Goal: Find contact information: Find contact information

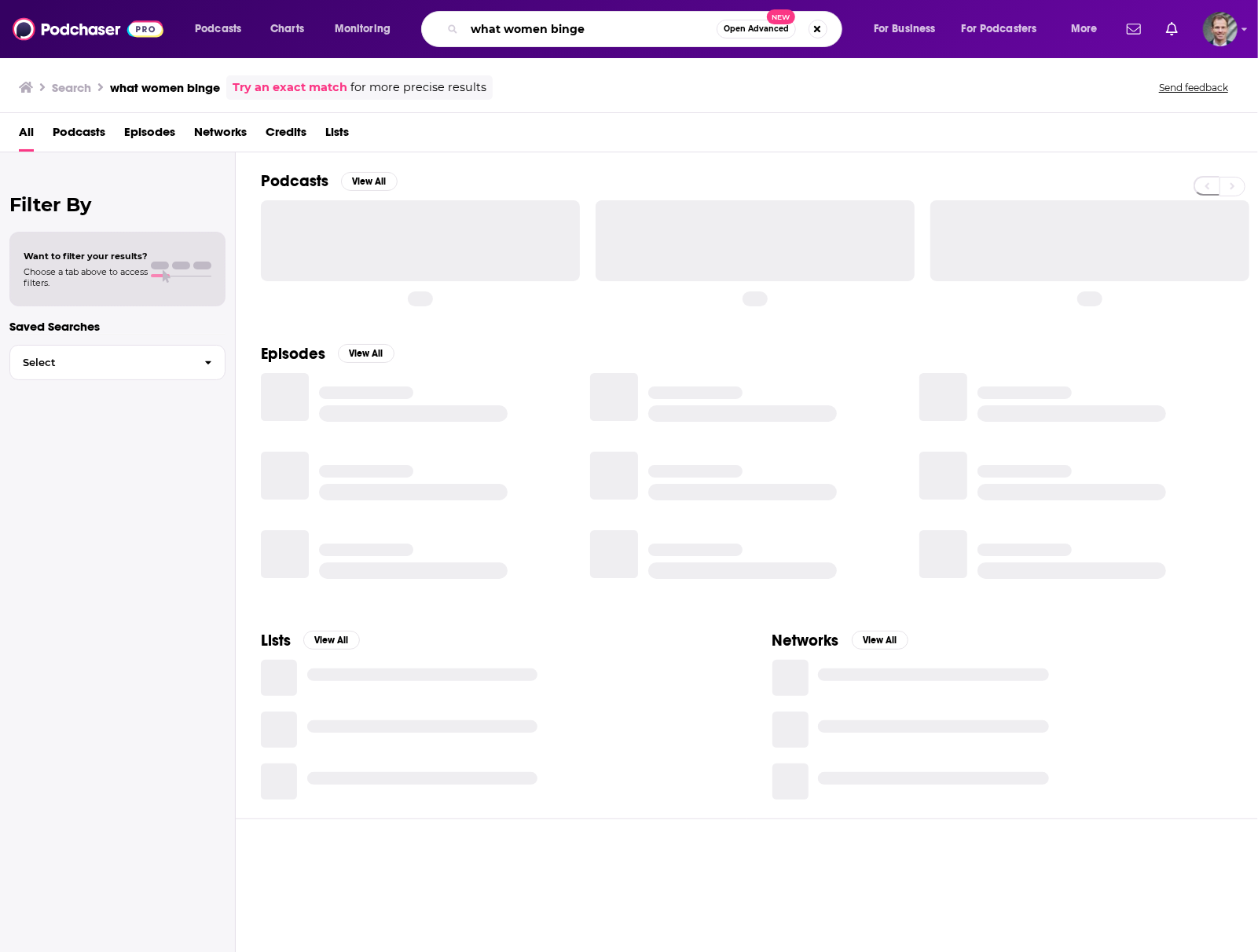
click at [634, 36] on input "what women binge" at bounding box center [591, 28] width 252 height 25
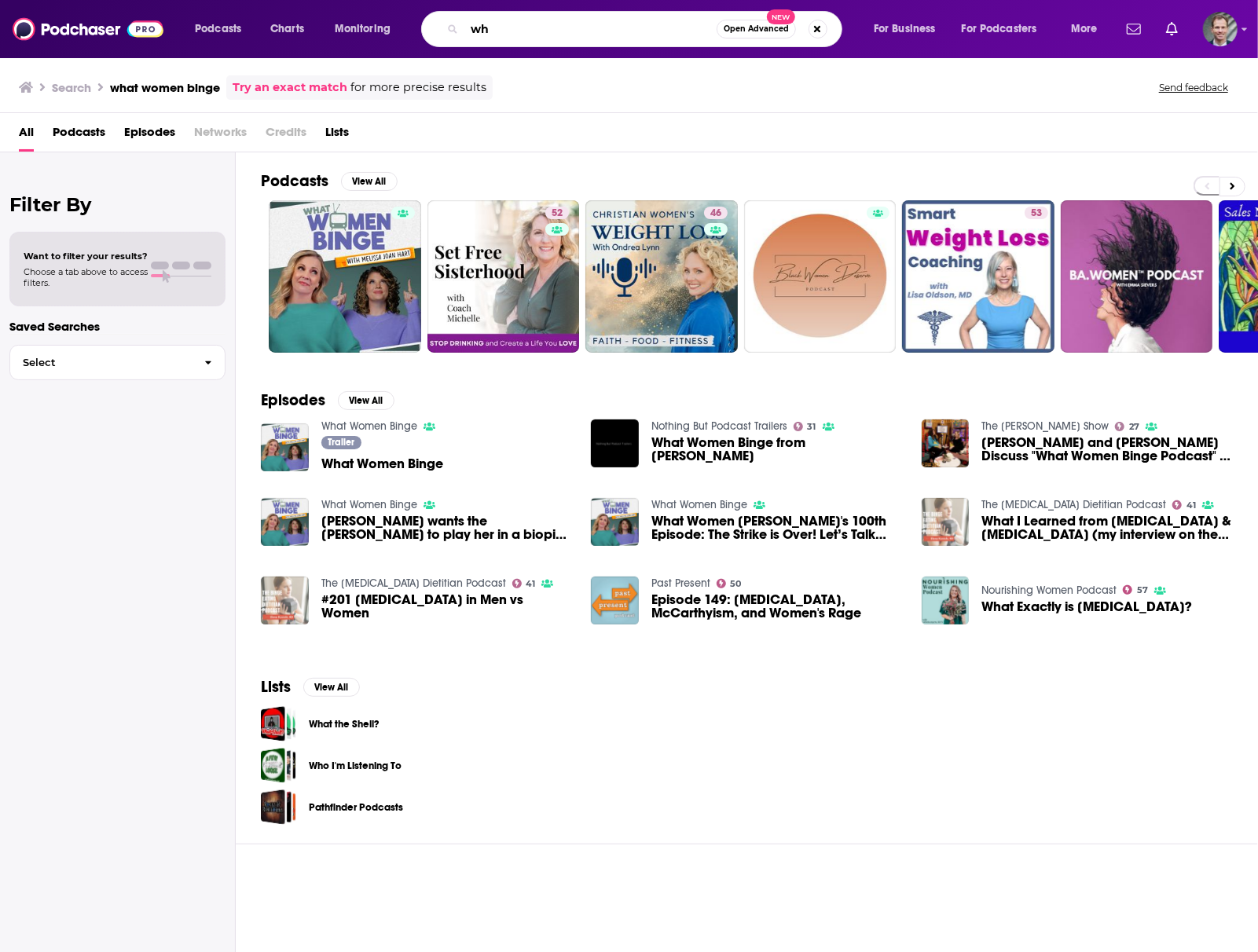
type input "w"
type input "mind pump"
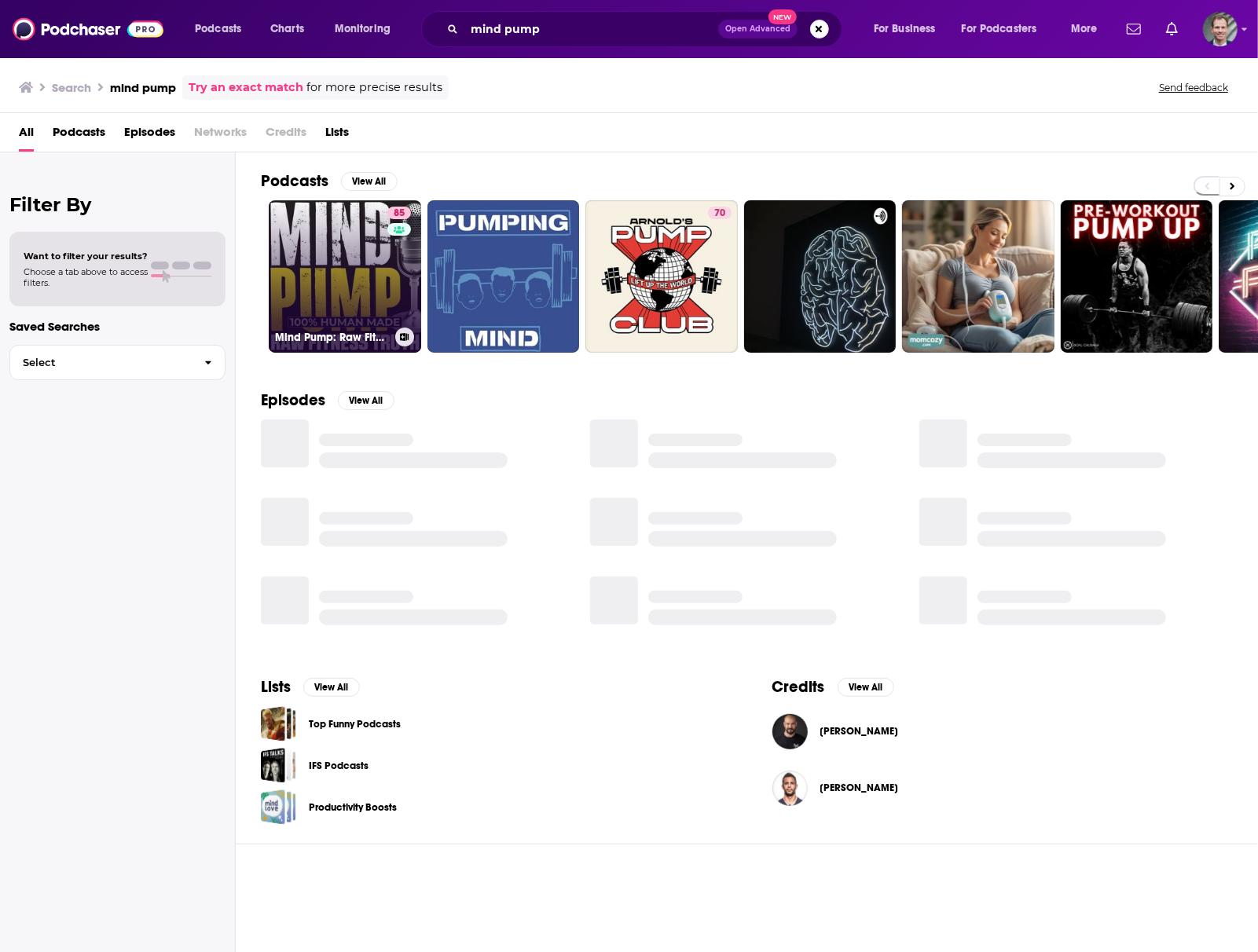
click at [368, 281] on link "85 Mind Pump: Raw Fitness Truth" at bounding box center [345, 276] width 153 height 153
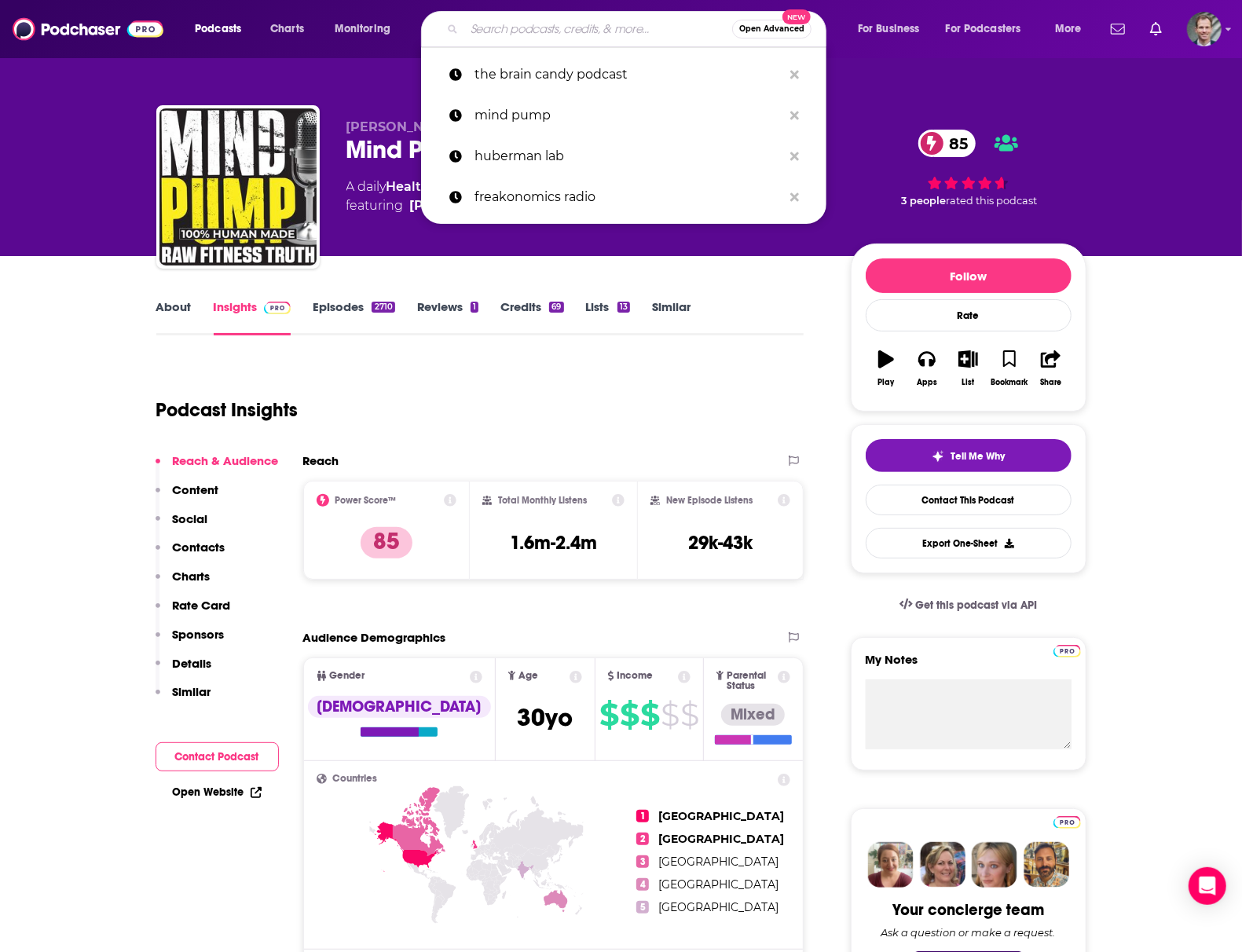
click at [553, 33] on input "Search podcasts, credits, & more..." at bounding box center [598, 28] width 268 height 25
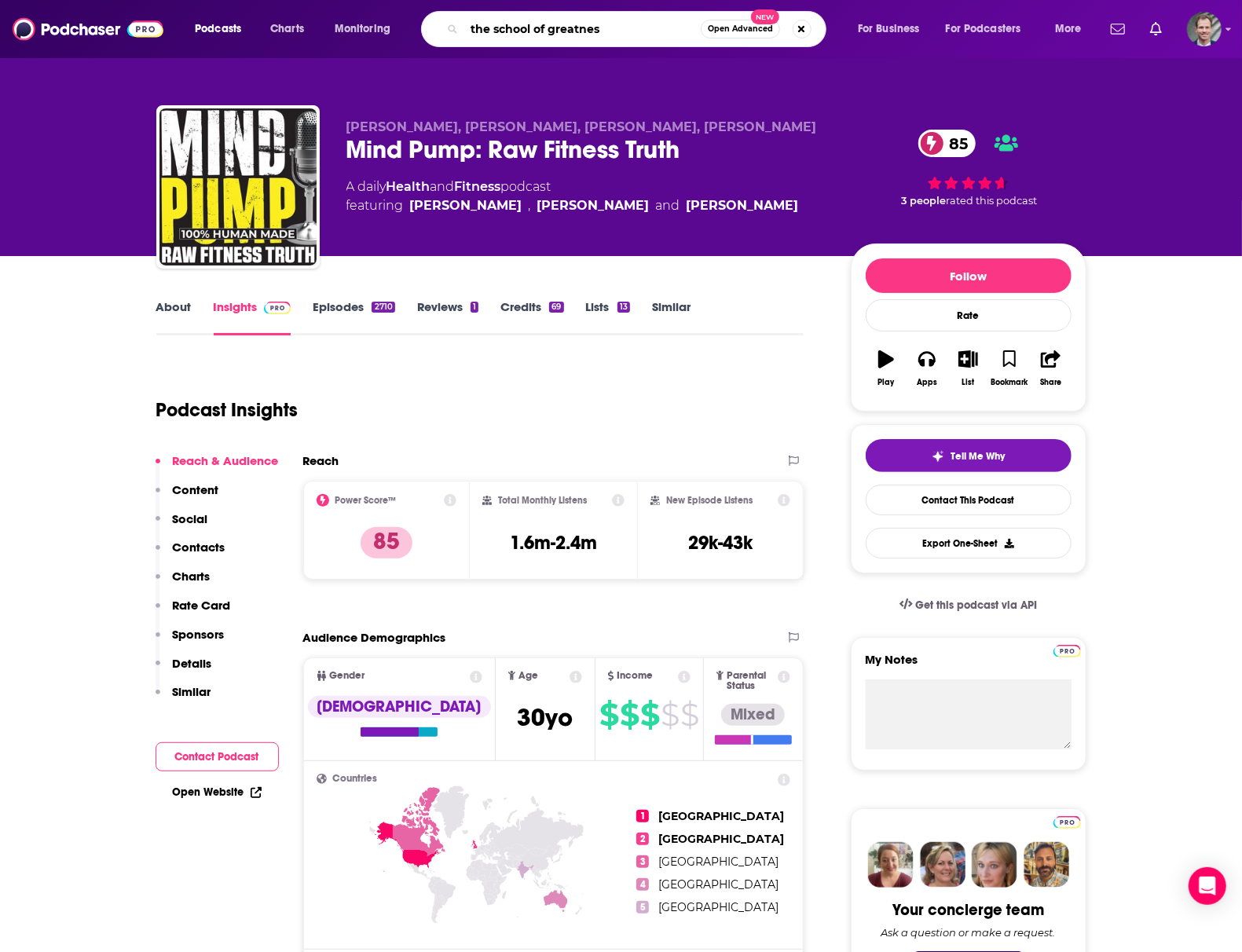
type input "the school of greatness"
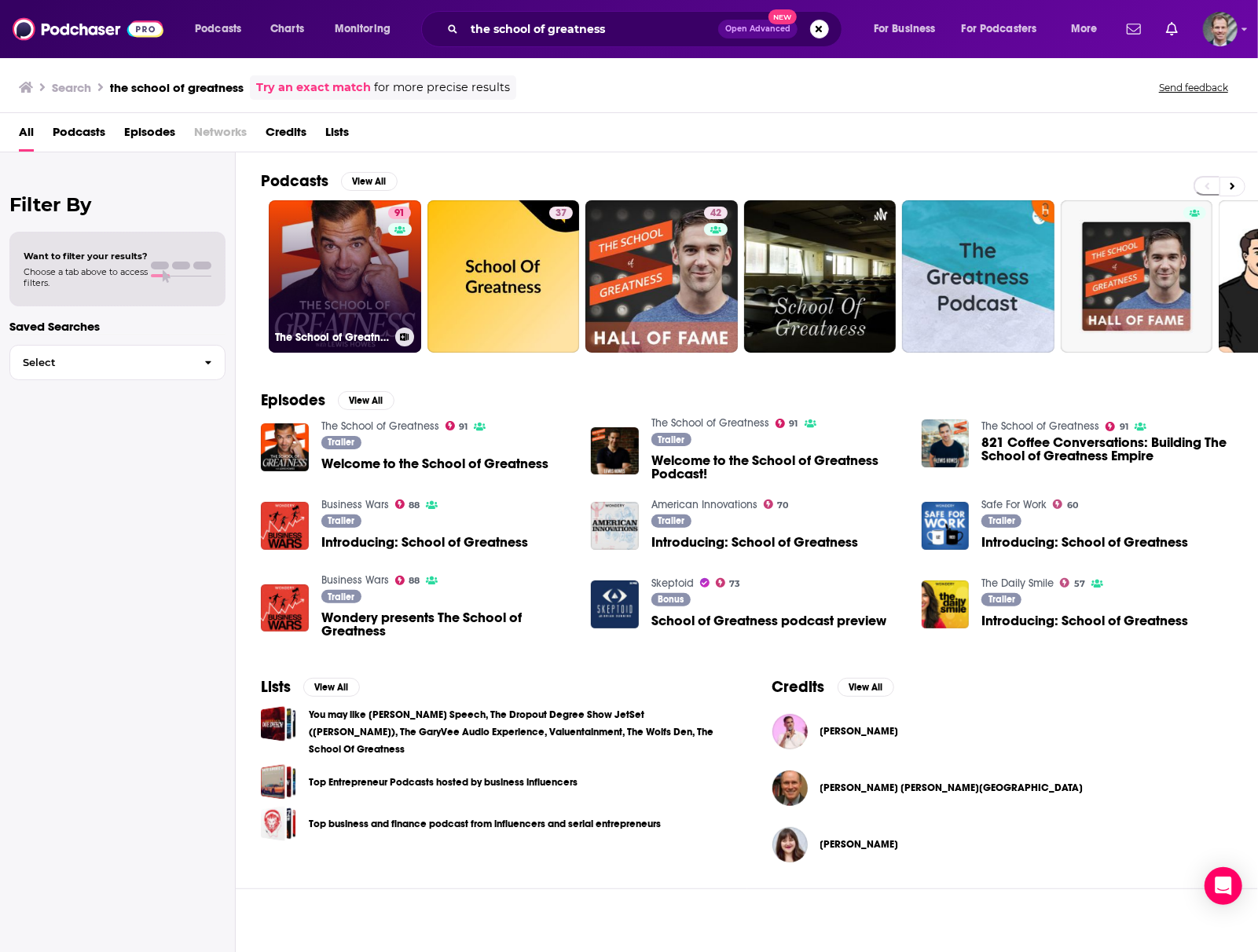
click at [325, 272] on link "91 The School of Greatness" at bounding box center [345, 276] width 153 height 153
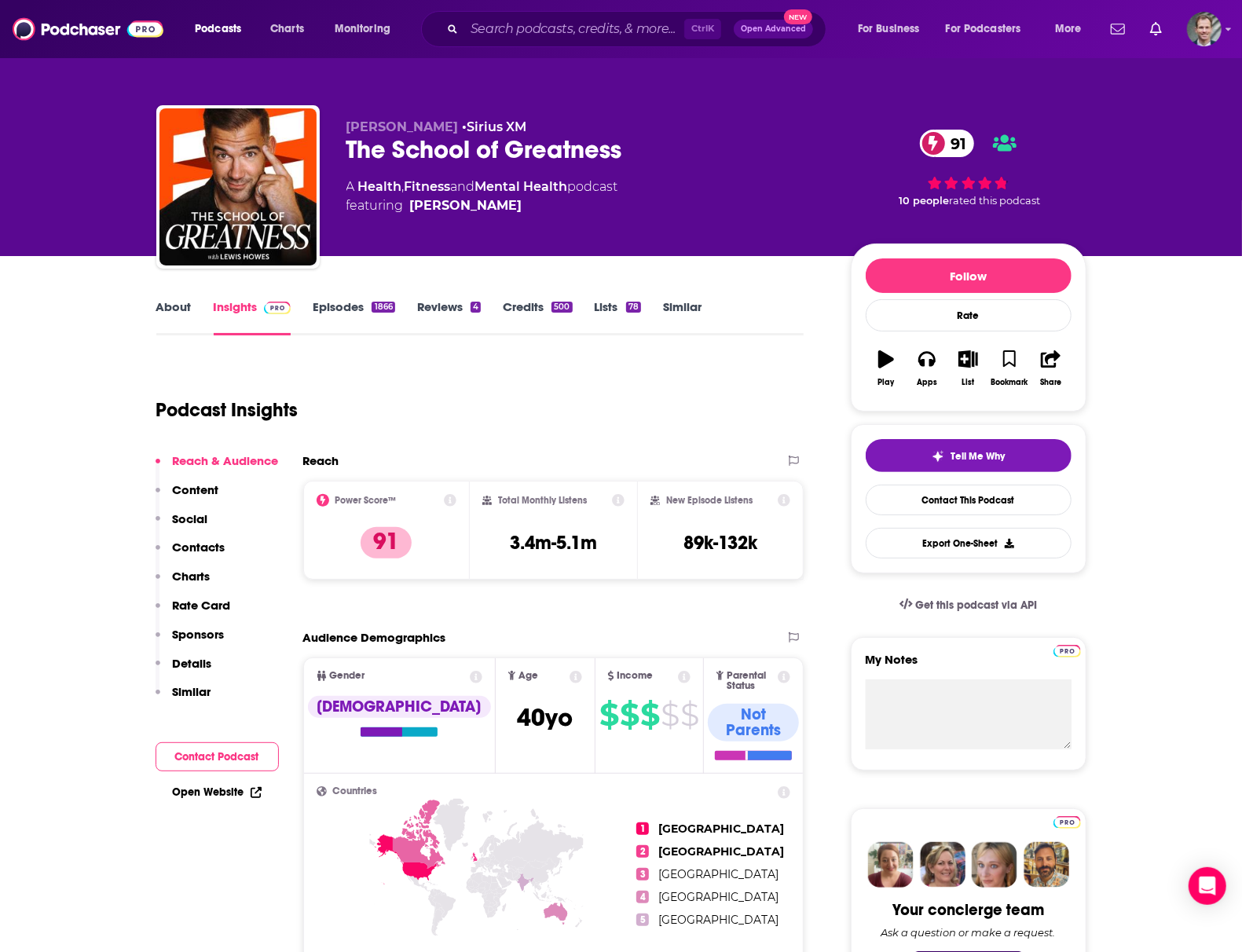
click at [542, 33] on input "Search podcasts, credits, & more..." at bounding box center [574, 28] width 220 height 25
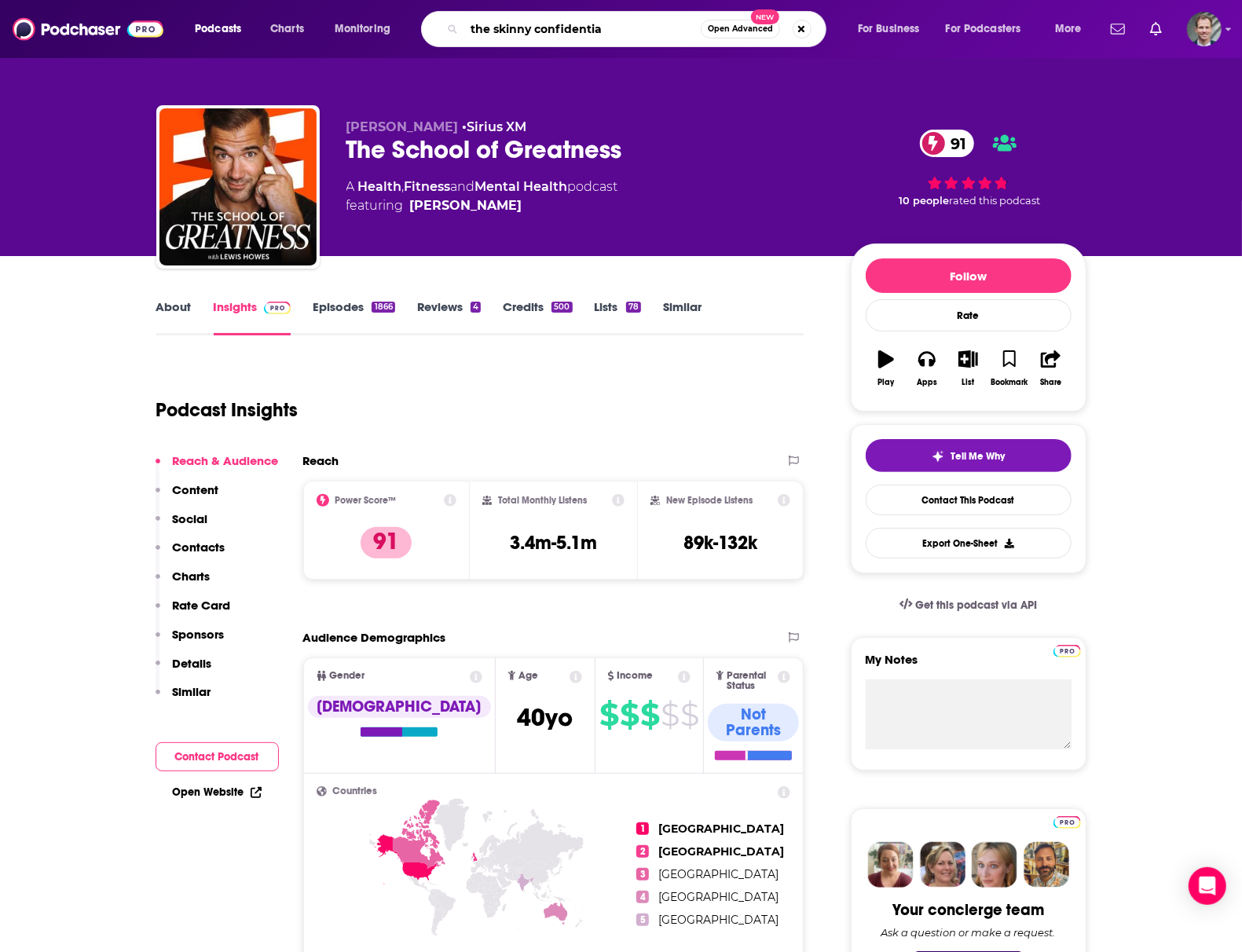
type input "the skinny confidential"
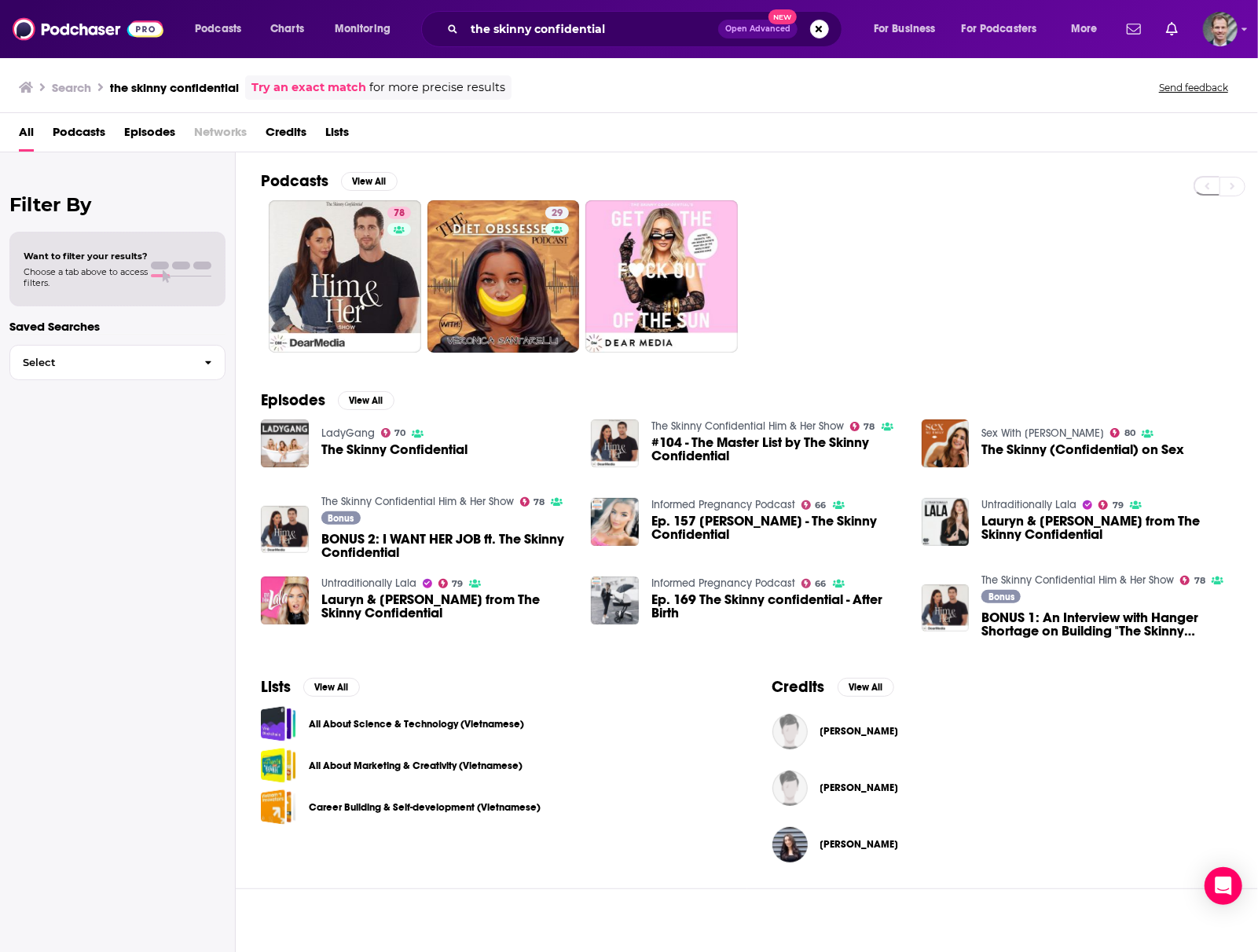
click at [100, 586] on div "Filter By Want to filter your results? Choose a tab above to access filters. Sa…" at bounding box center [118, 628] width 236 height 952
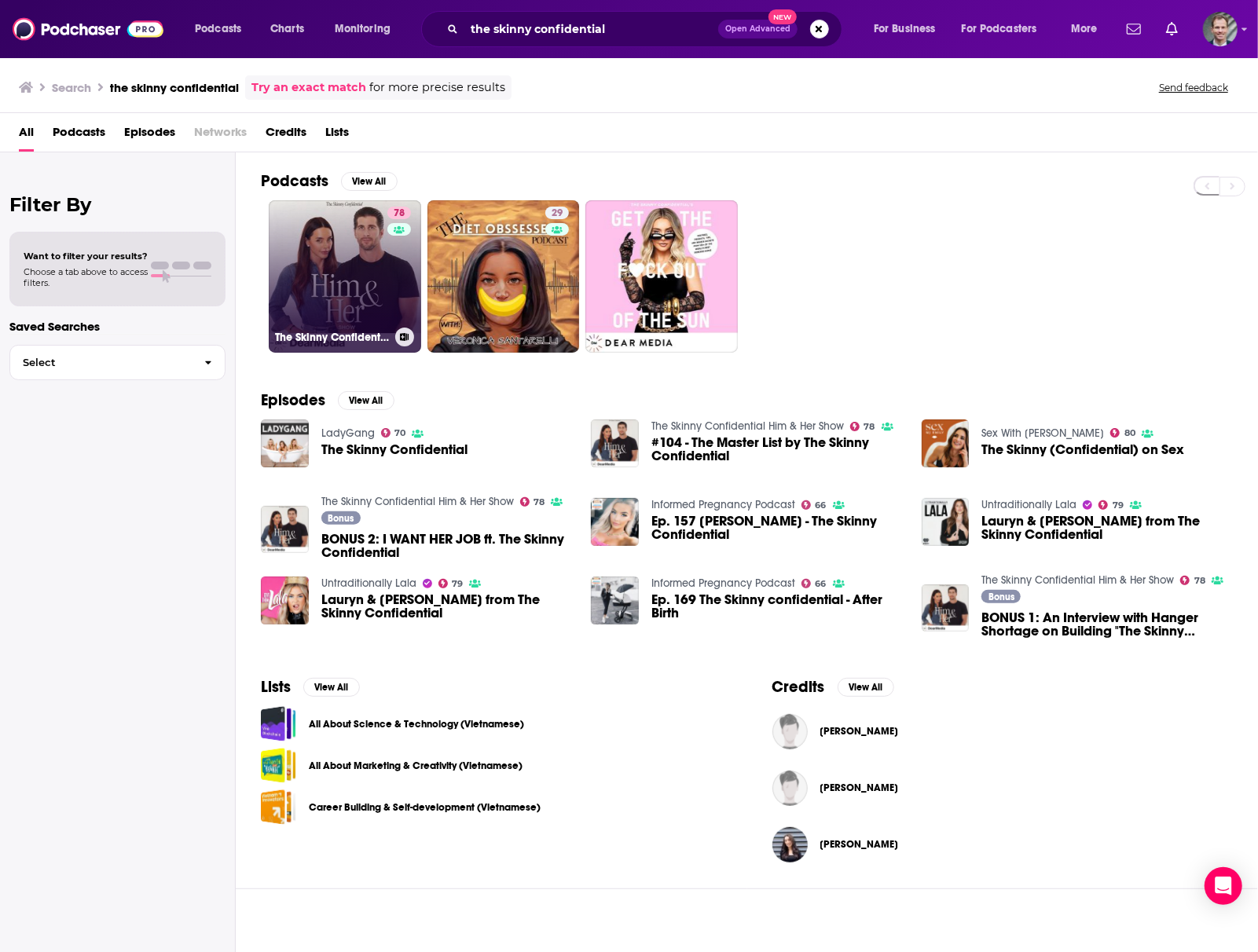
click at [347, 300] on link "78 The Skinny Confidential Him & Her Show" at bounding box center [345, 276] width 153 height 153
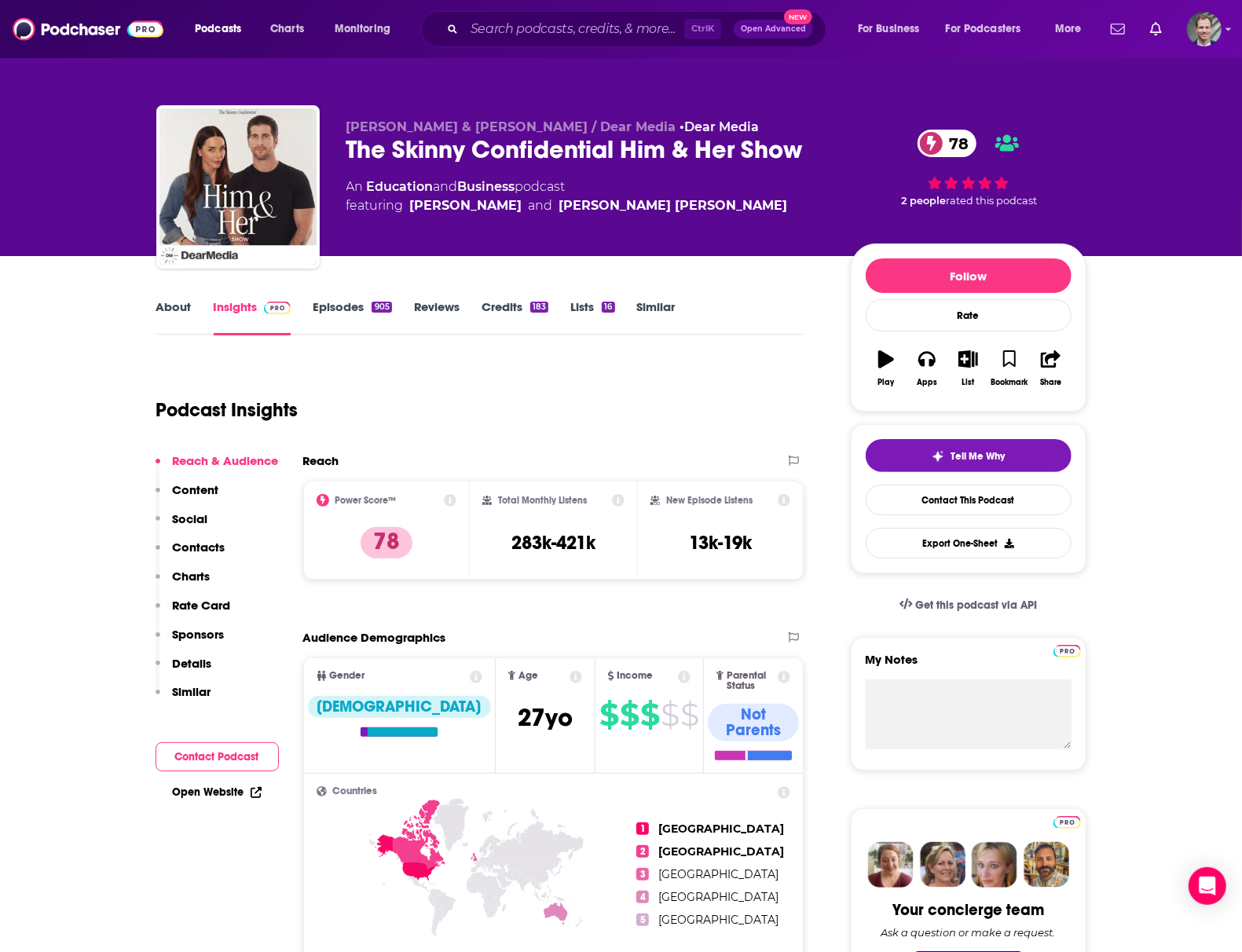
click at [542, 23] on input "Search podcasts, credits, & more..." at bounding box center [574, 28] width 220 height 25
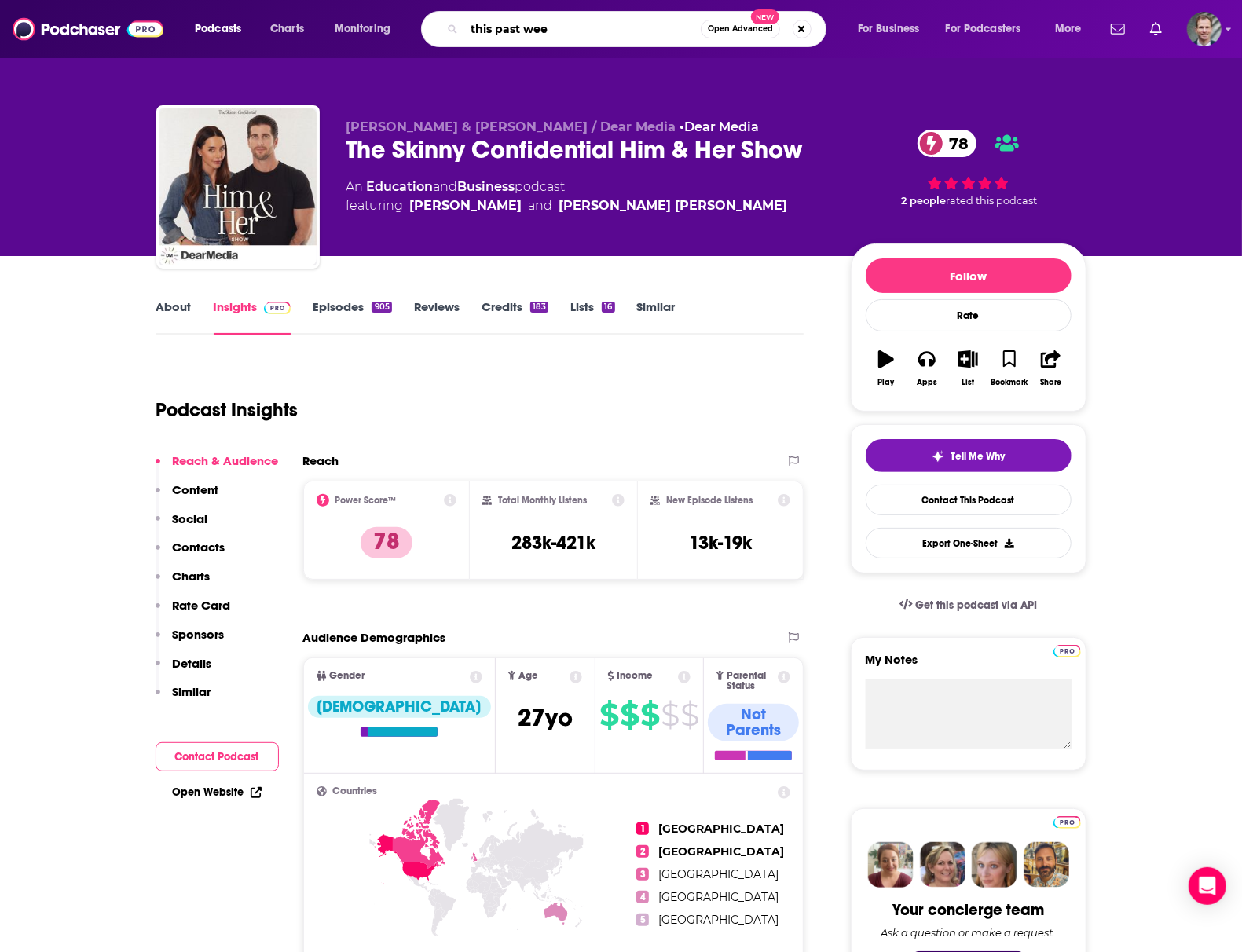
type input "this past week"
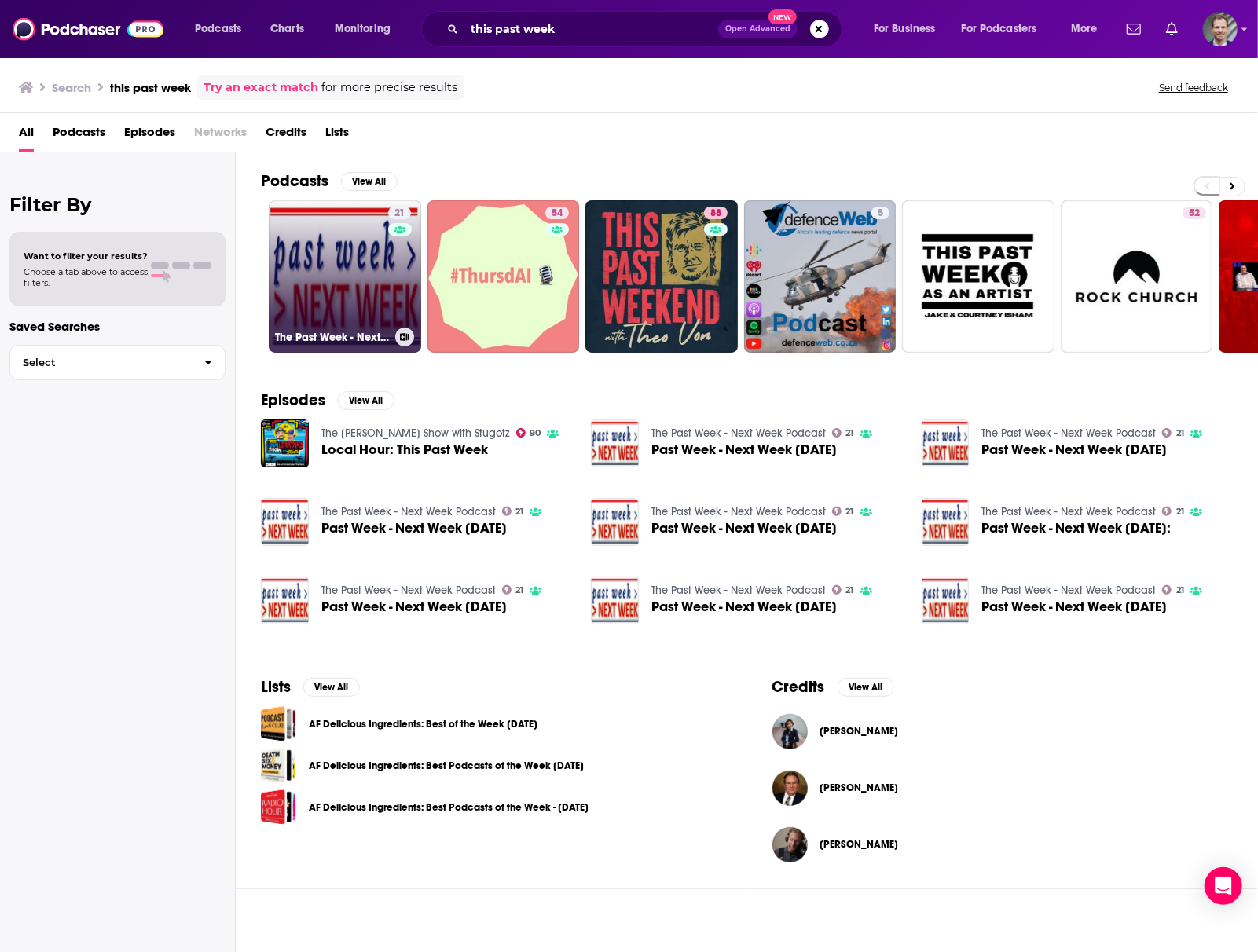
click at [347, 278] on link "21 The Past Week - Next Week Podcast" at bounding box center [345, 276] width 153 height 153
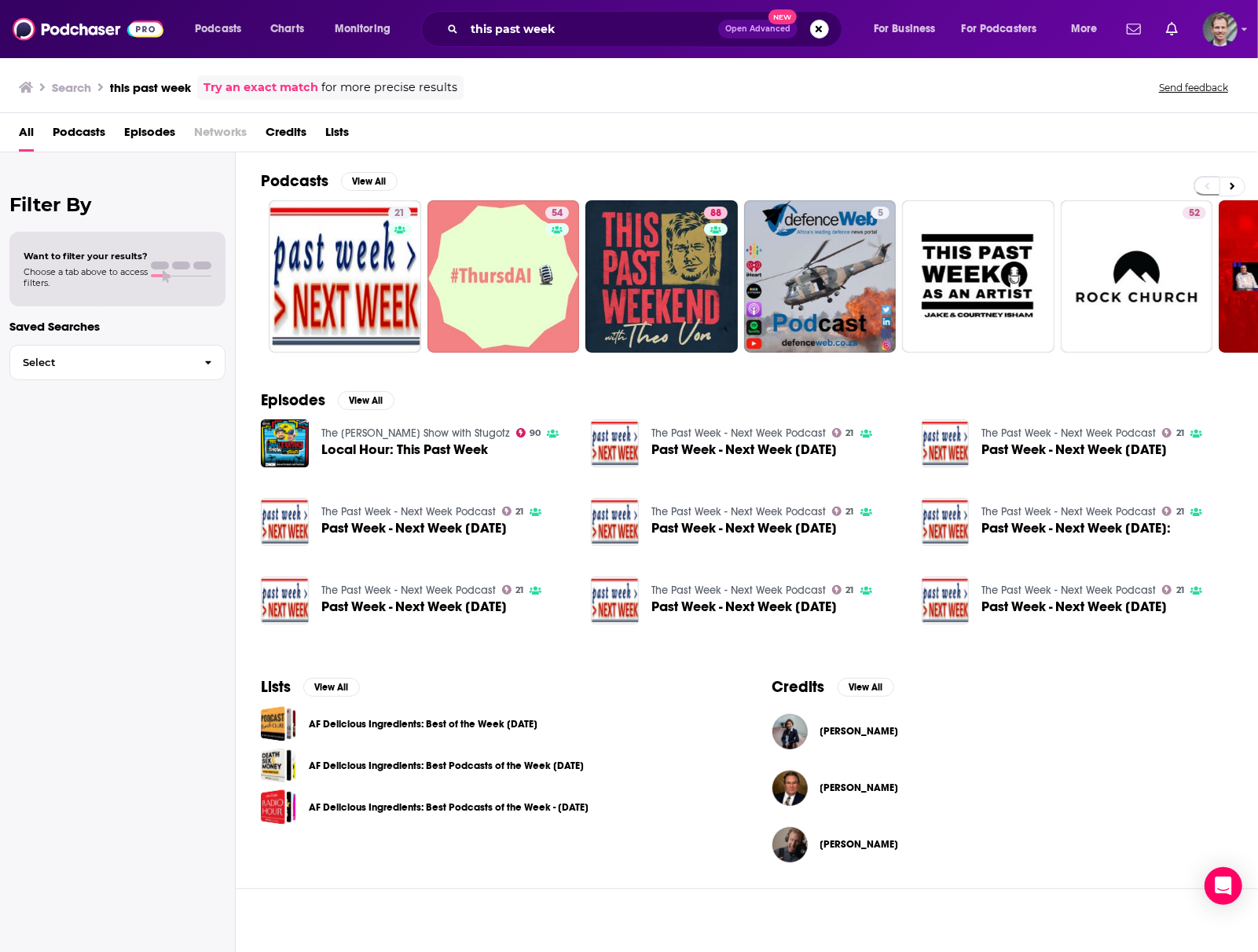
click at [107, 482] on div "Filter By Want to filter your results? Choose a tab above to access filters. Sa…" at bounding box center [118, 628] width 236 height 952
click at [581, 33] on input "this past week" at bounding box center [592, 28] width 254 height 25
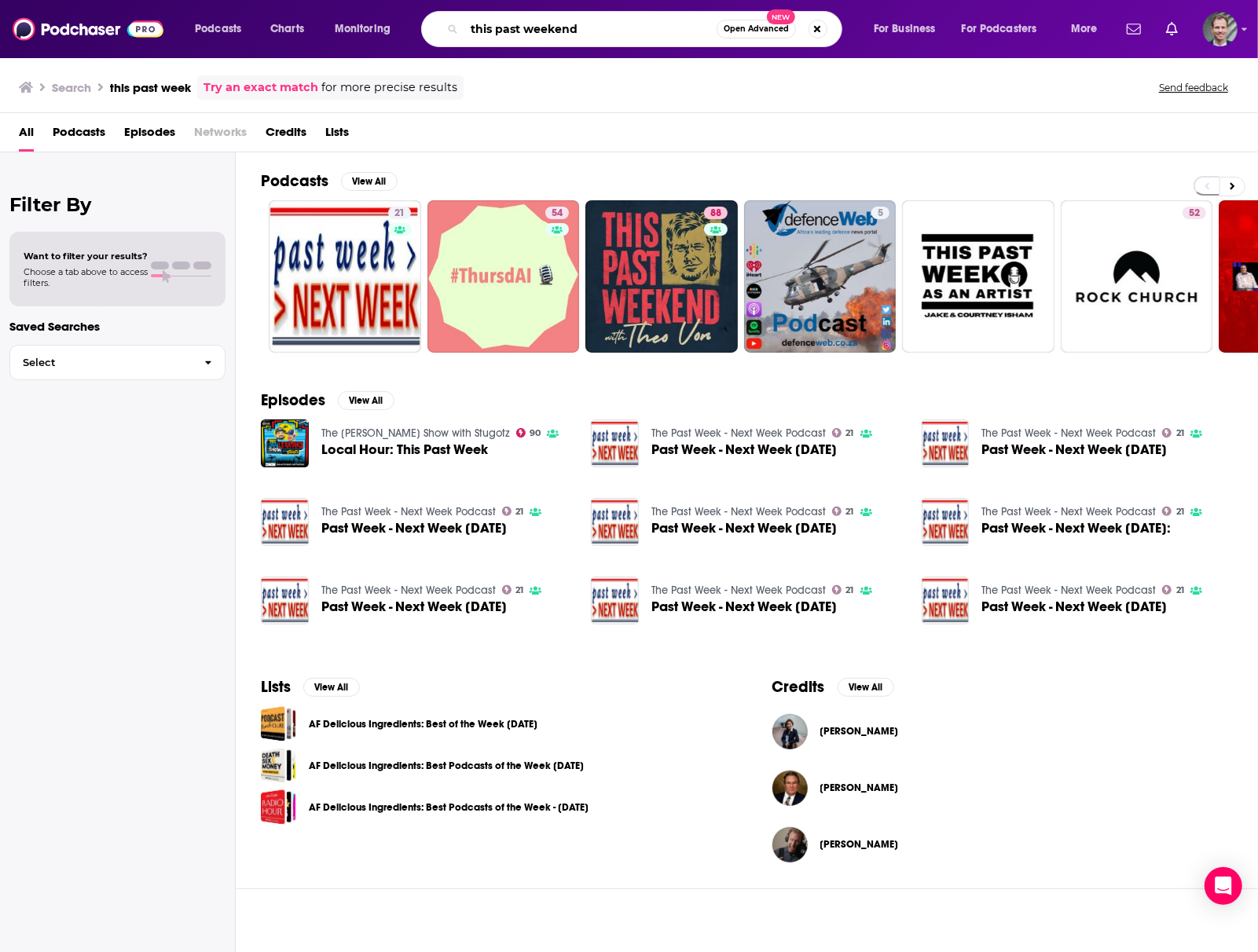
type input "this past weekend"
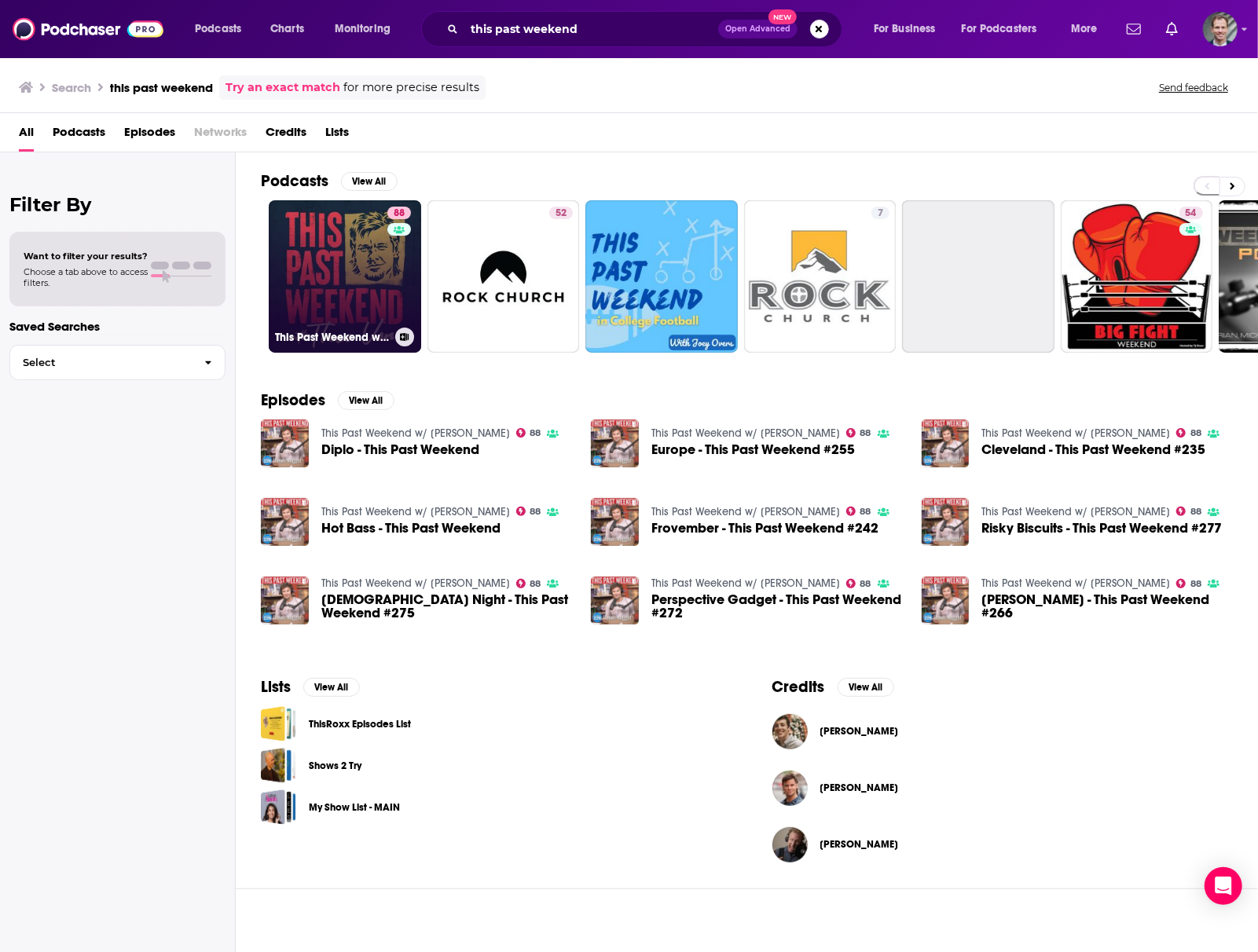
click at [352, 258] on link "88 This Past Weekend w/ [PERSON_NAME]" at bounding box center [345, 276] width 153 height 153
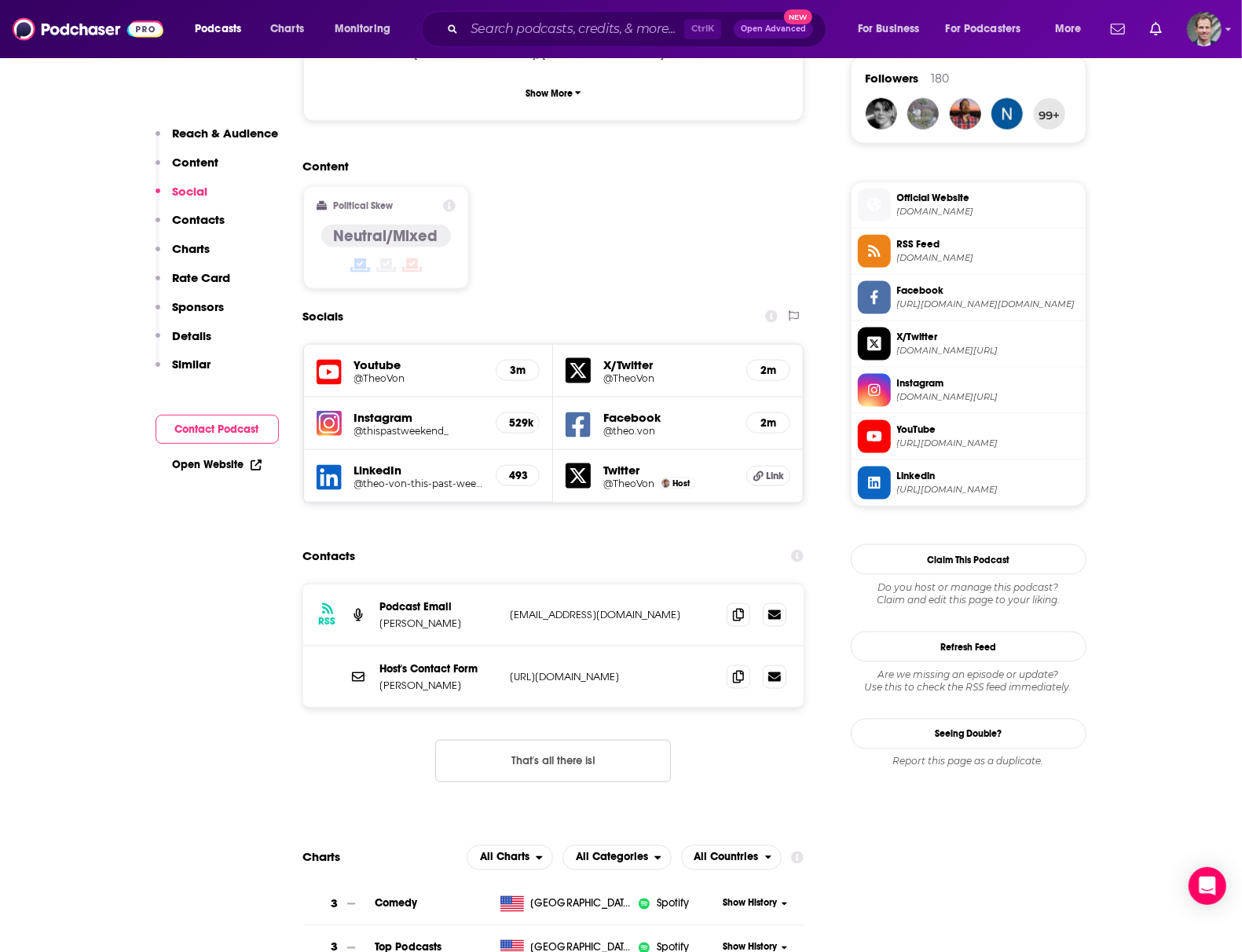
scroll to position [1047, 0]
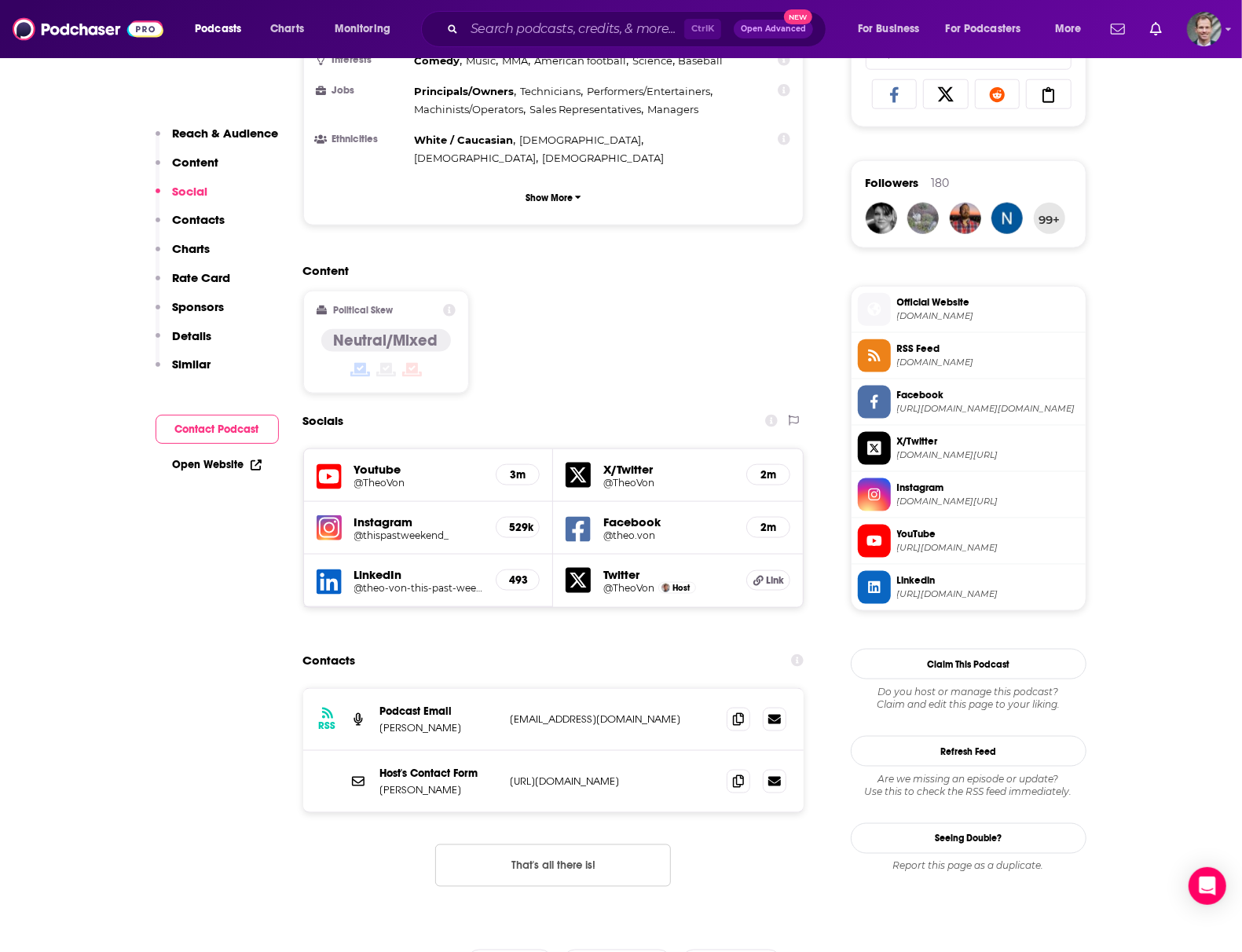
drag, startPoint x: 506, startPoint y: 658, endPoint x: 717, endPoint y: 685, distance: 212.7
click at [717, 751] on div "Host's Contact Form [PERSON_NAME] [URL][DOMAIN_NAME] [URL][DOMAIN_NAME]" at bounding box center [554, 781] width 501 height 61
click at [513, 689] on div "RSS Podcast Email [PERSON_NAME] [EMAIL_ADDRESS][DOMAIN_NAME] [EMAIL_ADDRESS][DO…" at bounding box center [554, 720] width 501 height 62
drag, startPoint x: 503, startPoint y: 605, endPoint x: 700, endPoint y: 621, distance: 197.6
click at [700, 689] on div "RSS Podcast Email [PERSON_NAME] [EMAIL_ADDRESS][DOMAIN_NAME] [EMAIL_ADDRESS][DO…" at bounding box center [554, 720] width 501 height 62
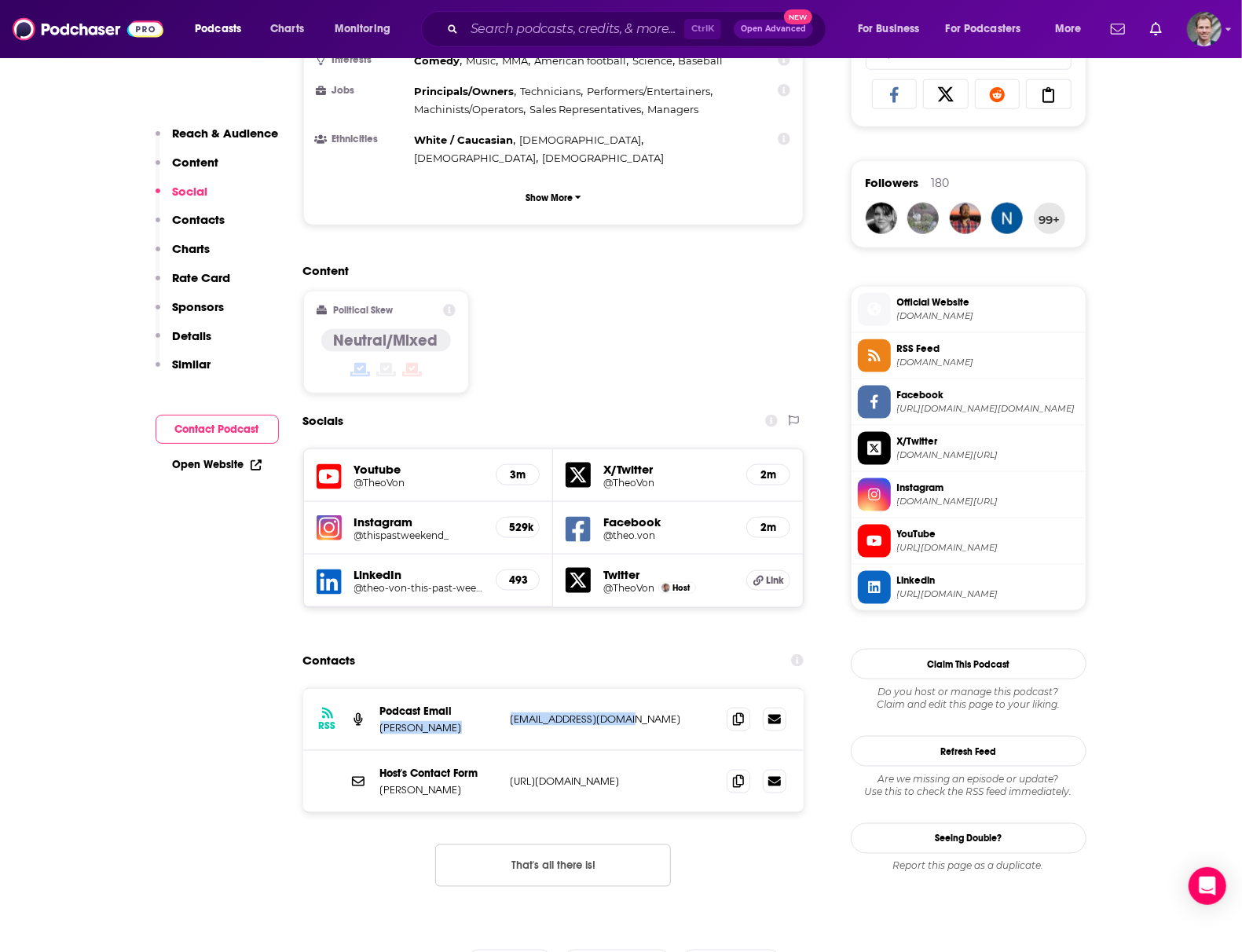
click at [657, 712] on p "[EMAIL_ADDRESS][DOMAIN_NAME]" at bounding box center [613, 719] width 204 height 14
drag, startPoint x: 504, startPoint y: 603, endPoint x: 661, endPoint y: 615, distance: 157.5
click at [661, 689] on div "RSS Podcast Email [PERSON_NAME] [EMAIL_ADDRESS][DOMAIN_NAME] [EMAIL_ADDRESS][DO…" at bounding box center [554, 720] width 501 height 62
copy p "[EMAIL_ADDRESS][DOMAIN_NAME]"
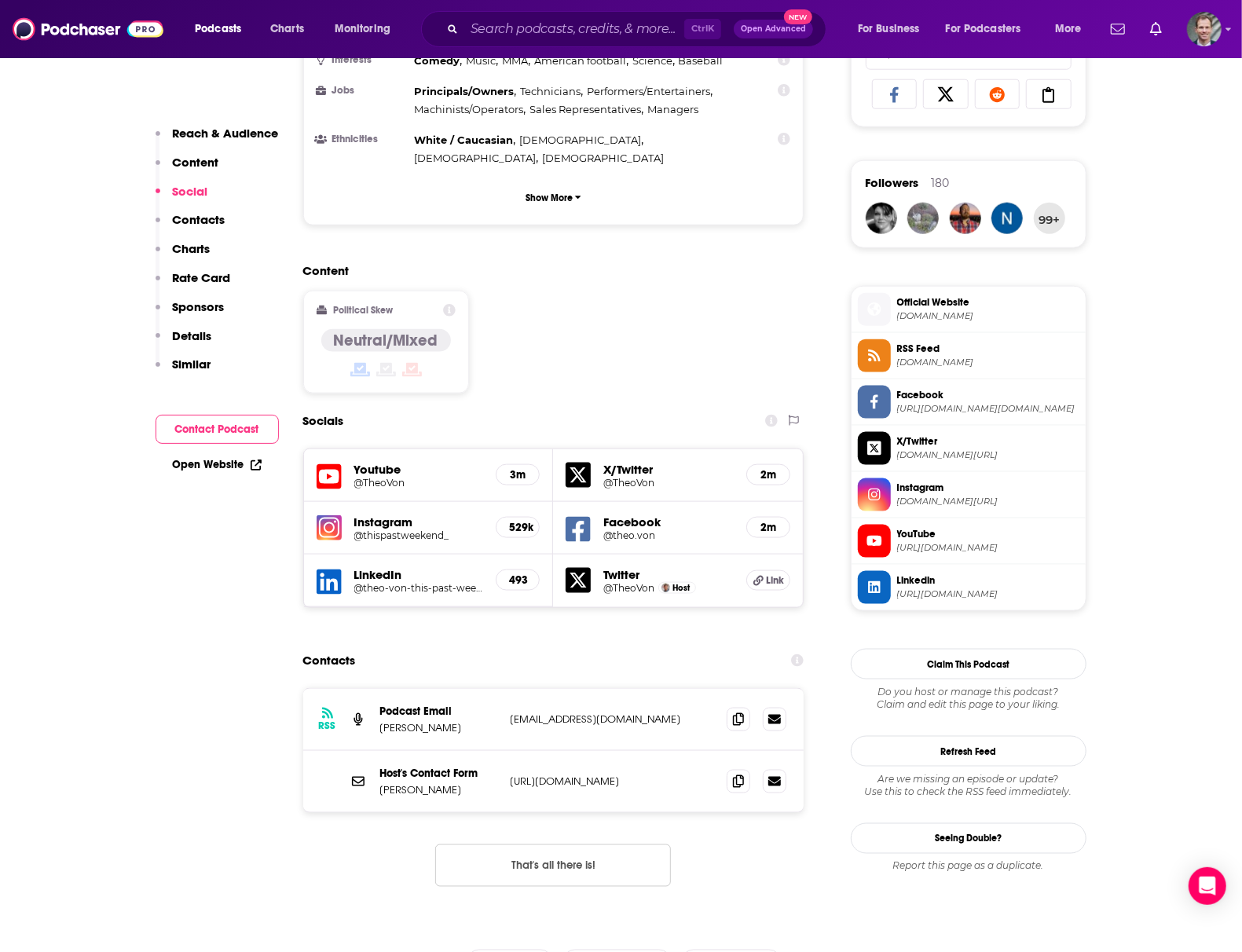
drag, startPoint x: 498, startPoint y: 666, endPoint x: 611, endPoint y: 686, distance: 114.8
click at [674, 751] on div "Host's Contact Form [PERSON_NAME] [URL][DOMAIN_NAME] [URL][DOMAIN_NAME]" at bounding box center [554, 781] width 501 height 61
click at [505, 751] on div "Host's Contact Form [PERSON_NAME] [URL][DOMAIN_NAME] [URL][DOMAIN_NAME]" at bounding box center [554, 781] width 501 height 61
drag, startPoint x: 500, startPoint y: 671, endPoint x: 711, endPoint y: 671, distance: 211.0
click at [711, 751] on div "Host's Contact Form [PERSON_NAME] [URL][DOMAIN_NAME] [URL][DOMAIN_NAME]" at bounding box center [554, 781] width 501 height 61
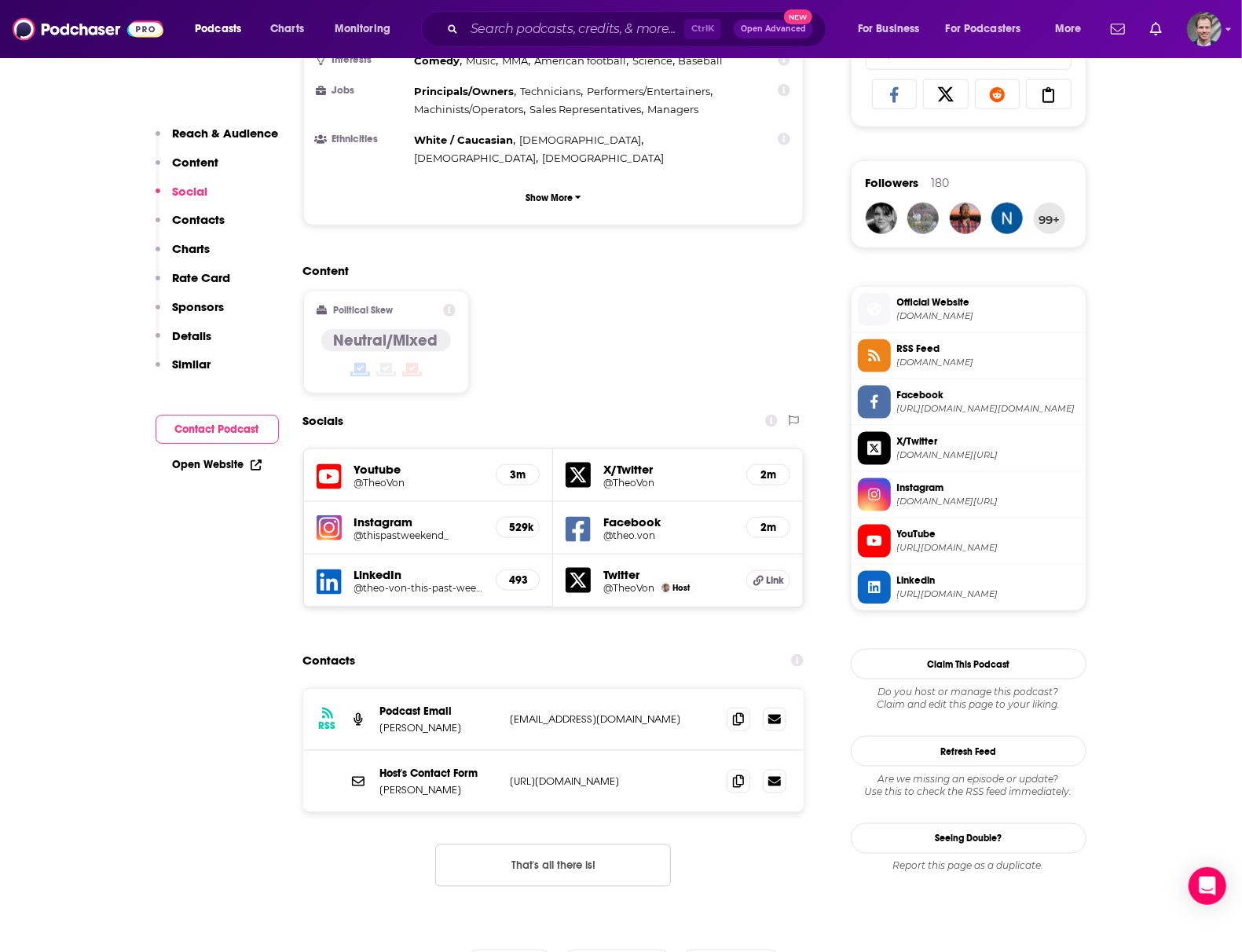
click at [506, 751] on div "Host's Contact Form [PERSON_NAME] [URL][DOMAIN_NAME] [URL][DOMAIN_NAME]" at bounding box center [554, 781] width 501 height 61
drag, startPoint x: 506, startPoint y: 661, endPoint x: 712, endPoint y: 674, distance: 206.4
click at [712, 751] on div "Host's Contact Form [PERSON_NAME] [URL][DOMAIN_NAME] [URL][DOMAIN_NAME]" at bounding box center [554, 781] width 501 height 61
copy p "[URL][DOMAIN_NAME]"
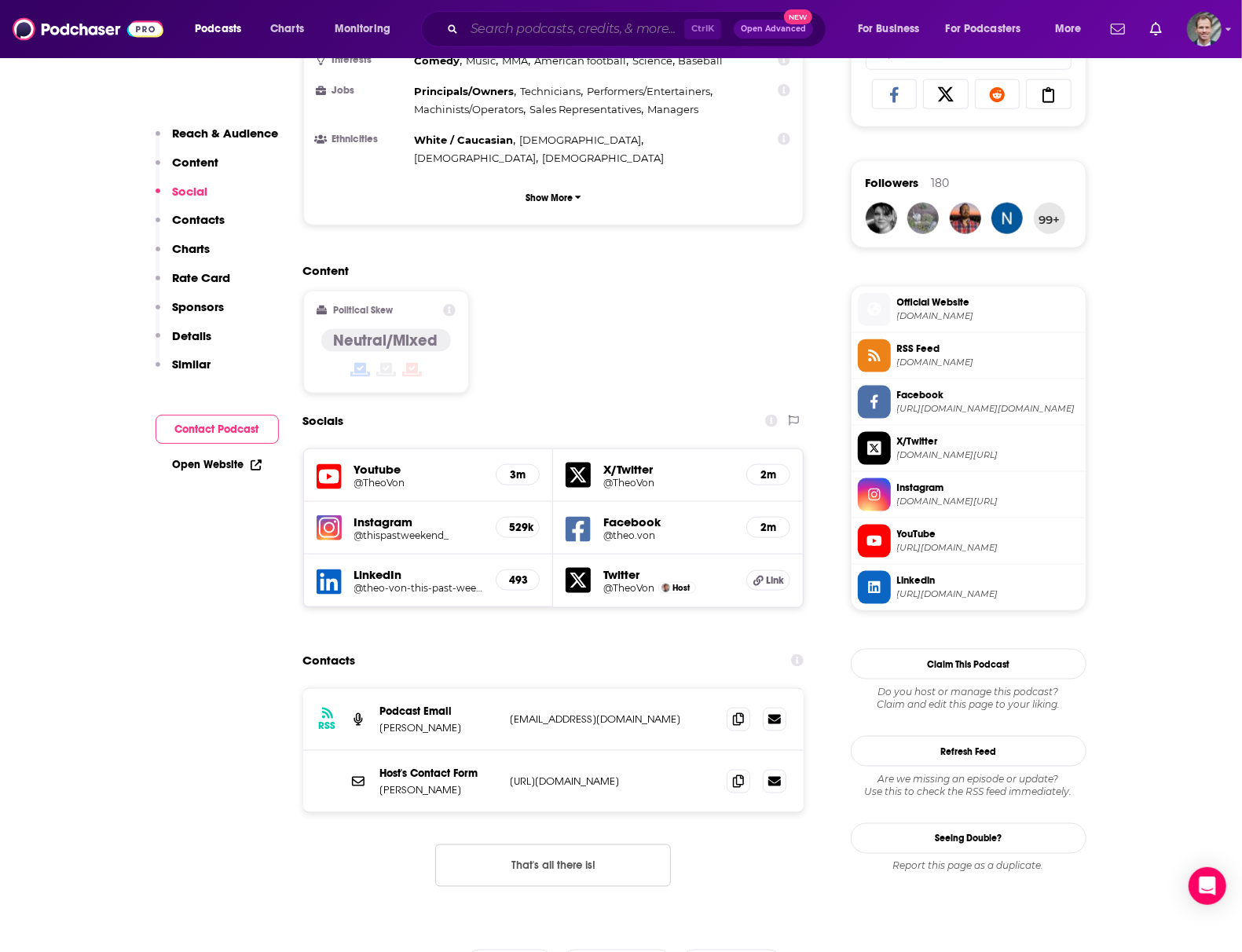
click at [570, 34] on input "Search podcasts, credits, & more..." at bounding box center [574, 28] width 220 height 25
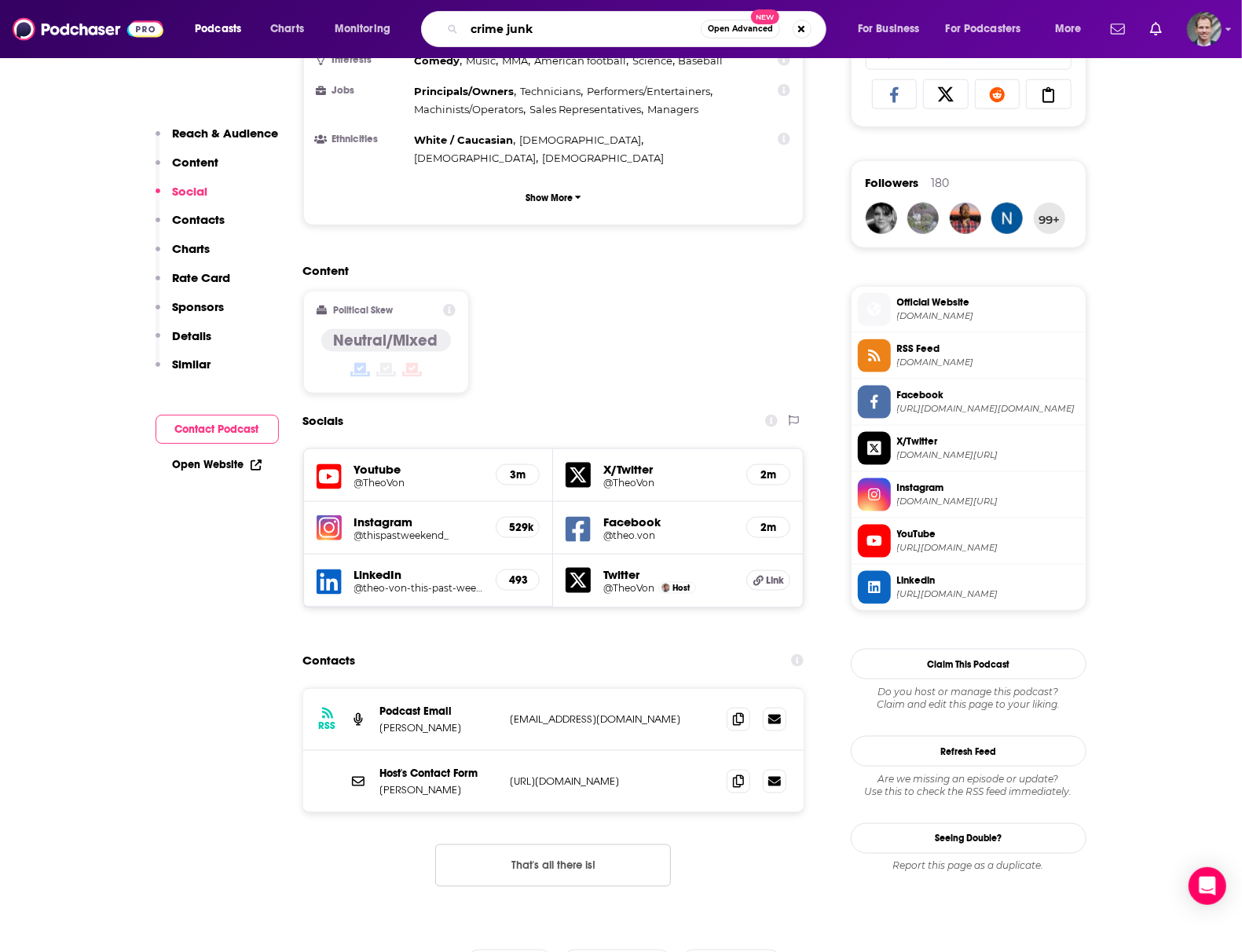
type input "crime junki"
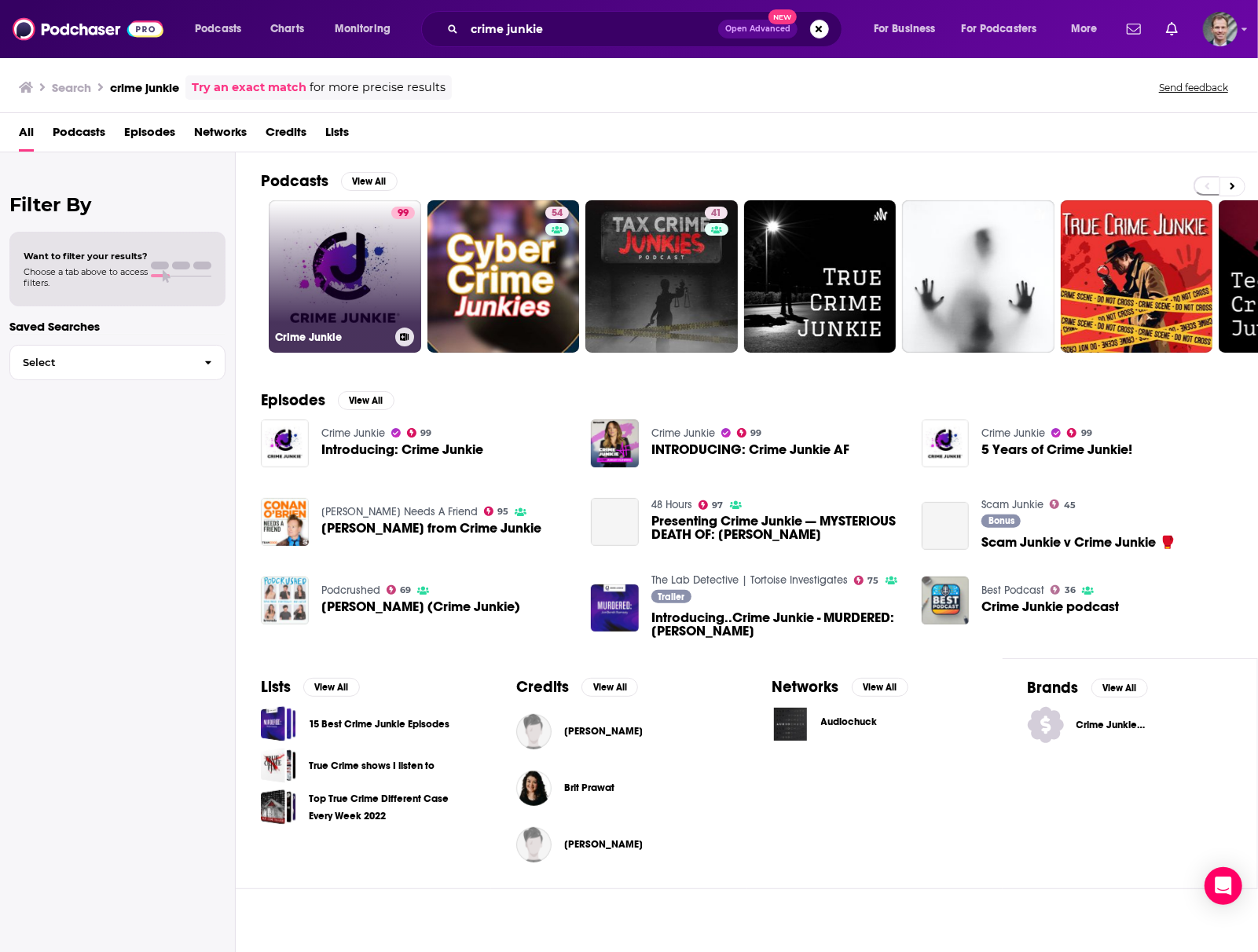
click at [327, 264] on link "99 Crime Junkie" at bounding box center [345, 276] width 153 height 153
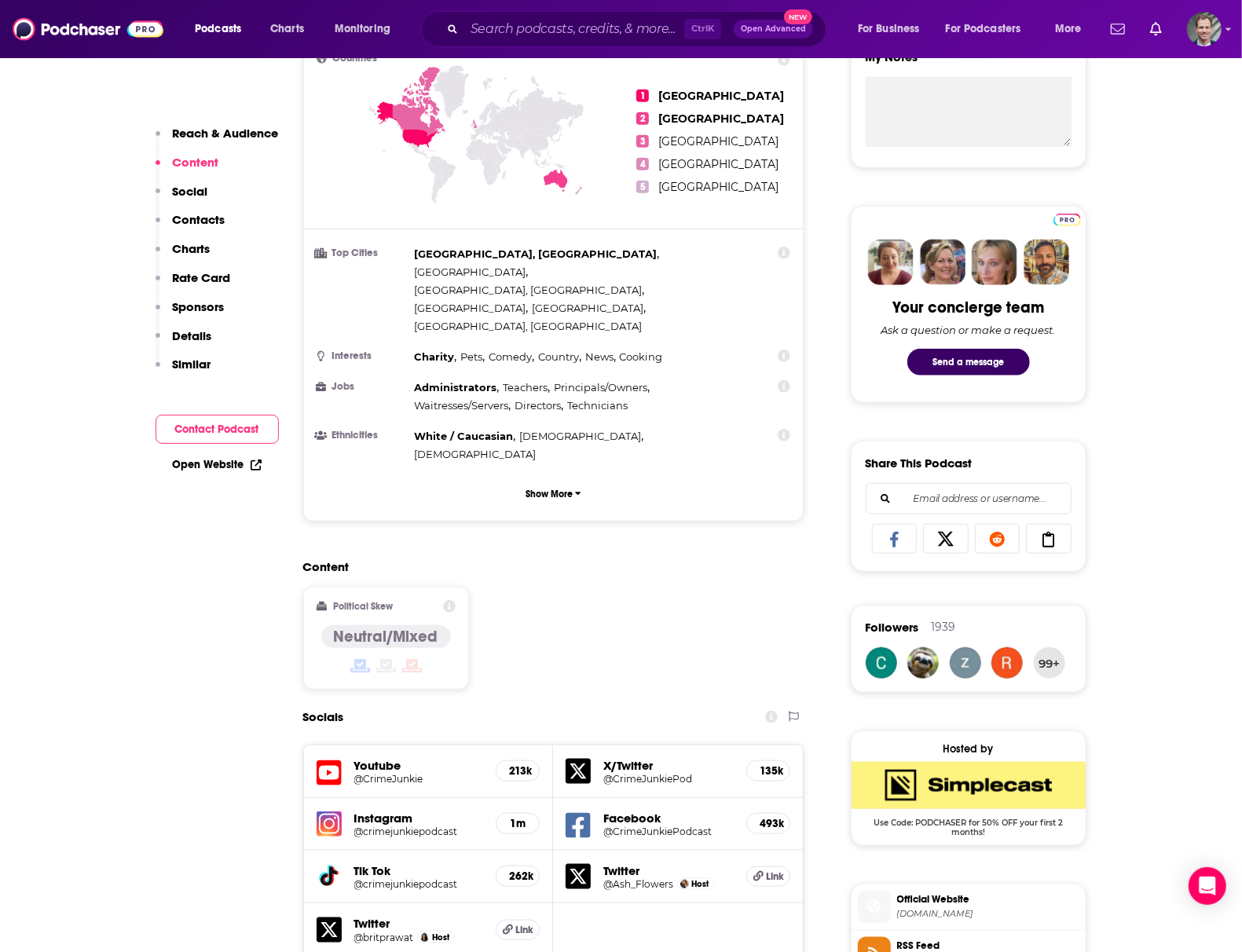
scroll to position [1257, 0]
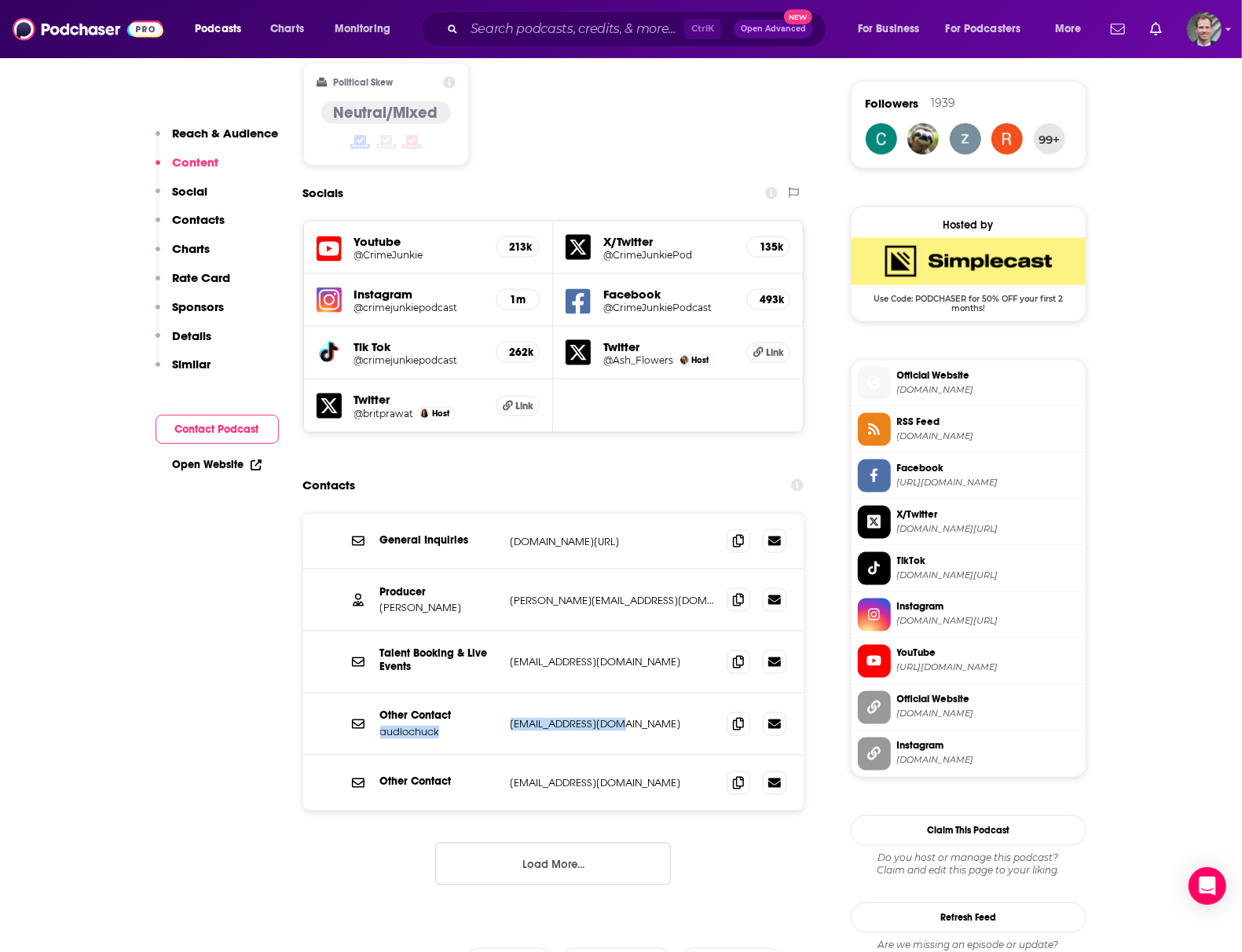
drag, startPoint x: 500, startPoint y: 634, endPoint x: 619, endPoint y: 633, distance: 119.0
click at [619, 694] on div "Other Contact audiochuck [EMAIL_ADDRESS][DOMAIN_NAME] [EMAIL_ADDRESS][DOMAIN_NA…" at bounding box center [554, 725] width 501 height 62
drag, startPoint x: 514, startPoint y: 441, endPoint x: 651, endPoint y: 462, distance: 138.6
click at [669, 514] on div "General Inquiries [DOMAIN_NAME][URL] [DOMAIN_NAME][URL]" at bounding box center [554, 542] width 501 height 56
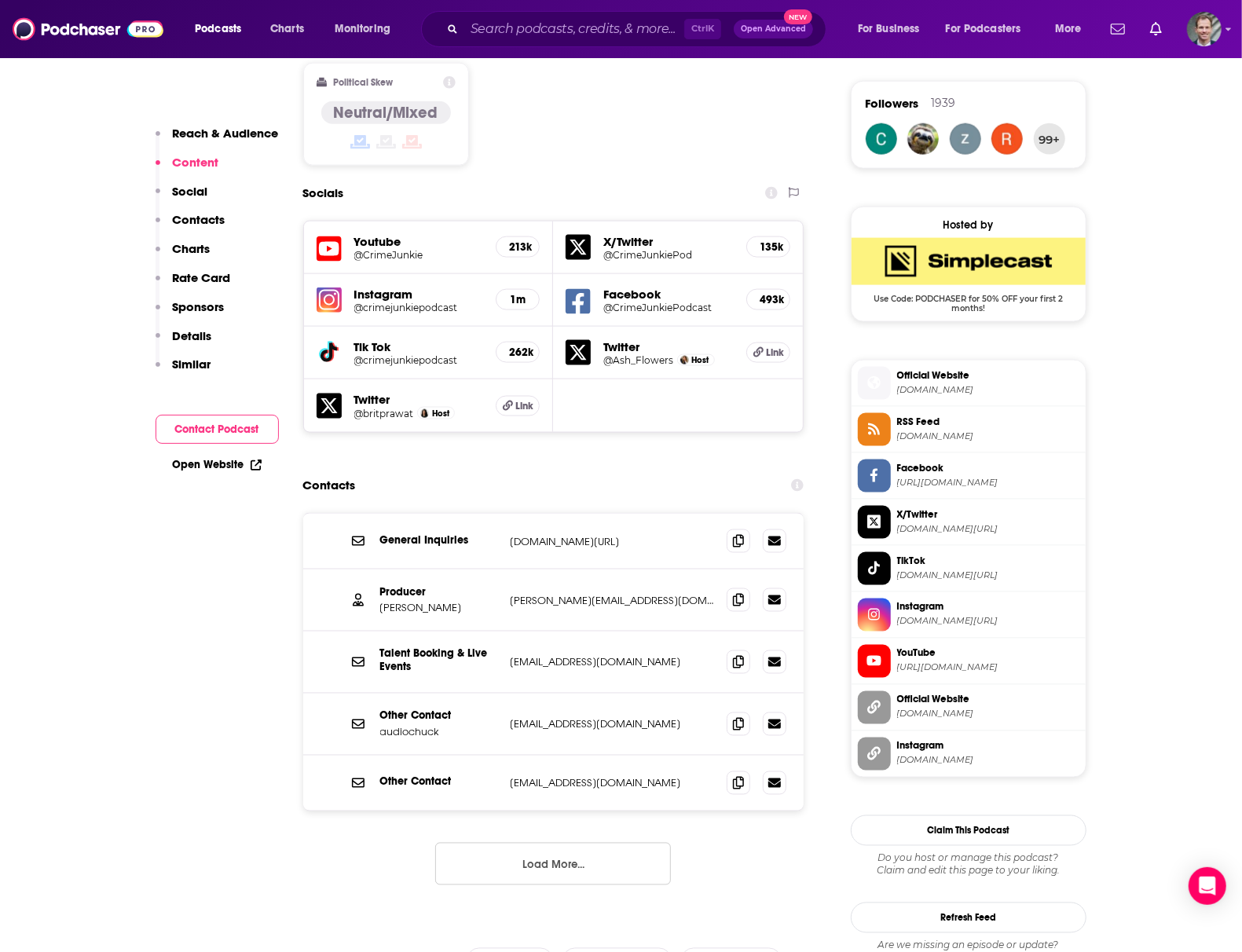
click at [496, 514] on div "General Inquiries [DOMAIN_NAME][URL] [DOMAIN_NAME][URL]" at bounding box center [554, 542] width 501 height 56
drag, startPoint x: 501, startPoint y: 450, endPoint x: 701, endPoint y: 466, distance: 200.6
click at [701, 514] on div "General Inquiries [DOMAIN_NAME][URL] [DOMAIN_NAME][URL]" at bounding box center [554, 542] width 501 height 56
copy div "[DOMAIN_NAME][URL]"
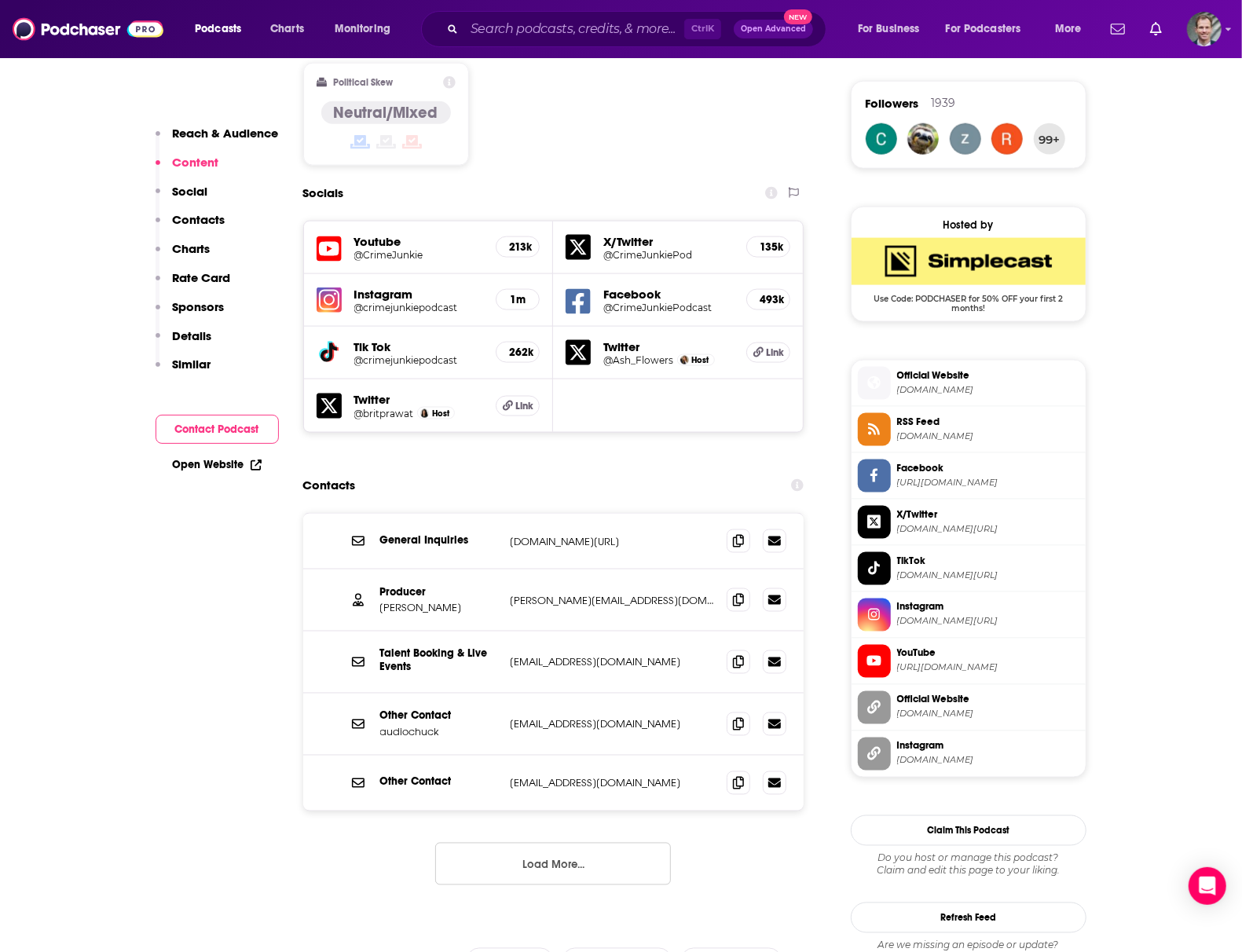
drag, startPoint x: 64, startPoint y: 358, endPoint x: 100, endPoint y: 330, distance: 45.6
click at [532, 32] on input "Search podcasts, credits, & more..." at bounding box center [574, 28] width 220 height 25
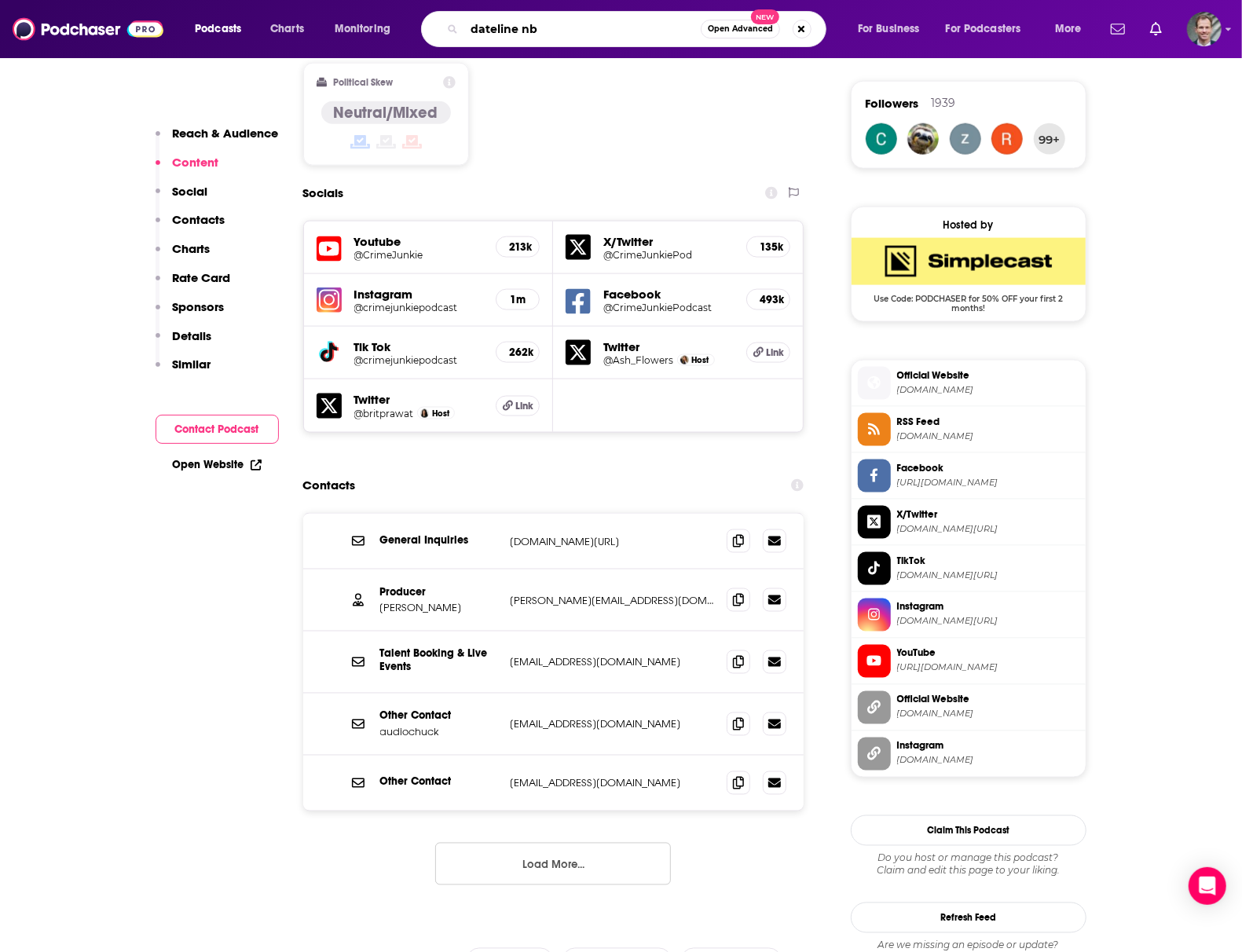
type input "dateline nbc"
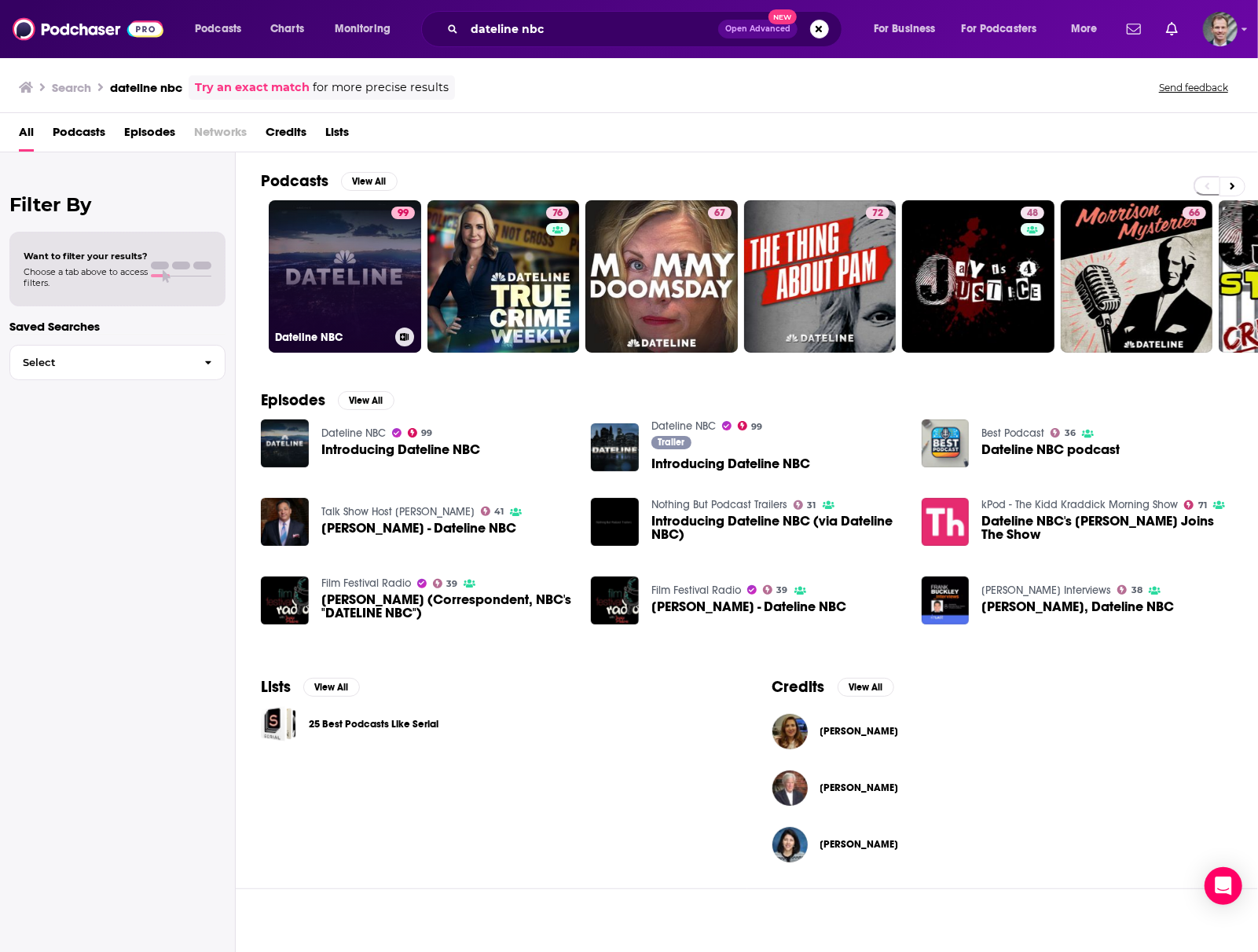
click at [339, 264] on link "99 Dateline NBC" at bounding box center [345, 276] width 153 height 153
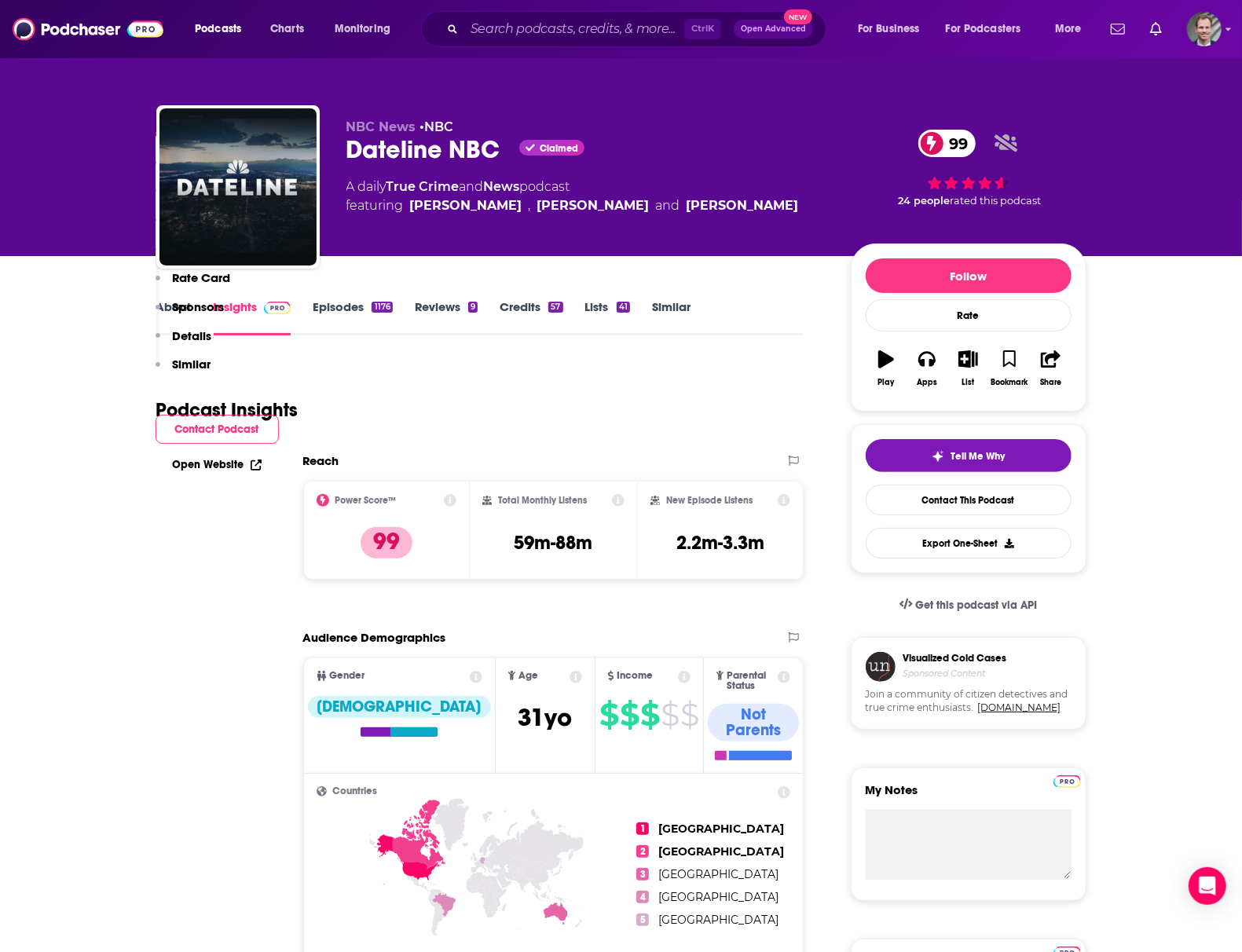
scroll to position [1152, 0]
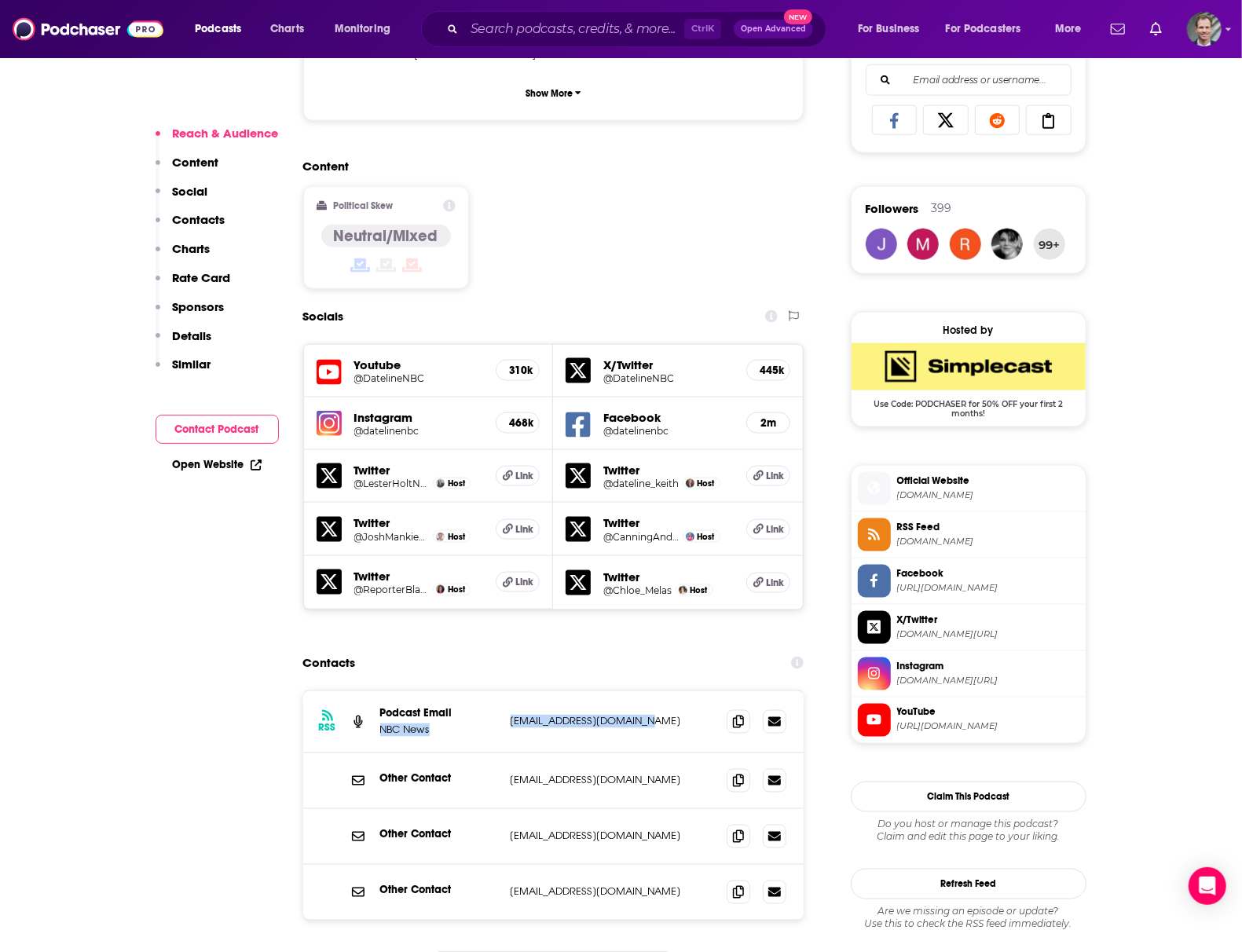
drag, startPoint x: 503, startPoint y: 608, endPoint x: 662, endPoint y: 619, distance: 159.4
click at [662, 691] on div "RSS Podcast Email NBC News [EMAIL_ADDRESS][DOMAIN_NAME] [DOMAIN_NAME][EMAIL_ADD…" at bounding box center [554, 722] width 501 height 62
click at [492, 691] on div "RSS Podcast Email NBC News [EMAIL_ADDRESS][DOMAIN_NAME] [DOMAIN_NAME][EMAIL_ADD…" at bounding box center [554, 722] width 501 height 62
drag, startPoint x: 498, startPoint y: 604, endPoint x: 626, endPoint y: 616, distance: 128.6
click at [626, 691] on div "RSS Podcast Email NBC News [EMAIL_ADDRESS][DOMAIN_NAME] [DOMAIN_NAME][EMAIL_ADD…" at bounding box center [554, 722] width 501 height 62
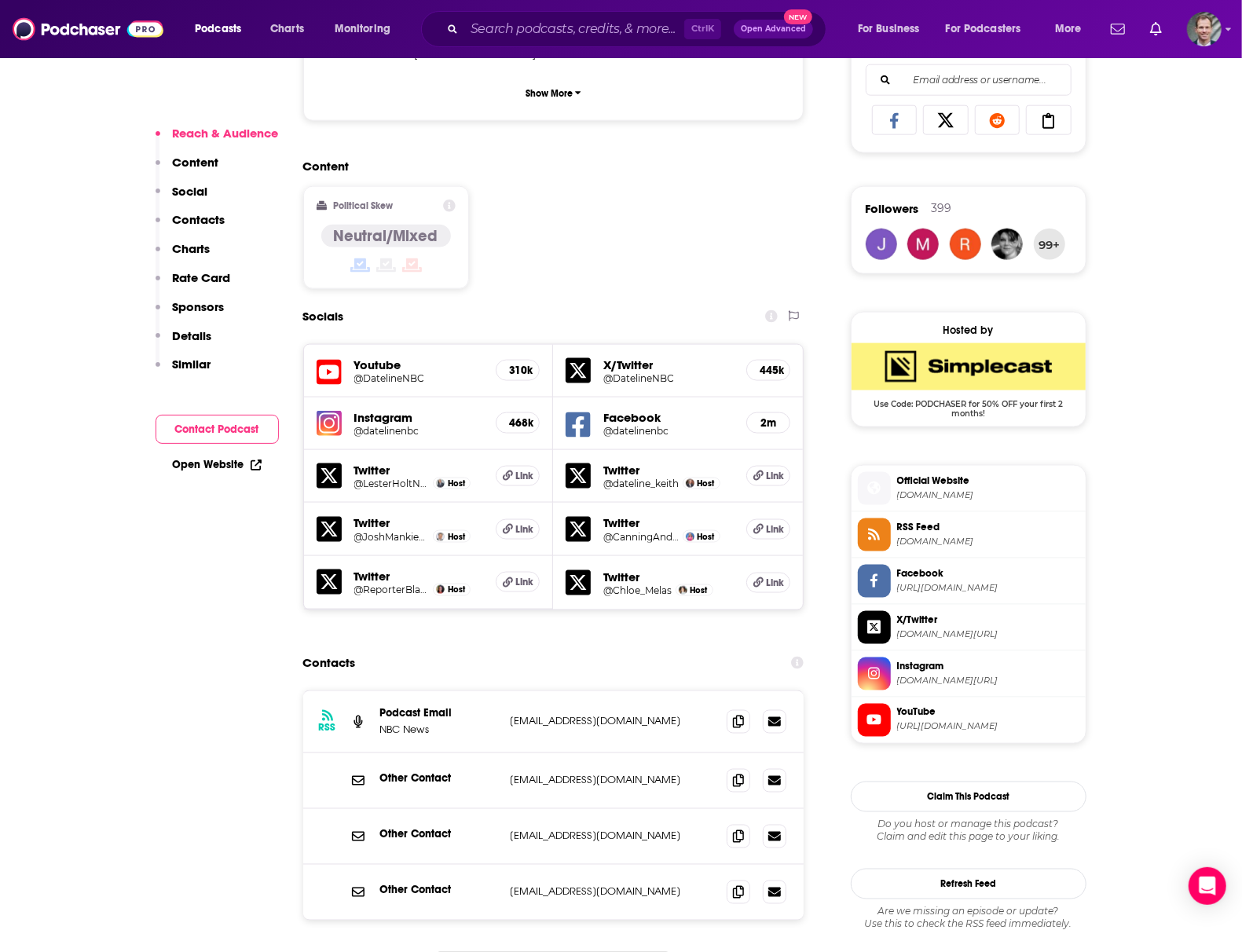
click at [691, 691] on div "RSS Podcast Email NBC News [EMAIL_ADDRESS][DOMAIN_NAME] [DOMAIN_NAME][EMAIL_ADD…" at bounding box center [554, 722] width 501 height 62
drag, startPoint x: 627, startPoint y: 613, endPoint x: 507, endPoint y: 613, distance: 120.0
click at [507, 691] on div "RSS Podcast Email NBC News [EMAIL_ADDRESS][DOMAIN_NAME] [DOMAIN_NAME][EMAIL_ADD…" at bounding box center [554, 722] width 501 height 62
copy p "[EMAIL_ADDRESS][DOMAIN_NAME]"
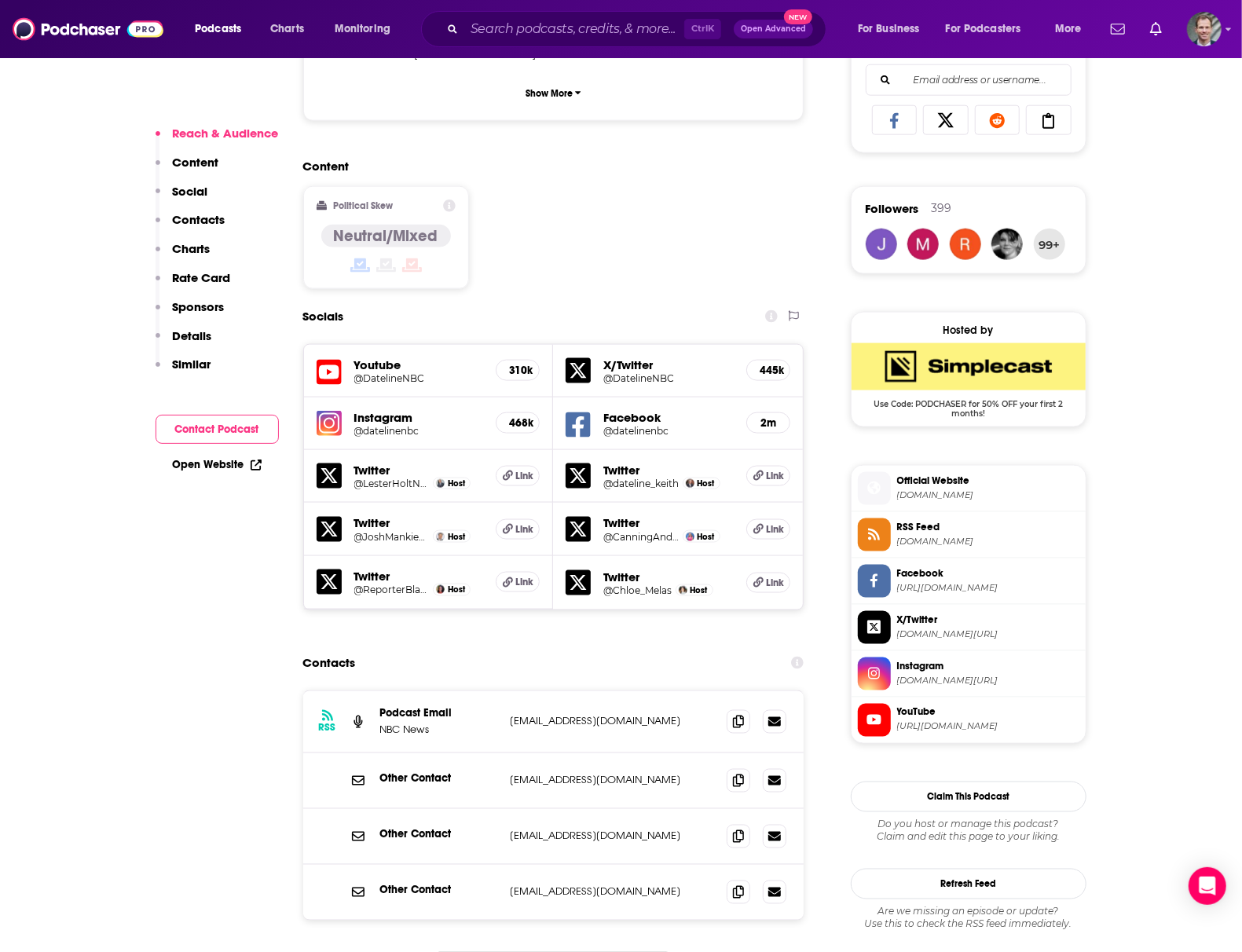
drag, startPoint x: 79, startPoint y: 554, endPoint x: 385, endPoint y: 57, distance: 583.6
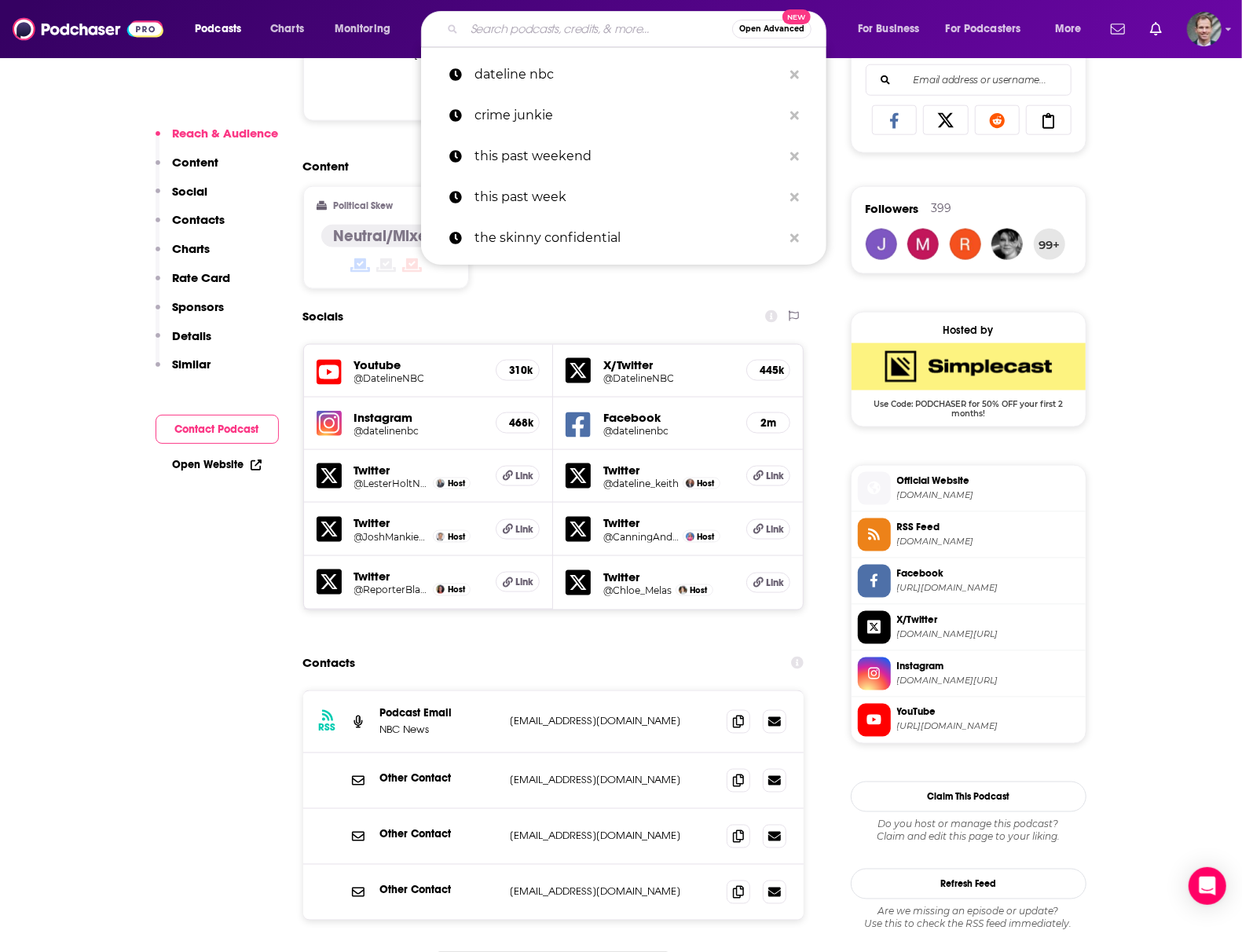
click at [557, 22] on input "Search podcasts, credits, & more..." at bounding box center [598, 28] width 268 height 25
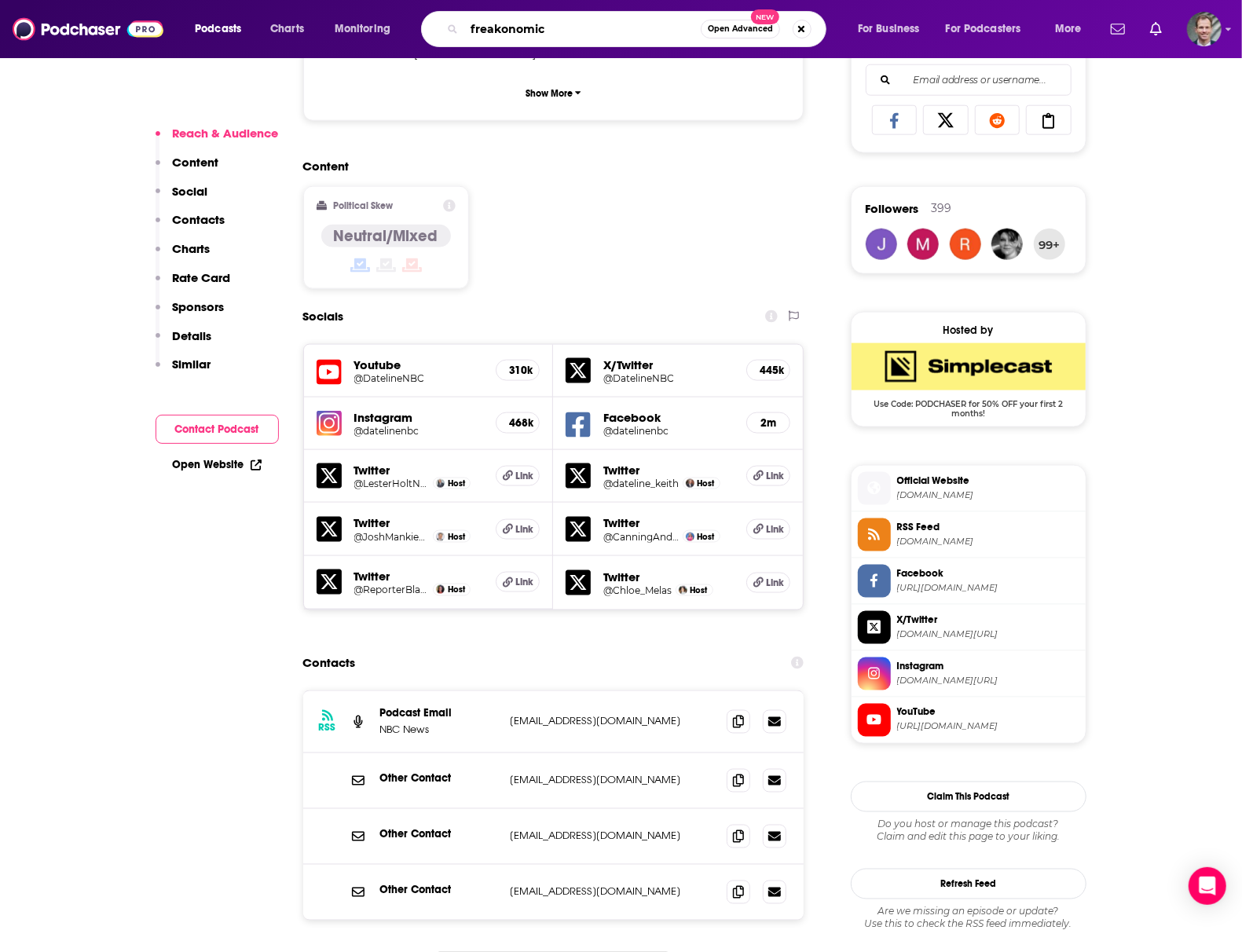
type input "freakonomics"
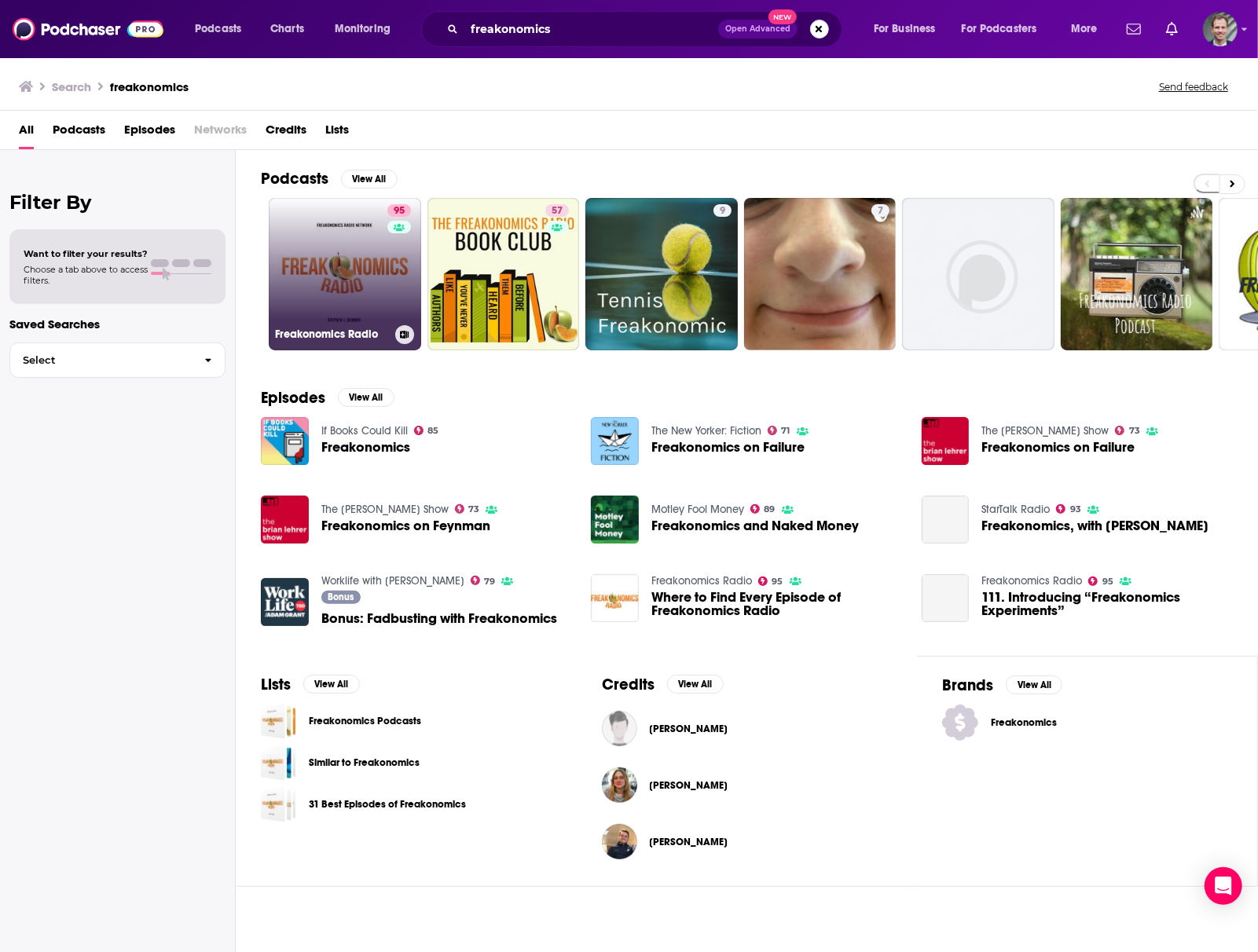
click at [334, 267] on link "95 Freakonomics Radio" at bounding box center [345, 275] width 153 height 153
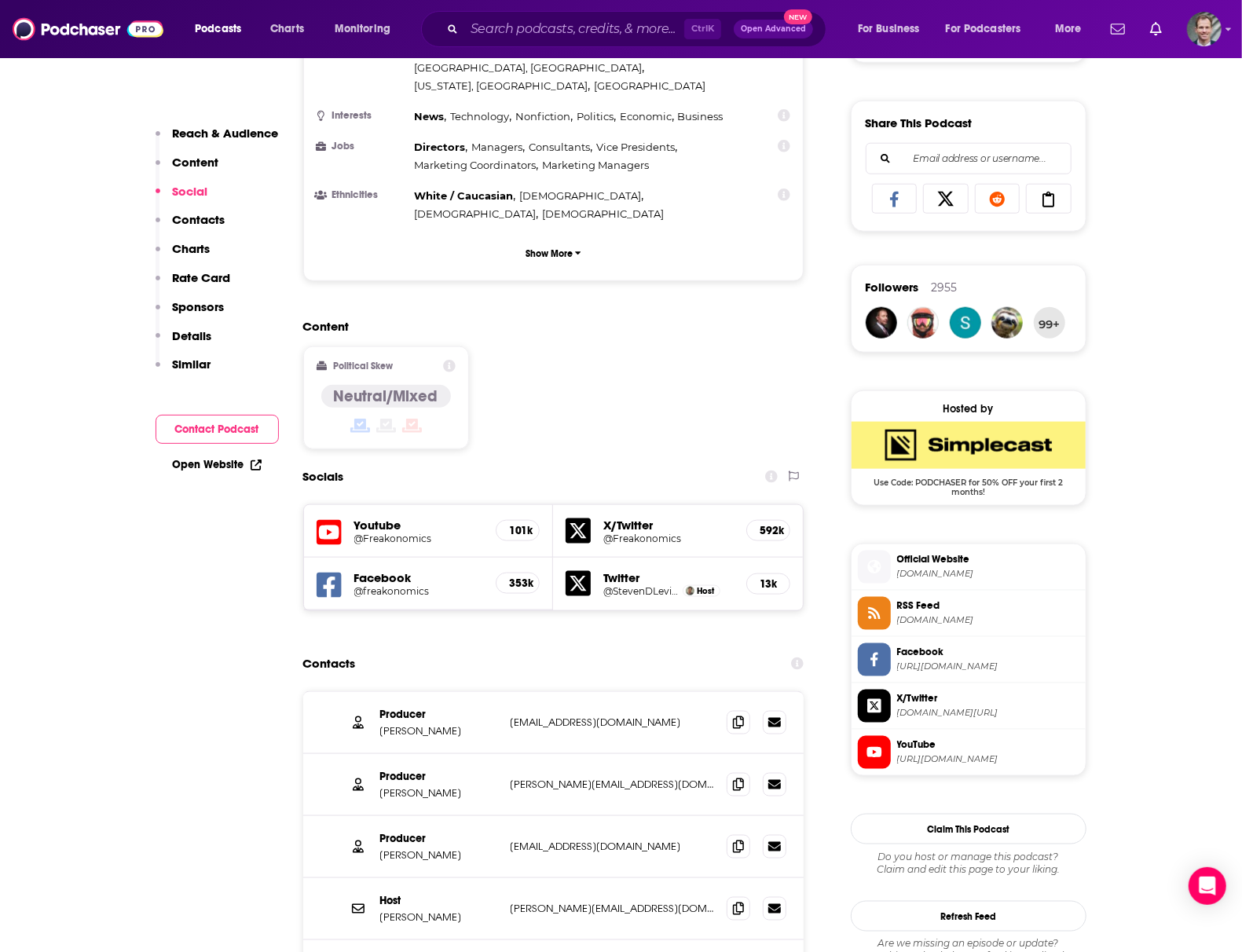
scroll to position [1047, 0]
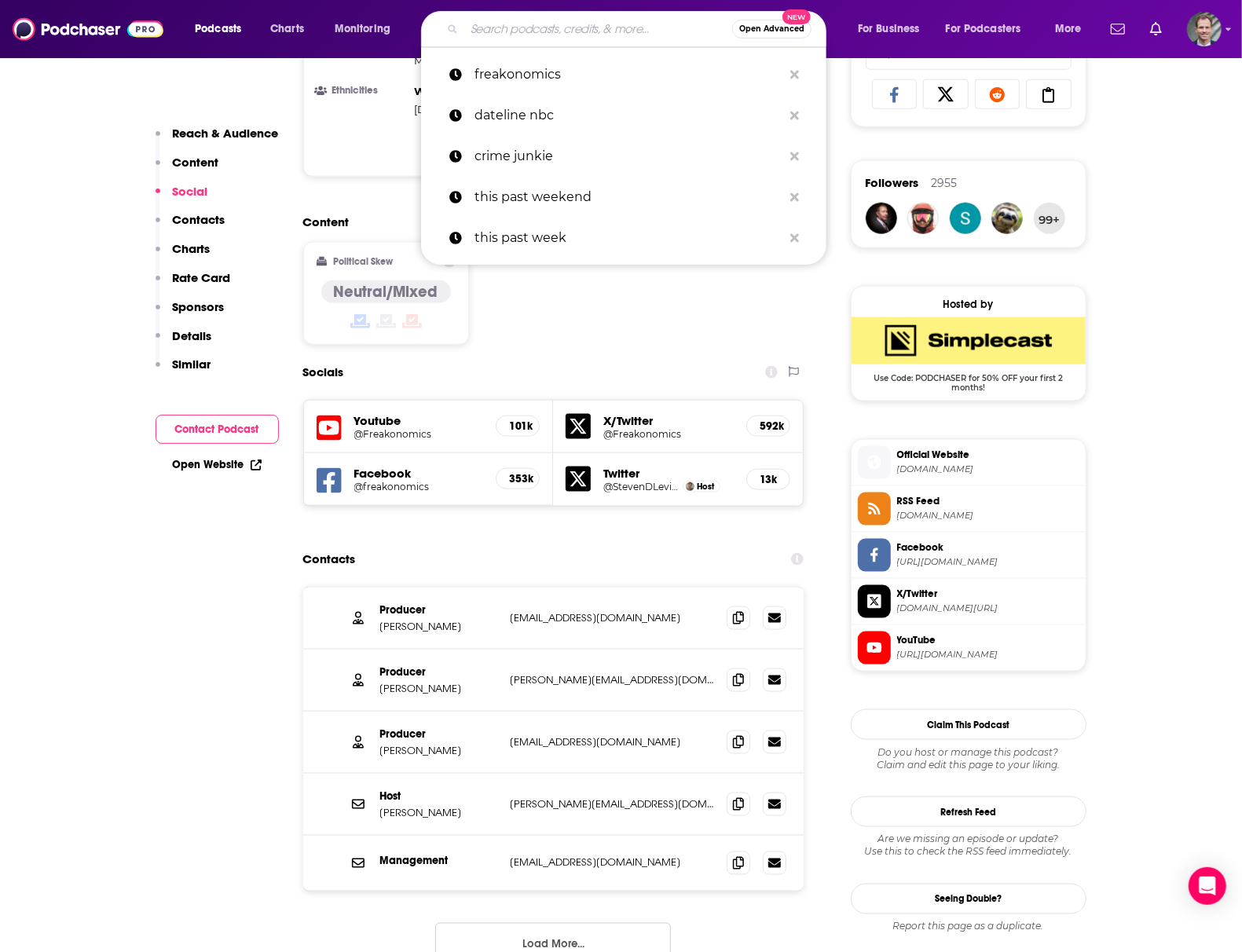
click at [487, 25] on input "Search podcasts, credits, & more..." at bounding box center [598, 28] width 268 height 25
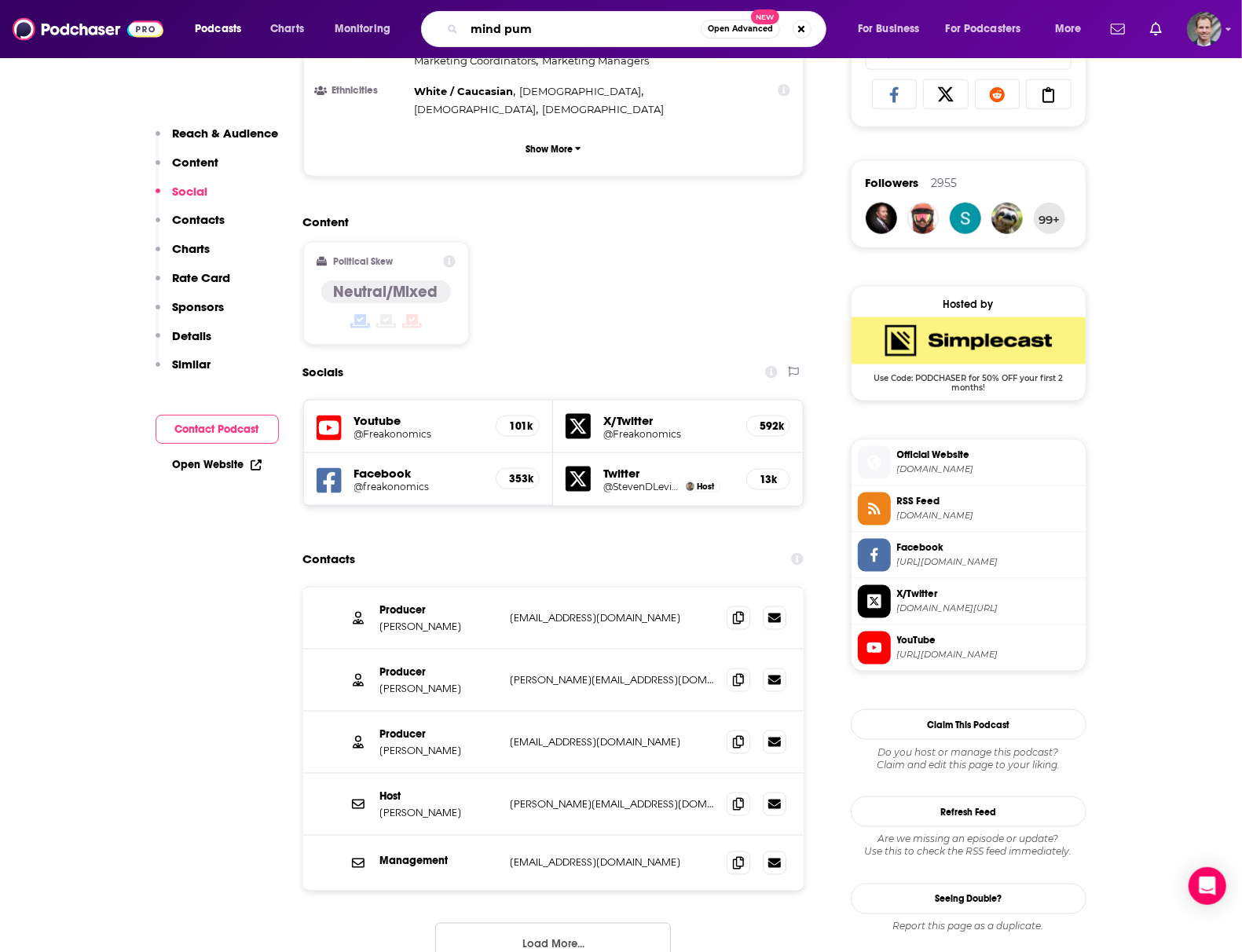
type input "mind pump"
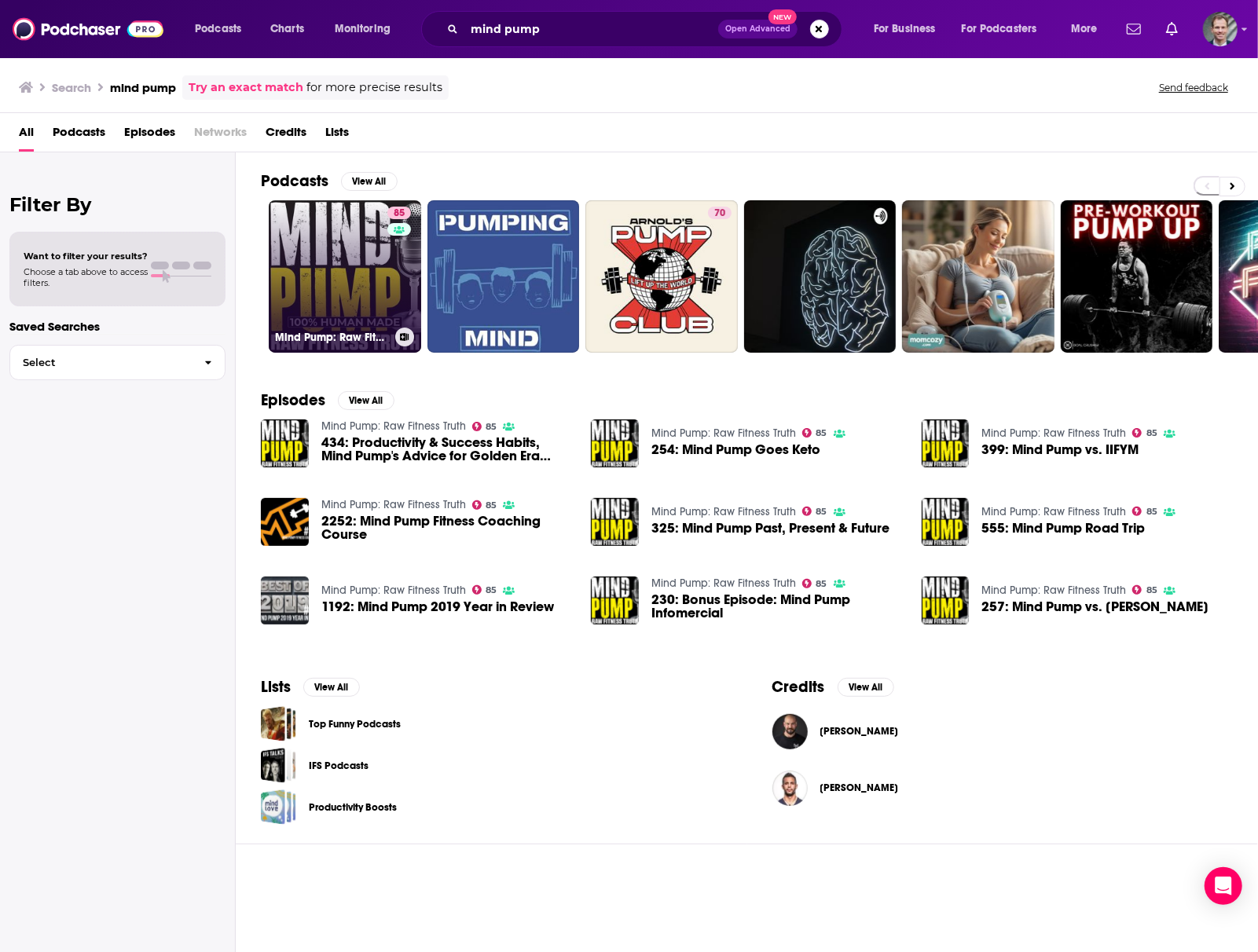
click at [348, 271] on link "85 Mind Pump: Raw Fitness Truth" at bounding box center [345, 276] width 153 height 153
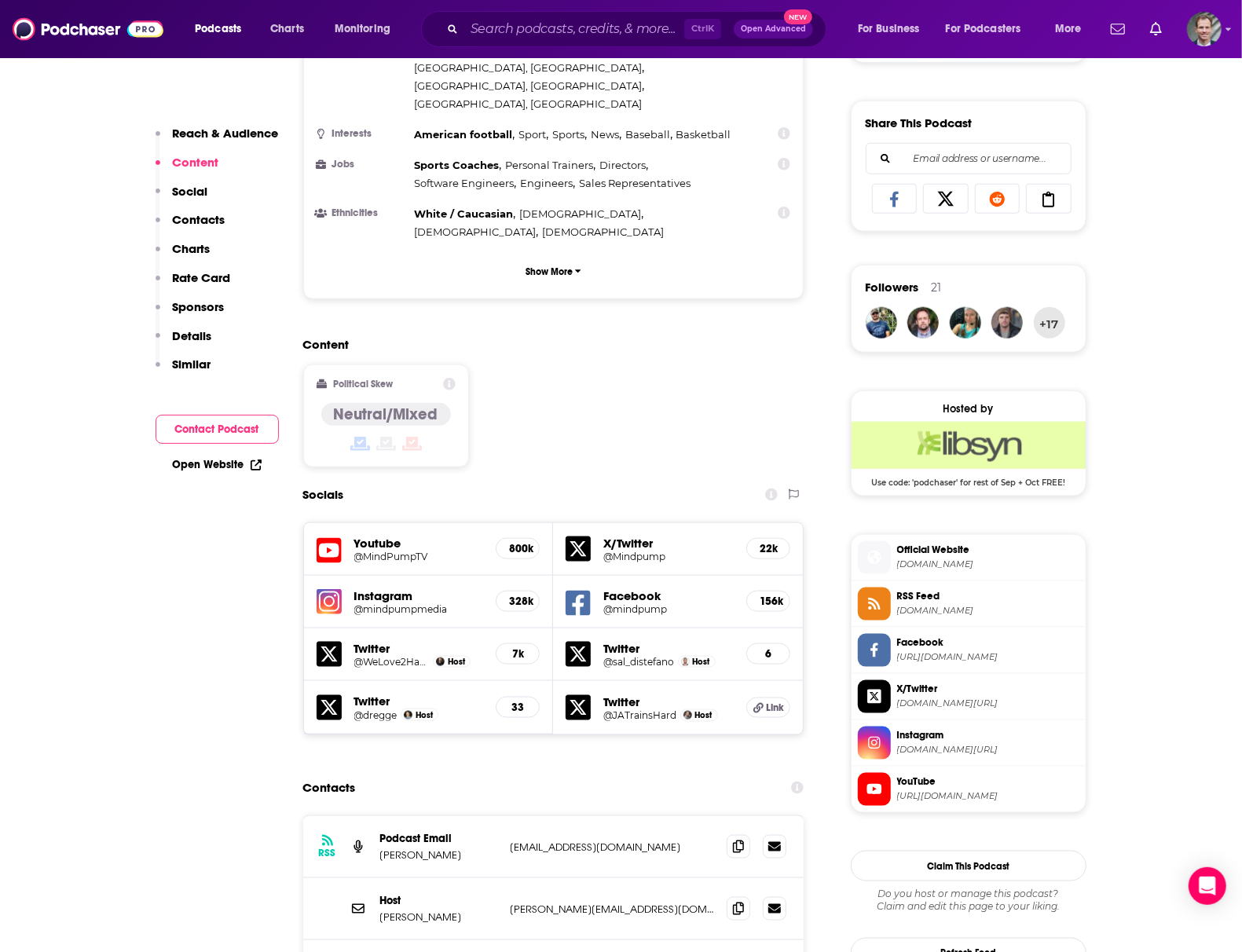
scroll to position [1152, 0]
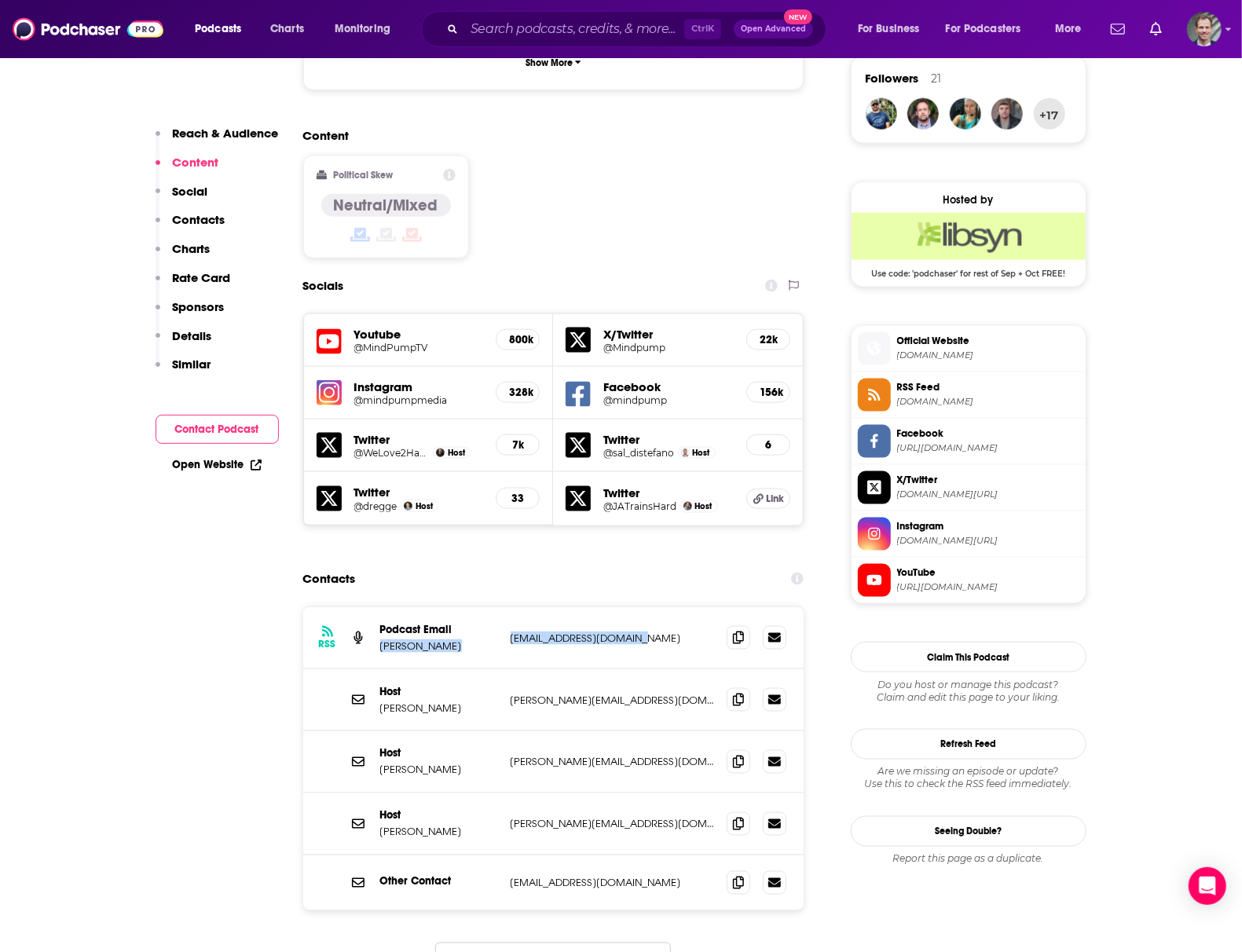
drag, startPoint x: 495, startPoint y: 554, endPoint x: 673, endPoint y: 557, distance: 178.0
click at [0, 0] on div "Podcast Email [PERSON_NAME] [EMAIL_ADDRESS][DOMAIN_NAME] [EMAIL_ADDRESS][DOMAIN…" at bounding box center [0, 0] width 0 height 0
click at [685, 632] on p "[EMAIL_ADDRESS][DOMAIN_NAME]" at bounding box center [613, 639] width 204 height 14
drag, startPoint x: 685, startPoint y: 561, endPoint x: 506, endPoint y: 564, distance: 179.0
click at [506, 608] on div "RSS Podcast Email [PERSON_NAME] [EMAIL_ADDRESS][DOMAIN_NAME] [EMAIL_ADDRESS][DO…" at bounding box center [554, 639] width 501 height 62
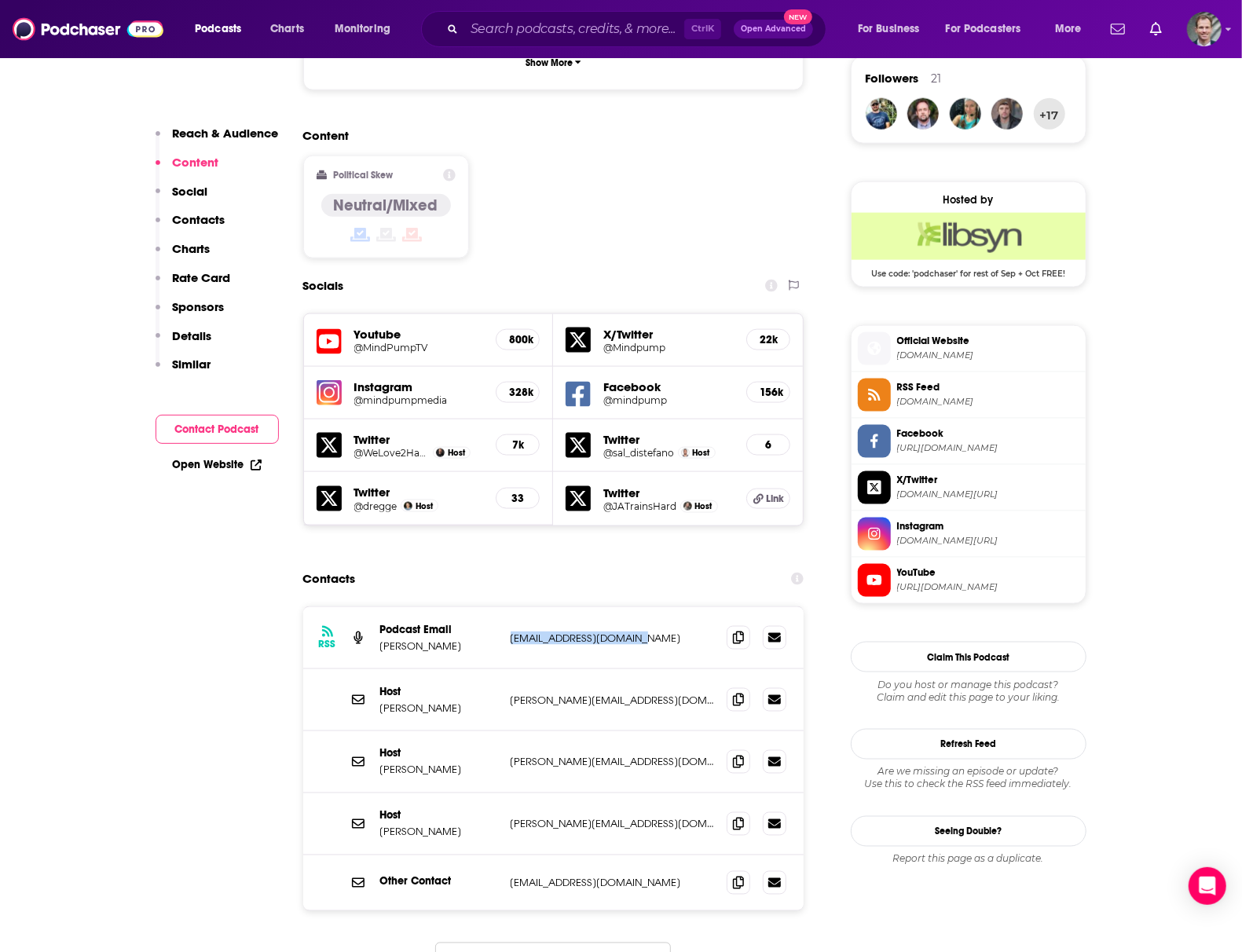
copy p "[EMAIL_ADDRESS][DOMAIN_NAME]"
click at [560, 29] on input "Search podcasts, credits, & more..." at bounding box center [574, 28] width 220 height 25
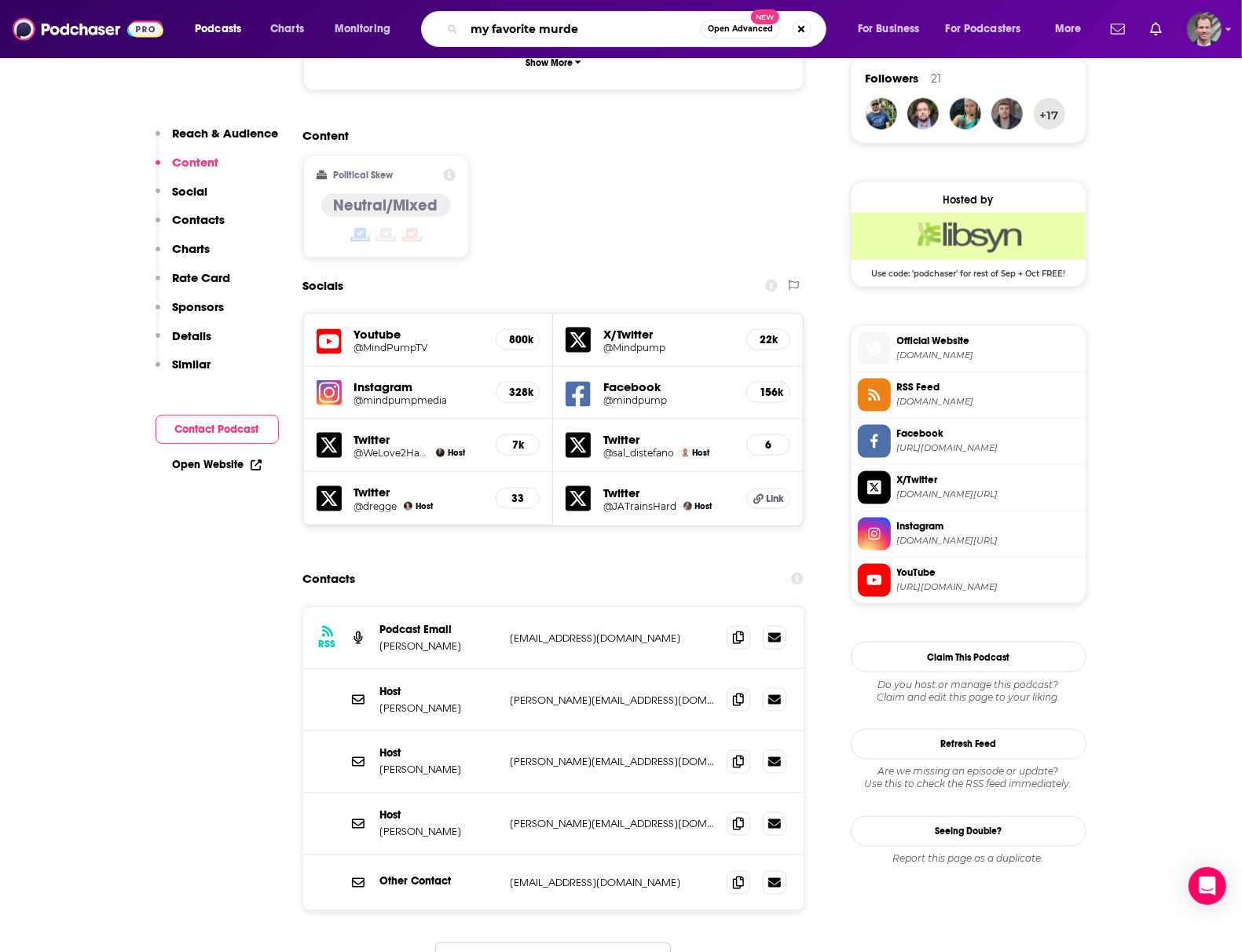
type input "my favorite murder"
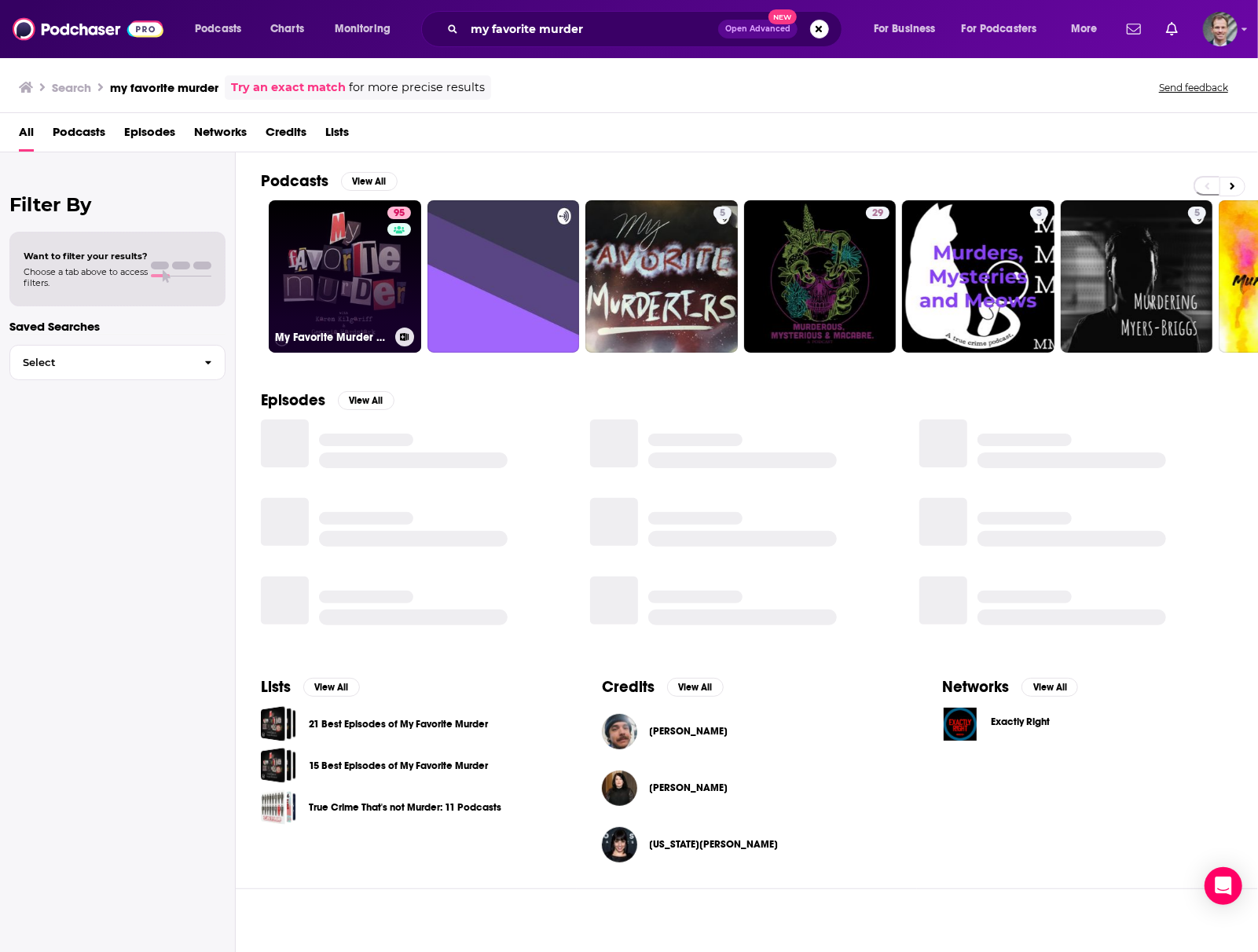
click at [325, 283] on link "95 My Favorite Murder with [PERSON_NAME] and [US_STATE][PERSON_NAME]" at bounding box center [345, 276] width 153 height 153
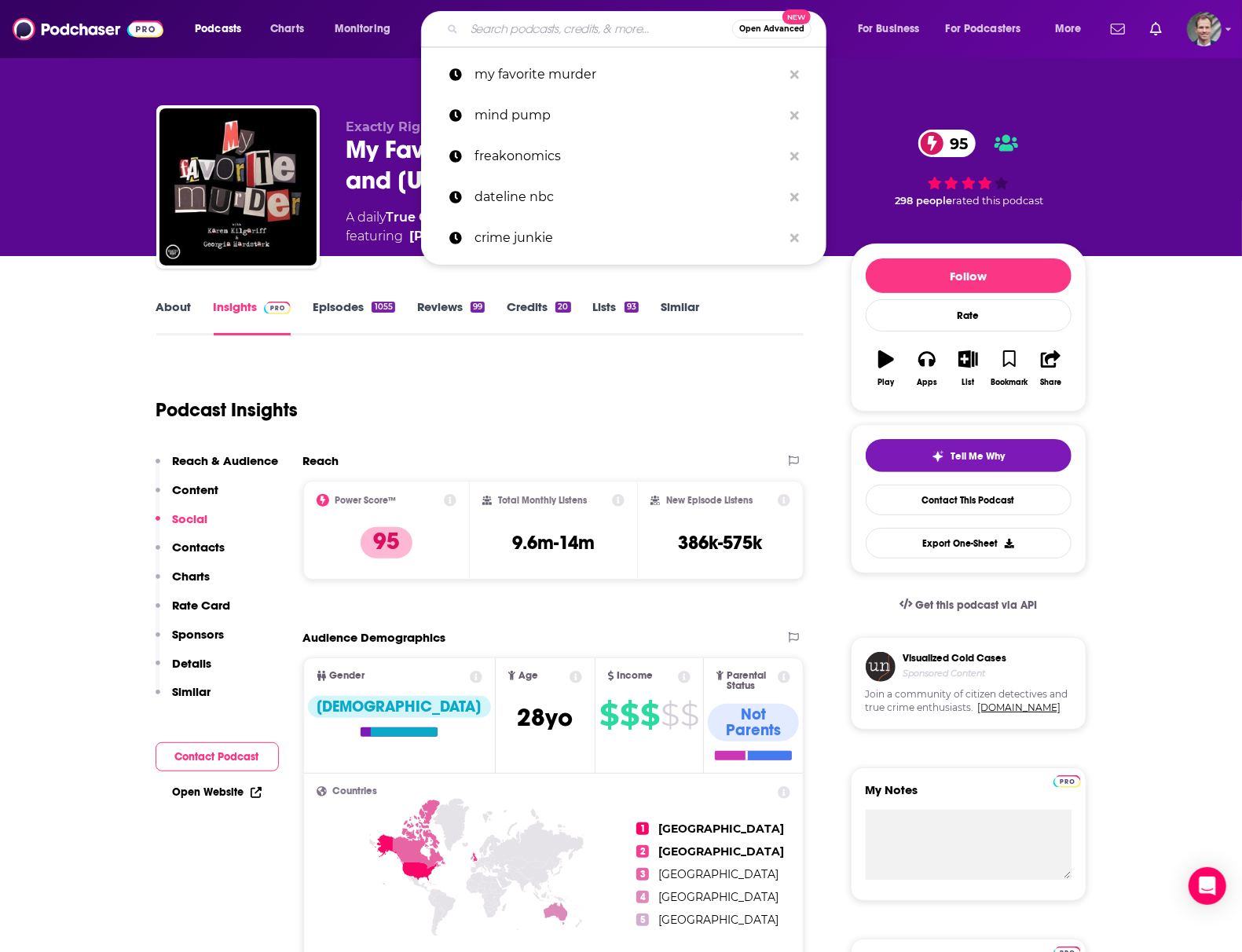
click at [539, 20] on input "Search podcasts, credits, & more..." at bounding box center [598, 28] width 268 height 25
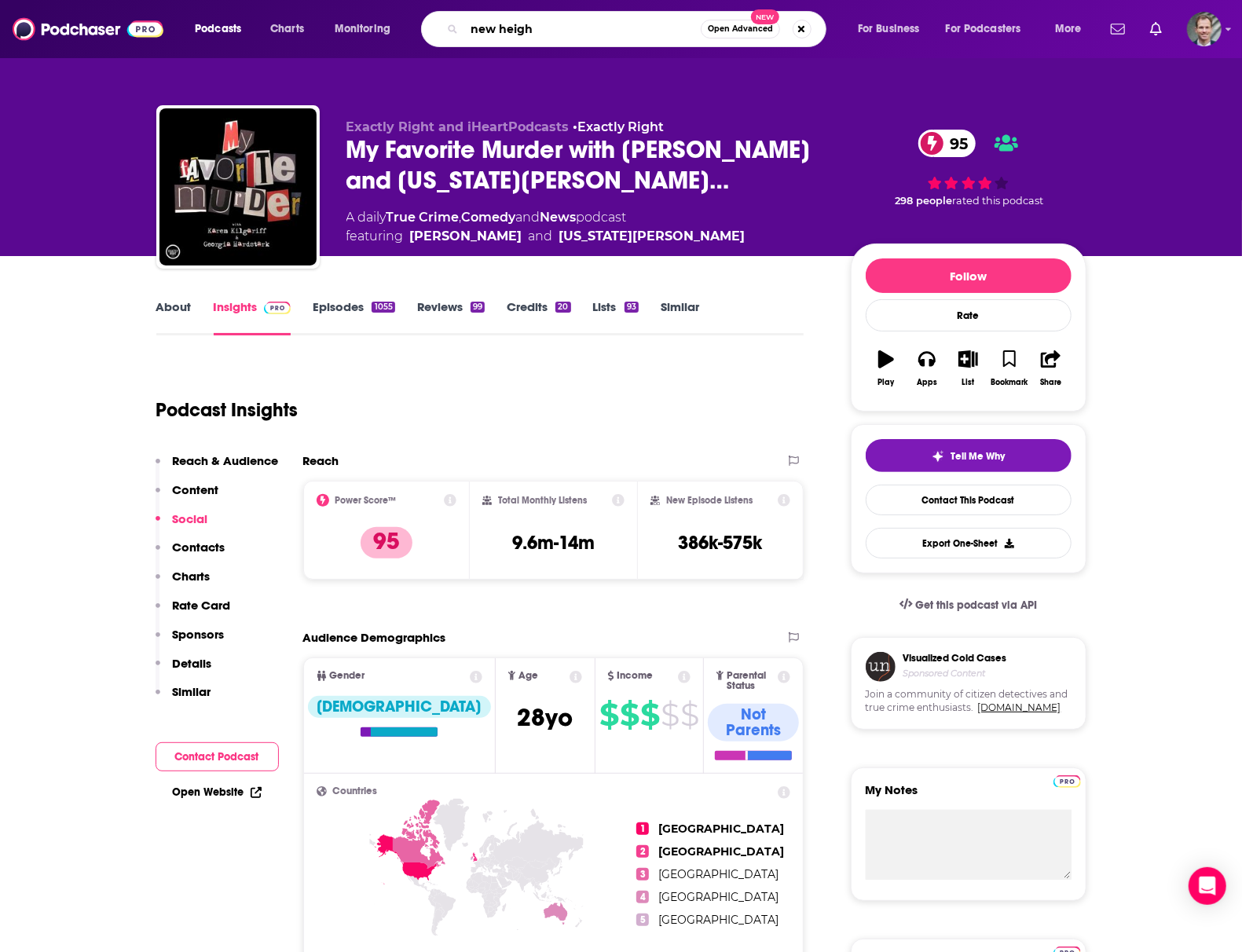
type input "new height"
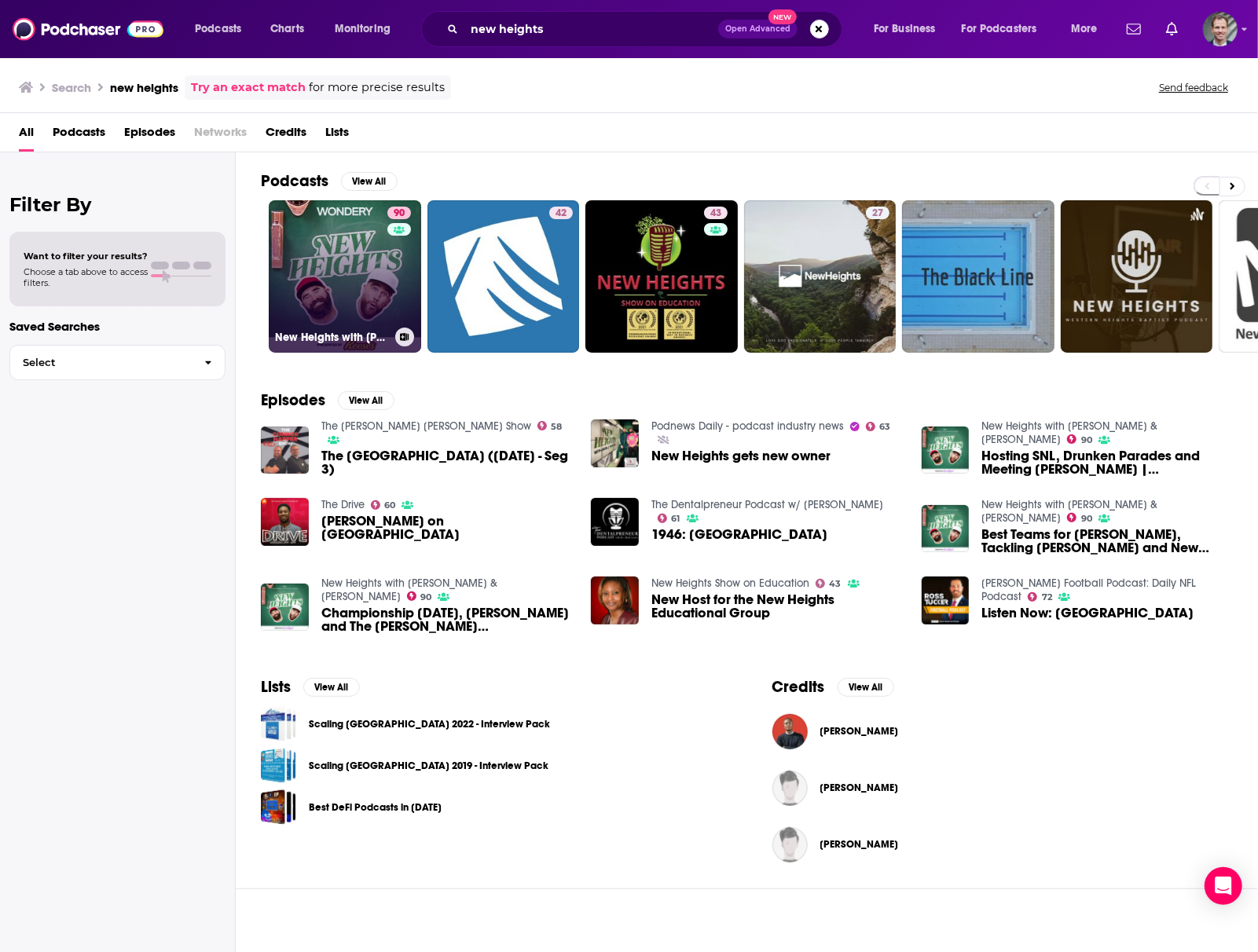
click at [362, 252] on link "90 [GEOGRAPHIC_DATA] with [PERSON_NAME] & [PERSON_NAME]" at bounding box center [345, 276] width 153 height 153
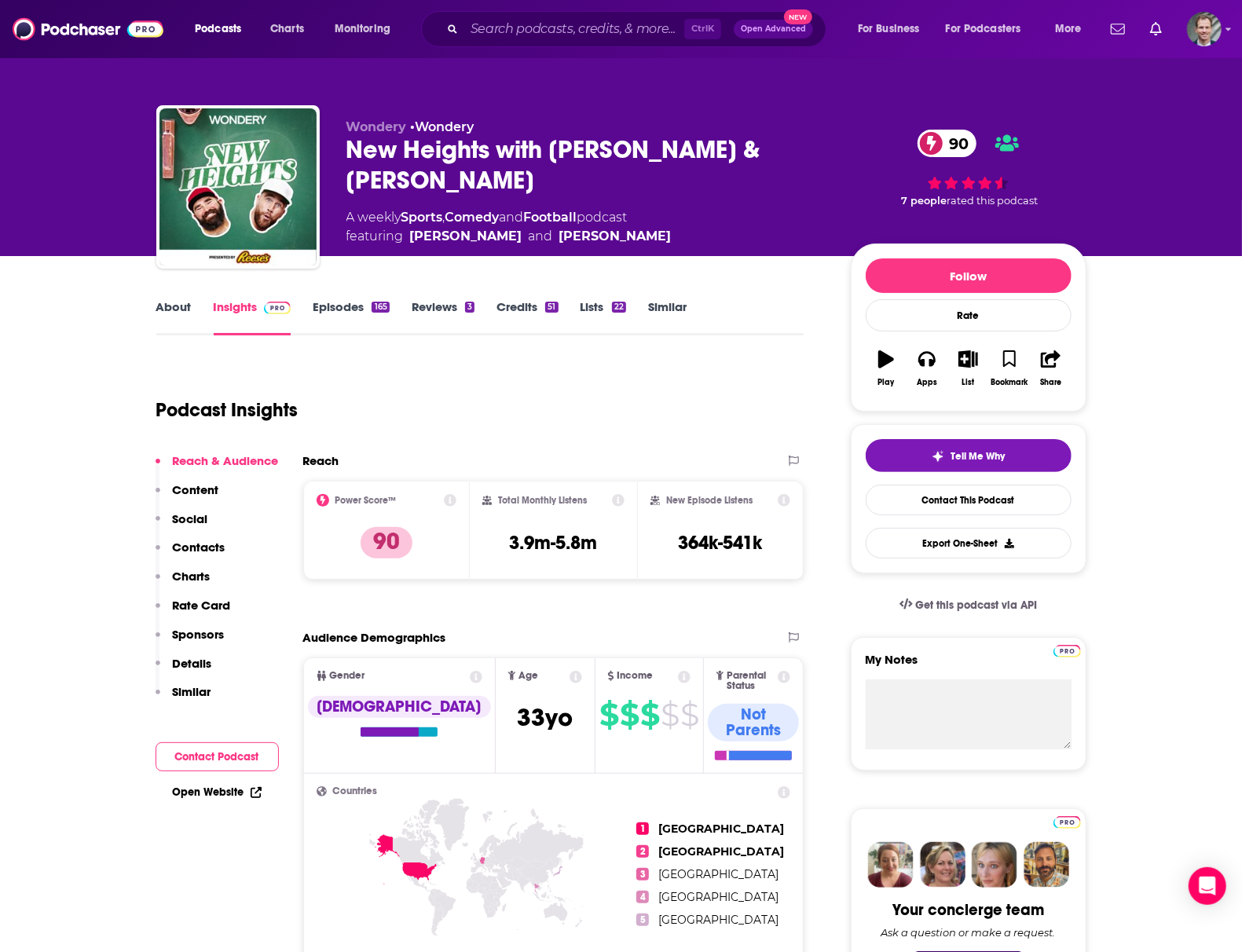
drag, startPoint x: 440, startPoint y: 340, endPoint x: 494, endPoint y: 286, distance: 76.4
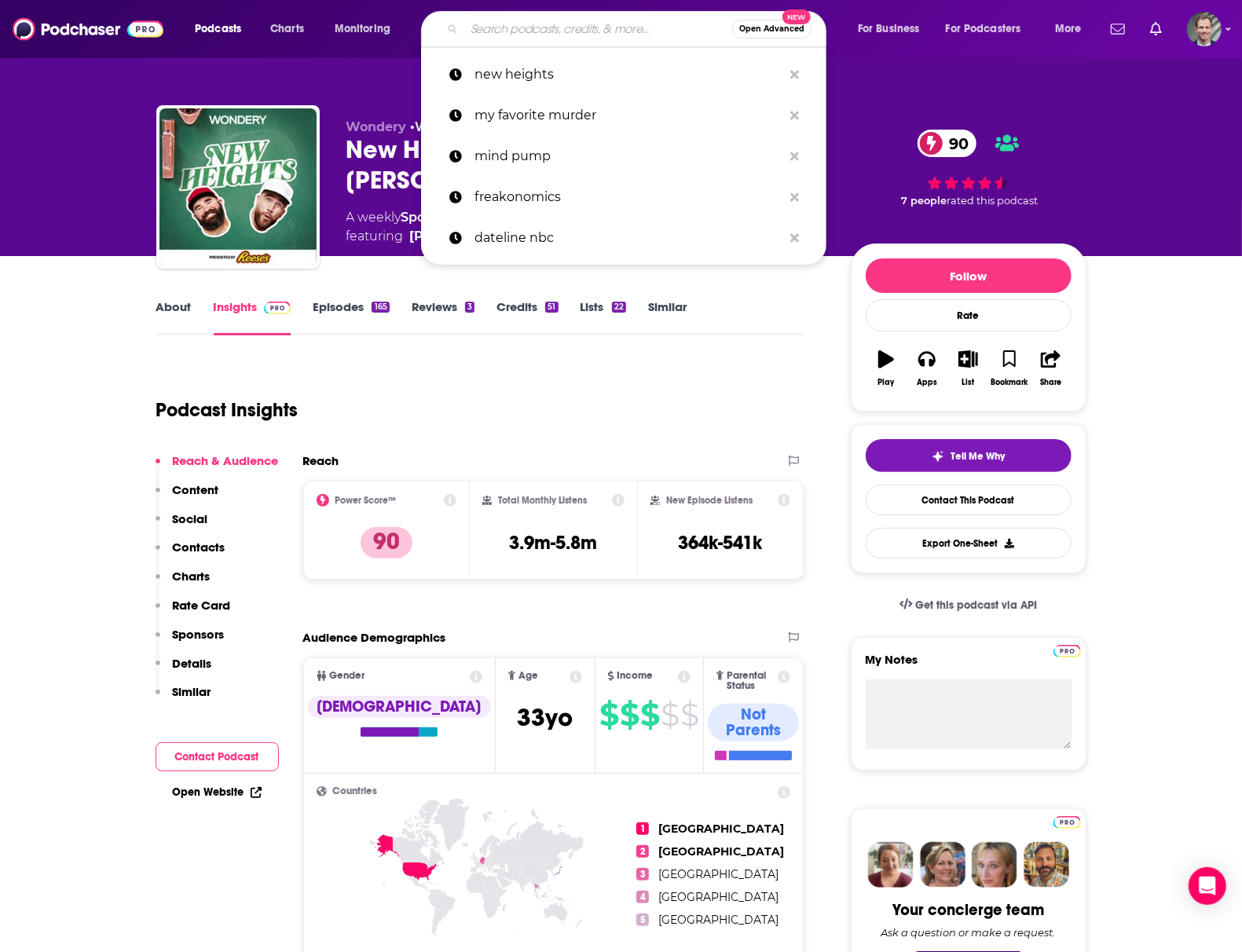
drag, startPoint x: 586, startPoint y: 36, endPoint x: 591, endPoint y: 25, distance: 12.1
click at [589, 32] on input "Search podcasts, credits, & more..." at bounding box center [598, 28] width 268 height 25
click at [591, 25] on input "Search podcasts, credits, & more..." at bounding box center [598, 28] width 268 height 25
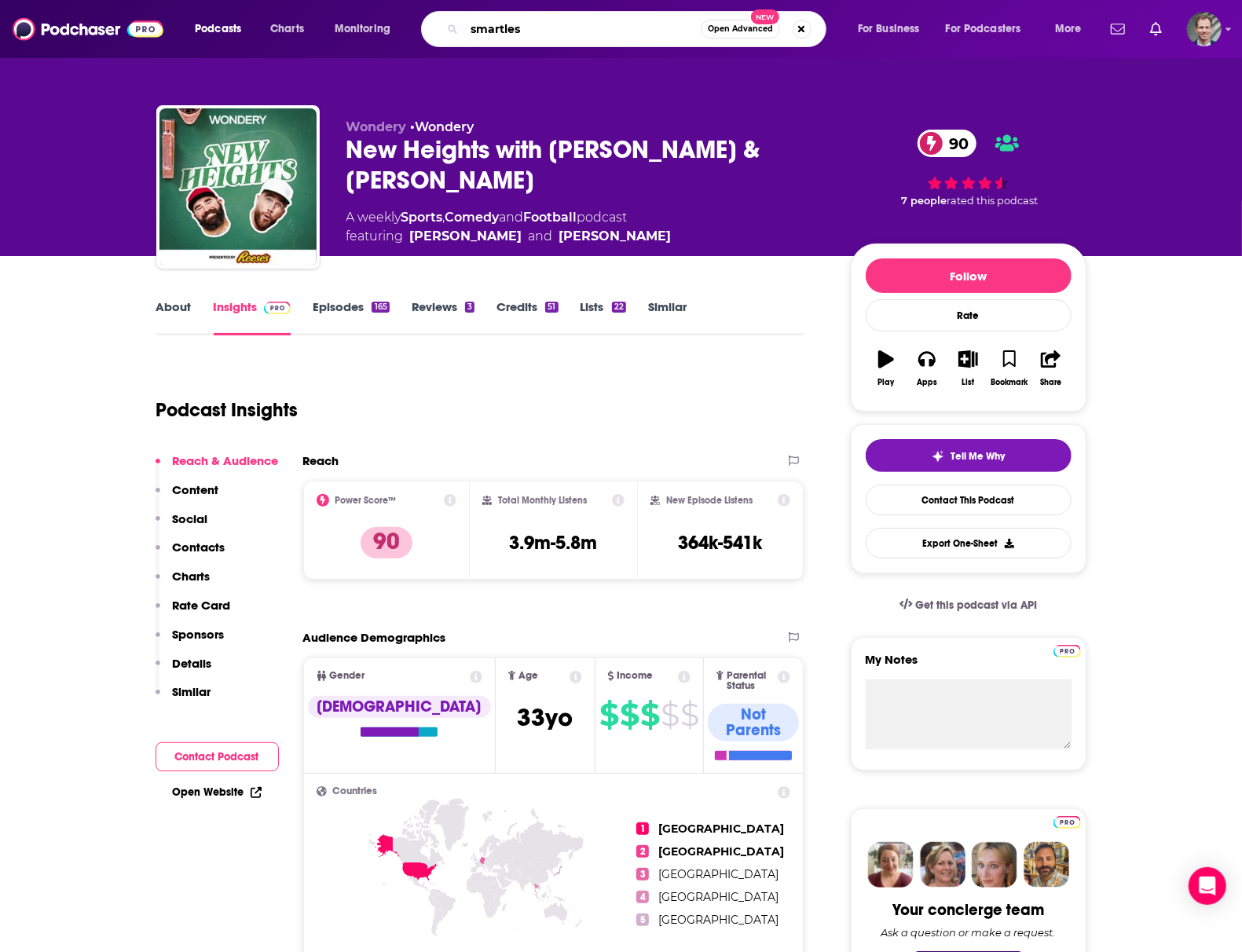
type input "smartless"
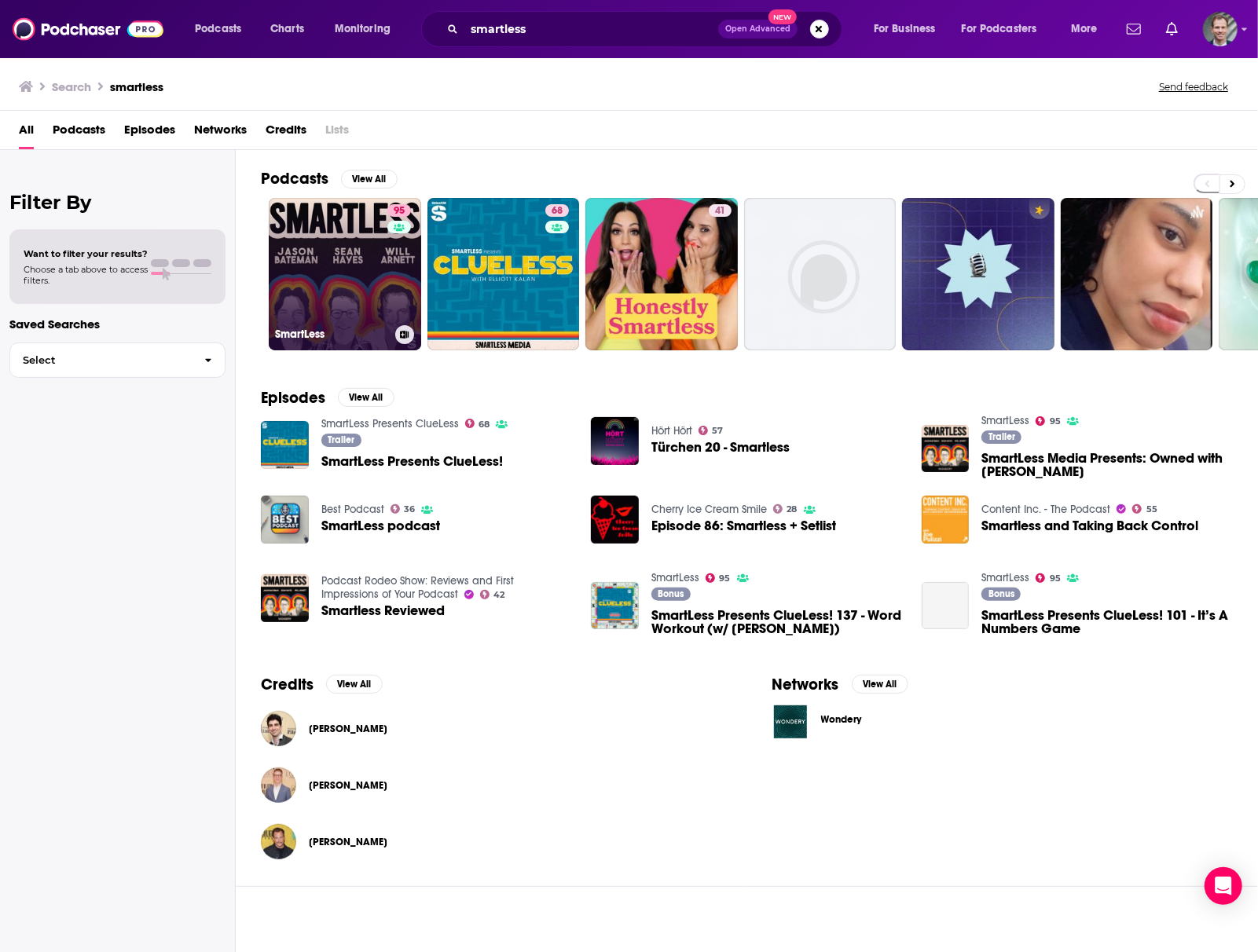
click at [381, 227] on link "95 SmartLess" at bounding box center [345, 275] width 153 height 153
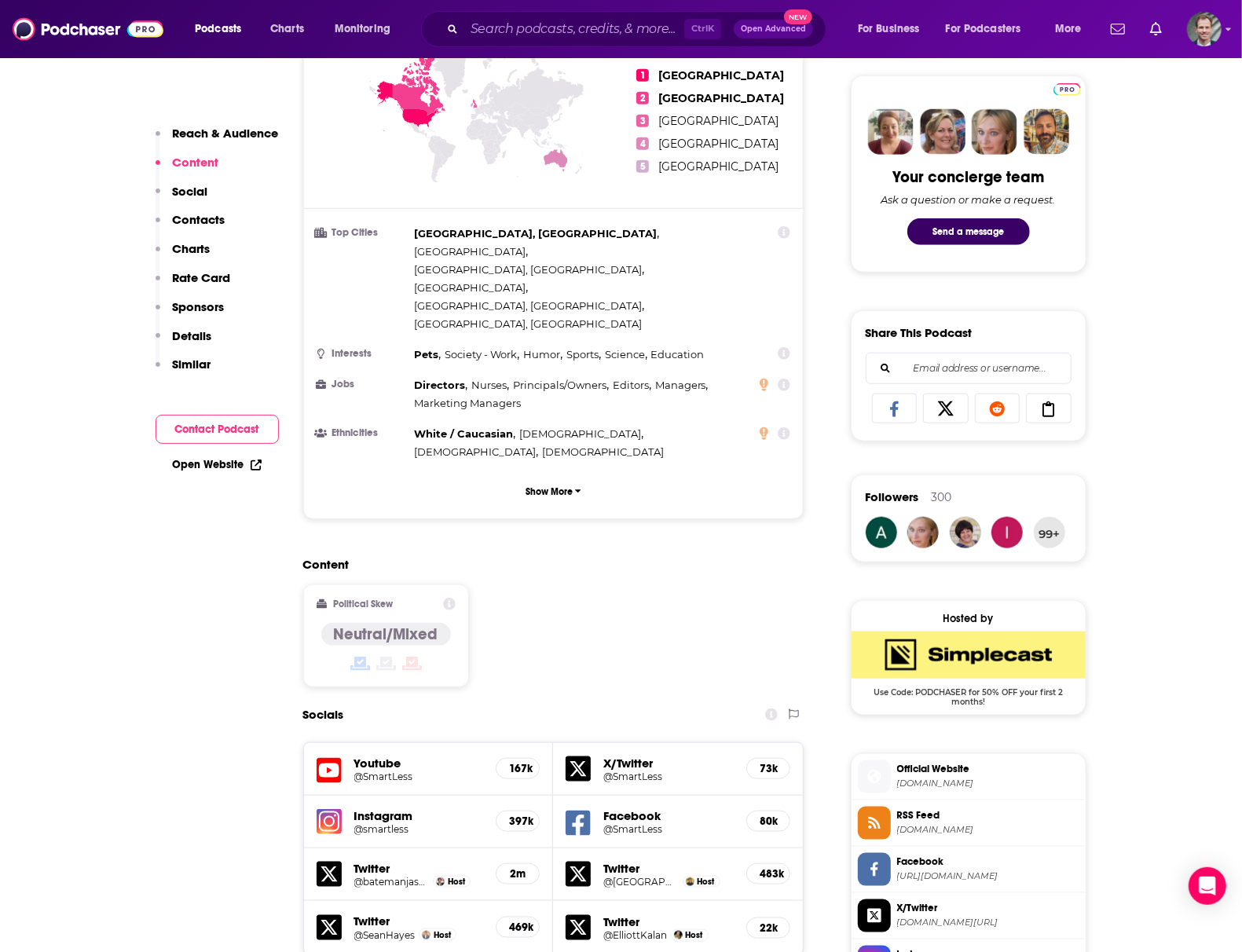
scroll to position [1257, 0]
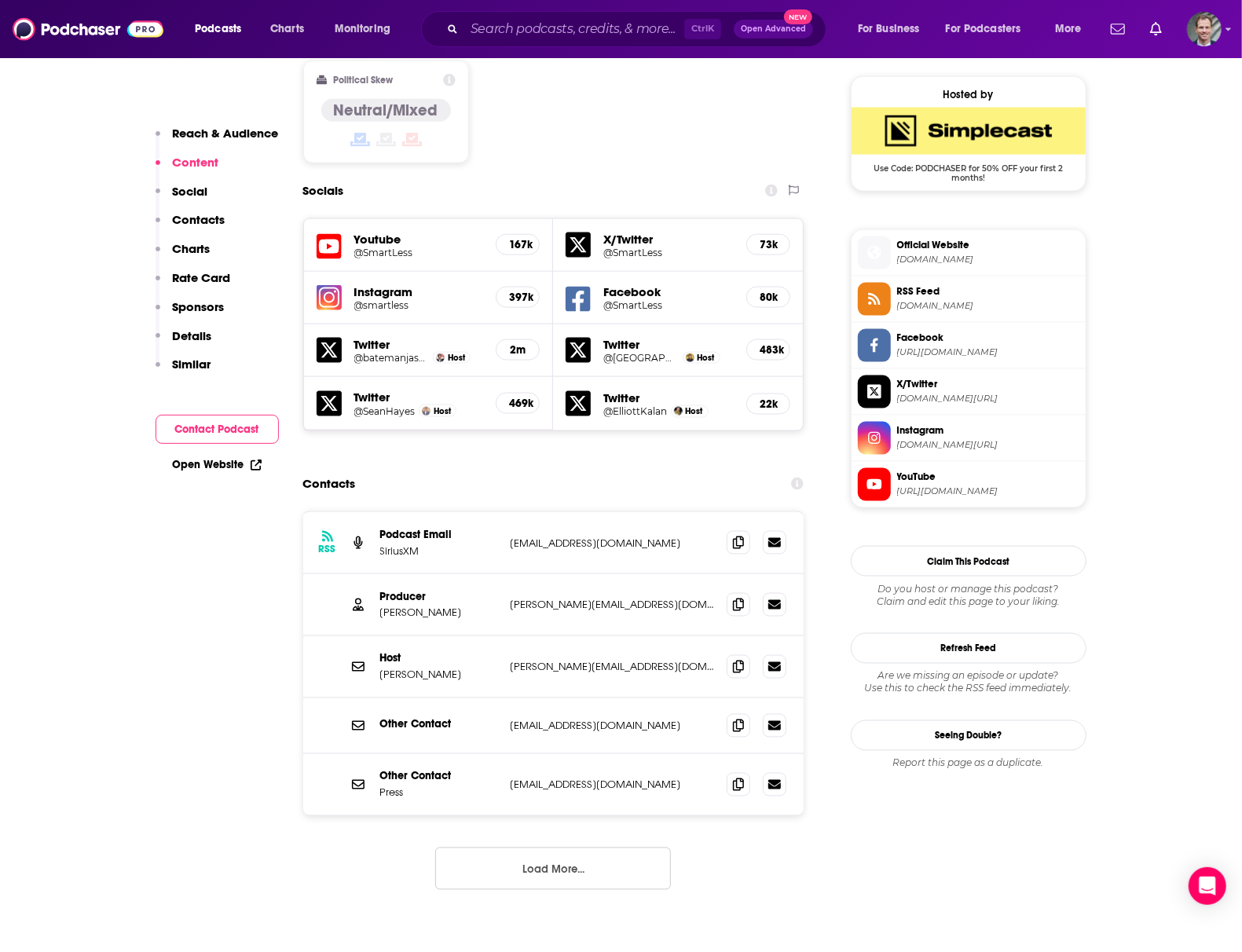
click at [556, 17] on input "Search podcasts, credits, & more..." at bounding box center [574, 28] width 220 height 25
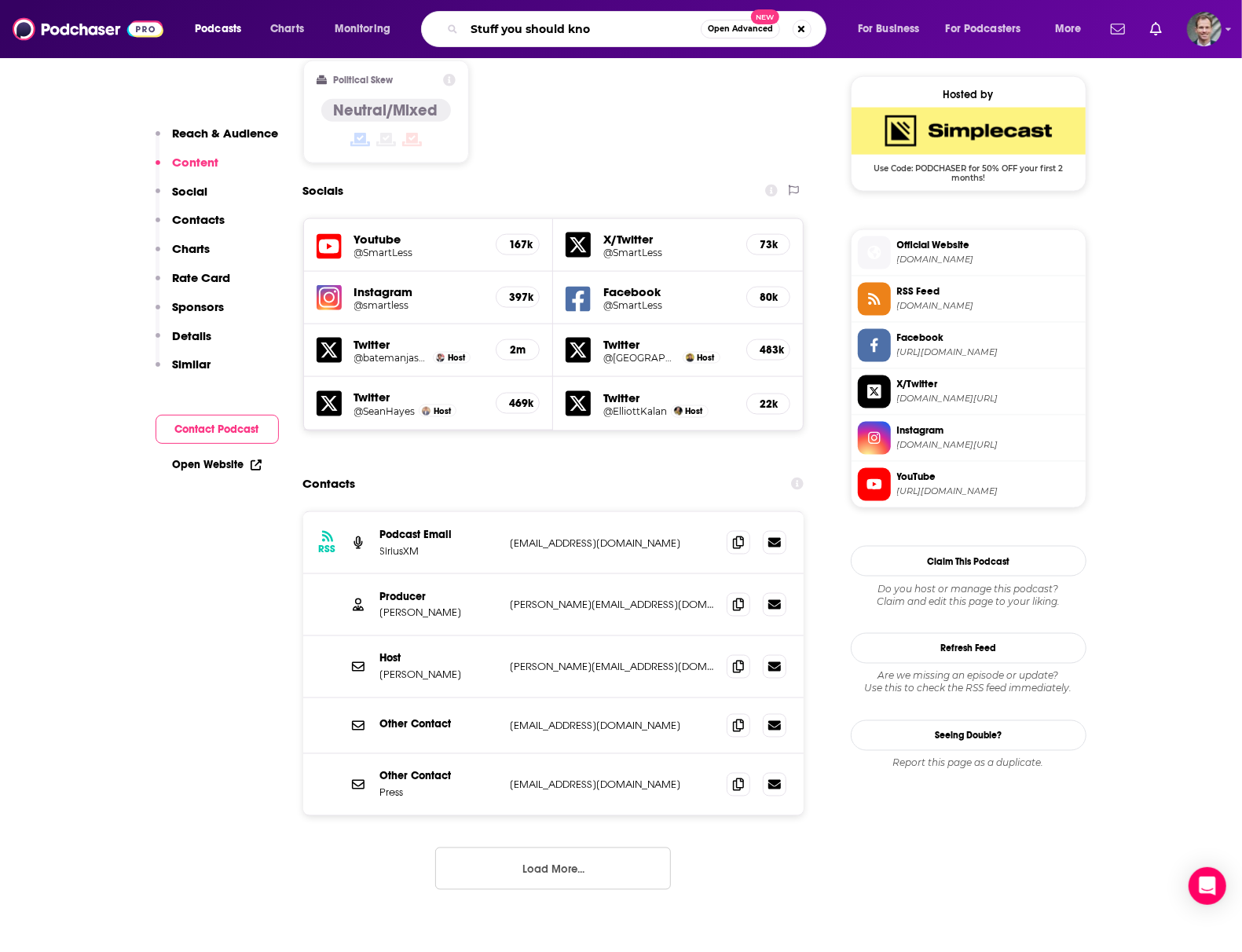
type input "Stuff you should know"
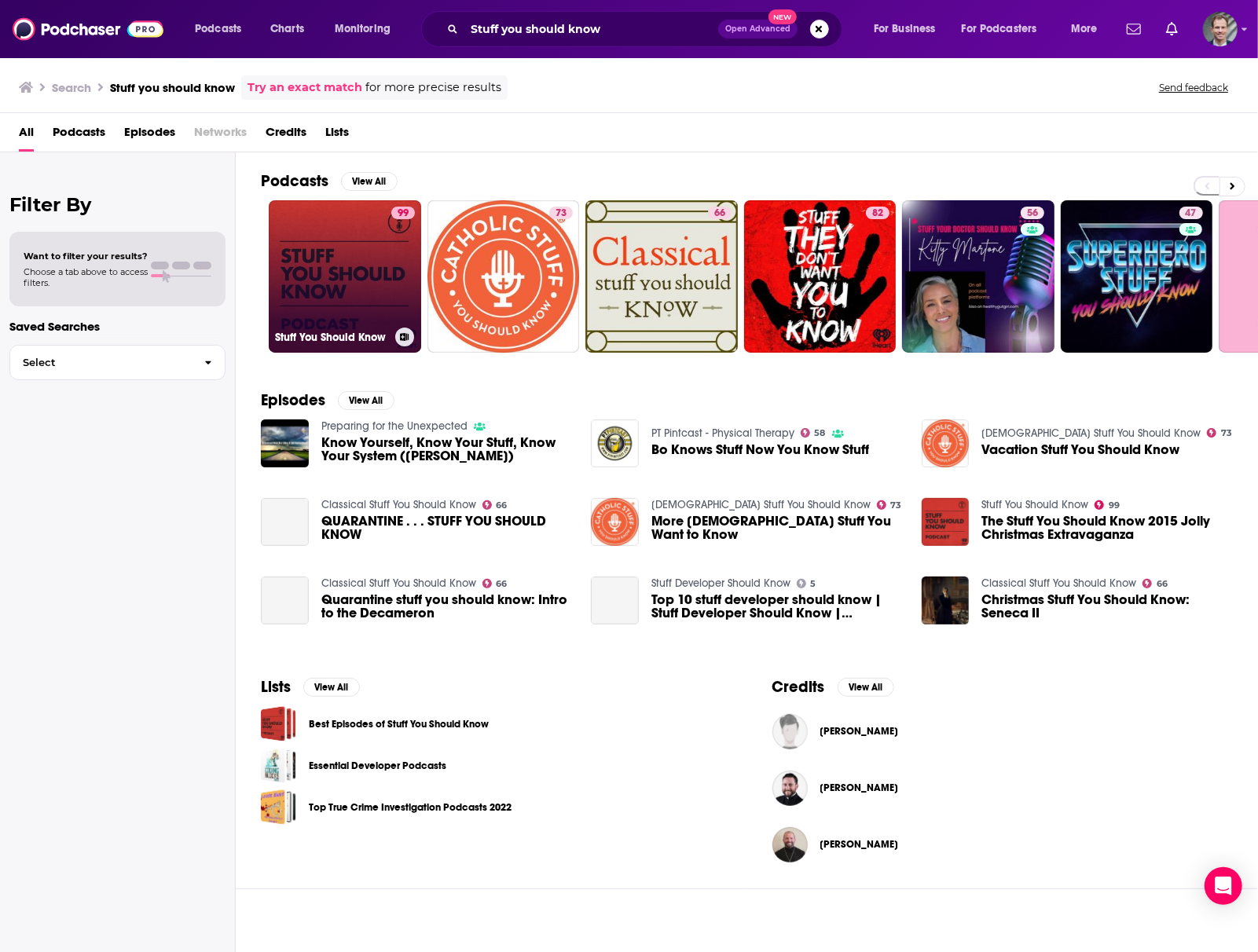
click at [337, 286] on link "99 Stuff You Should Know" at bounding box center [345, 276] width 153 height 153
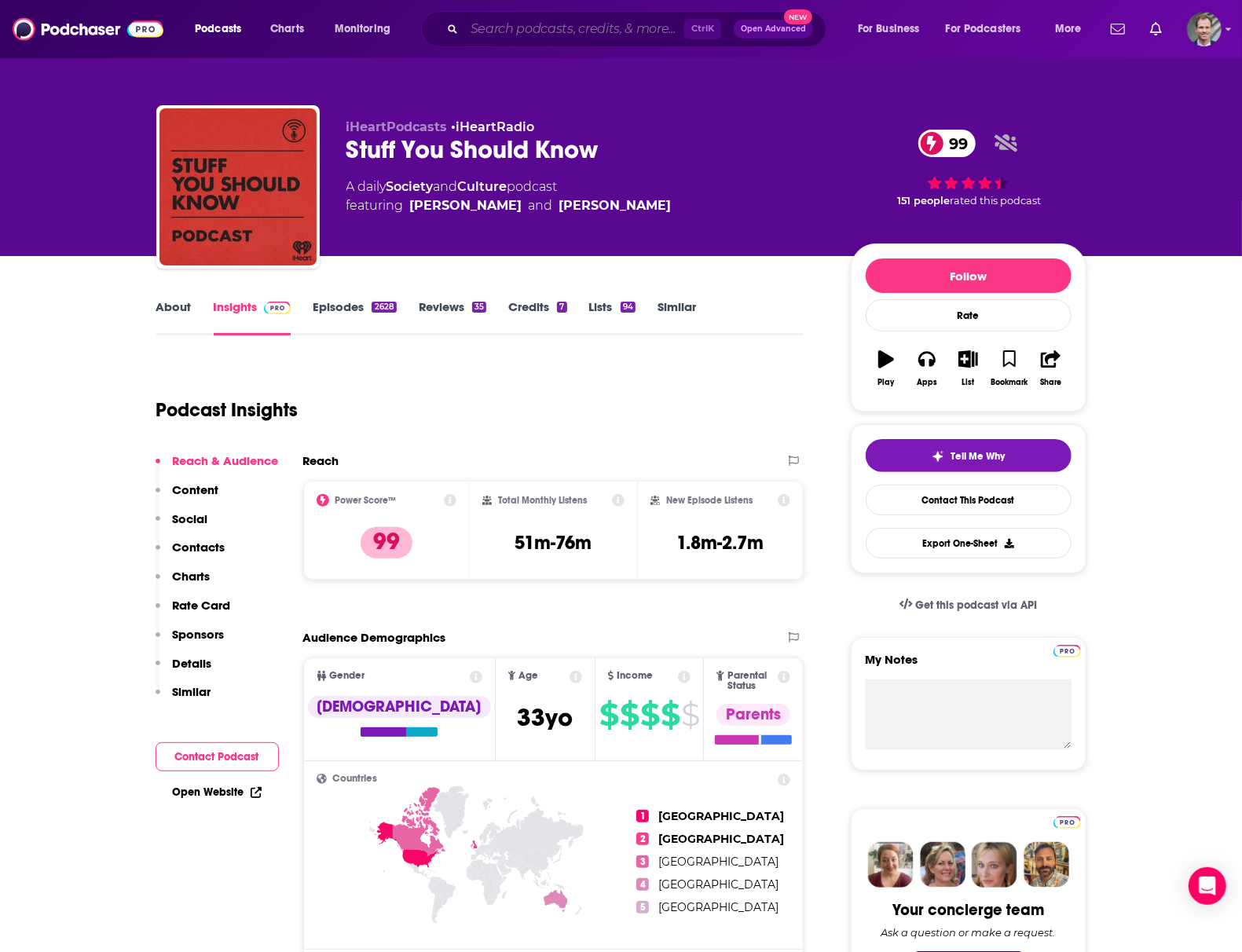
click at [524, 28] on input "Search podcasts, credits, & more..." at bounding box center [574, 28] width 220 height 25
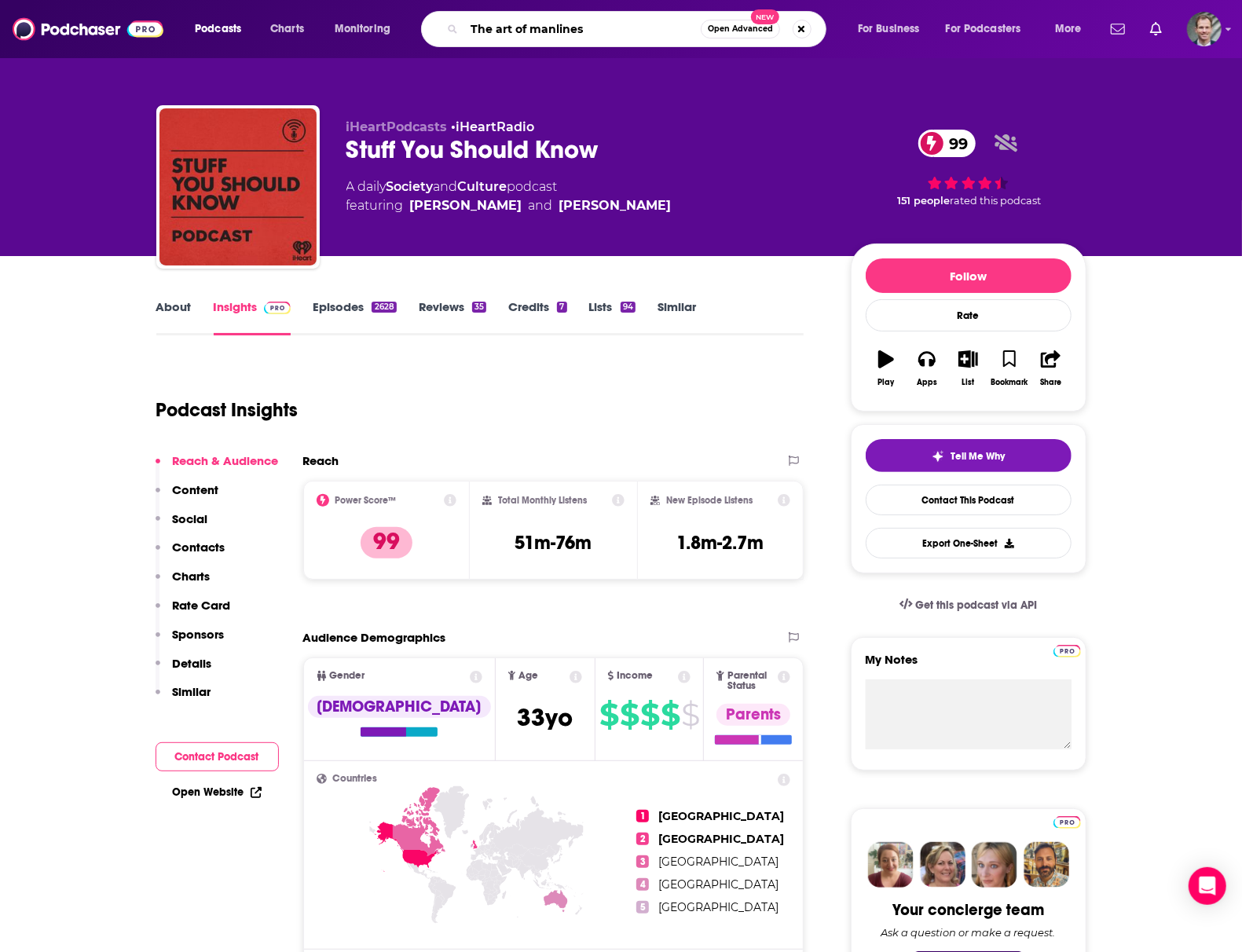
type input "The art of manliness"
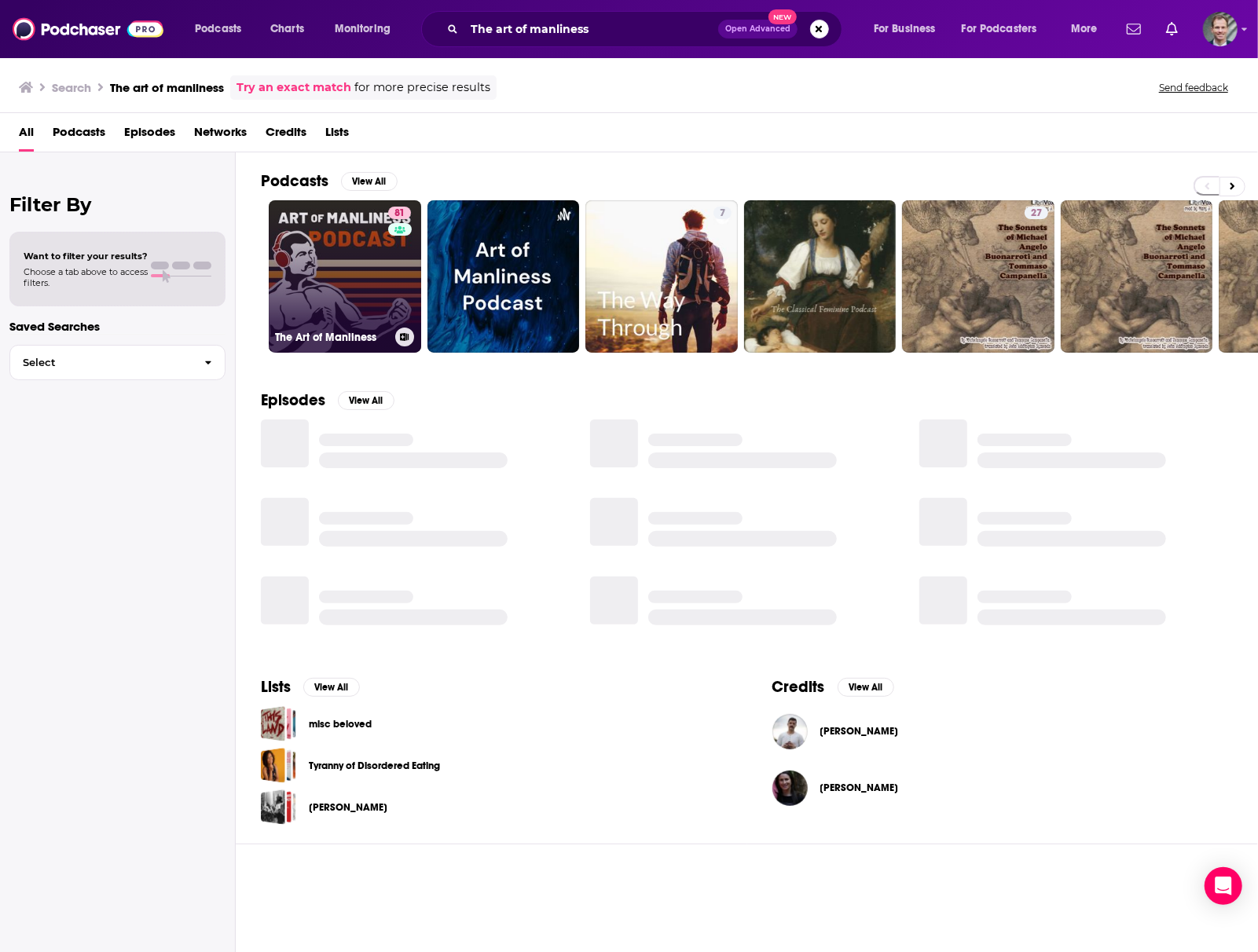
click at [379, 283] on link "81 The Art of Manliness" at bounding box center [345, 276] width 153 height 153
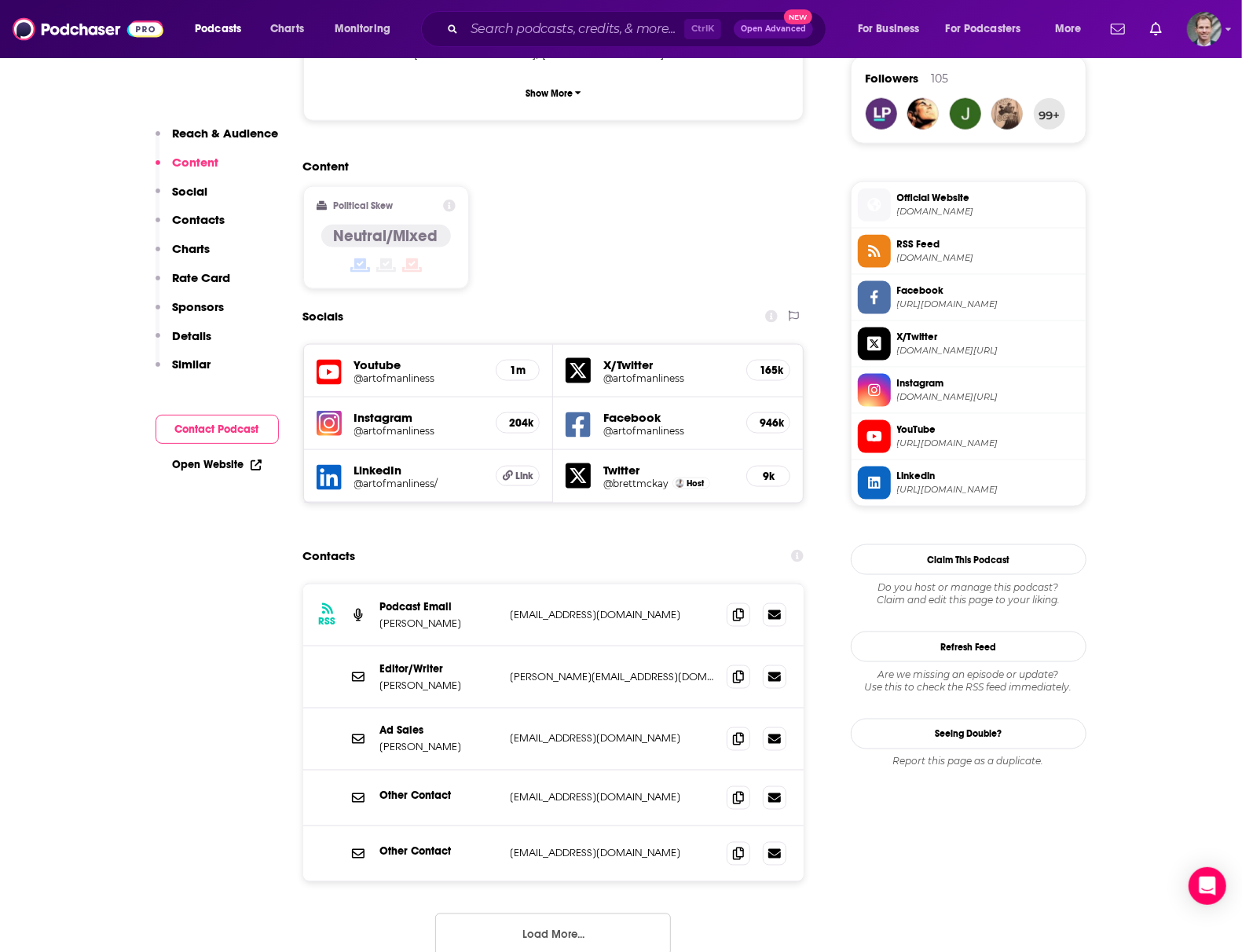
scroll to position [1257, 0]
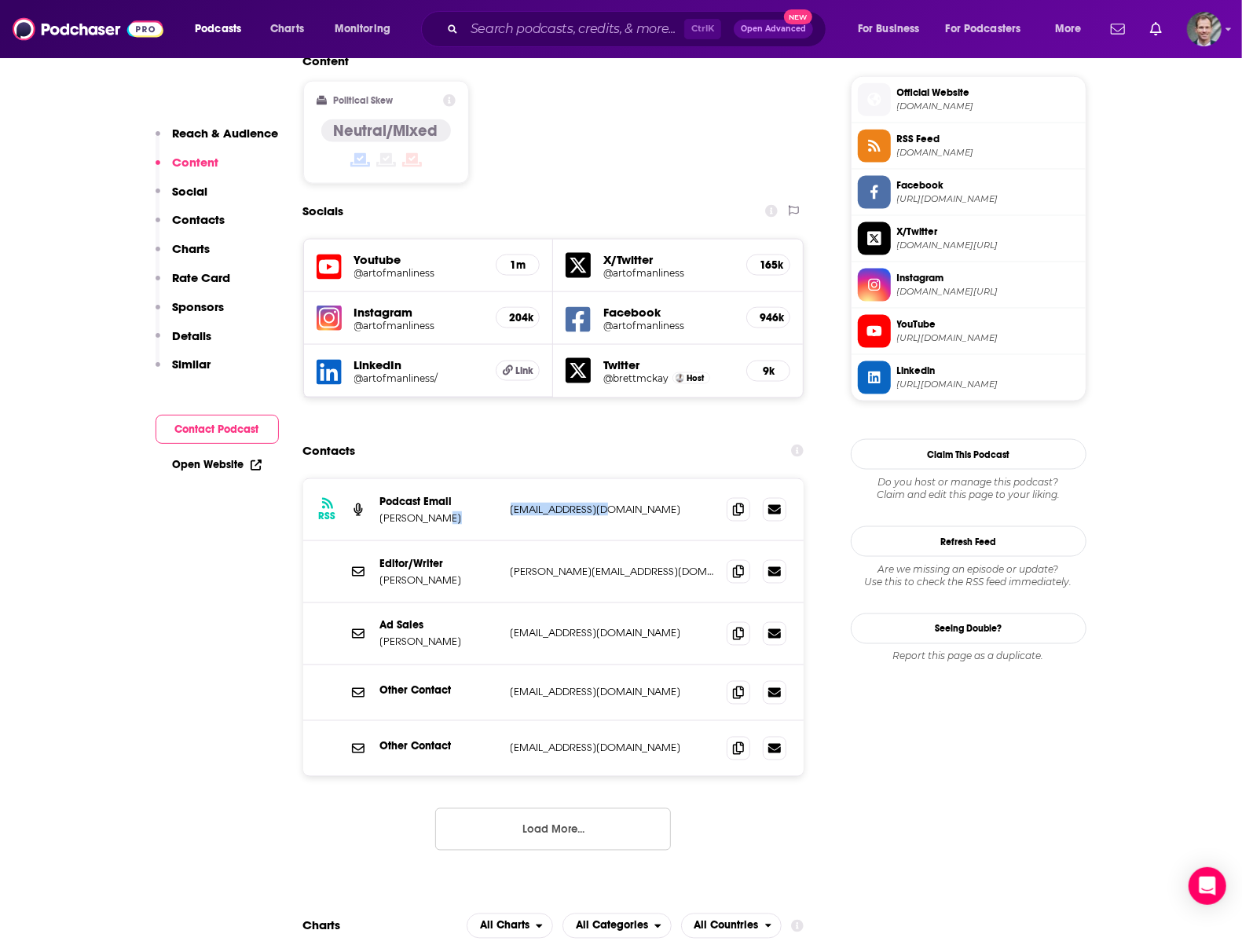
drag, startPoint x: 624, startPoint y: 415, endPoint x: 503, endPoint y: 421, distance: 121.1
click at [503, 479] on div "RSS Podcast Email [PERSON_NAME] [PERSON_NAME][EMAIL_ADDRESS][DOMAIN_NAME] [EMAI…" at bounding box center [554, 510] width 501 height 62
copy div "[EMAIL_ADDRESS][DOMAIN_NAME]"
click at [547, 35] on input "Search podcasts, credits, & more..." at bounding box center [574, 28] width 220 height 25
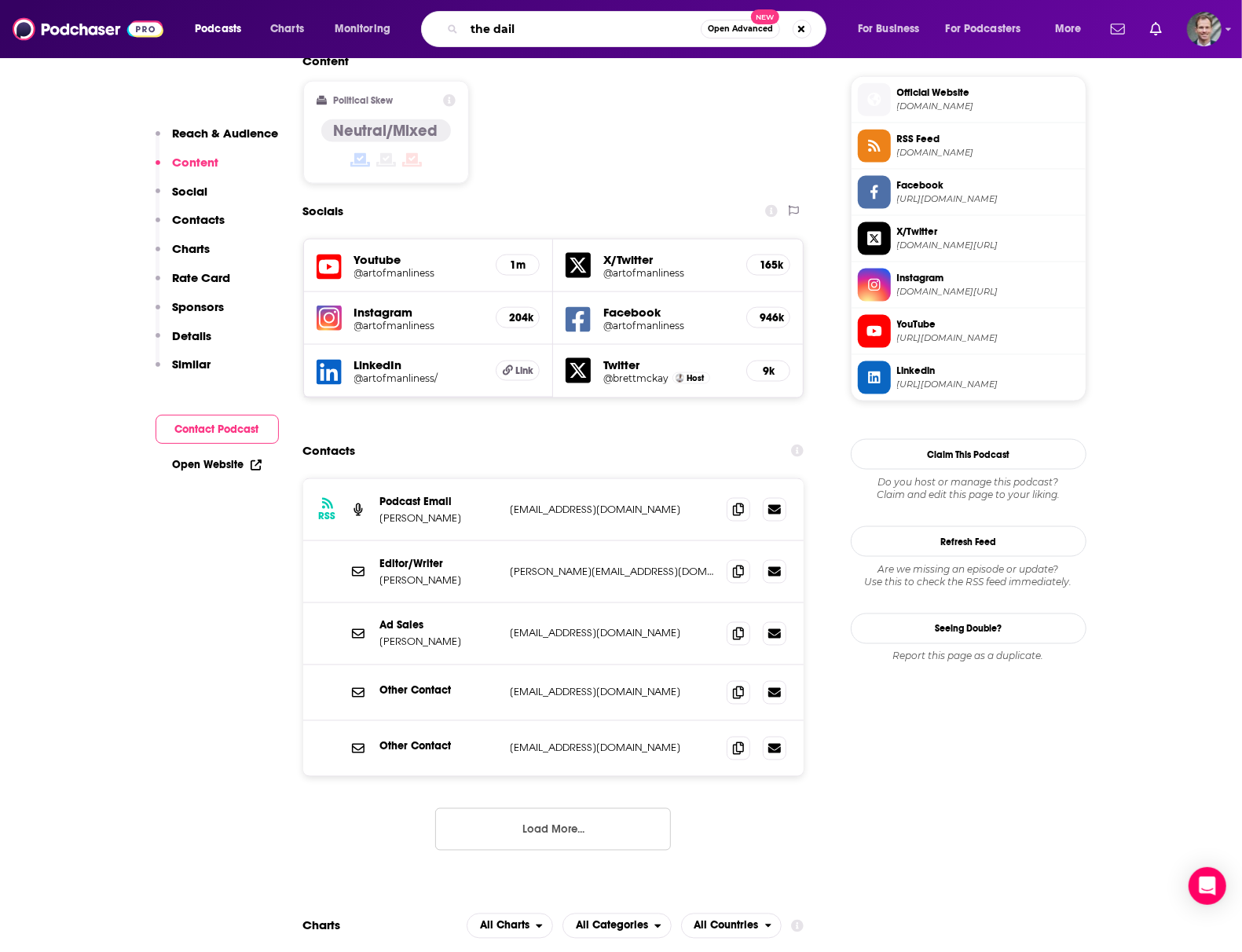
type input "the daily"
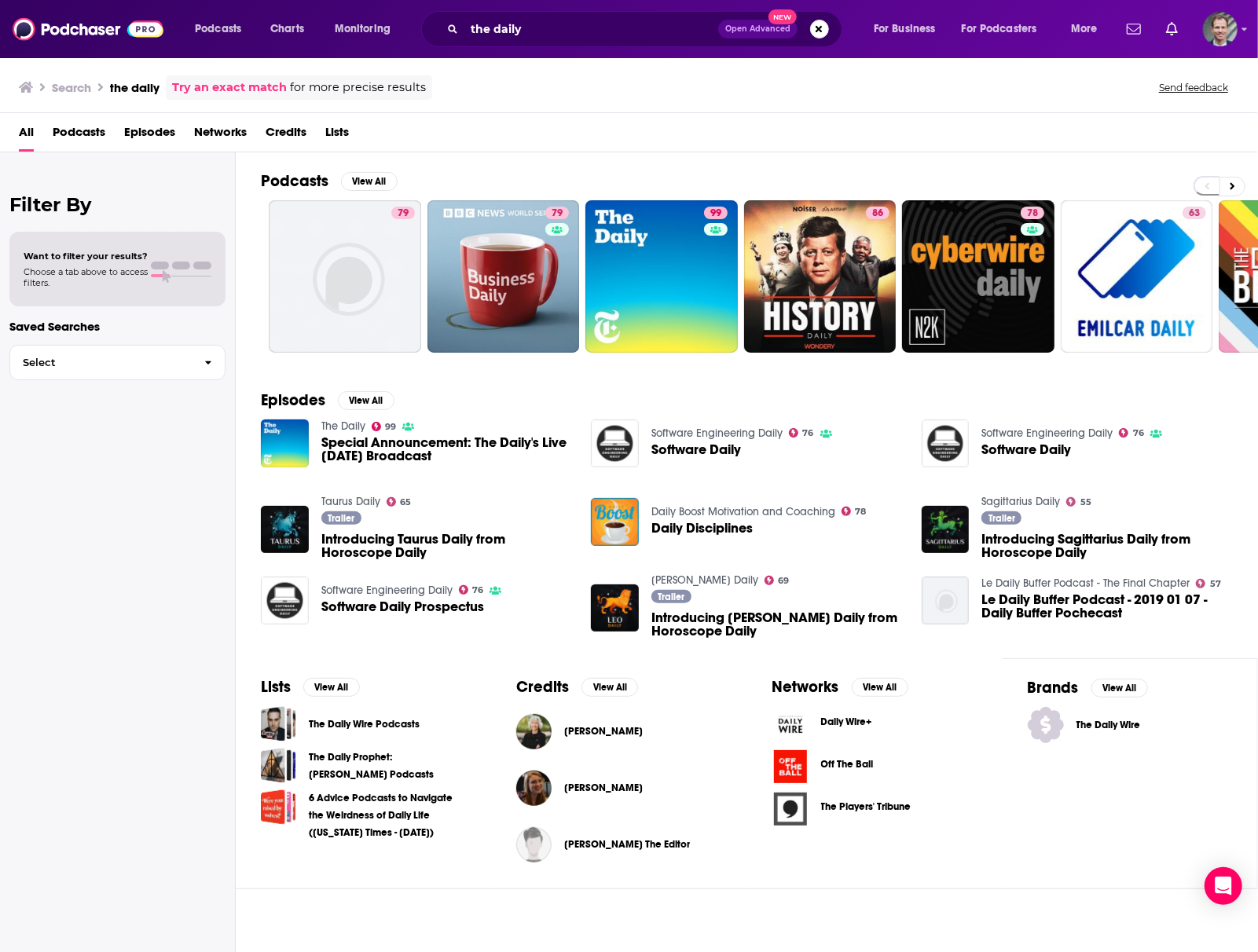
click at [70, 482] on div "Filter By Want to filter your results? Choose a tab above to access filters. Sa…" at bounding box center [118, 628] width 236 height 952
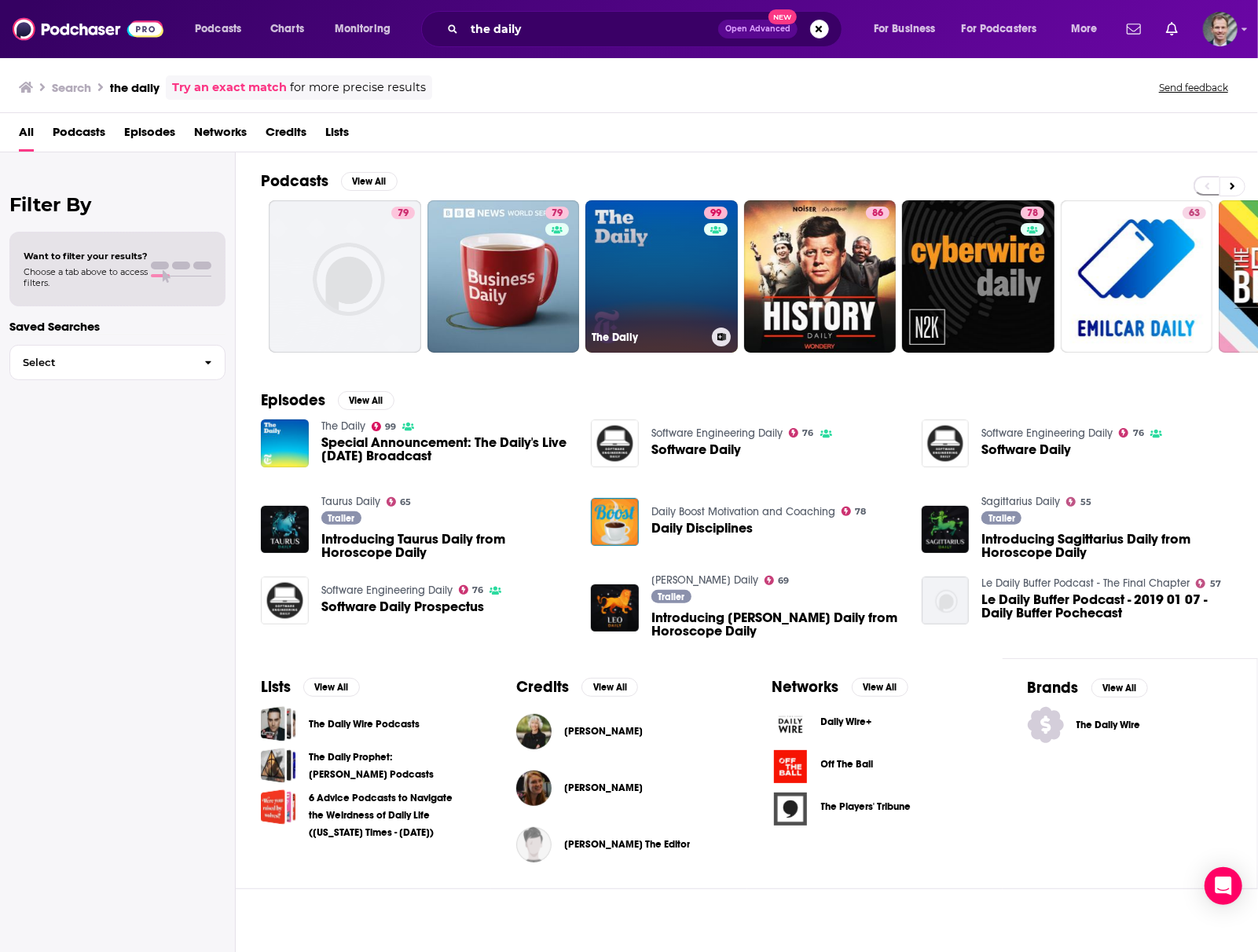
click at [689, 278] on link "99 The Daily" at bounding box center [662, 276] width 153 height 153
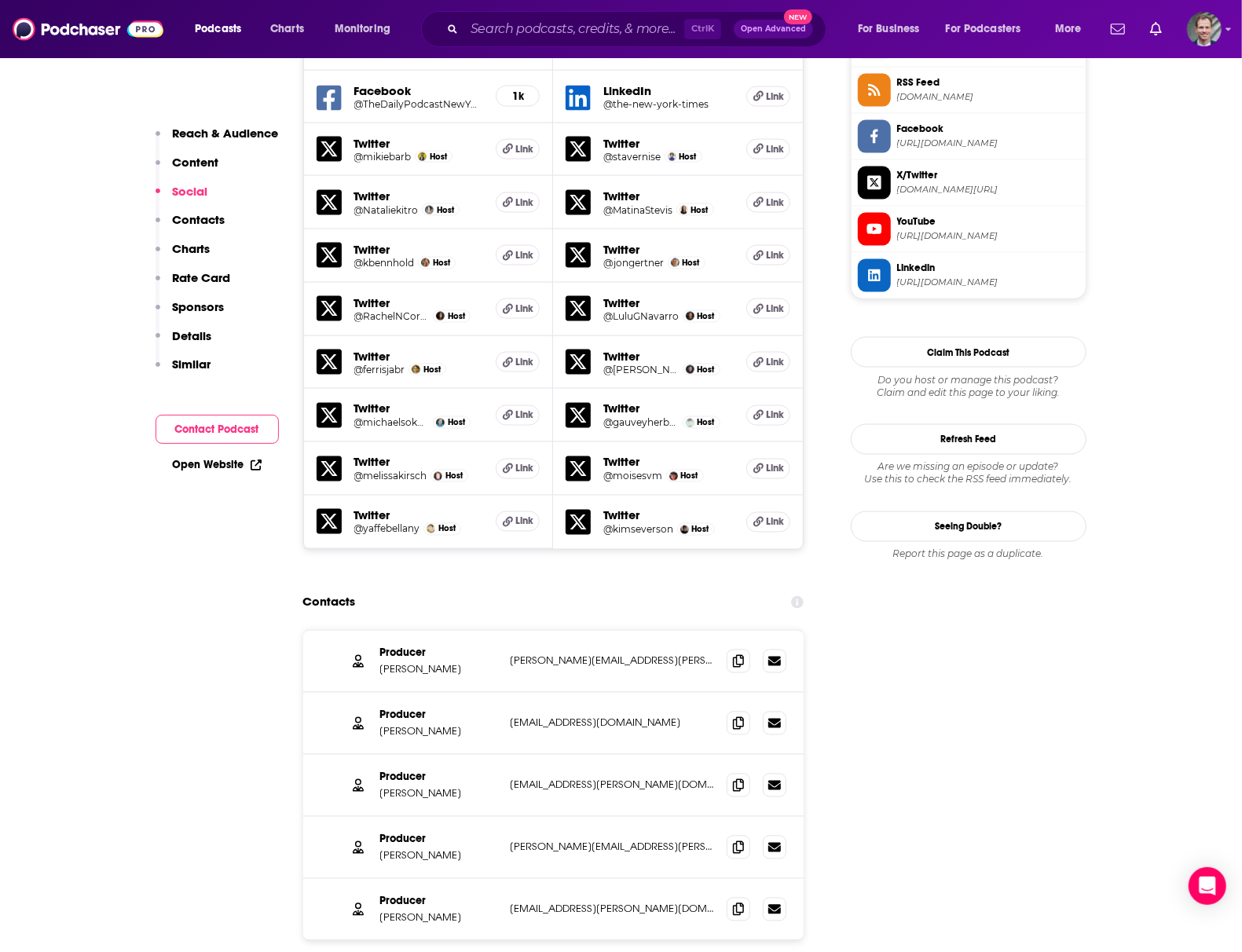
scroll to position [1676, 0]
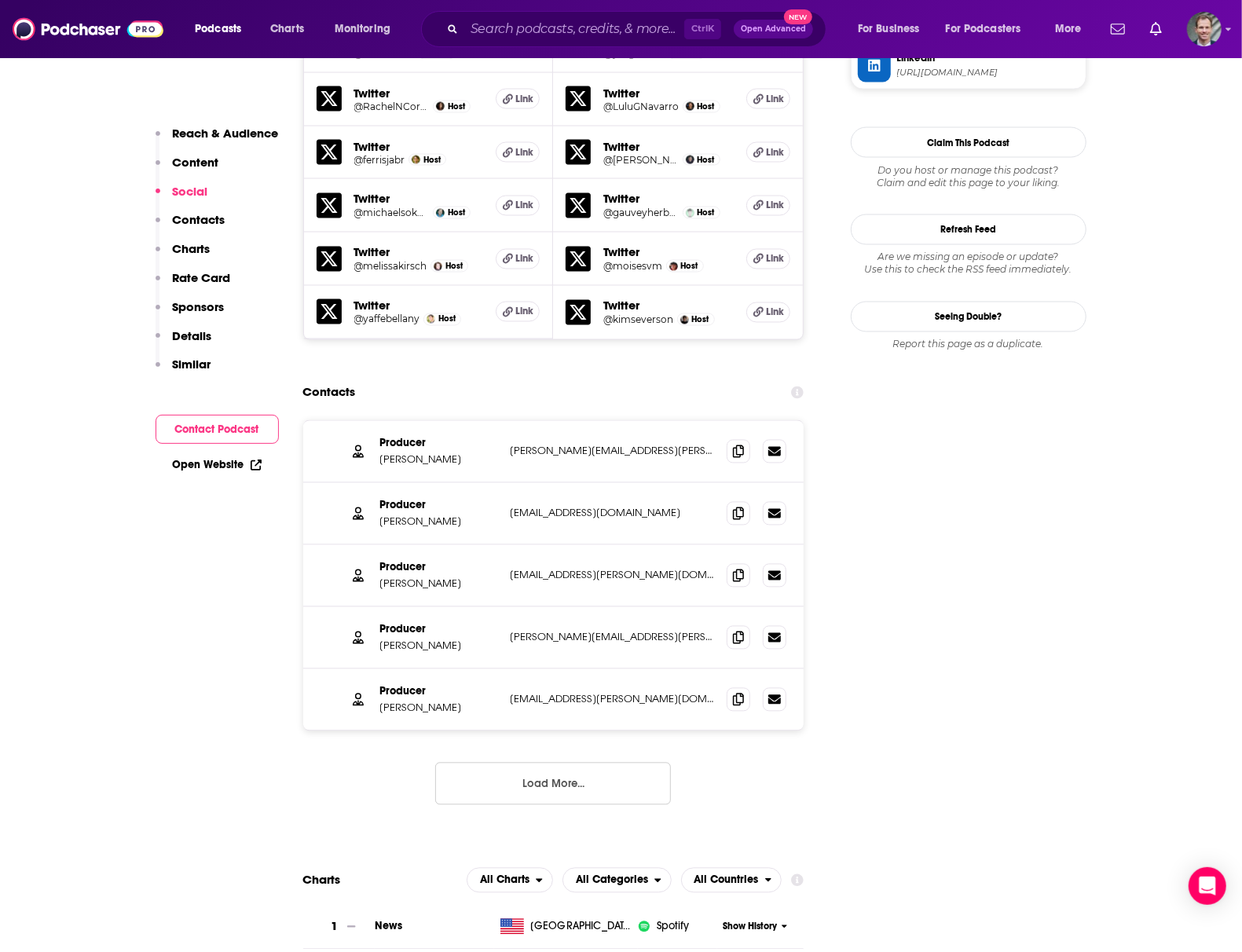
click at [582, 763] on button "Load More..." at bounding box center [553, 784] width 236 height 42
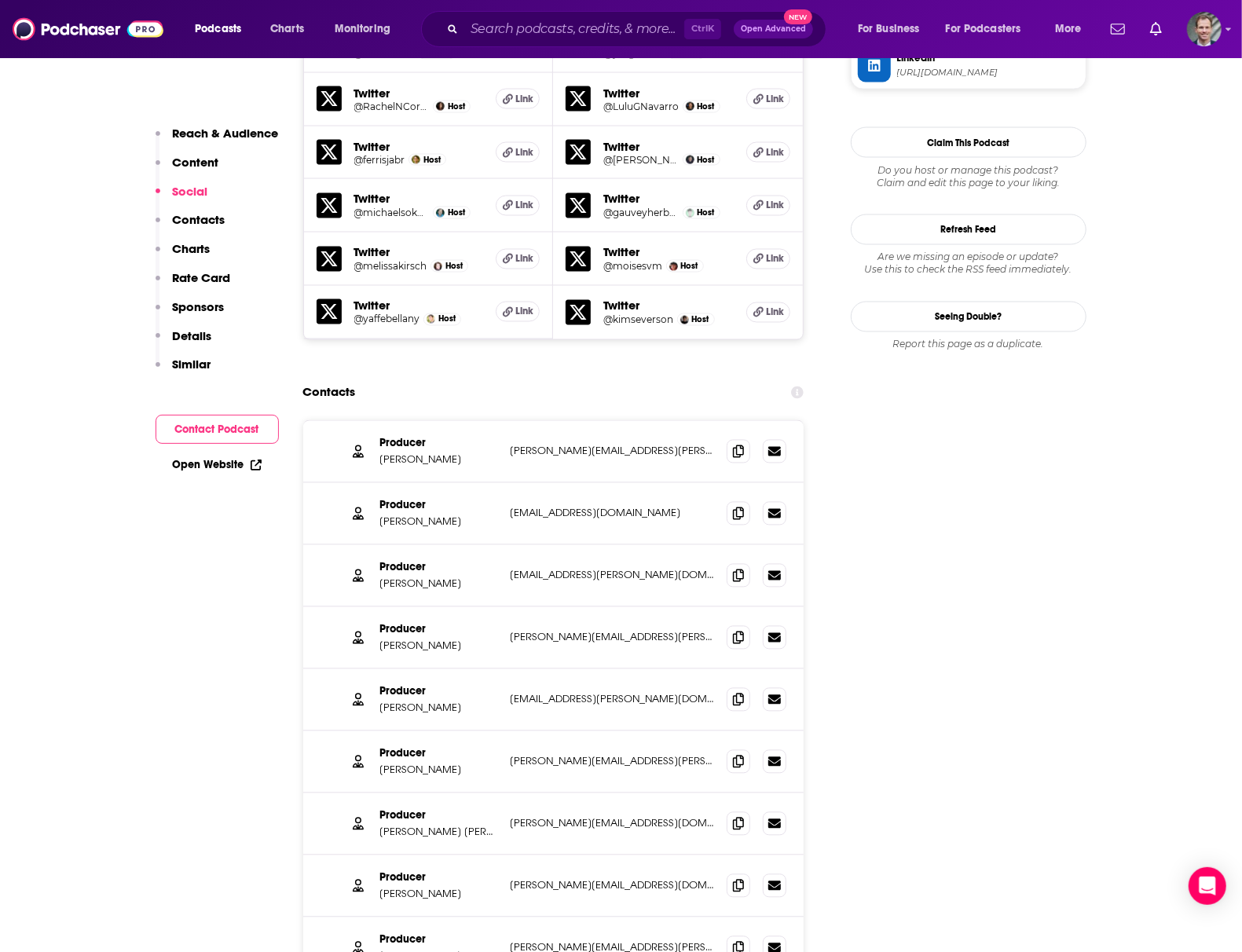
scroll to position [1780, 0]
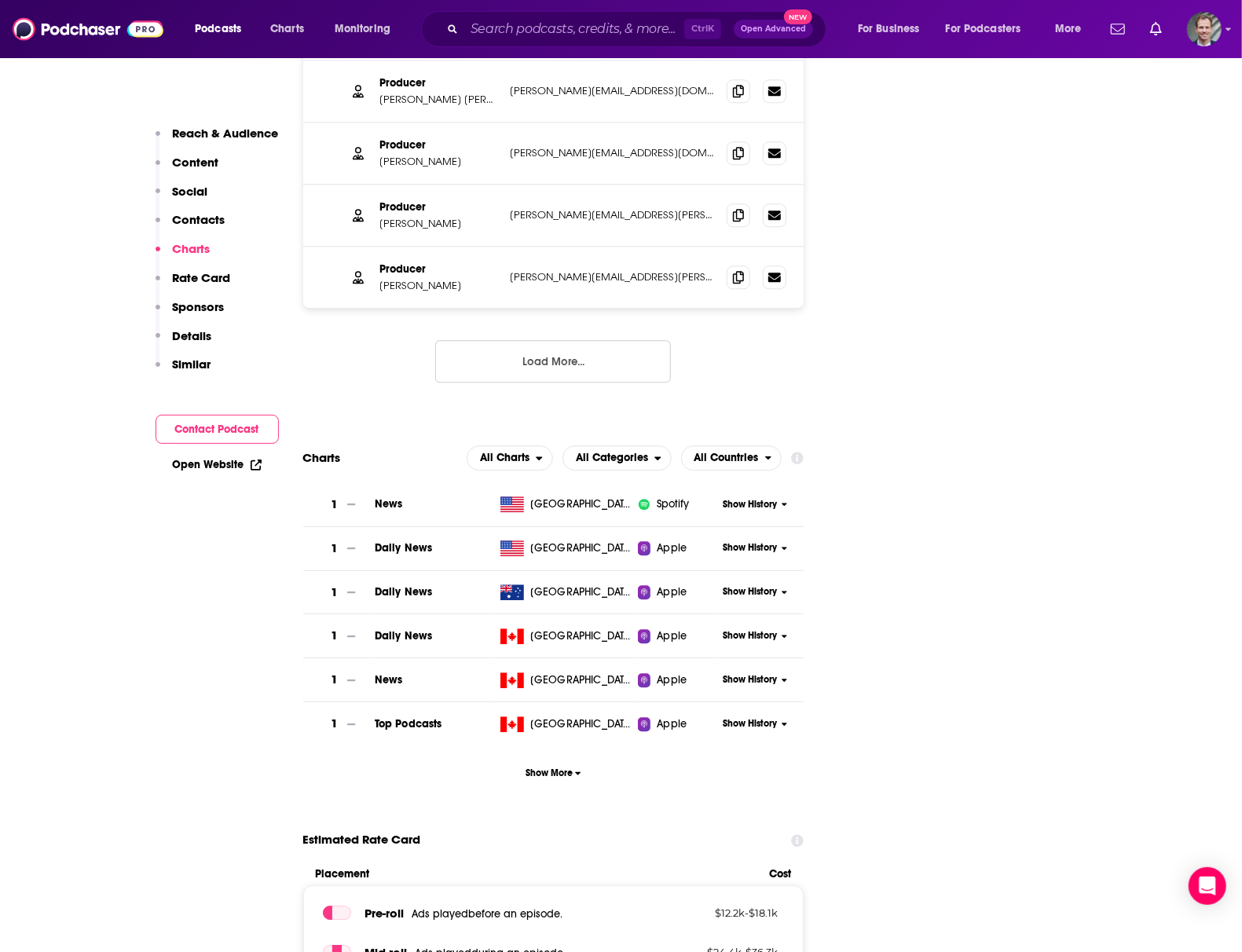
scroll to position [1886, 0]
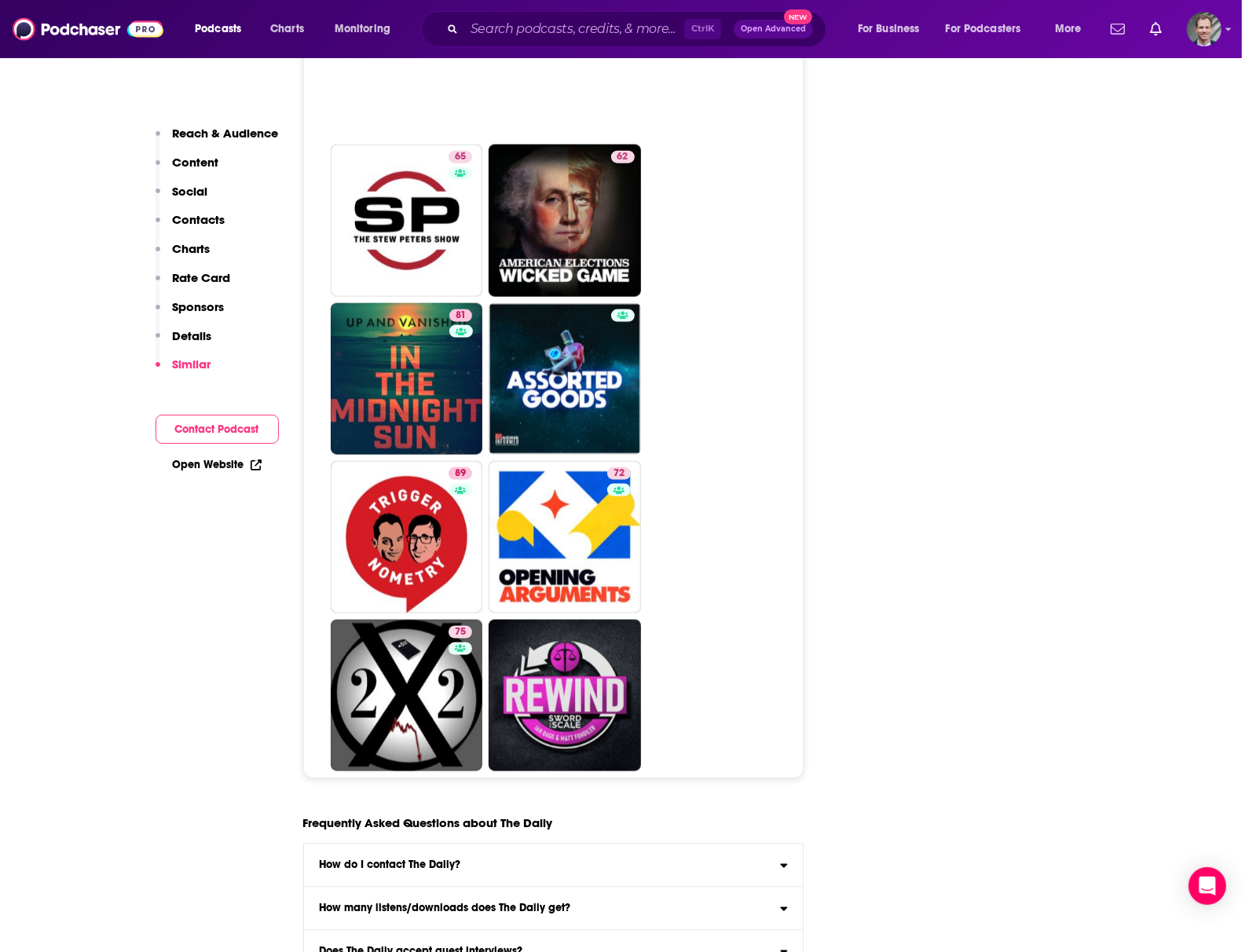
scroll to position [9105, 0]
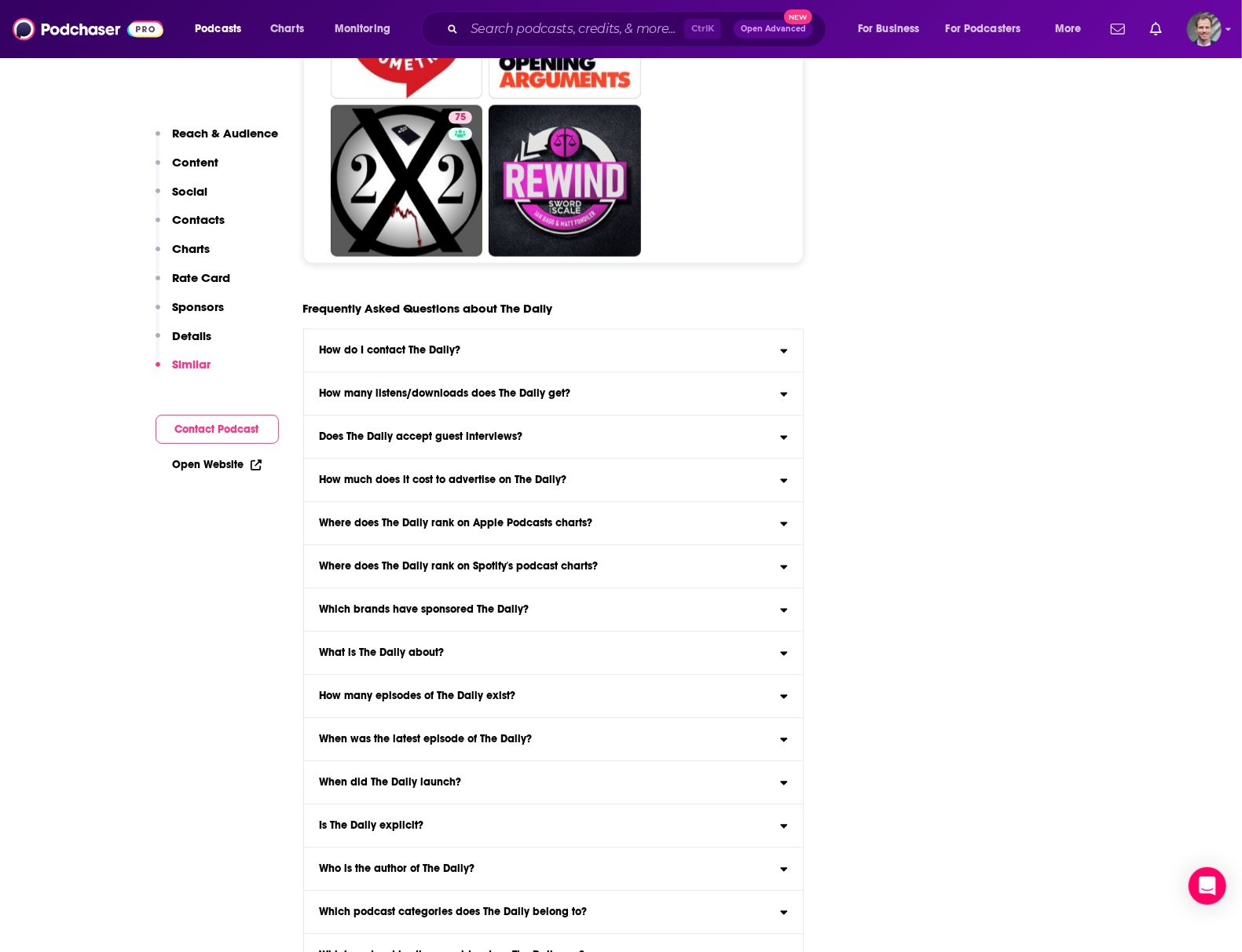
click at [419, 476] on h3 "How much does it cost to advertise on The Daily?" at bounding box center [443, 481] width 247 height 11
click at [0, 0] on input "How much does it cost to advertise on The Daily? Click here to view our estimat…" at bounding box center [0, 0] width 0 height 0
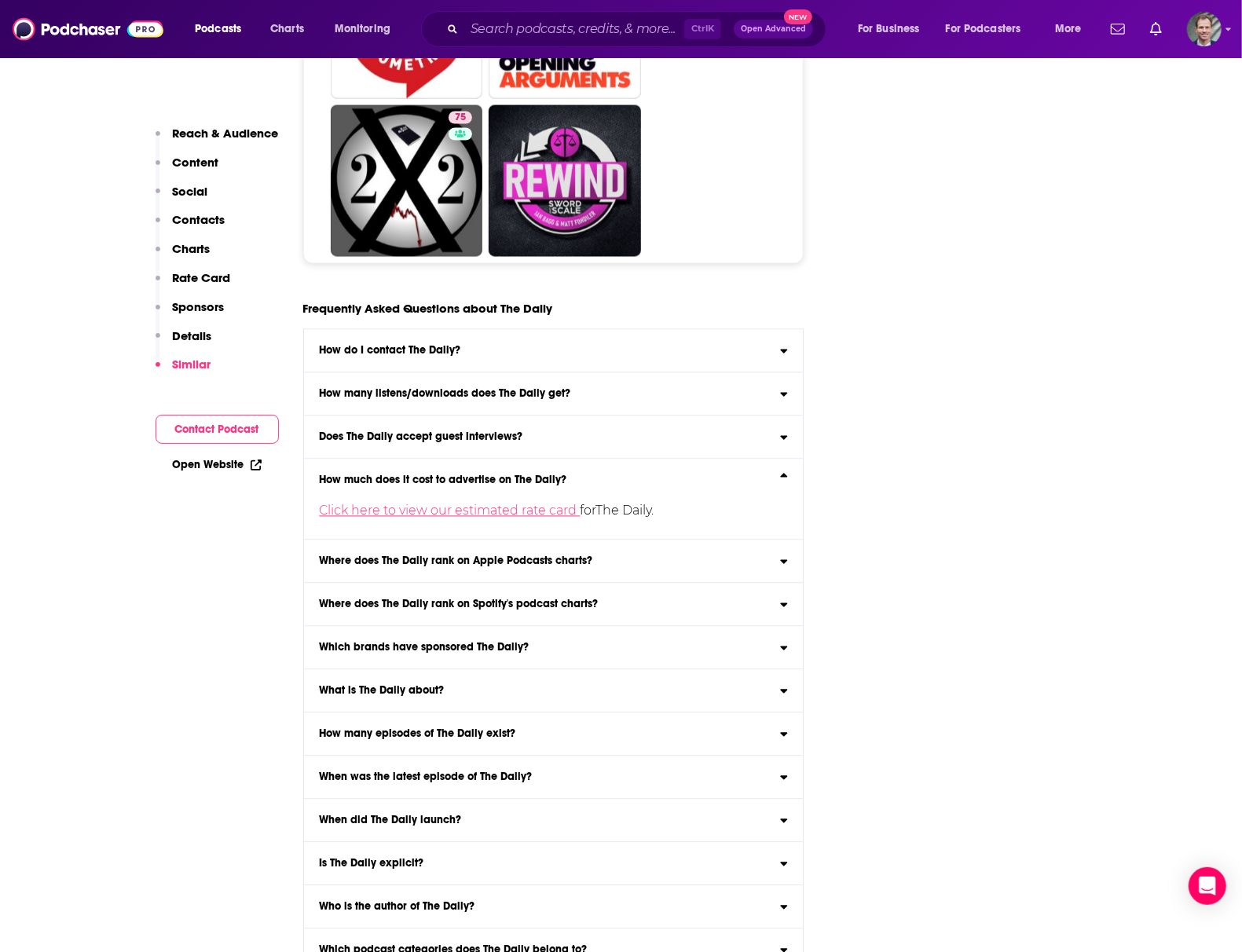
click at [412, 504] on link "Click here to view our estimated rate card" at bounding box center [451, 511] width 261 height 15
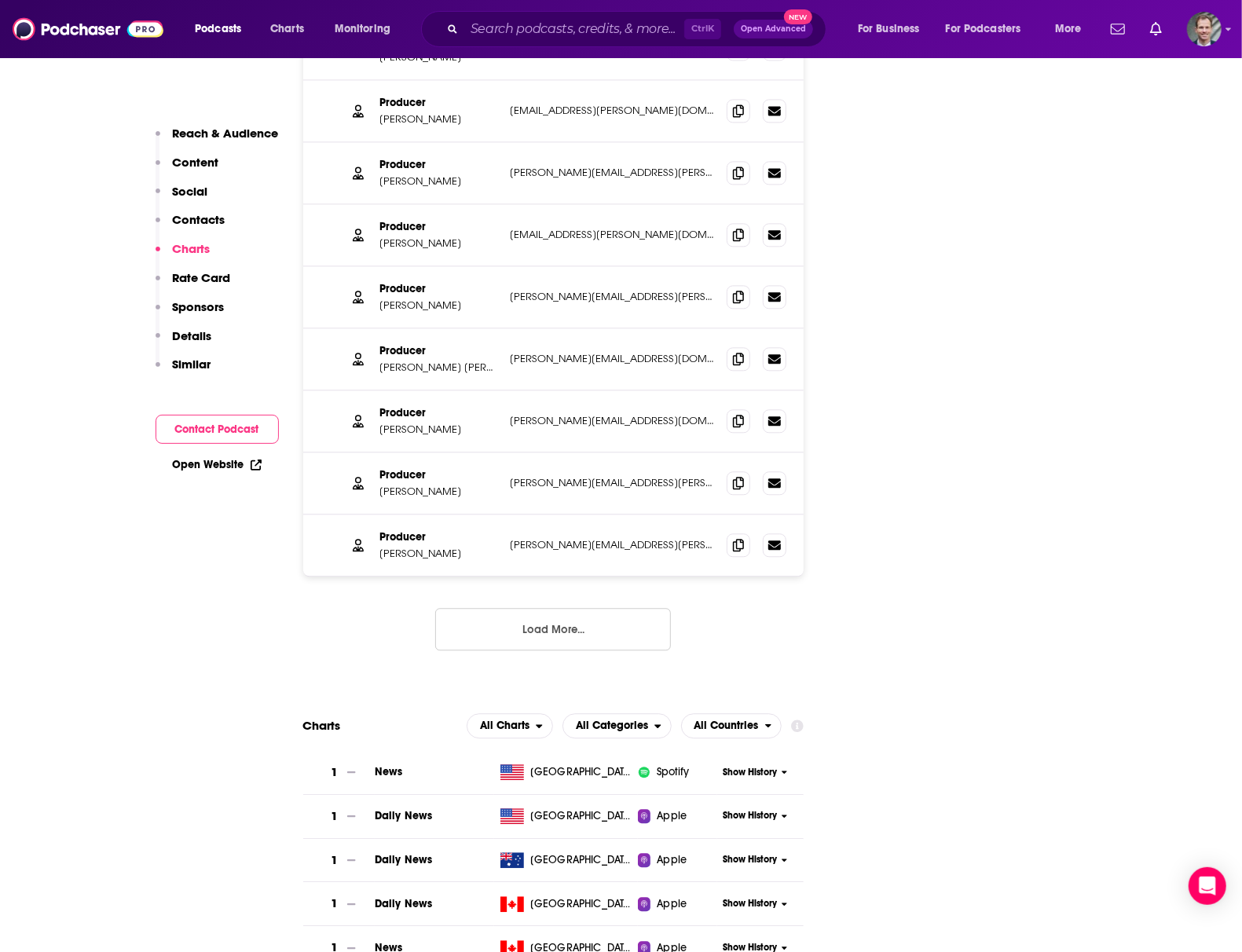
scroll to position [1722, 0]
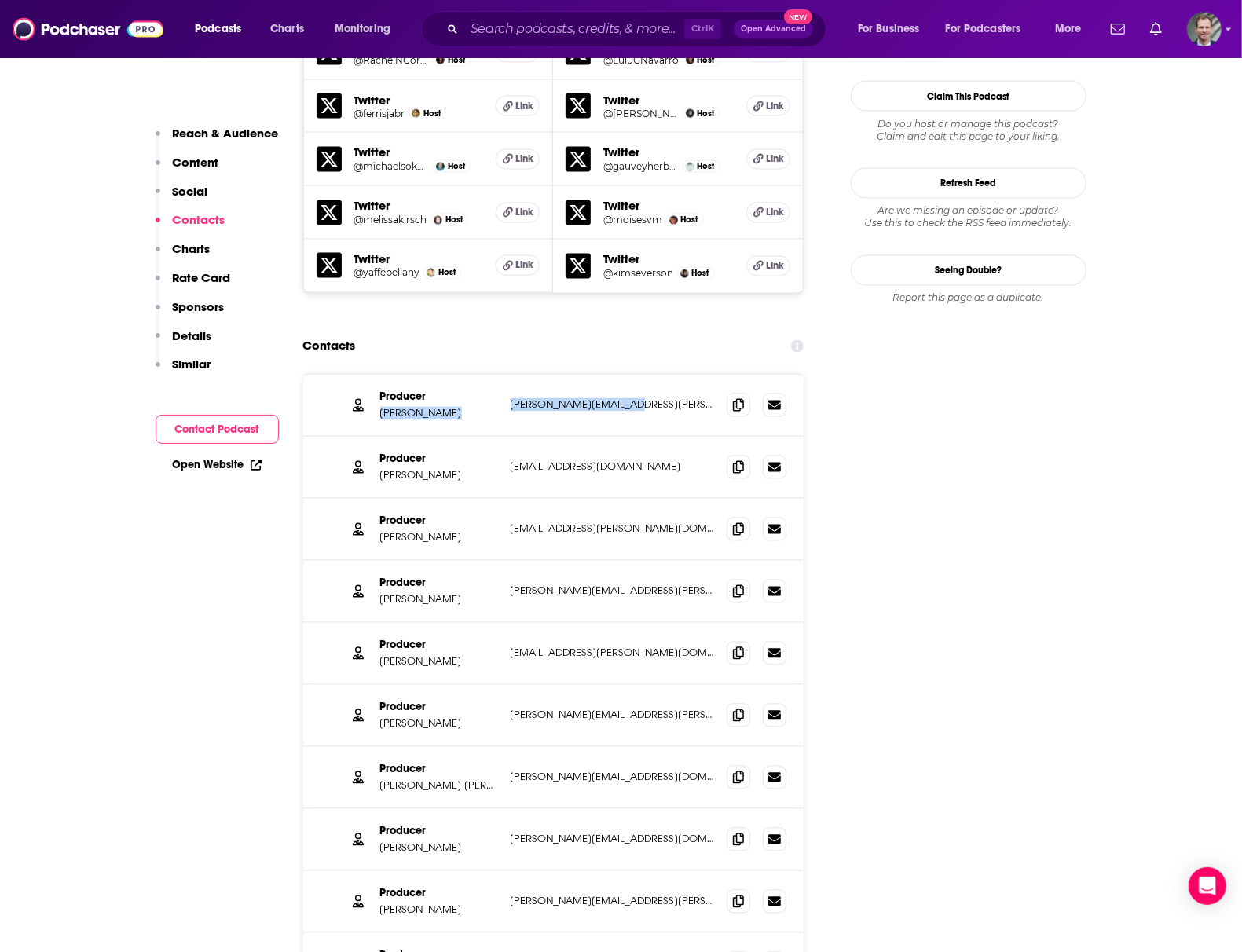
drag, startPoint x: 500, startPoint y: 338, endPoint x: 620, endPoint y: 353, distance: 120.9
click at [0, 0] on div "Producer [PERSON_NAME] [PERSON_NAME][EMAIL_ADDRESS][PERSON_NAME][DOMAIN_NAME] […" at bounding box center [0, 0] width 0 height 0
click at [649, 398] on p "[PERSON_NAME][EMAIL_ADDRESS][PERSON_NAME][DOMAIN_NAME]" at bounding box center [613, 405] width 204 height 14
drag, startPoint x: 654, startPoint y: 352, endPoint x: 509, endPoint y: 349, distance: 145.0
click at [509, 375] on div "Producer [PERSON_NAME] [PERSON_NAME][EMAIL_ADDRESS][PERSON_NAME][DOMAIN_NAME] […" at bounding box center [554, 406] width 501 height 62
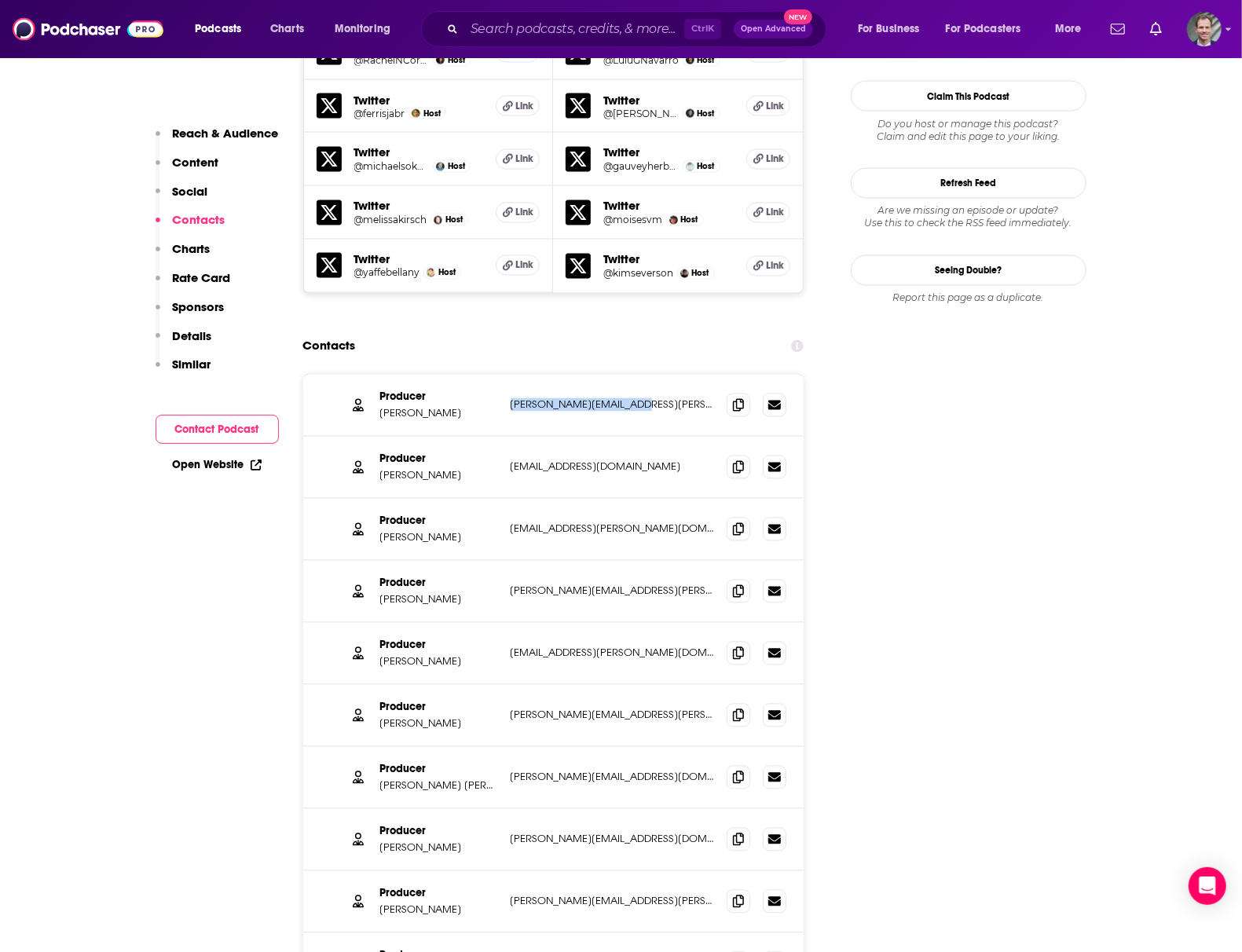
copy p "[PERSON_NAME][EMAIL_ADDRESS][PERSON_NAME][DOMAIN_NAME]"
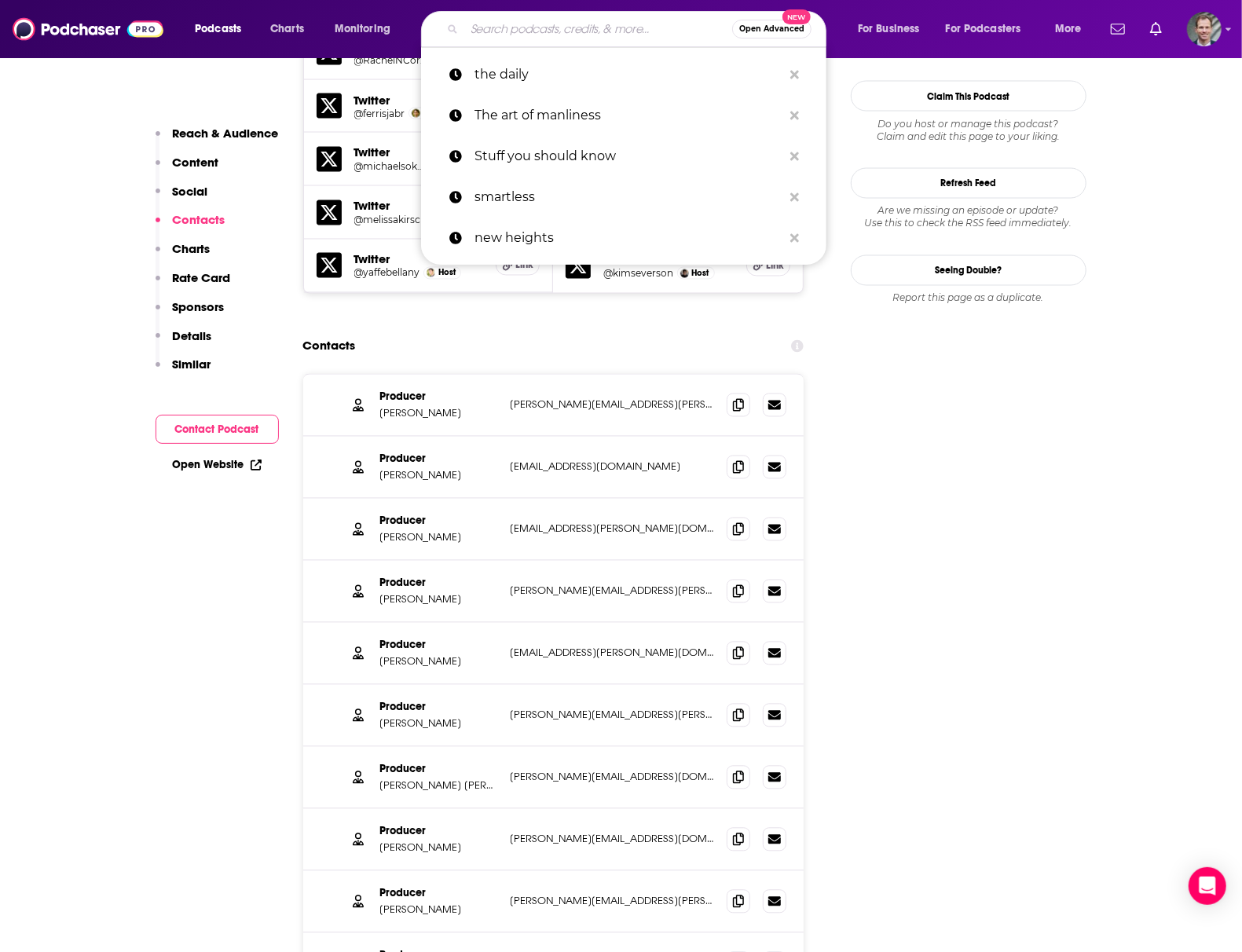
click at [544, 25] on input "Search podcasts, credits, & more..." at bounding box center [598, 28] width 268 height 25
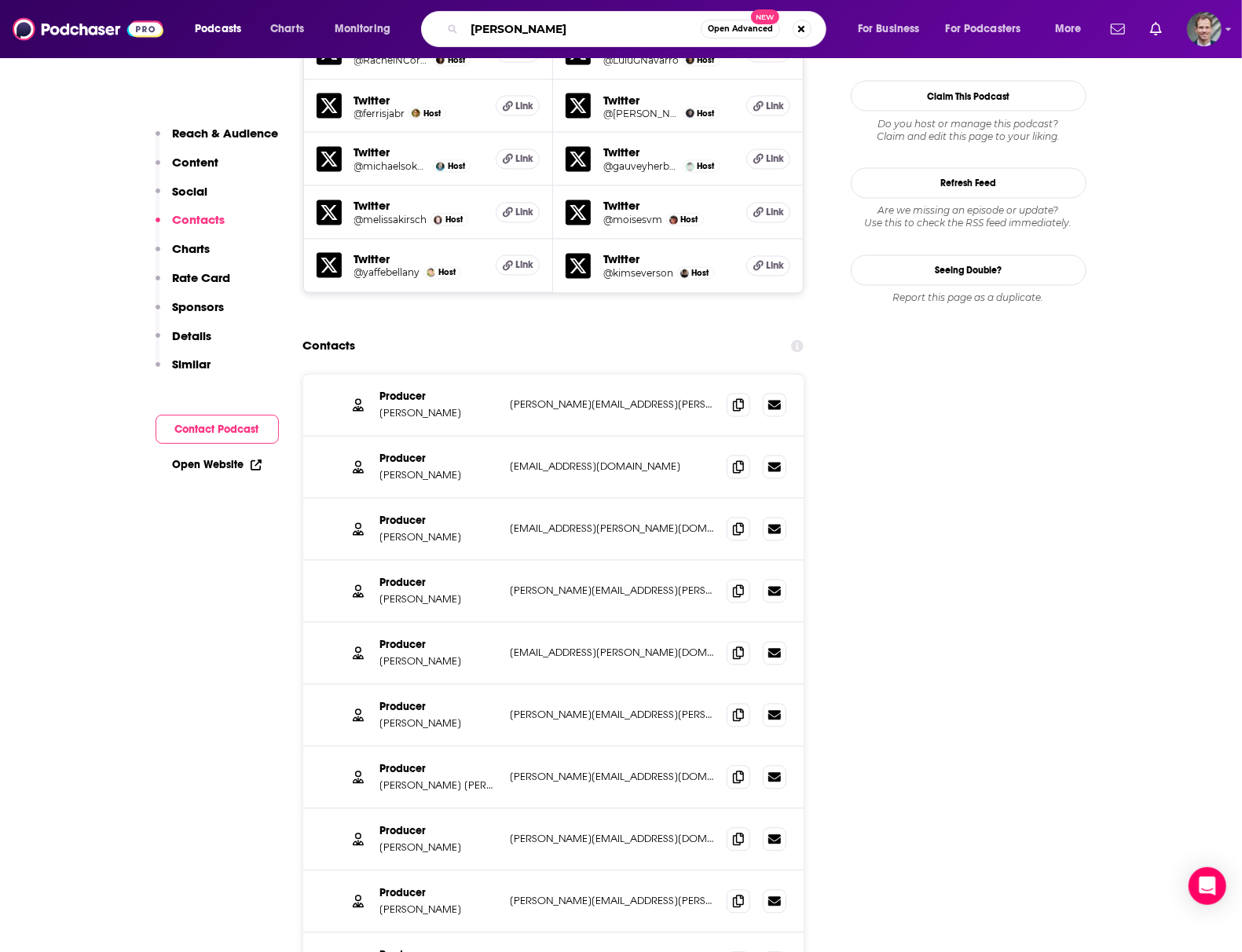
type input "[PERSON_NAME]"
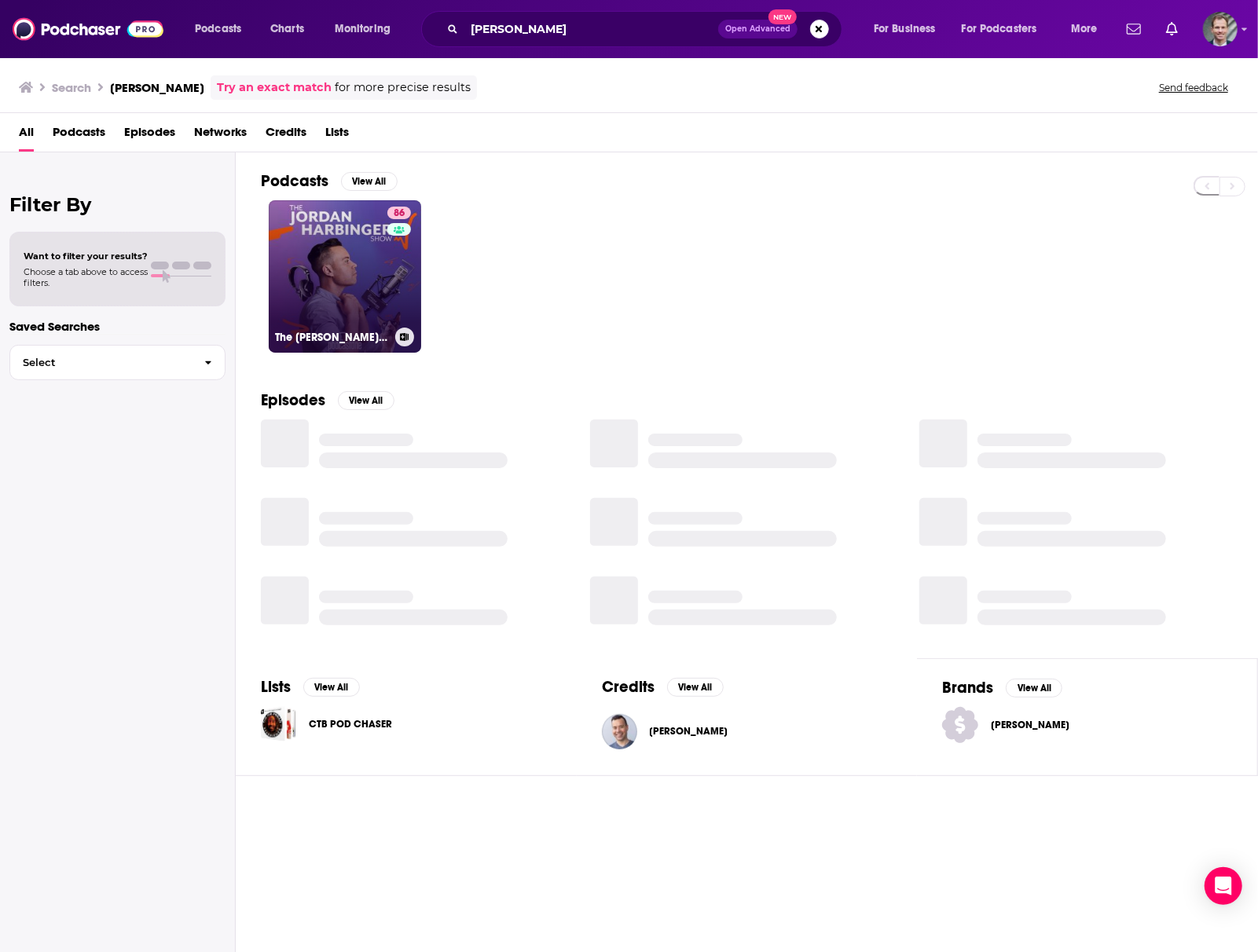
click at [343, 306] on link "86 The [PERSON_NAME] Show" at bounding box center [345, 276] width 153 height 153
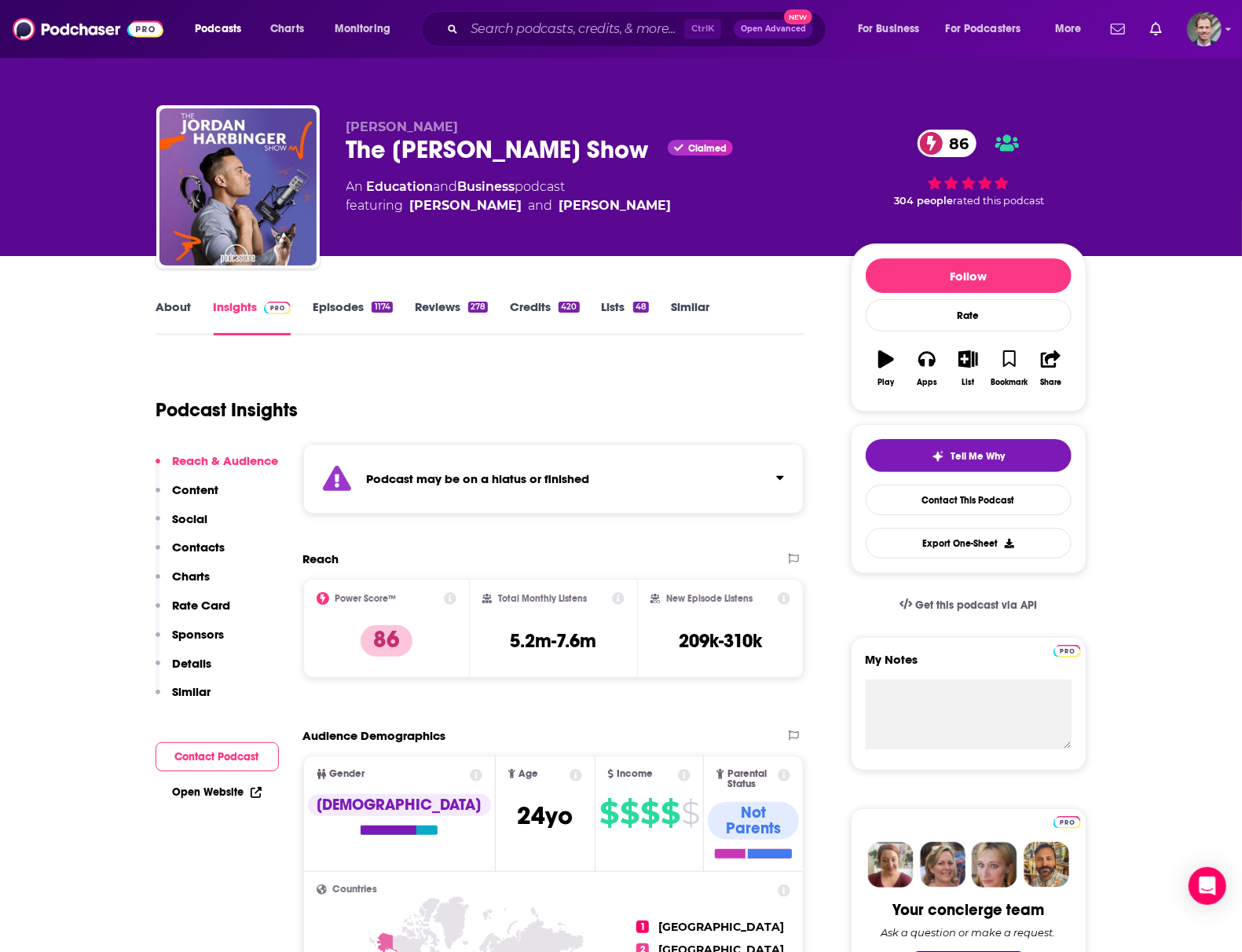
click at [495, 484] on strong "Podcast may be on a hiatus or finished" at bounding box center [478, 478] width 223 height 15
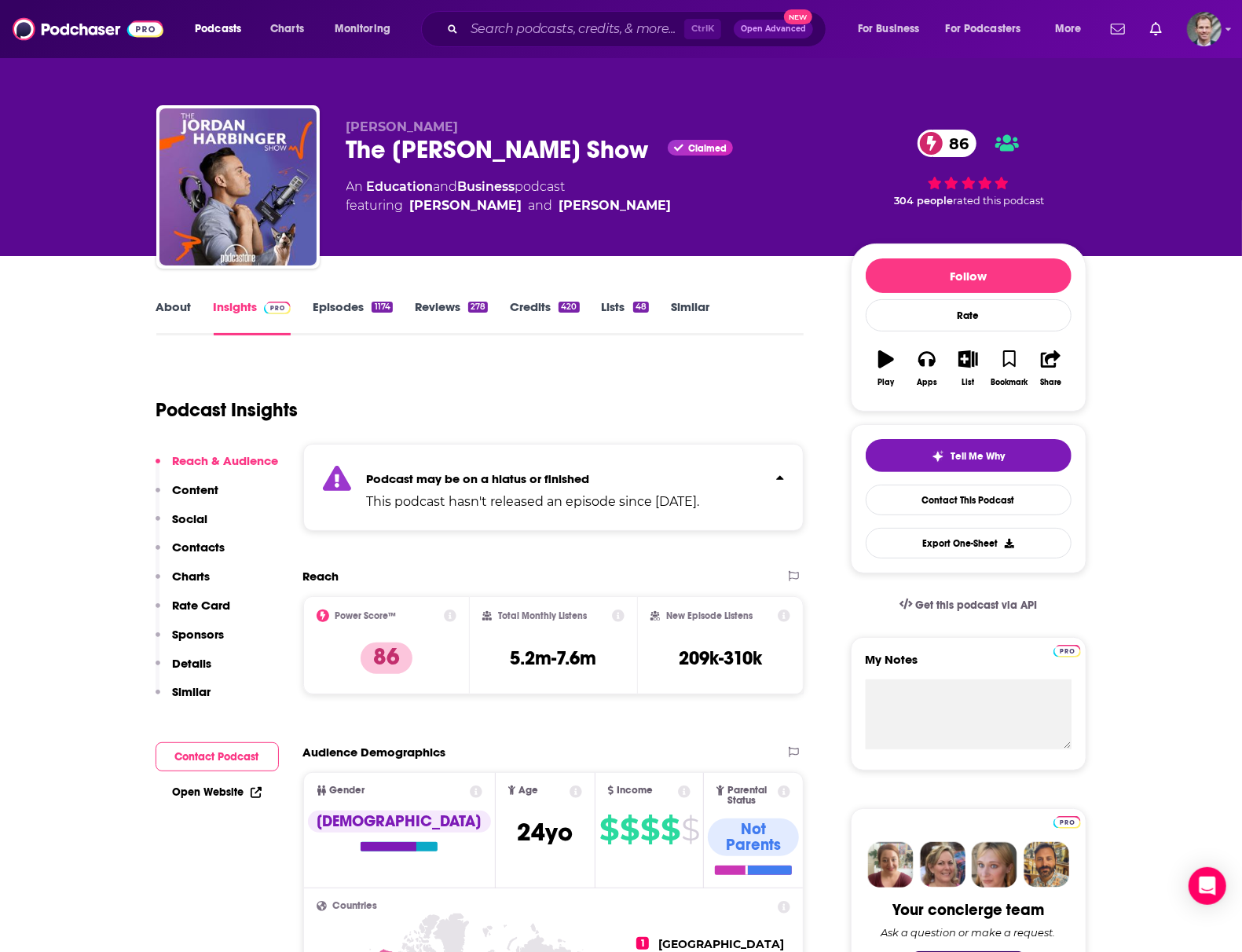
click at [473, 400] on div "Podcast Insights" at bounding box center [474, 400] width 635 height 80
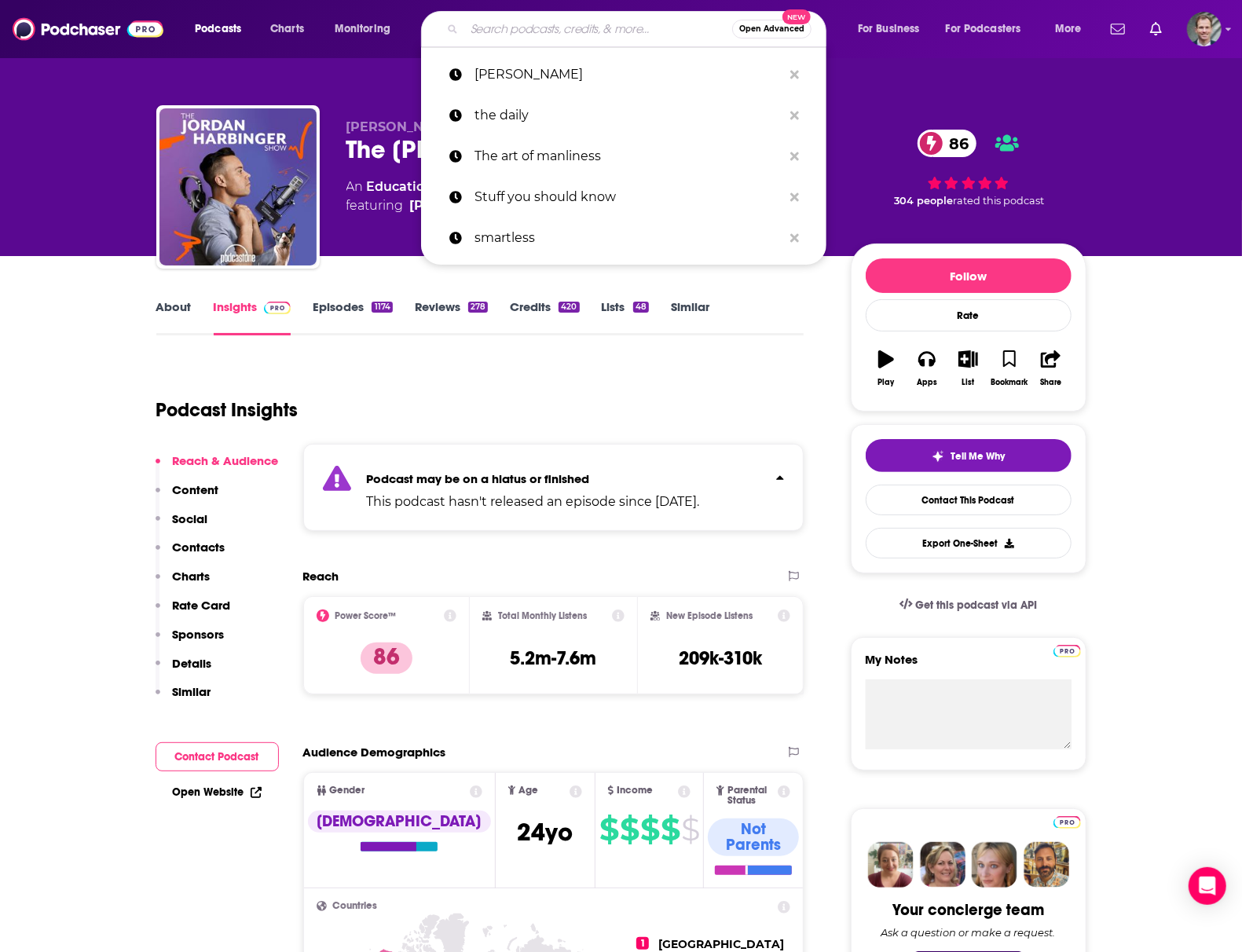
click at [517, 34] on input "Search podcasts, credits, & more..." at bounding box center [598, 28] width 268 height 25
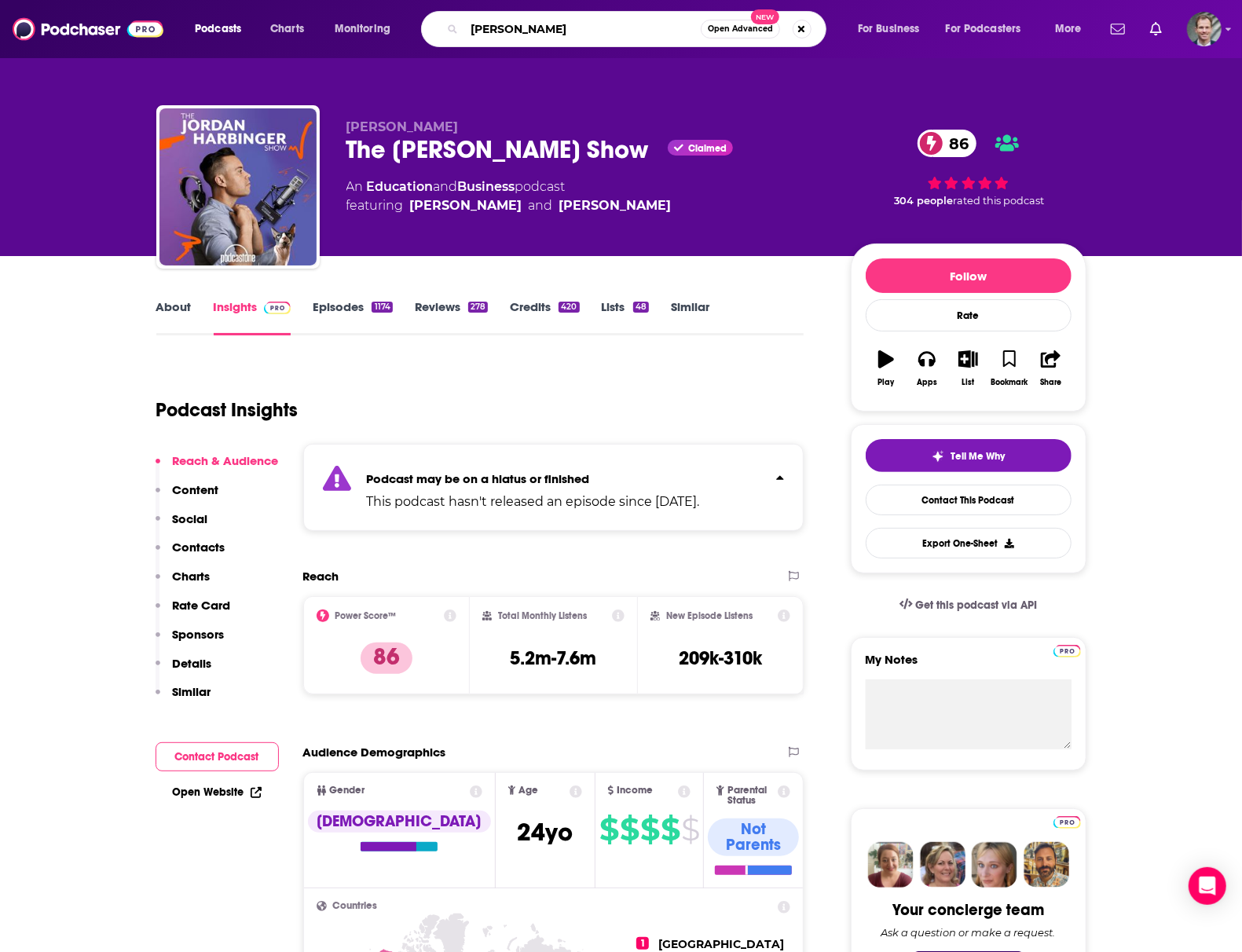
type input "[PERSON_NAME]"
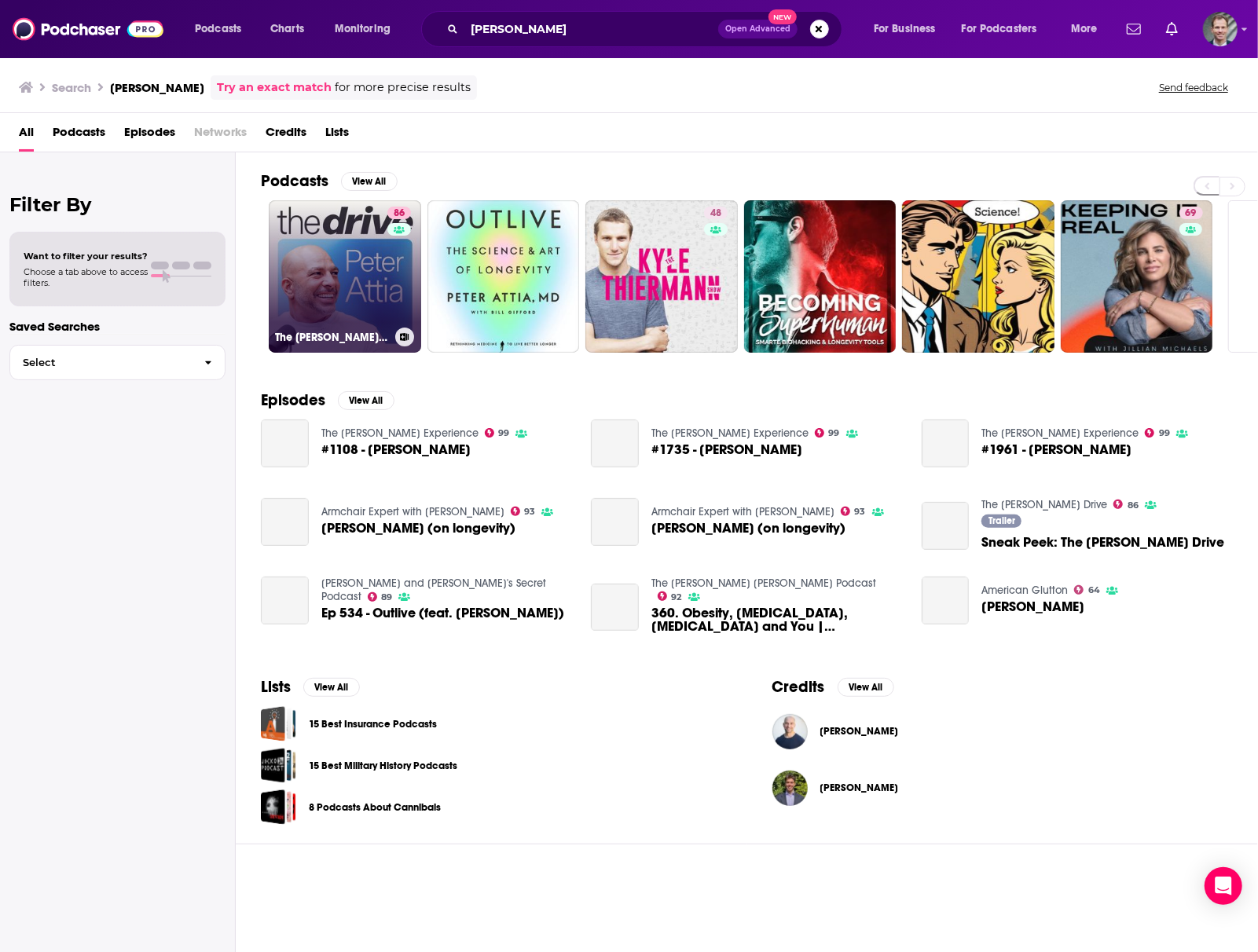
click at [343, 299] on link "[STREET_ADDRESS][PERSON_NAME]" at bounding box center [345, 276] width 153 height 153
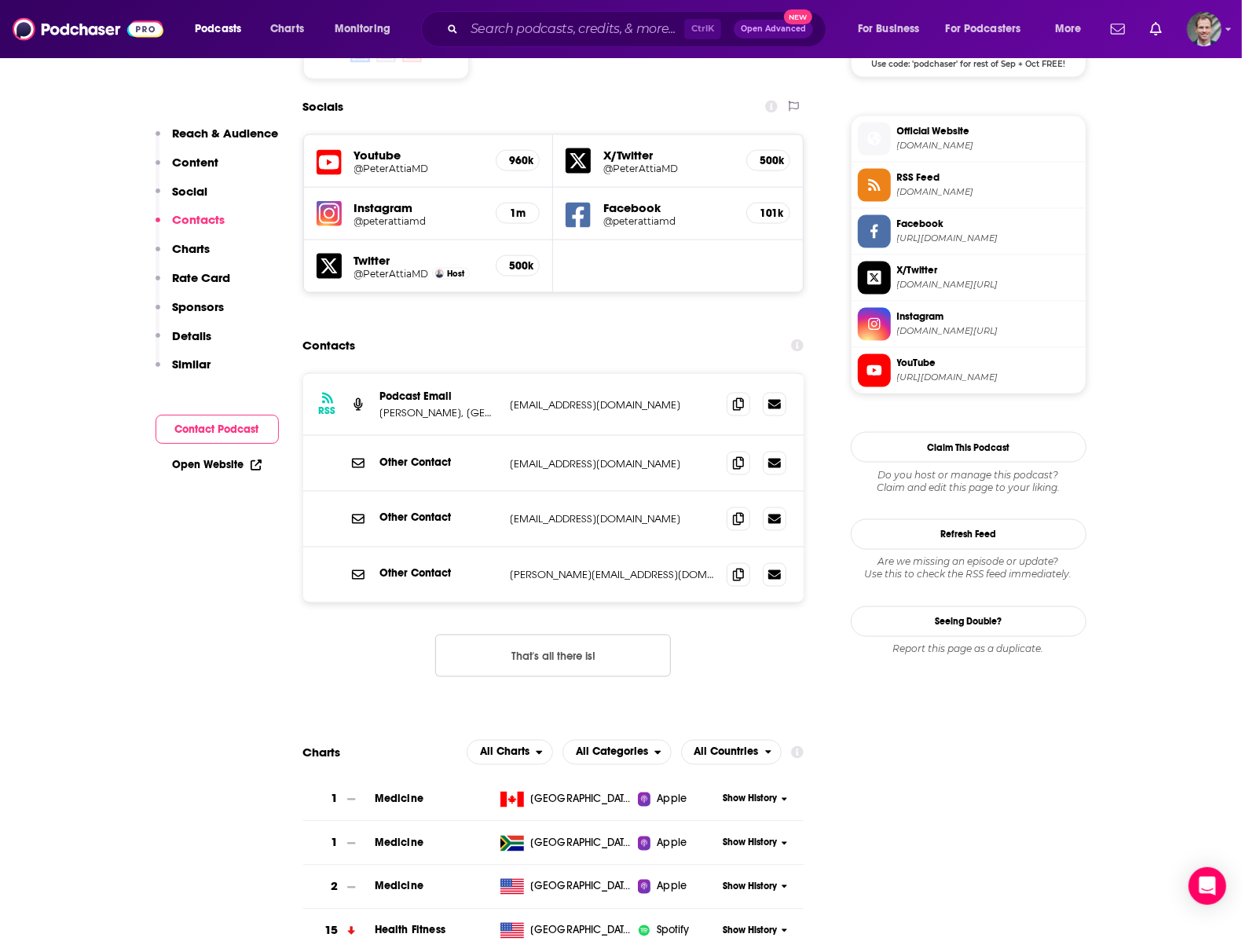
scroll to position [1047, 0]
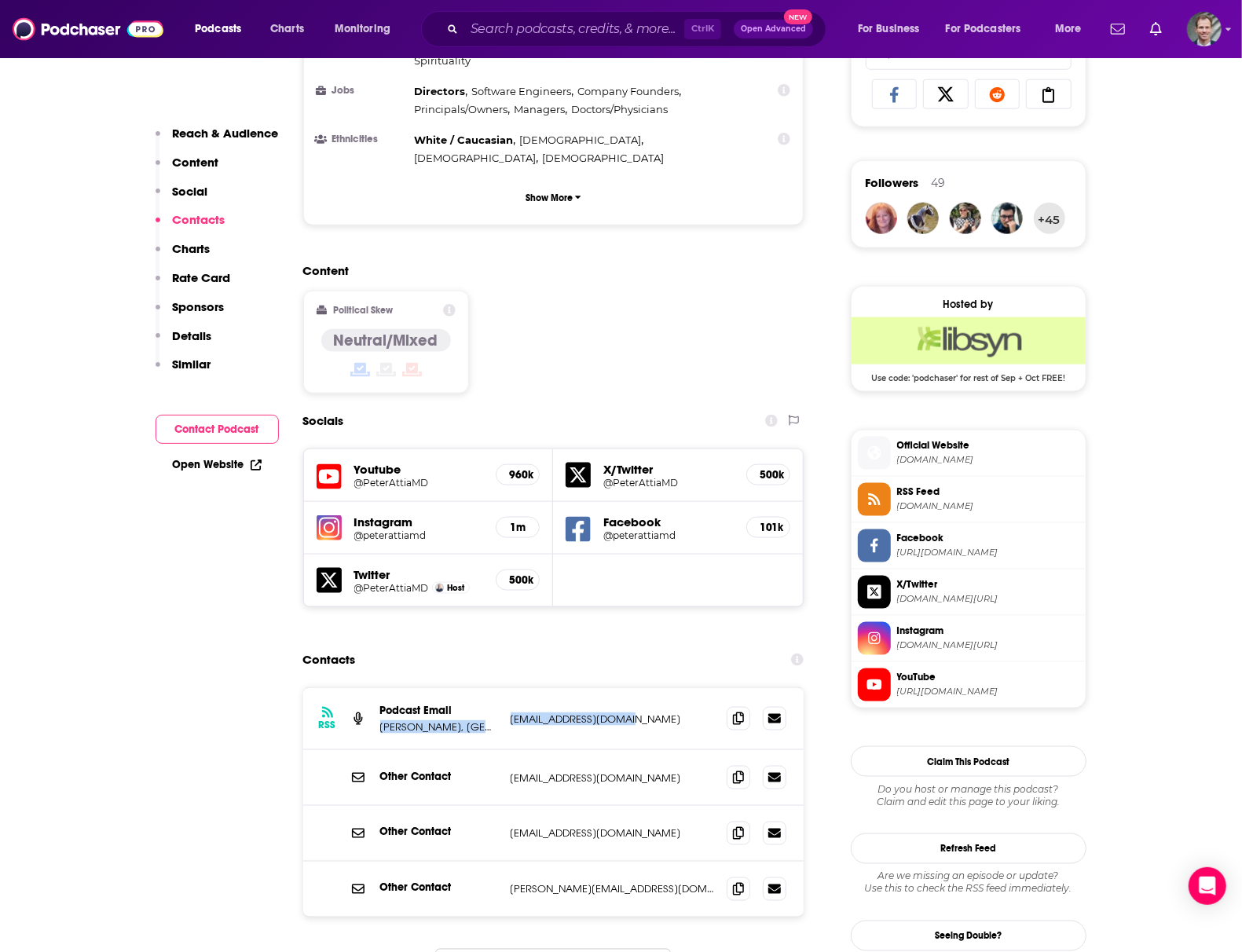
drag, startPoint x: 500, startPoint y: 622, endPoint x: 648, endPoint y: 634, distance: 148.5
click at [648, 688] on div "RSS Podcast Email [PERSON_NAME], [GEOGRAPHIC_DATA] [PERSON_NAME][EMAIL_ADDRESS]…" at bounding box center [554, 719] width 501 height 62
click at [645, 688] on div "RSS Podcast Email [PERSON_NAME], [GEOGRAPHIC_DATA] [PERSON_NAME][EMAIL_ADDRESS]…" at bounding box center [554, 719] width 501 height 62
drag, startPoint x: 642, startPoint y: 627, endPoint x: 503, endPoint y: 623, distance: 139.1
click at [503, 688] on div "RSS Podcast Email [PERSON_NAME], [GEOGRAPHIC_DATA] [PERSON_NAME][EMAIL_ADDRESS]…" at bounding box center [554, 719] width 501 height 62
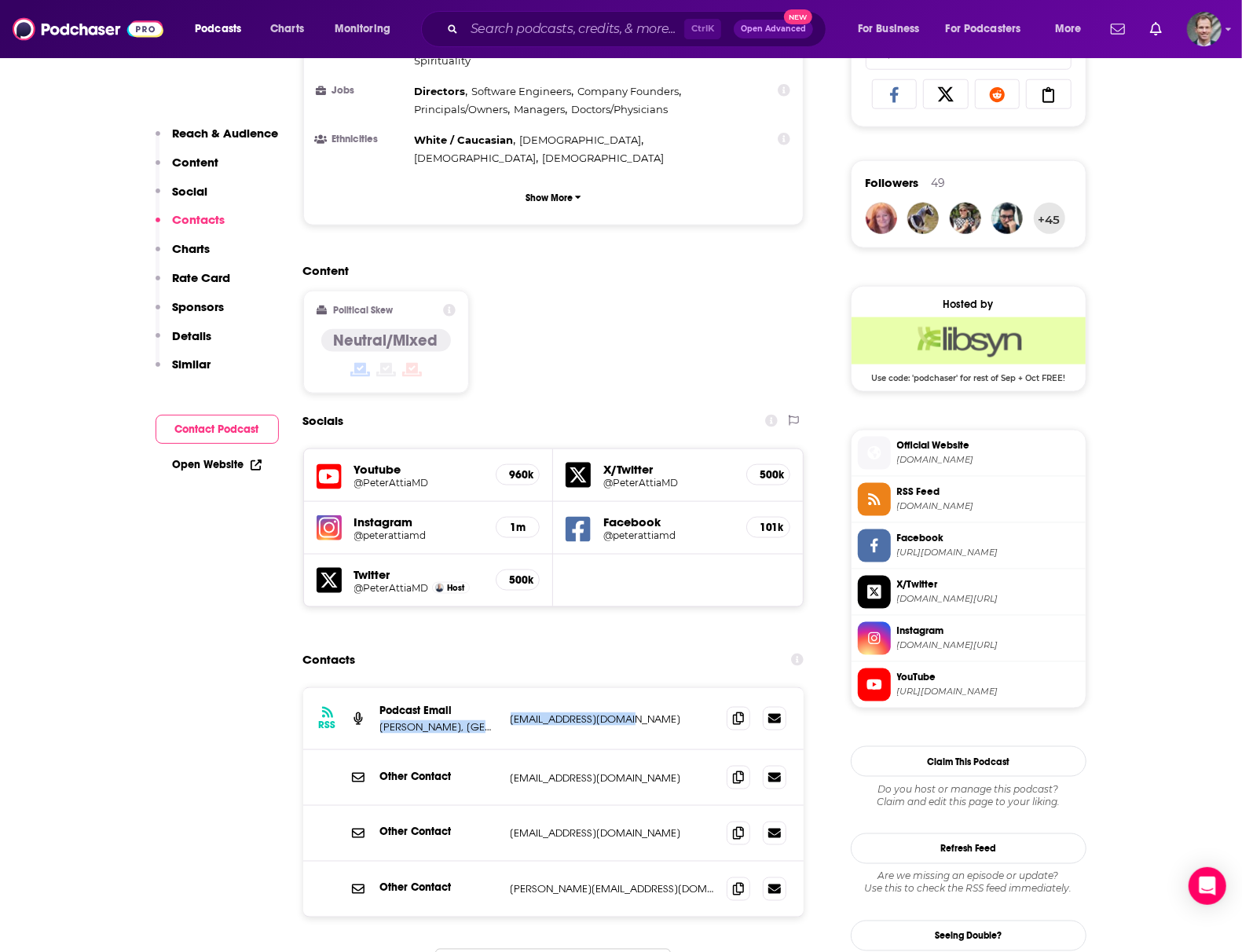
click at [648, 688] on div "RSS Podcast Email [PERSON_NAME], [GEOGRAPHIC_DATA] [PERSON_NAME][EMAIL_ADDRESS]…" at bounding box center [554, 719] width 501 height 62
drag, startPoint x: 643, startPoint y: 627, endPoint x: 510, endPoint y: 623, distance: 133.1
click at [511, 712] on p "[EMAIL_ADDRESS][DOMAIN_NAME]" at bounding box center [613, 719] width 204 height 14
copy p "[EMAIL_ADDRESS][DOMAIN_NAME]"
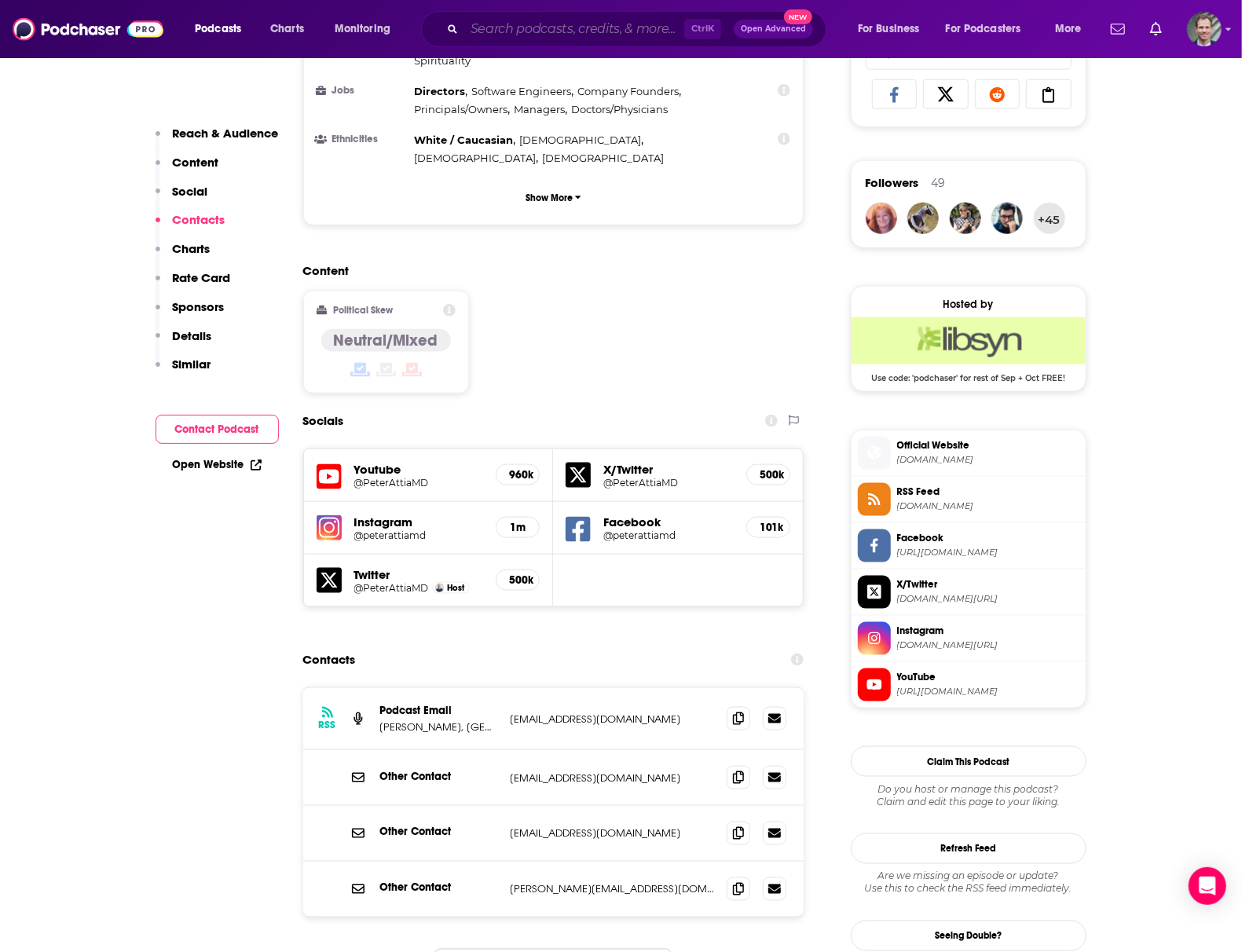
click at [503, 30] on input "Search podcasts, credits, & more..." at bounding box center [574, 28] width 220 height 25
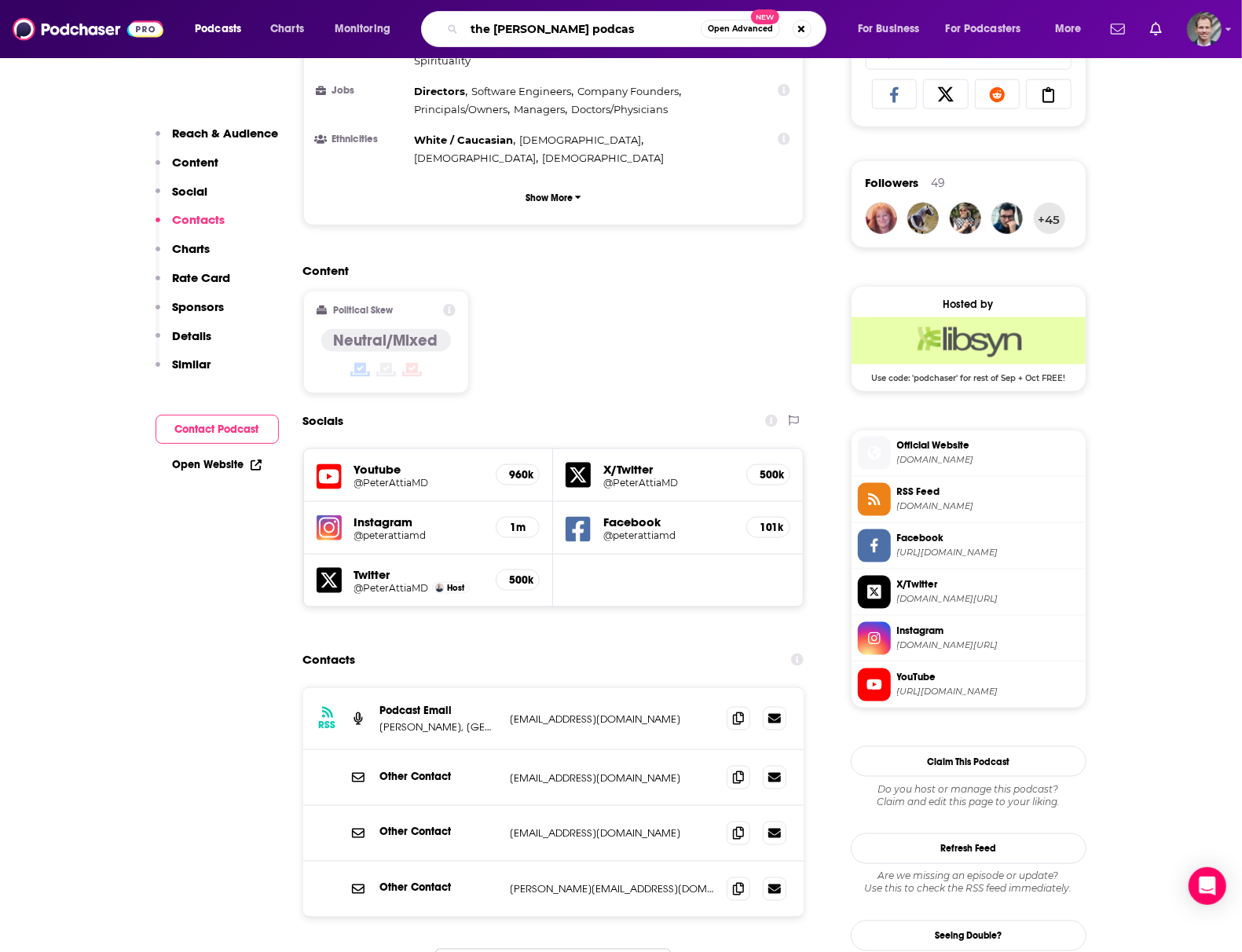
type input "the [PERSON_NAME] podcast"
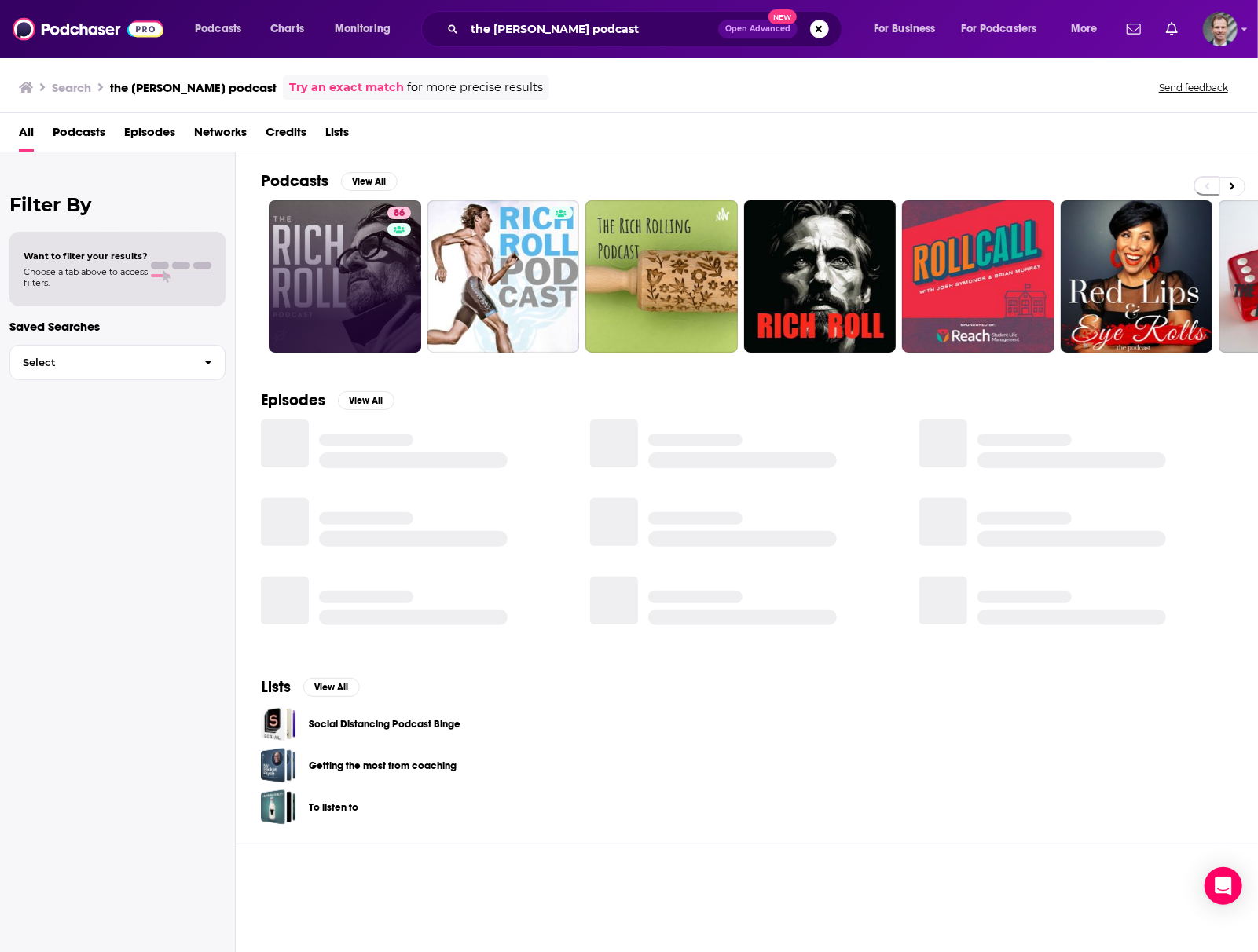
click at [320, 280] on link "86" at bounding box center [345, 276] width 153 height 153
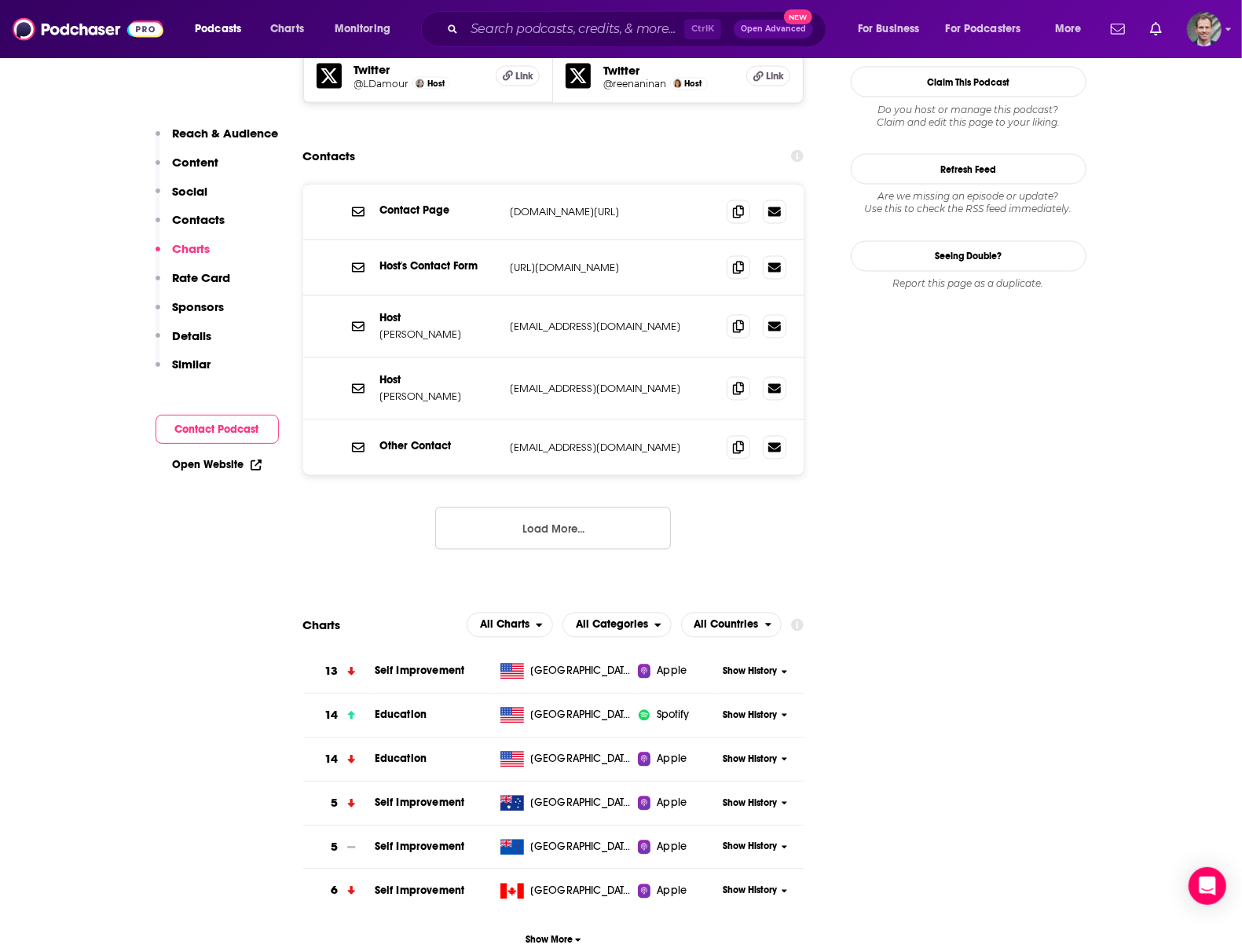
scroll to position [1572, 0]
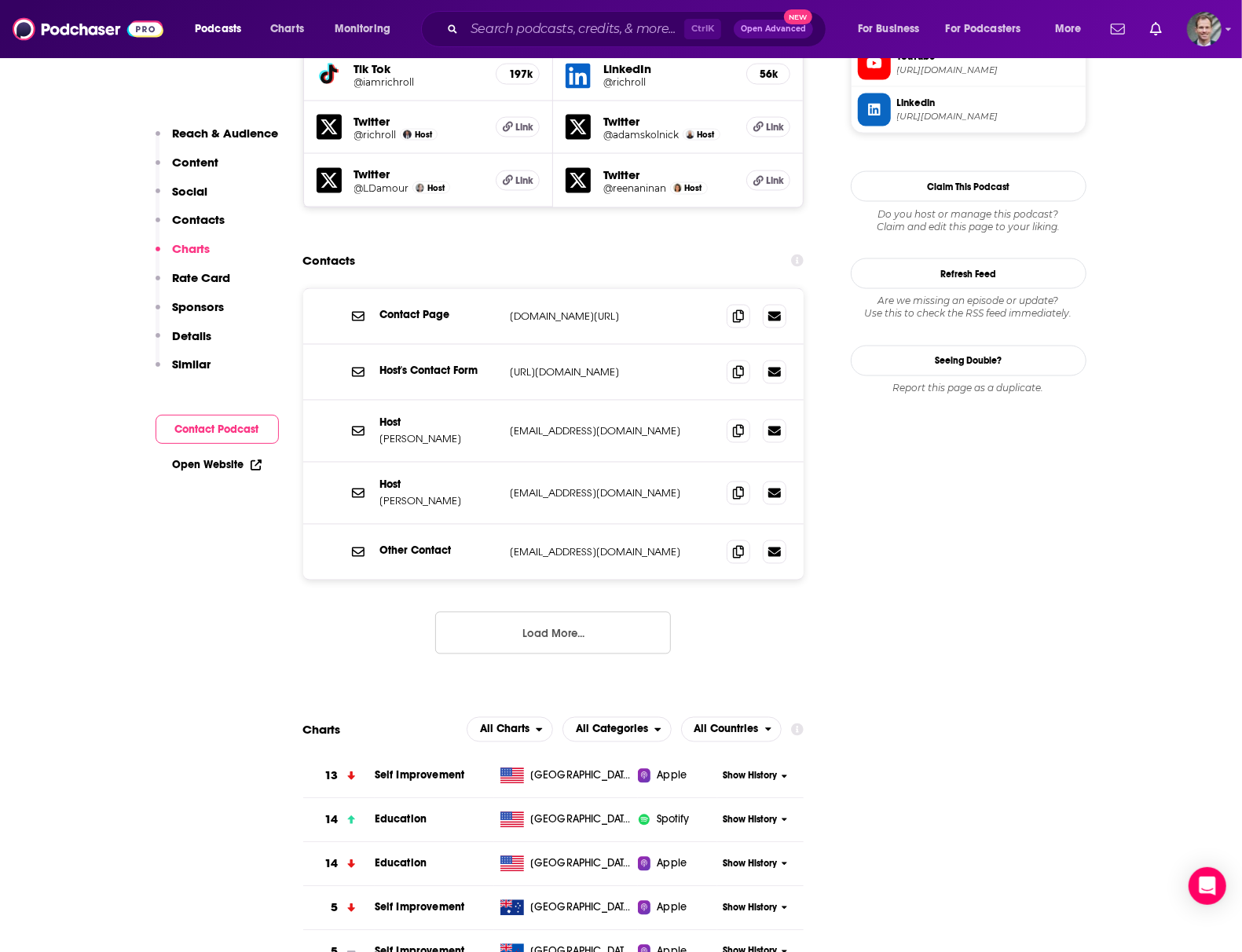
drag, startPoint x: 626, startPoint y: 203, endPoint x: 496, endPoint y: 208, distance: 130.1
click at [0, 0] on div "Contact Page [DOMAIN_NAME][URL] [DOMAIN_NAME][URL]" at bounding box center [0, 0] width 0 height 0
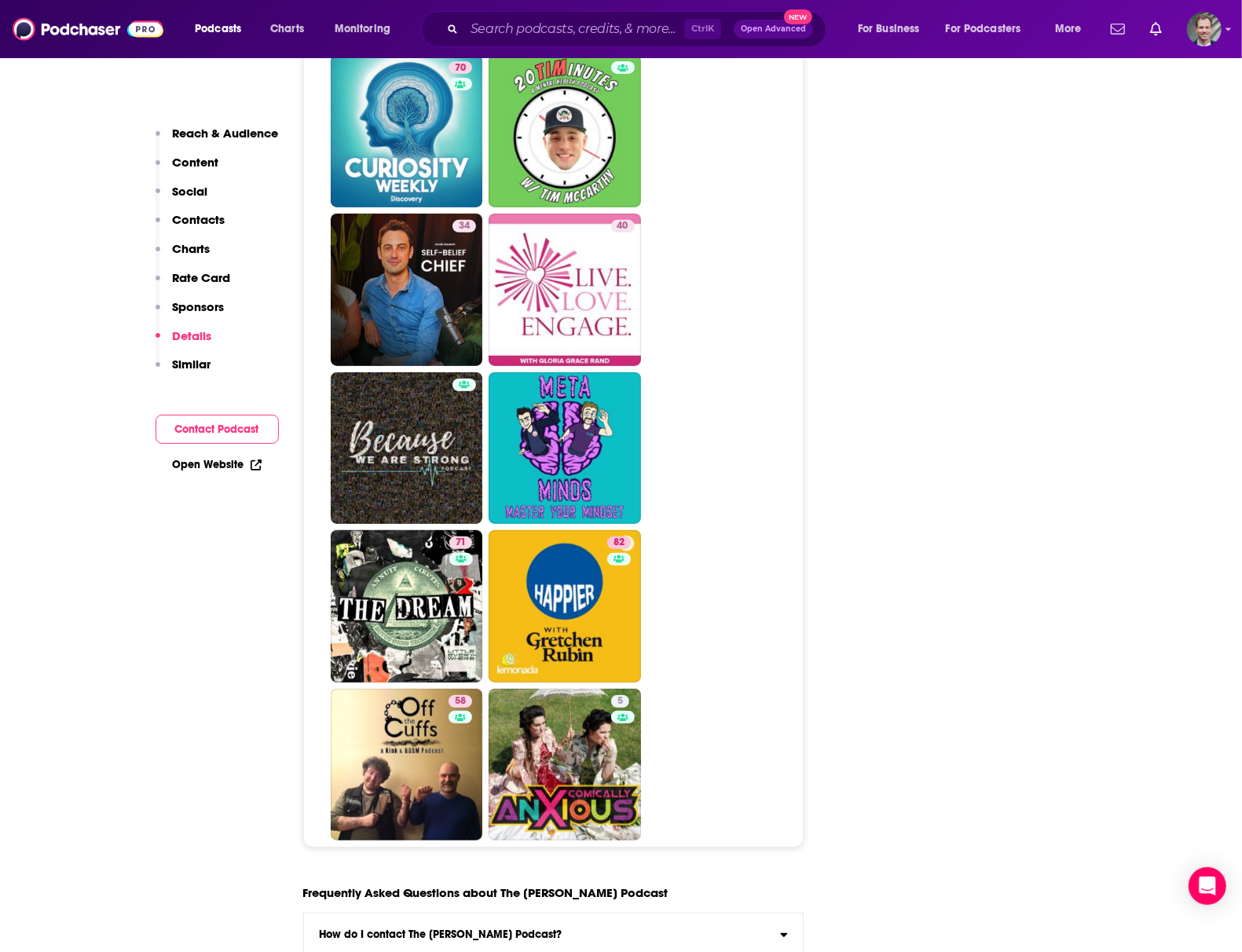
scroll to position [8276, 0]
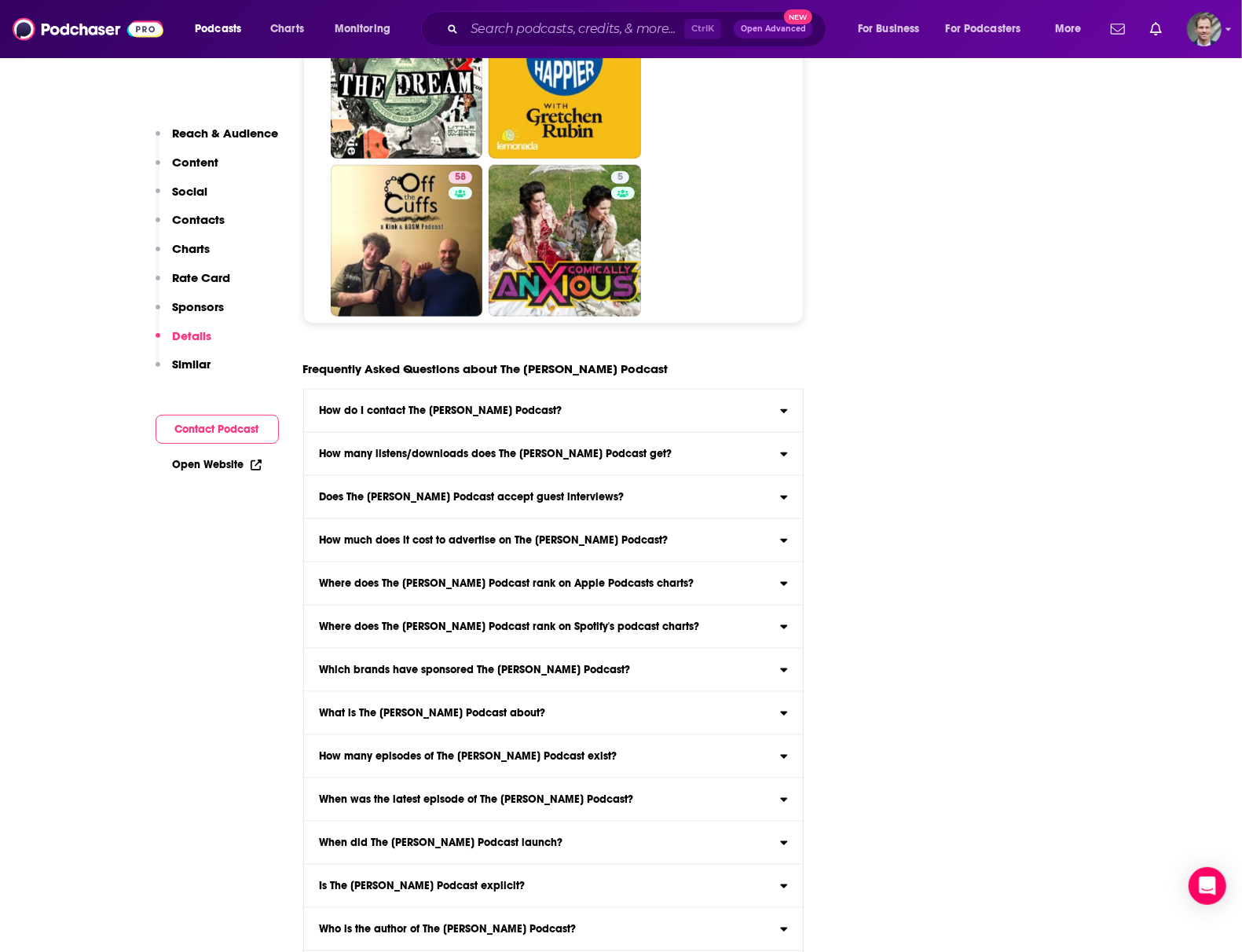
click at [397, 535] on h3 "How much does it cost to advertise on The [PERSON_NAME] Podcast?" at bounding box center [494, 540] width 348 height 11
click at [0, 0] on input "How much does it cost to advertise on The [PERSON_NAME] Podcast? Click here to …" at bounding box center [0, 0] width 0 height 0
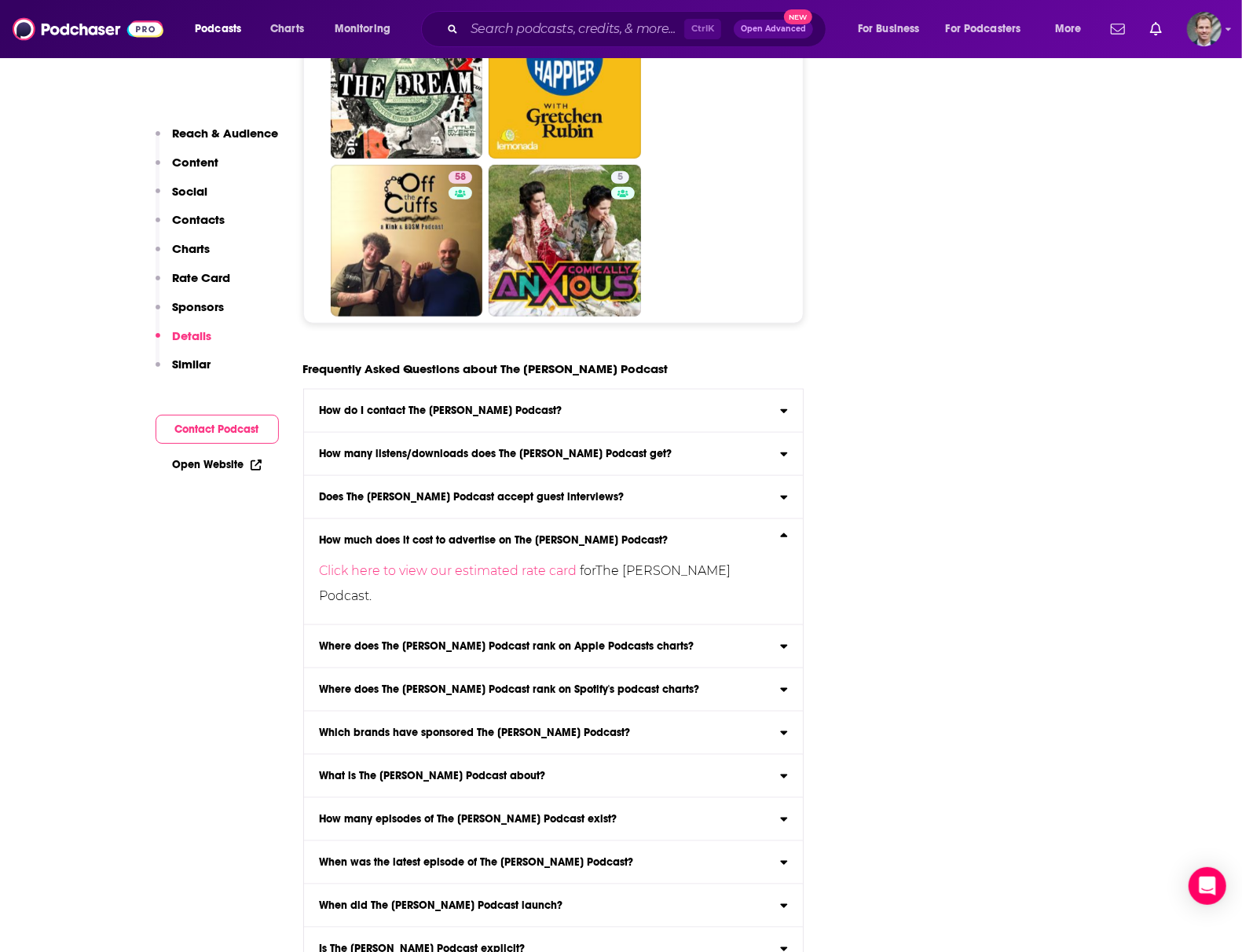
click at [388, 728] on h3 "Which brands have sponsored The [PERSON_NAME] Podcast?" at bounding box center [475, 733] width 311 height 11
click at [0, 0] on input "Which brands have sponsored The [PERSON_NAME] Podcast? Click here to view spons…" at bounding box center [0, 0] width 0 height 0
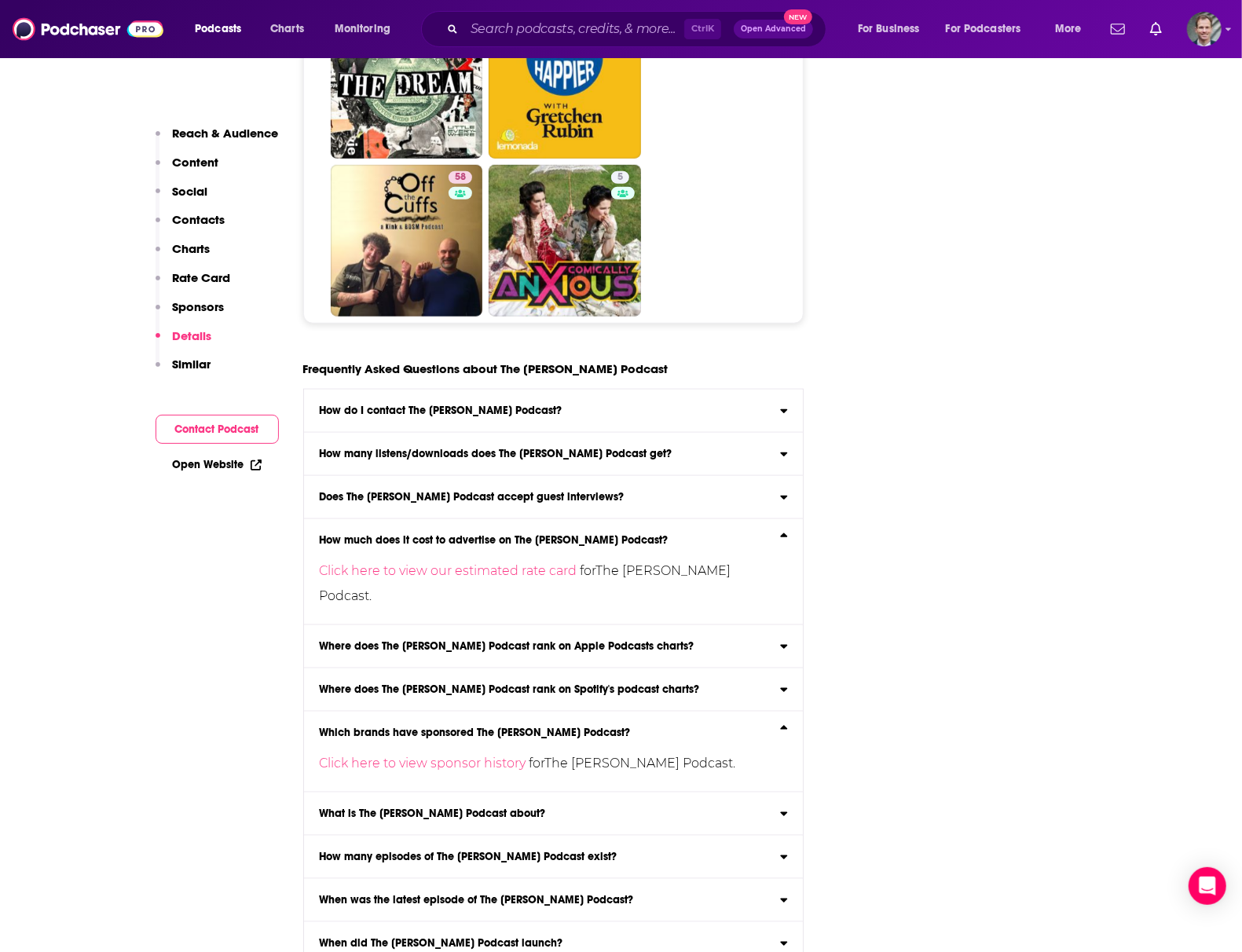
scroll to position [8352, 0]
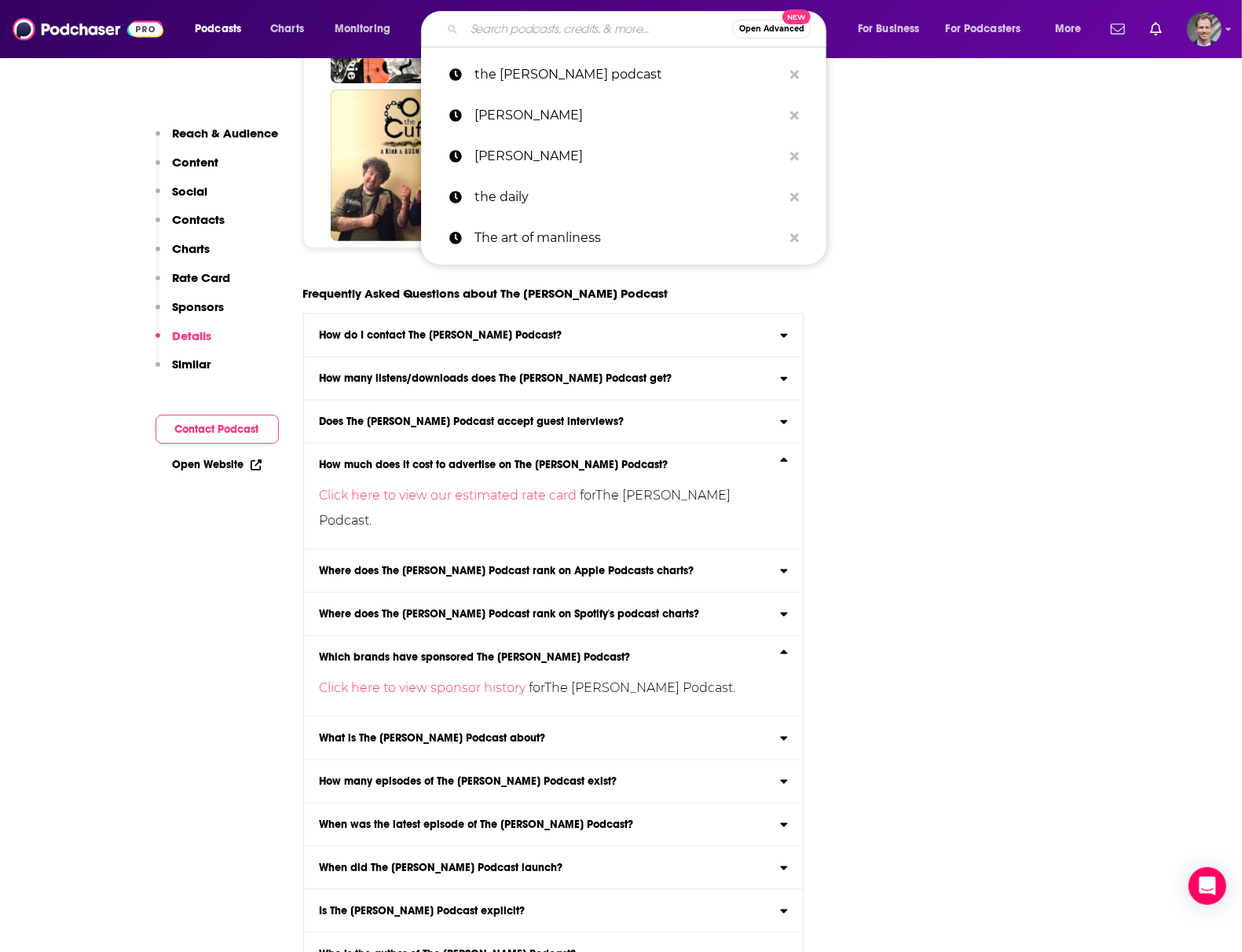
click at [515, 25] on input "Search podcasts, credits, & more..." at bounding box center [598, 28] width 268 height 25
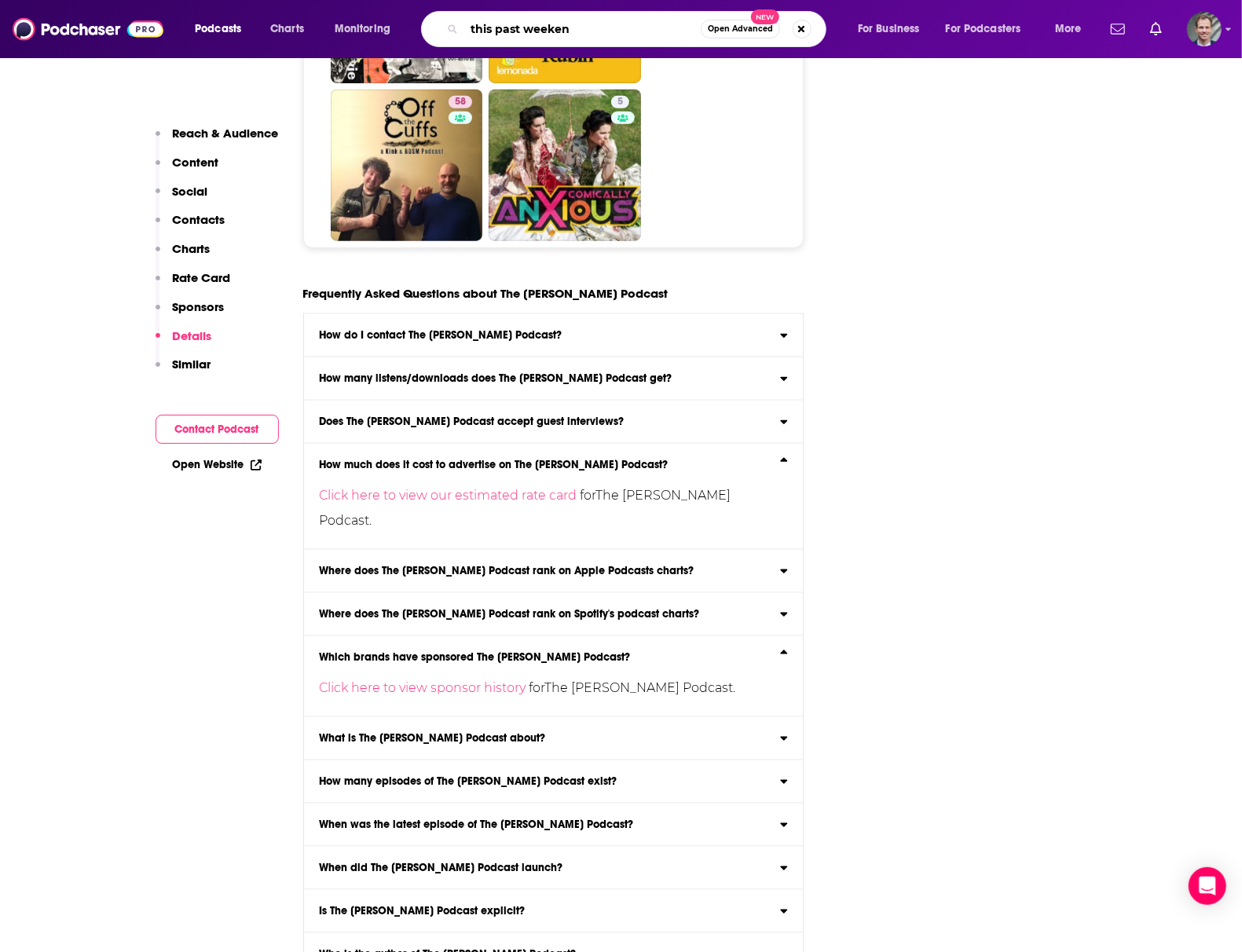
type input "this past weekend"
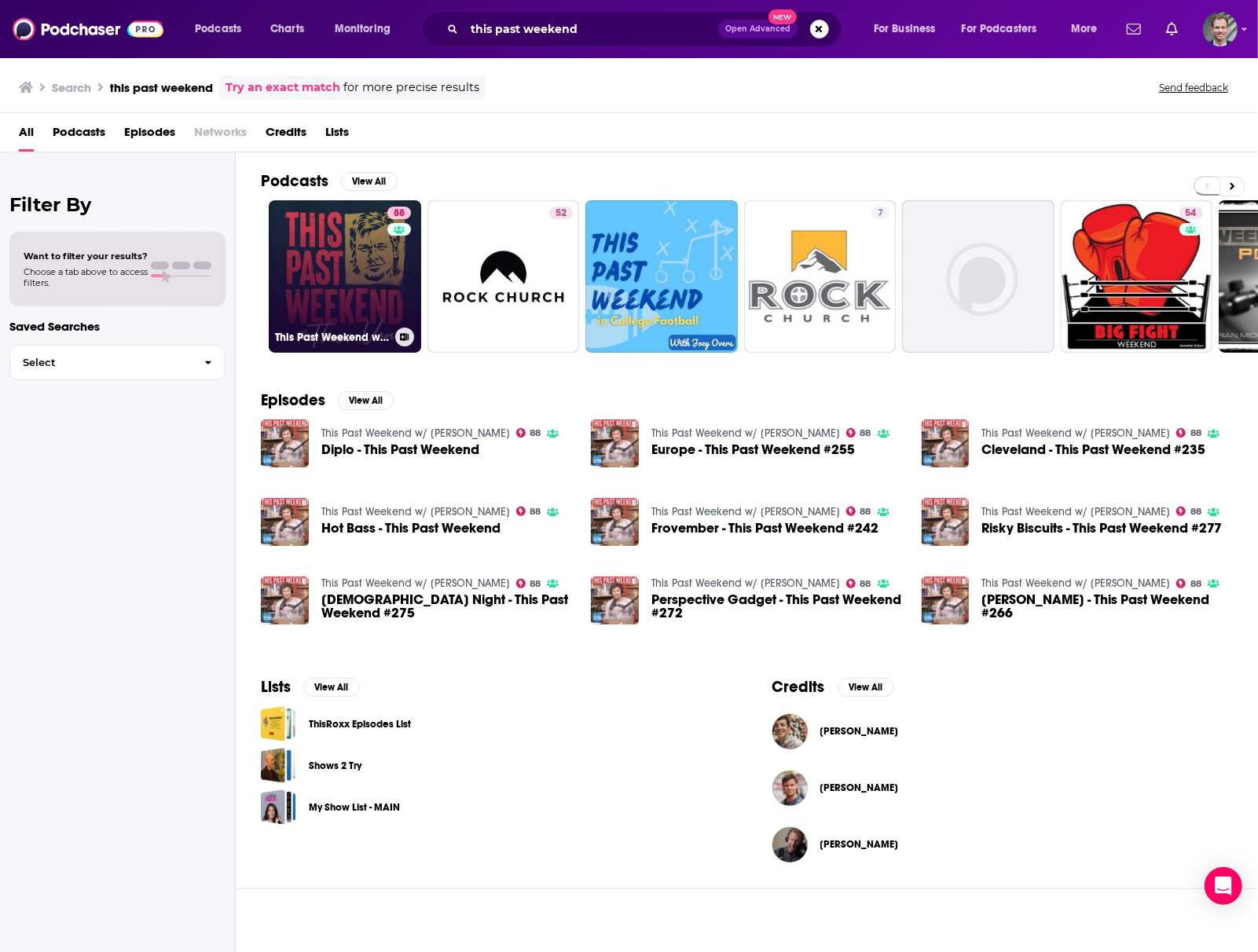
click at [382, 270] on link "88 This Past Weekend w/ [PERSON_NAME]" at bounding box center [345, 276] width 153 height 153
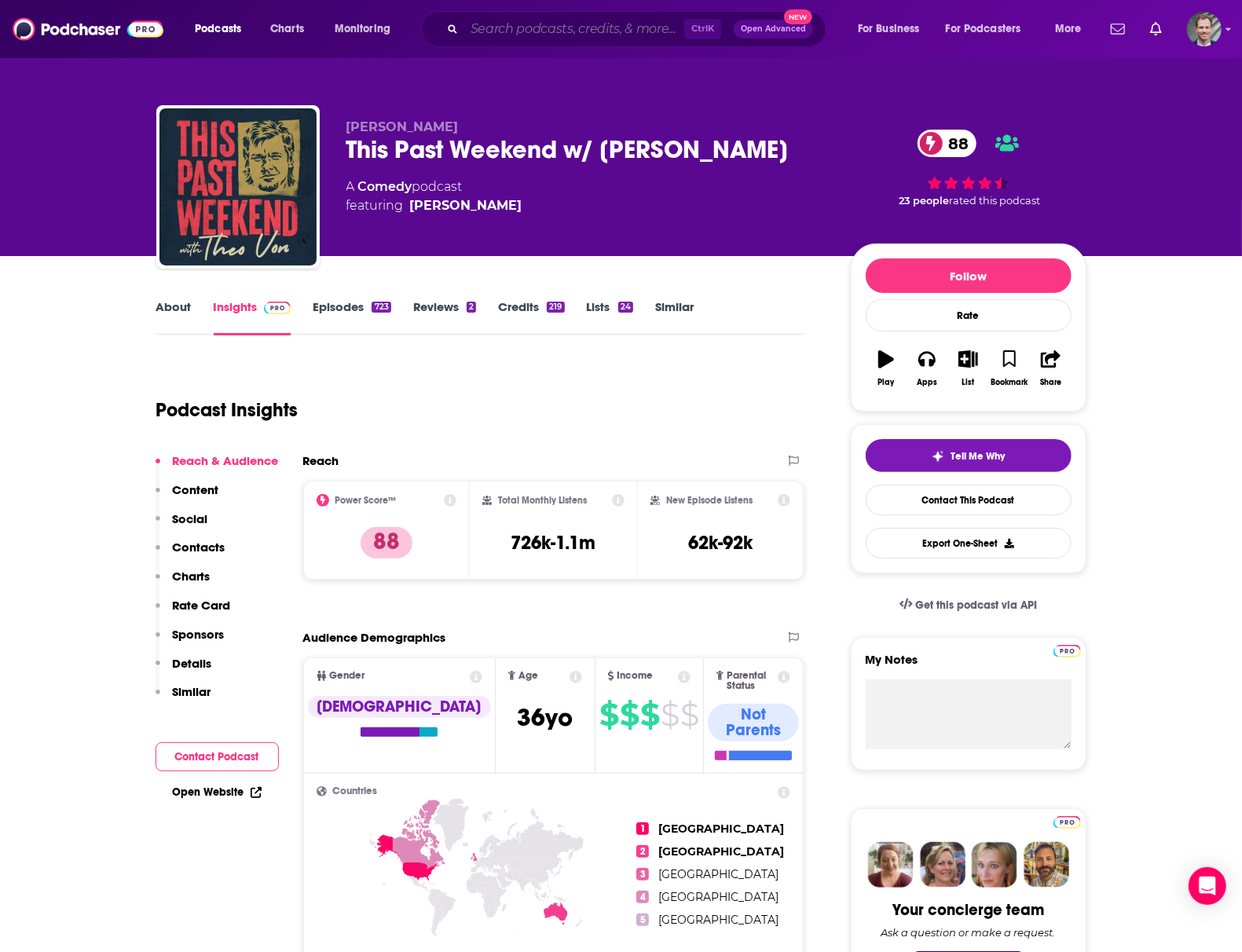
click at [531, 22] on input "Search podcasts, credits, & more..." at bounding box center [574, 28] width 220 height 25
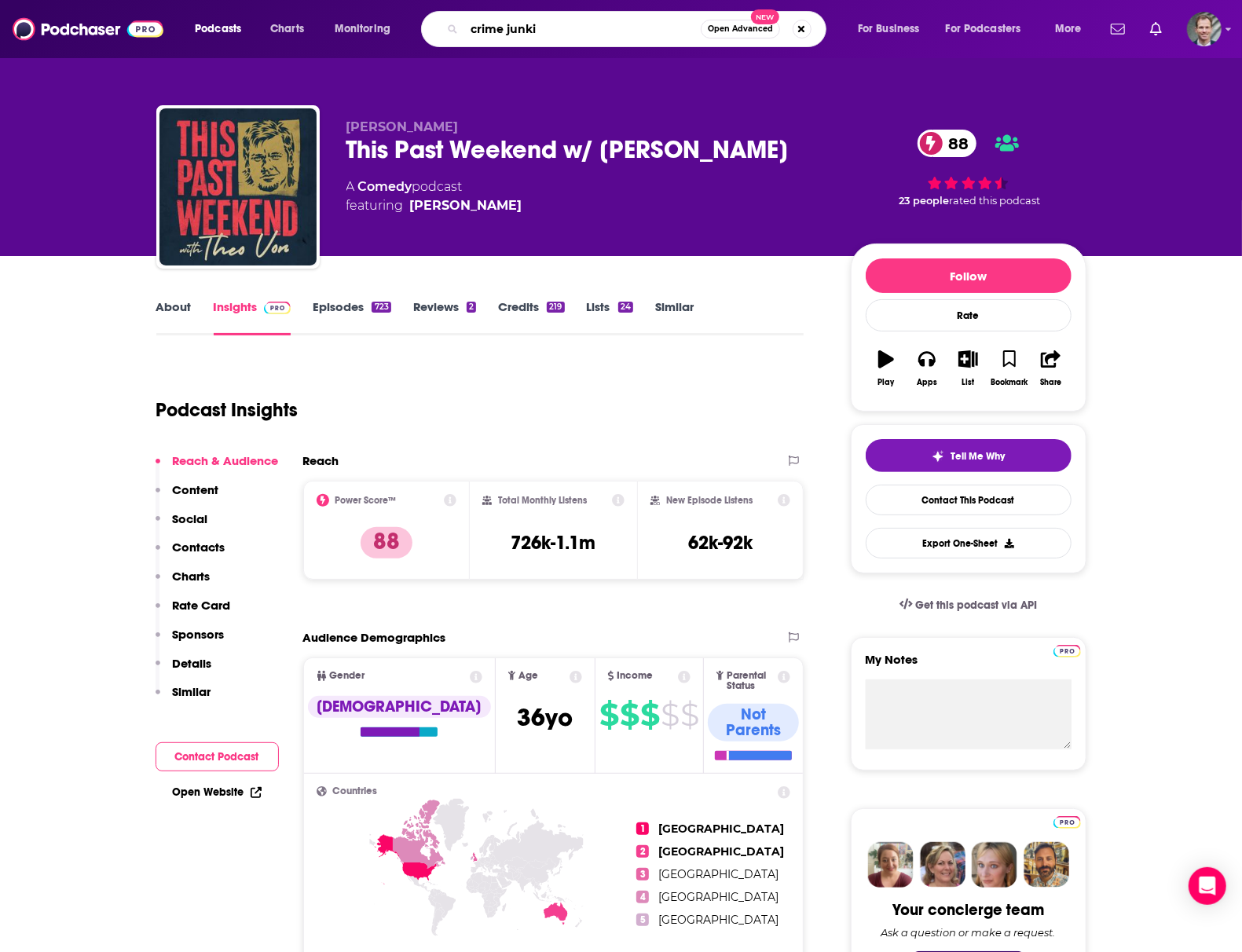
type input "crime junkie"
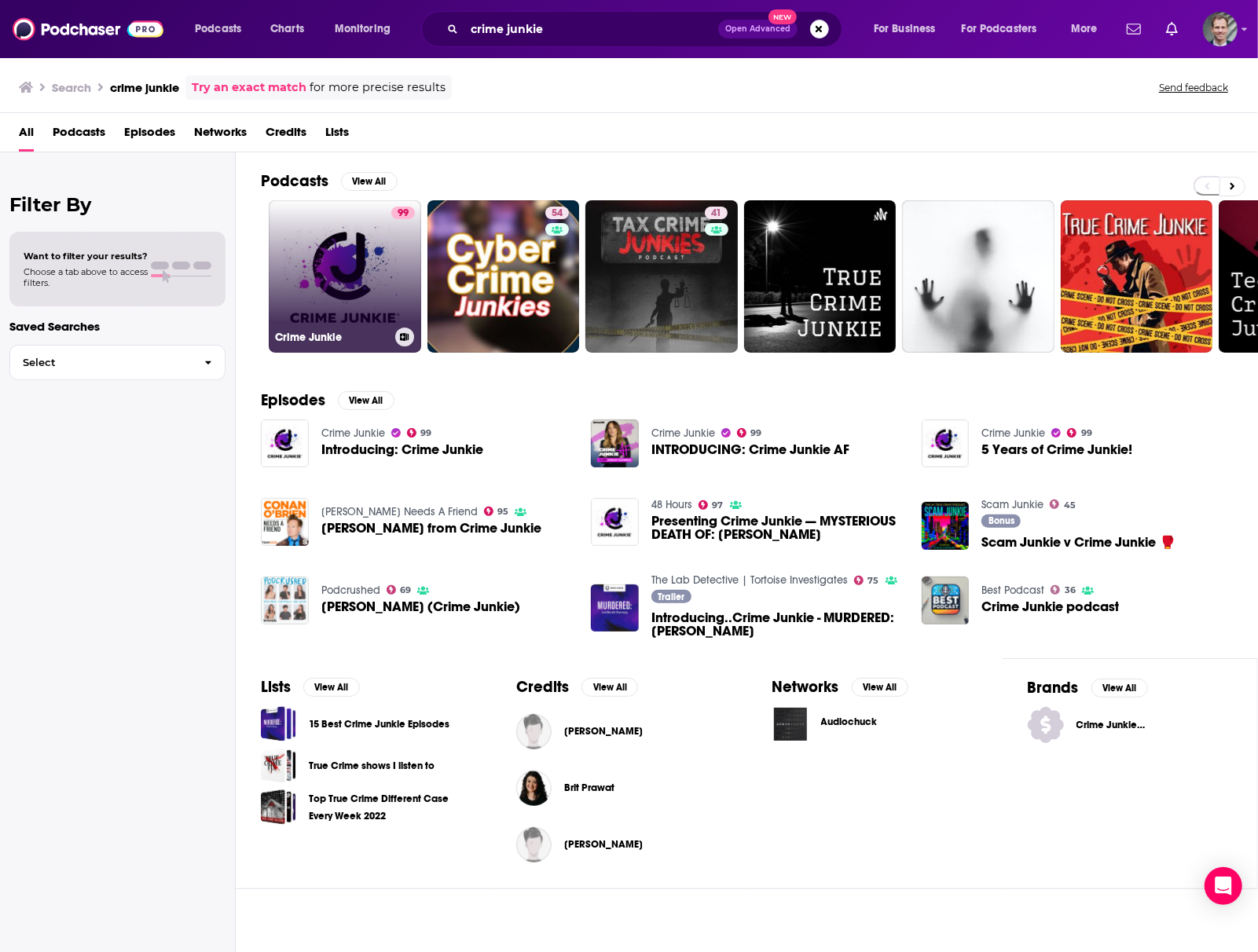
click at [325, 283] on link "99 Crime Junkie" at bounding box center [345, 276] width 153 height 153
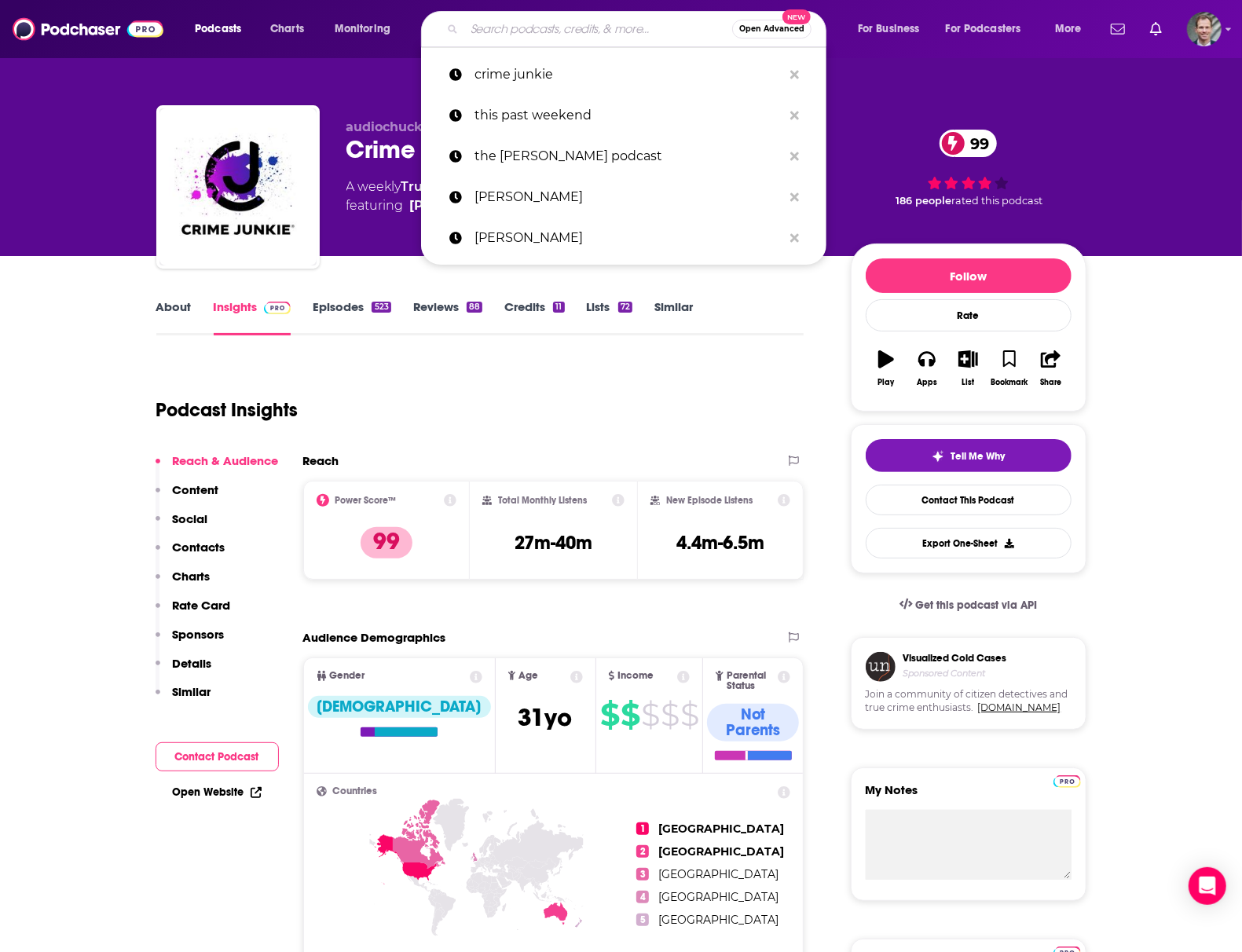
click at [482, 23] on input "Search podcasts, credits, & more..." at bounding box center [598, 28] width 268 height 25
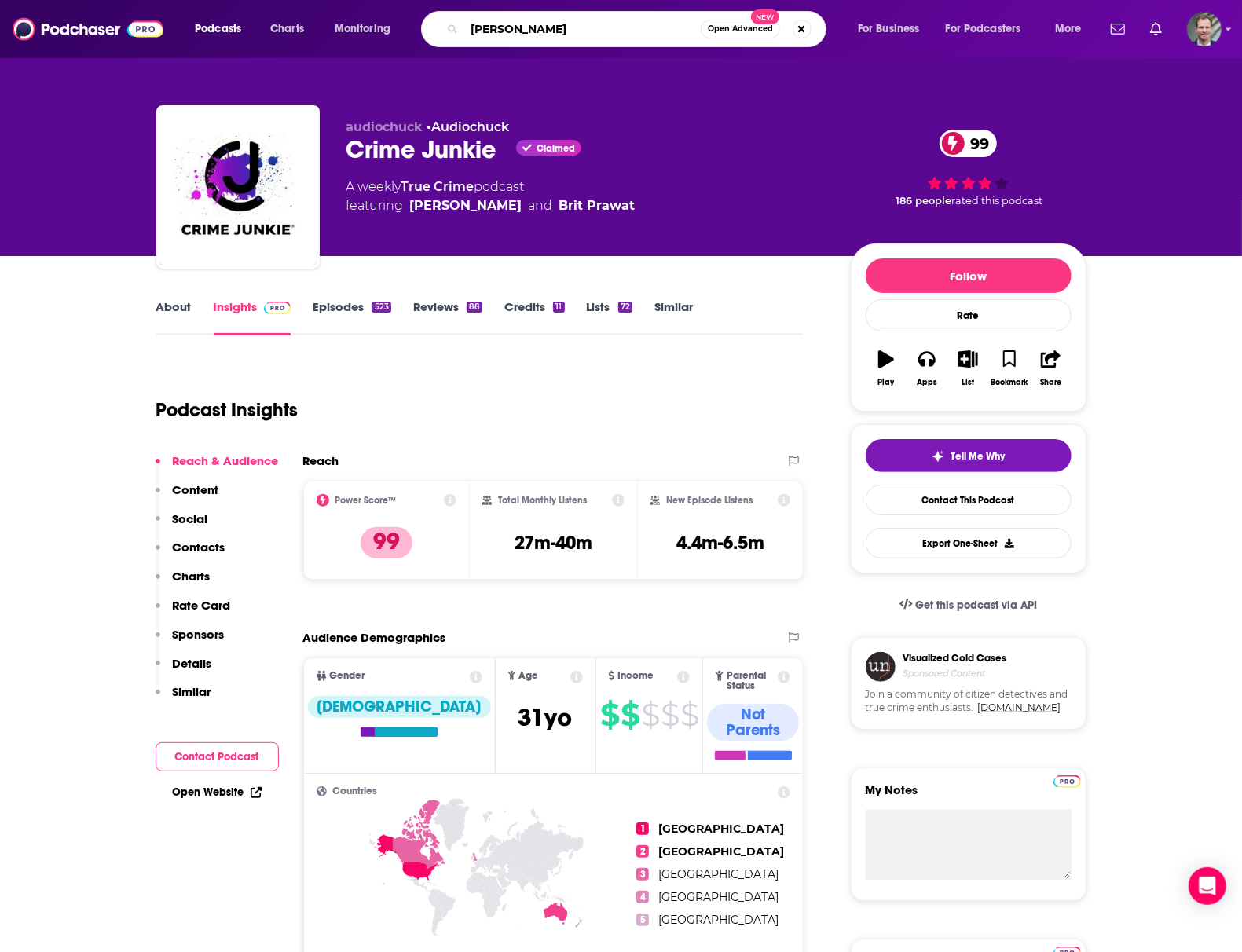
click at [530, 26] on input "[PERSON_NAME]" at bounding box center [583, 28] width 237 height 25
type input "[PERSON_NAME]"
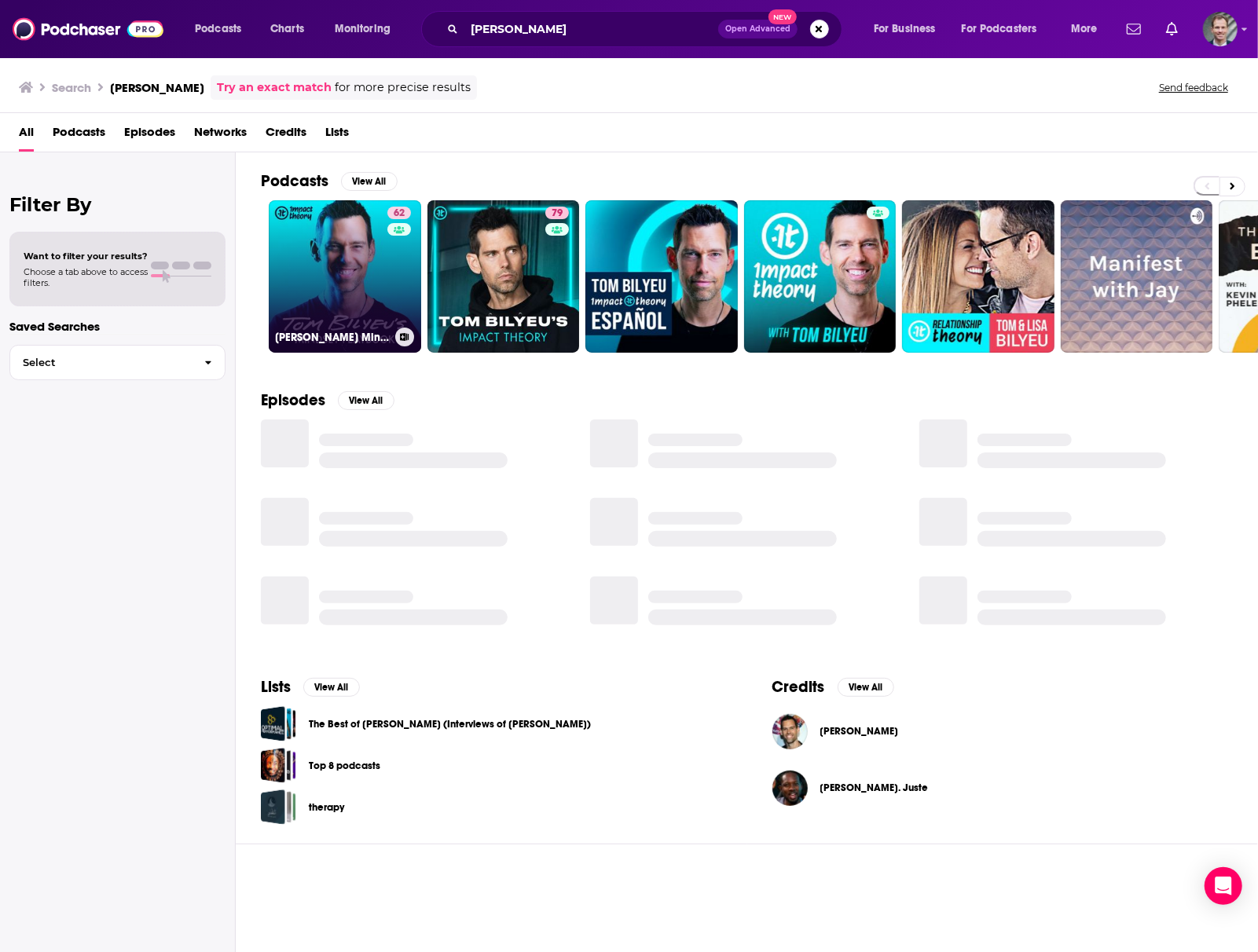
click at [349, 303] on link "62 [PERSON_NAME] Mindset Playbook" at bounding box center [345, 276] width 153 height 153
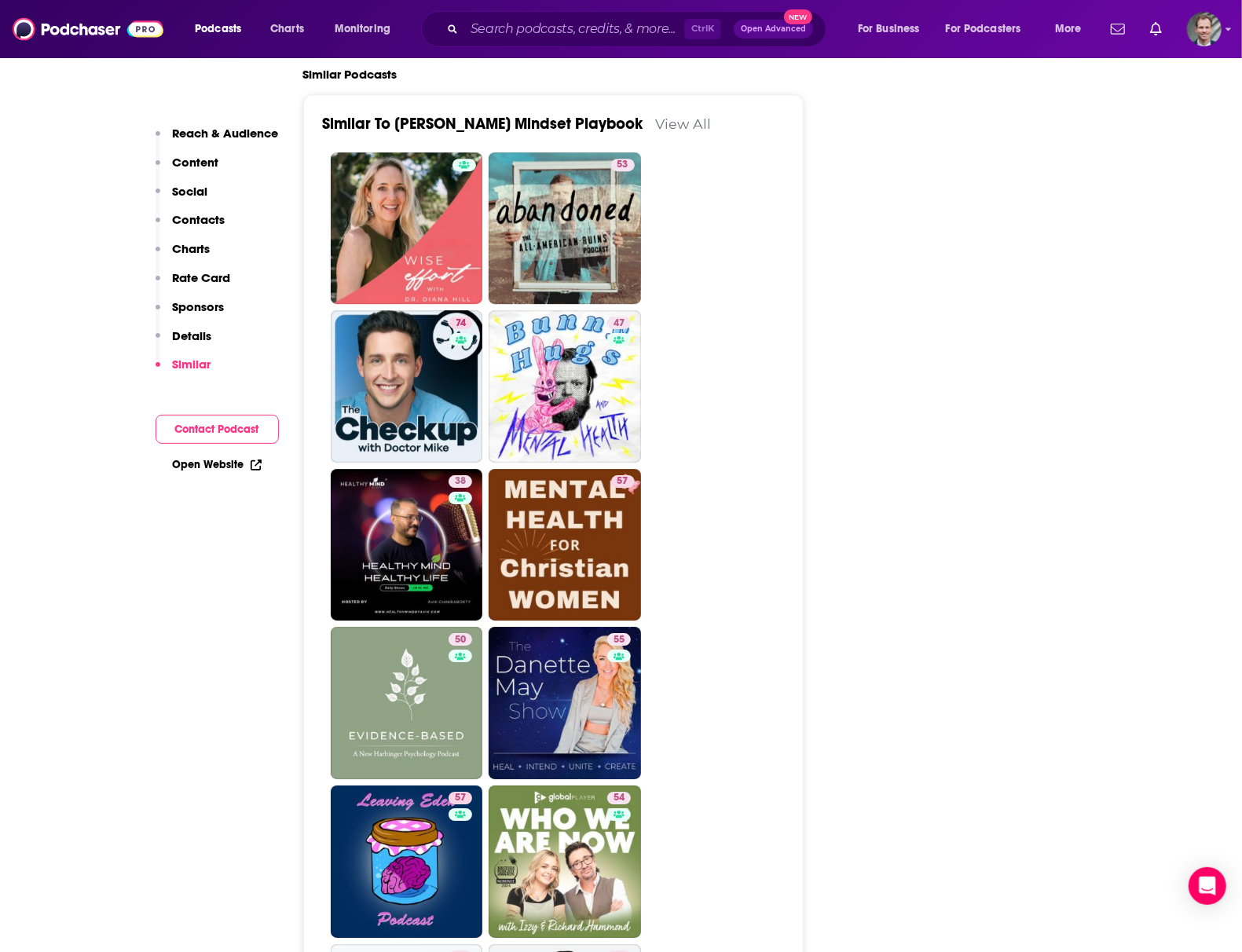
scroll to position [2514, 0]
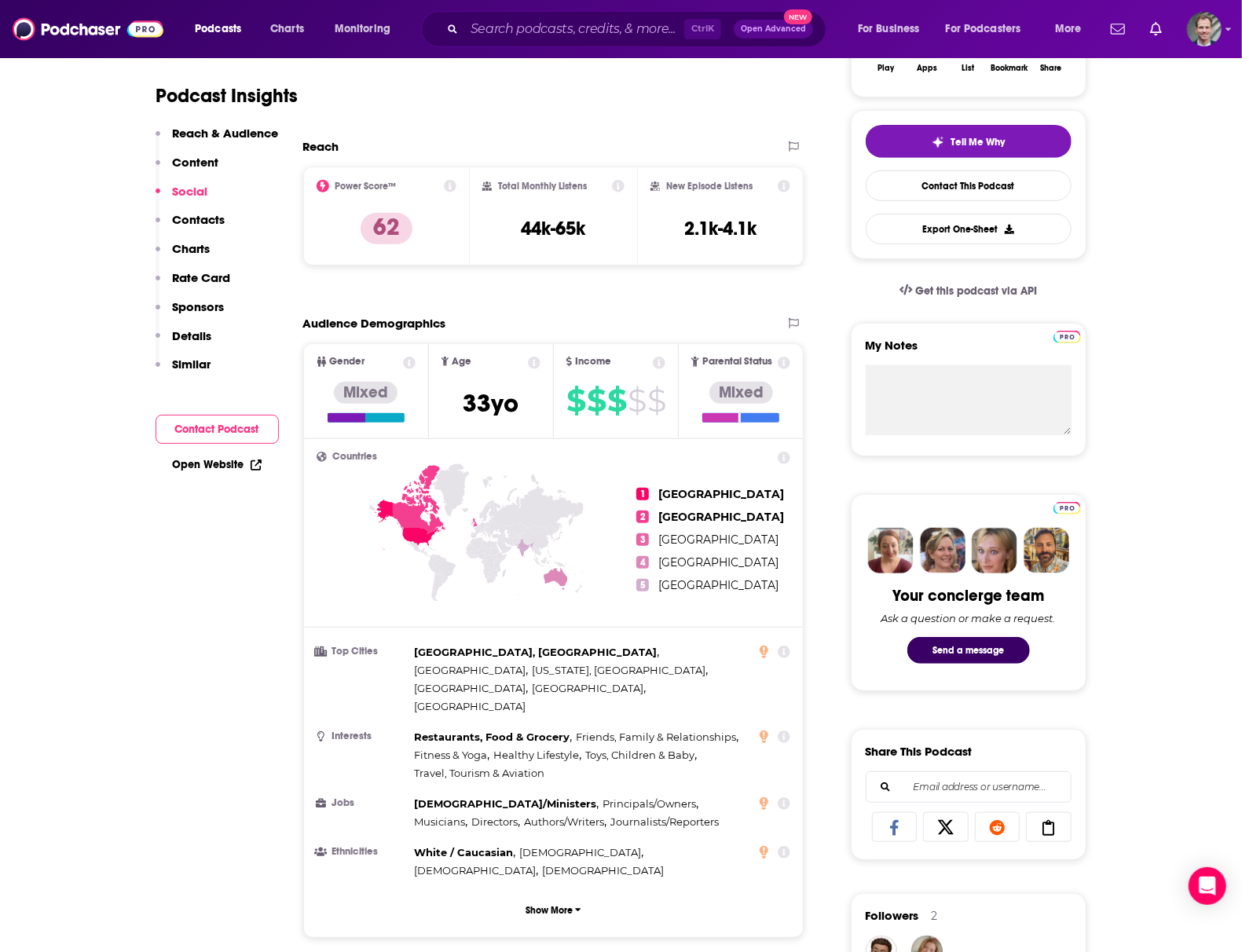
scroll to position [0, 0]
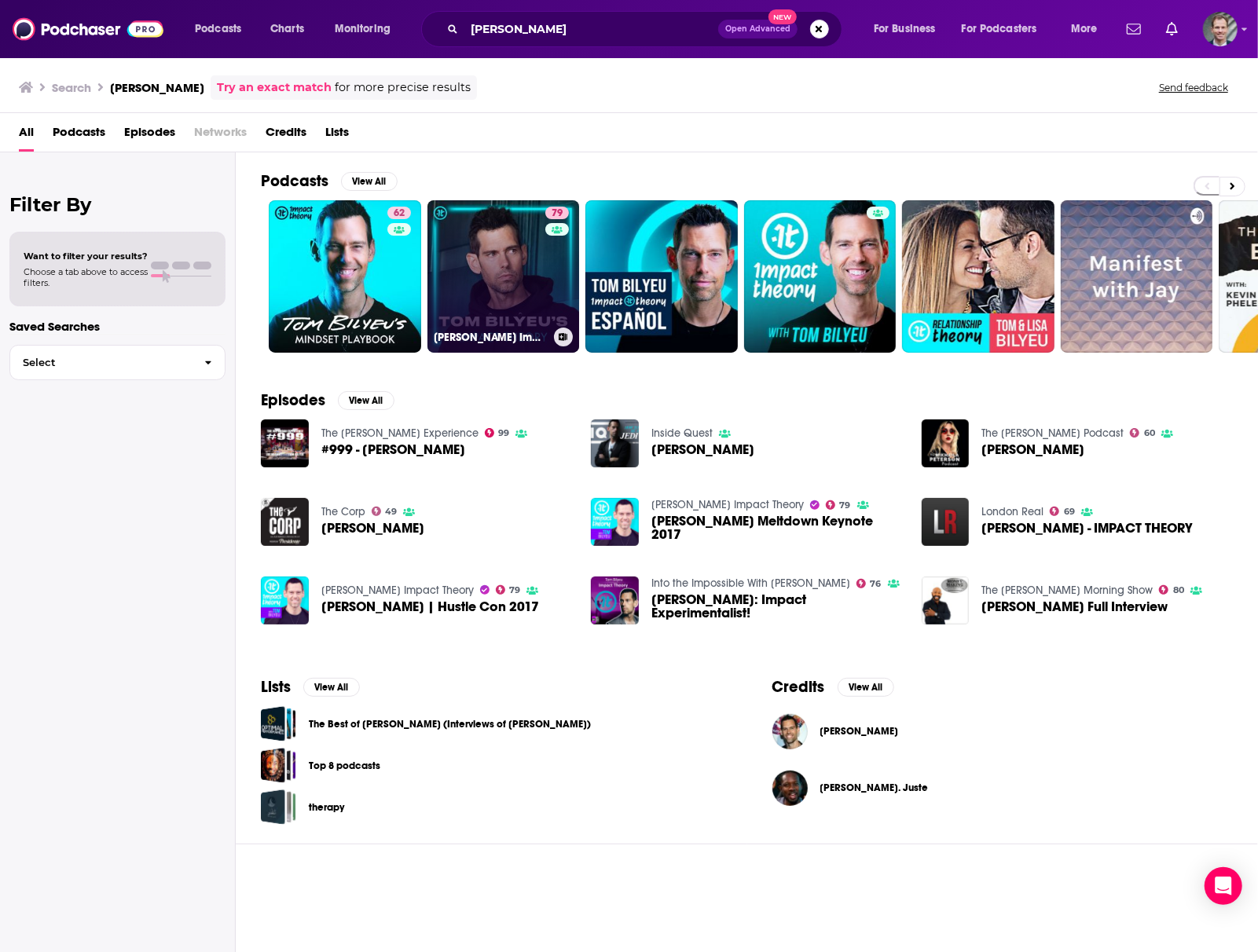
click at [495, 287] on link "79 [PERSON_NAME] Impact Theory" at bounding box center [504, 276] width 153 height 153
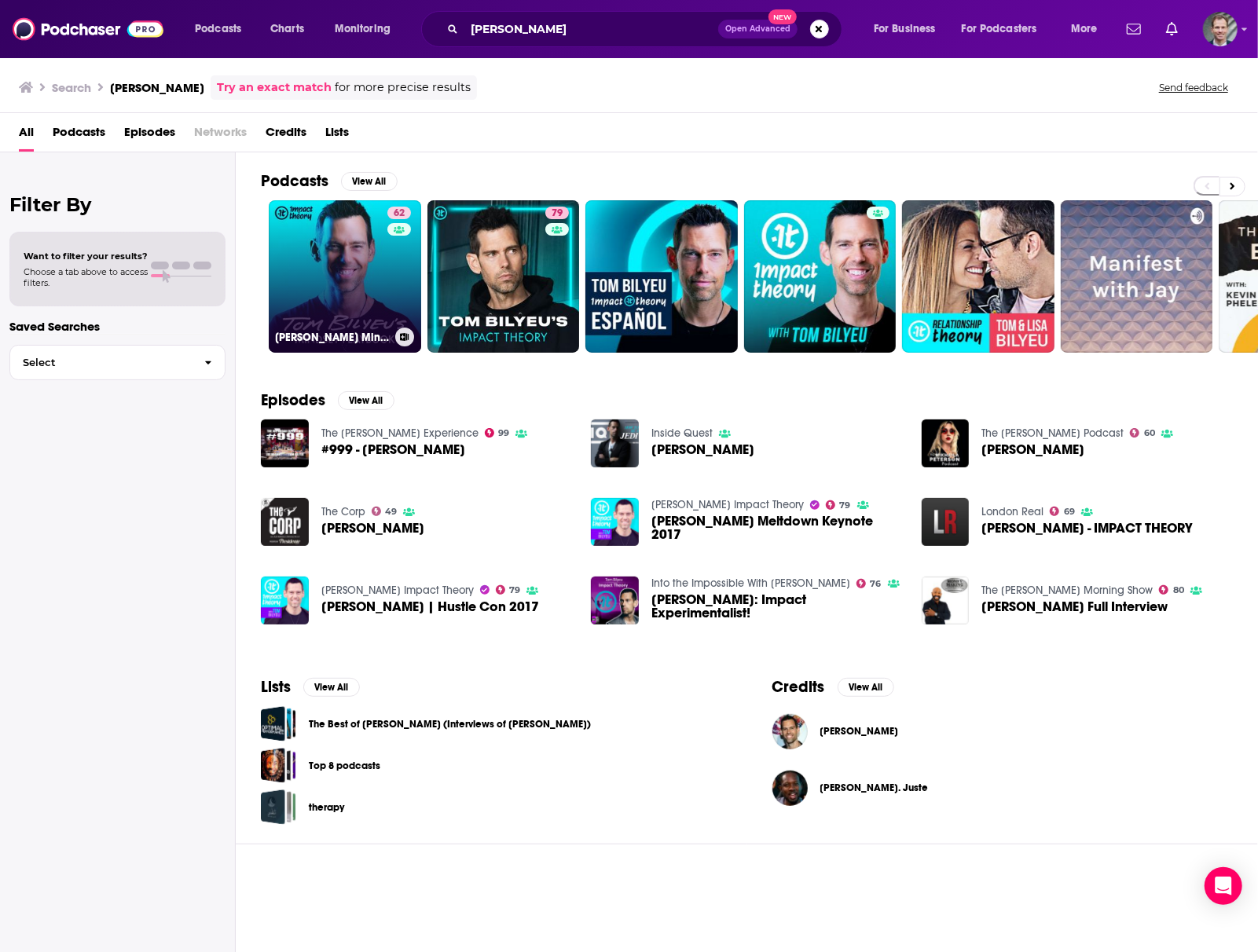
click at [301, 312] on link "62 [PERSON_NAME] Mindset Playbook" at bounding box center [345, 276] width 153 height 153
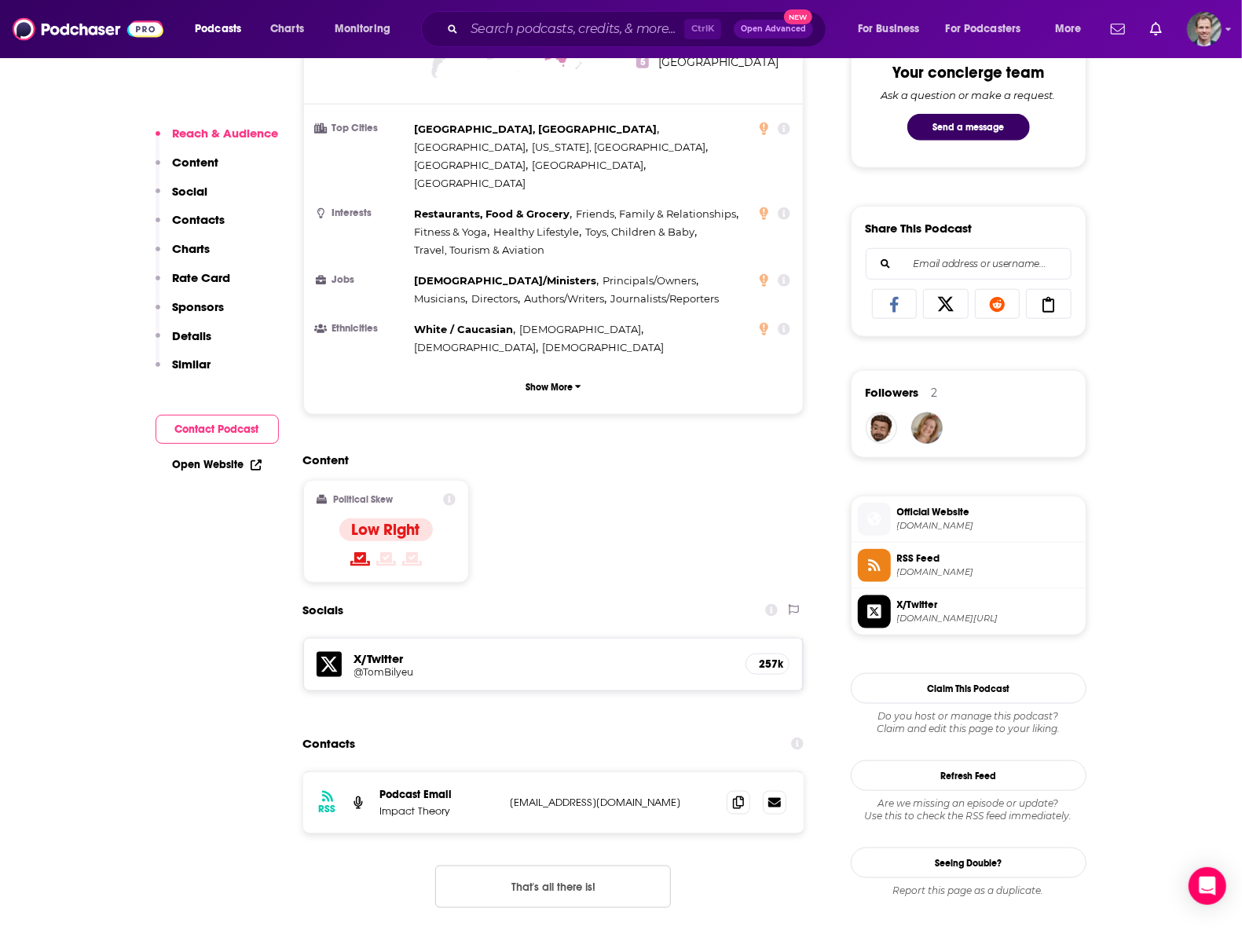
scroll to position [943, 0]
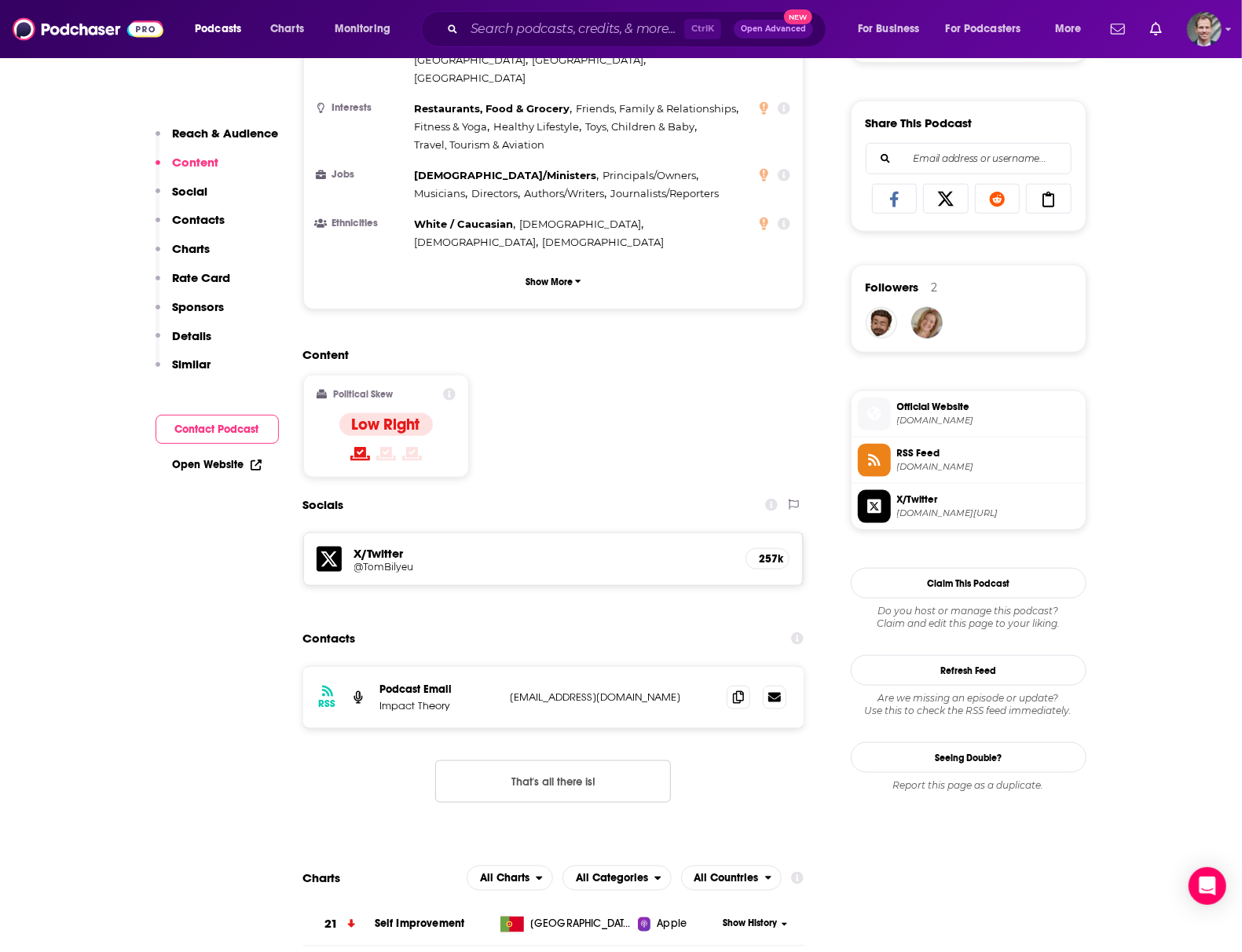
drag, startPoint x: 505, startPoint y: 643, endPoint x: 676, endPoint y: 647, distance: 171.0
click at [676, 667] on div "RSS Podcast Email Impact Theory [EMAIL_ADDRESS][DOMAIN_NAME] [EMAIL_ADDRESS][DO…" at bounding box center [554, 697] width 501 height 61
copy p "[EMAIL_ADDRESS][DOMAIN_NAME]"
click at [327, 686] on div "RSS Podcast Email Impact Theory [EMAIL_ADDRESS][DOMAIN_NAME] [EMAIL_ADDRESS][DO…" at bounding box center [554, 747] width 501 height 162
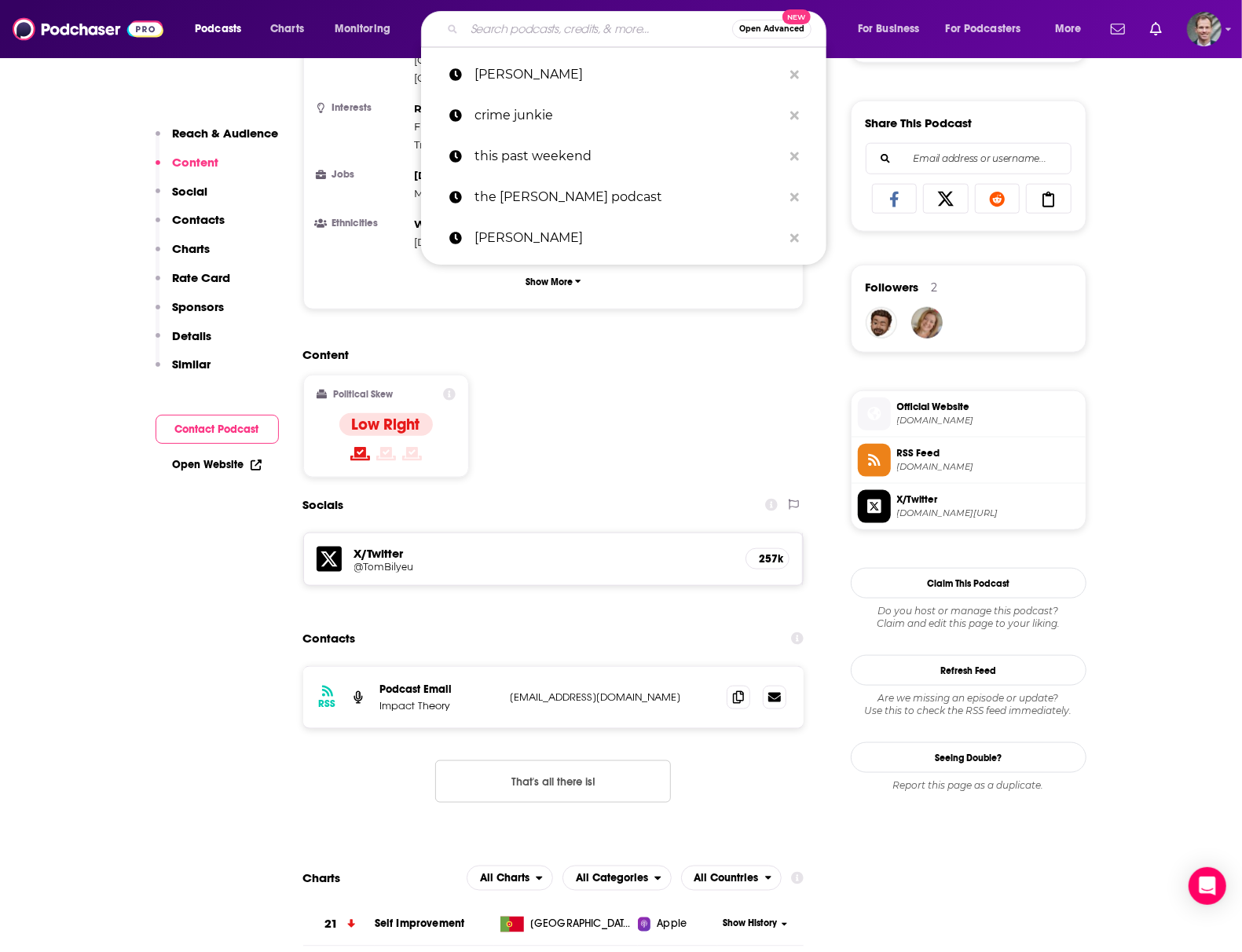
drag, startPoint x: 507, startPoint y: 26, endPoint x: 504, endPoint y: 34, distance: 8.5
click at [506, 30] on input "Search podcasts, credits, & more..." at bounding box center [598, 28] width 268 height 25
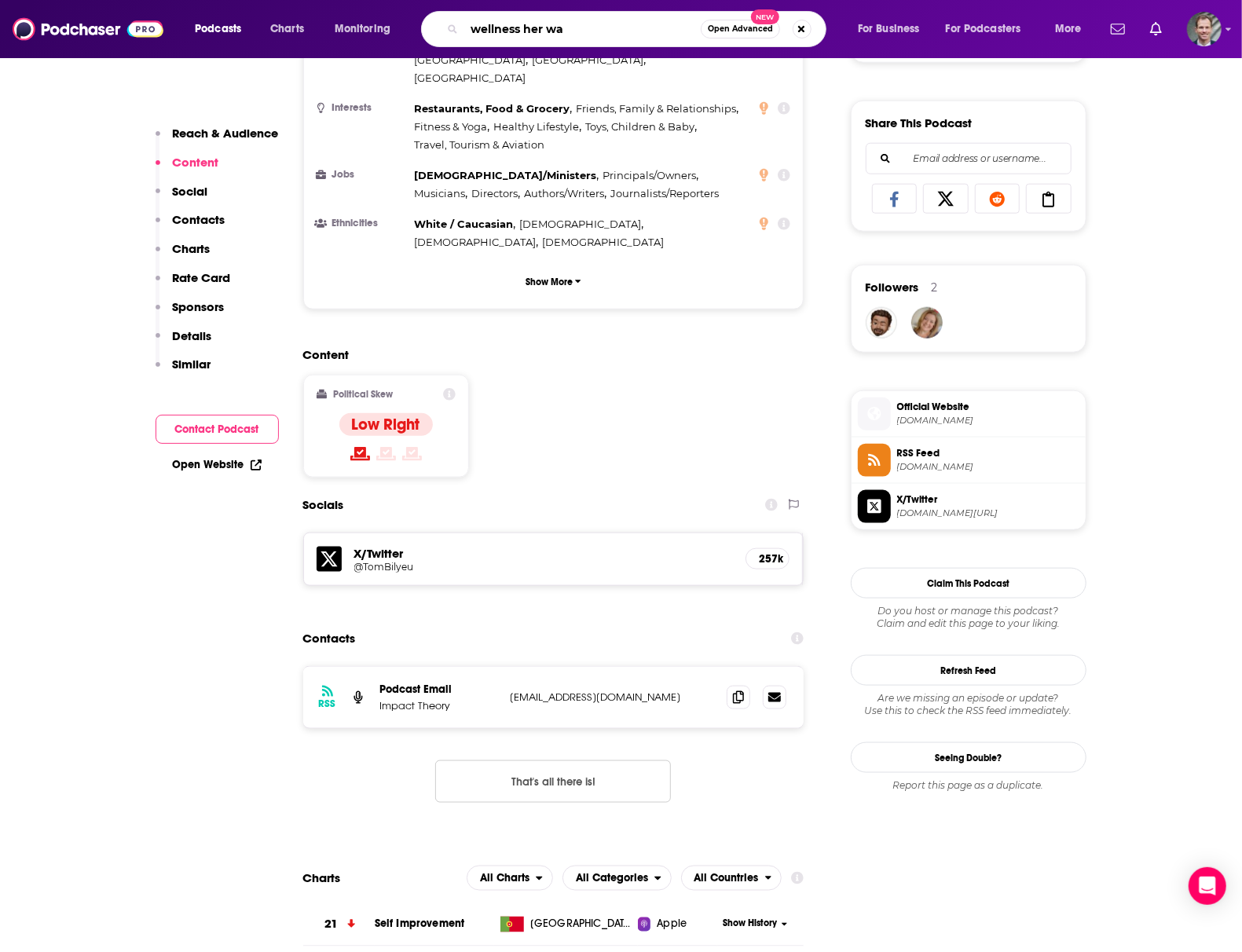
type input "wellness her way"
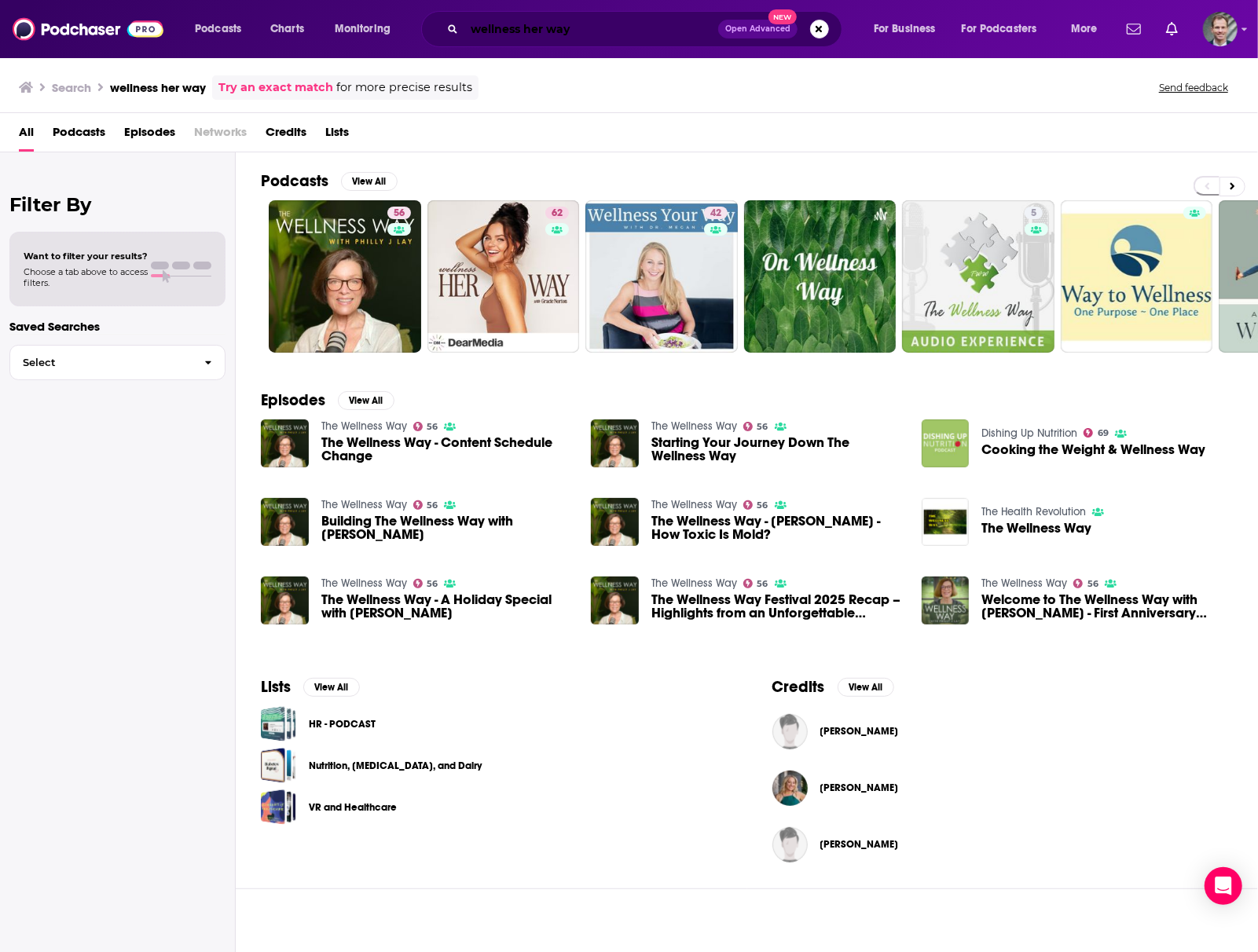
click at [526, 26] on input "wellness her way" at bounding box center [592, 28] width 254 height 25
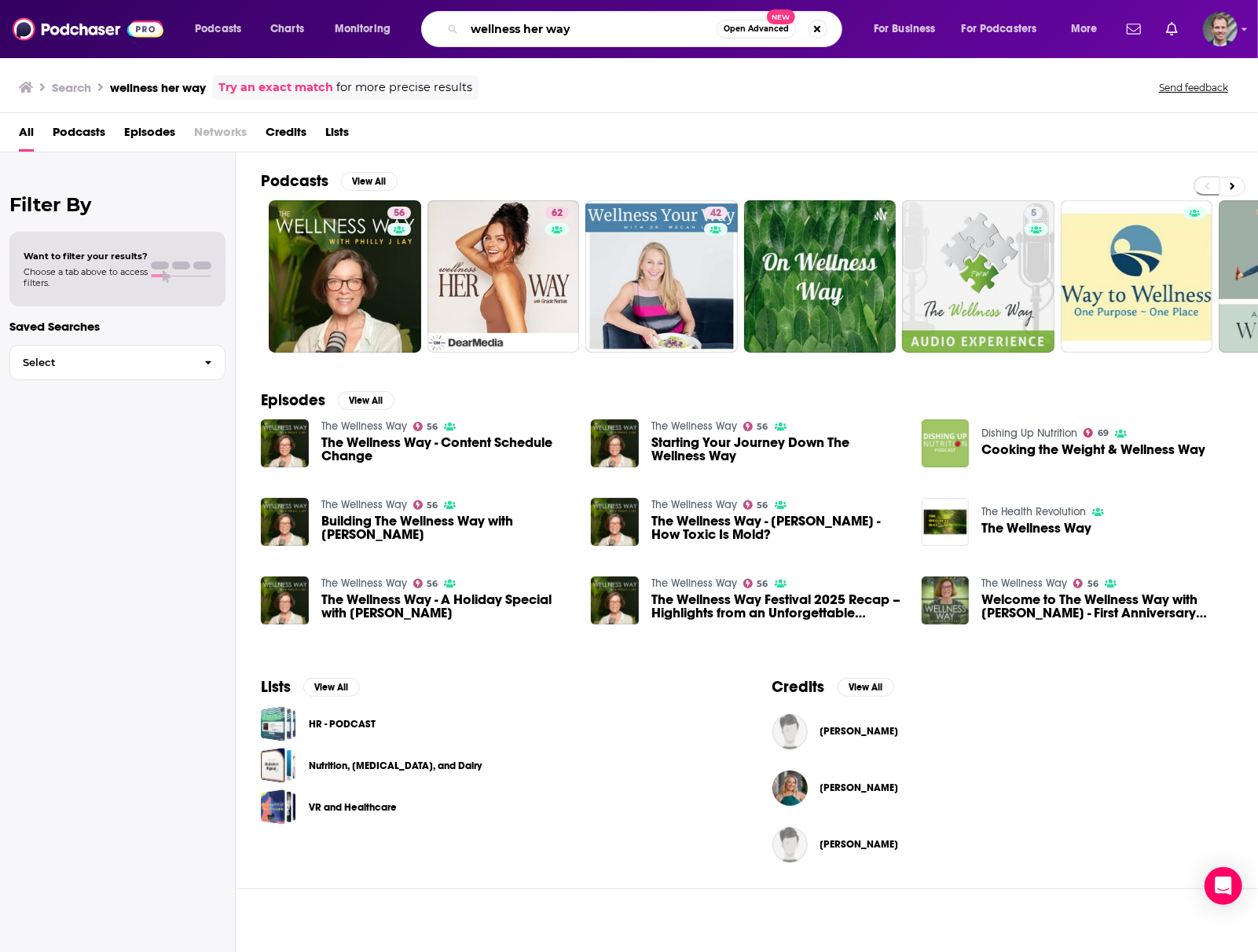
click at [567, 28] on input "wellness her way" at bounding box center [591, 28] width 252 height 25
type input "w"
type input "huberman lab"
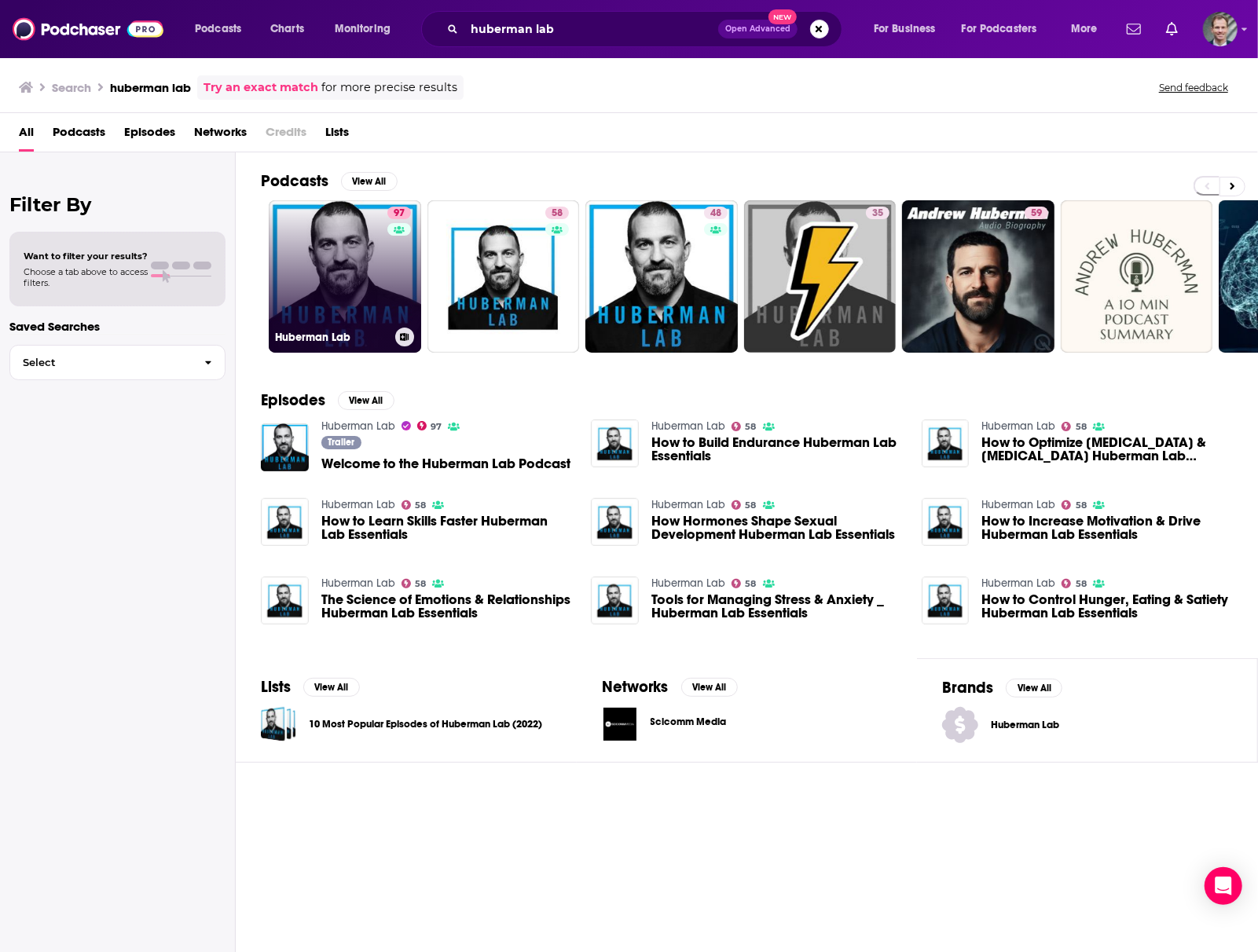
click at [354, 249] on link "97 Huberman Lab" at bounding box center [345, 276] width 153 height 153
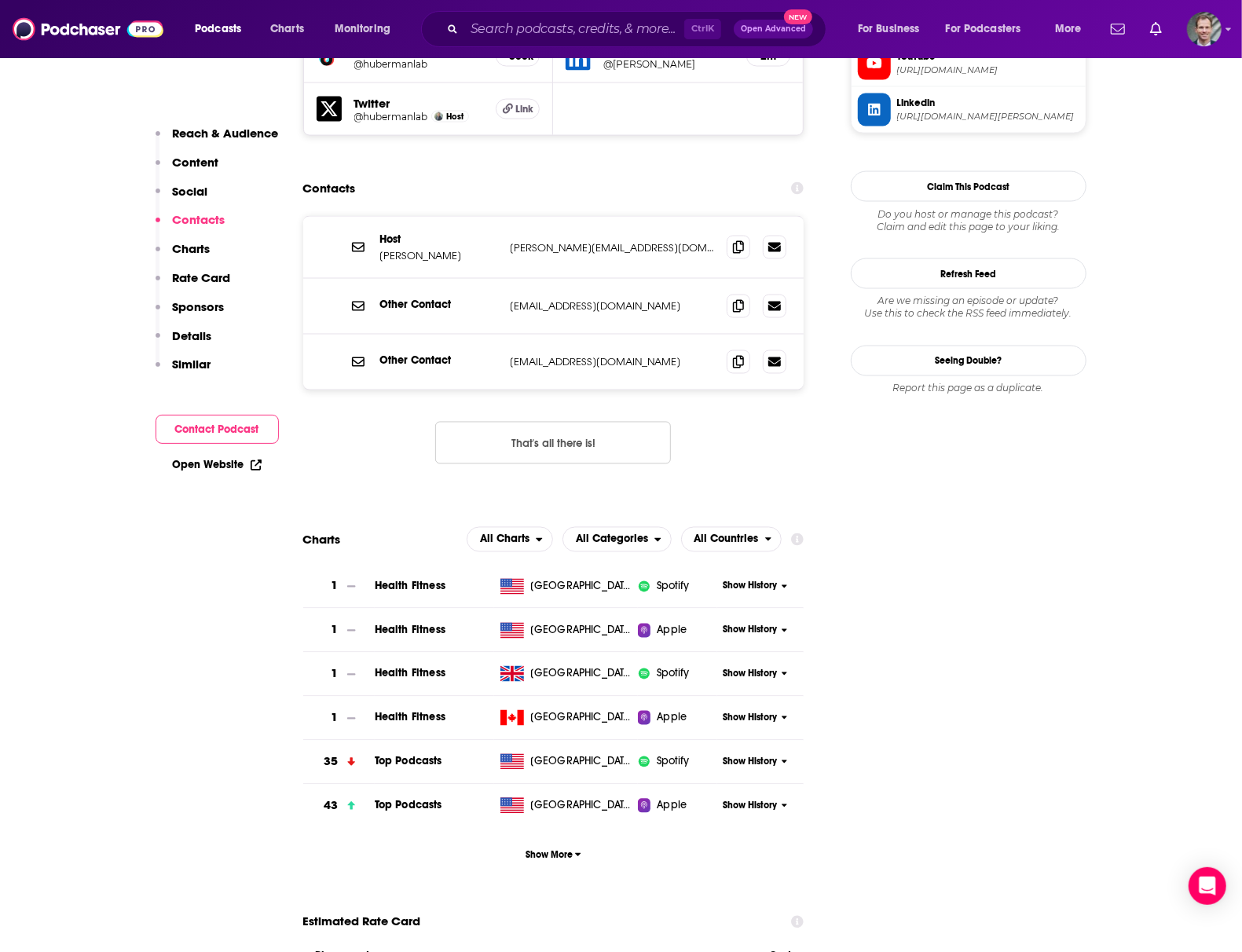
scroll to position [1257, 0]
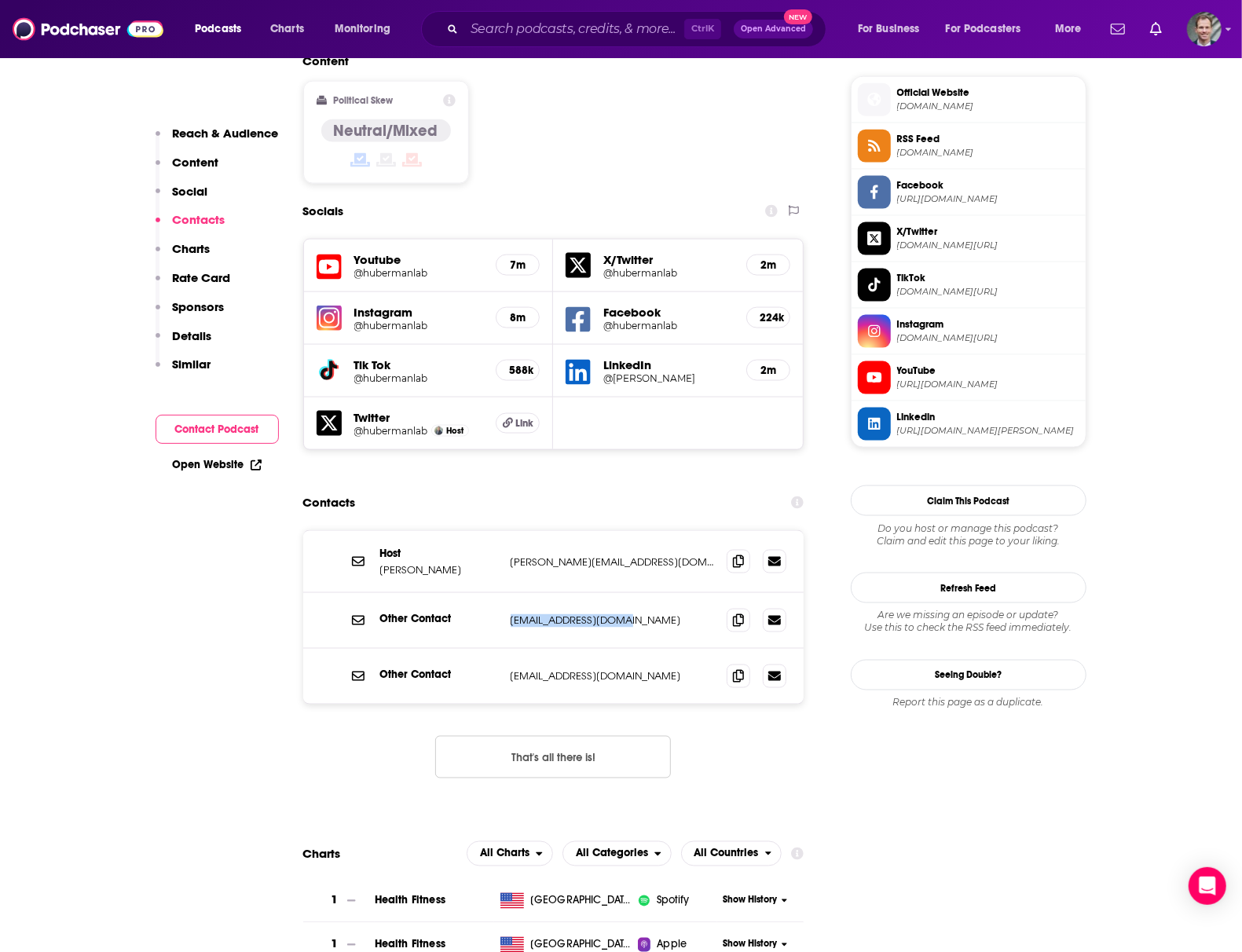
drag, startPoint x: 638, startPoint y: 503, endPoint x: 500, endPoint y: 506, distance: 138.0
click at [500, 593] on div "Other Contact [EMAIL_ADDRESS][DOMAIN_NAME] [EMAIL_ADDRESS][DOMAIN_NAME]" at bounding box center [554, 621] width 501 height 56
copy div "[EMAIL_ADDRESS][DOMAIN_NAME]"
click at [476, 32] on input "Search podcasts, credits, & more..." at bounding box center [574, 28] width 220 height 25
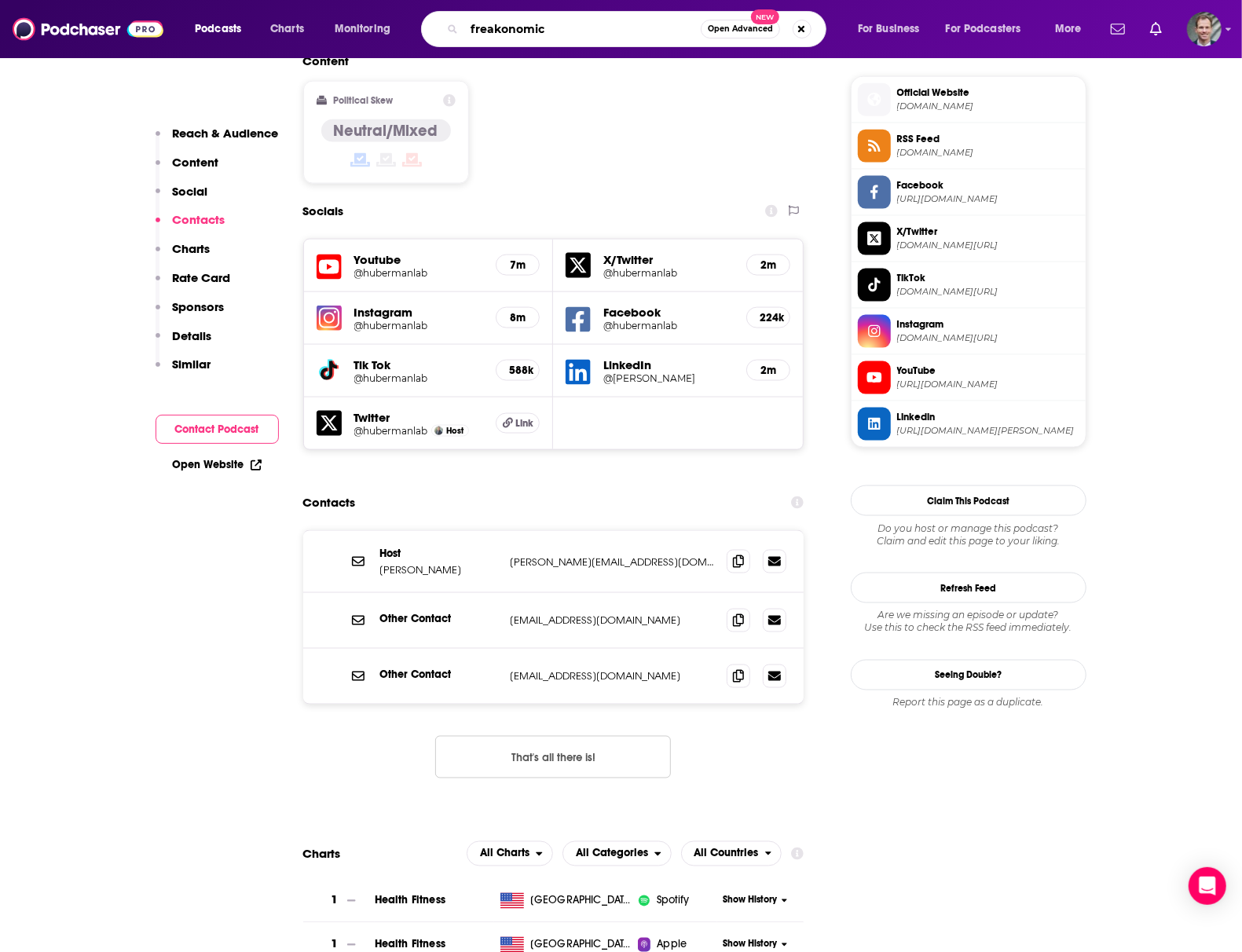
type input "freakonomics"
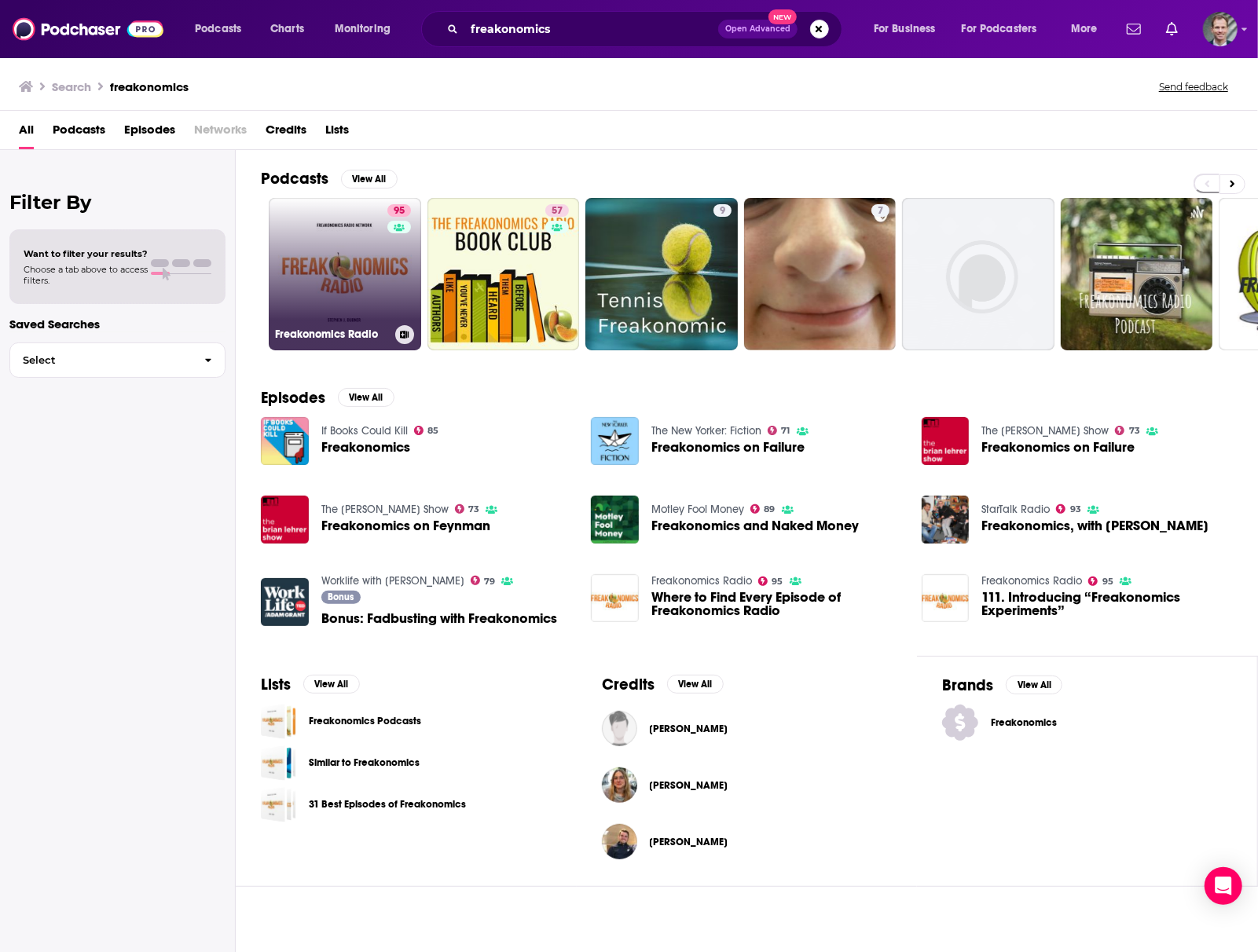
click at [379, 277] on link "95 Freakonomics Radio" at bounding box center [345, 275] width 153 height 153
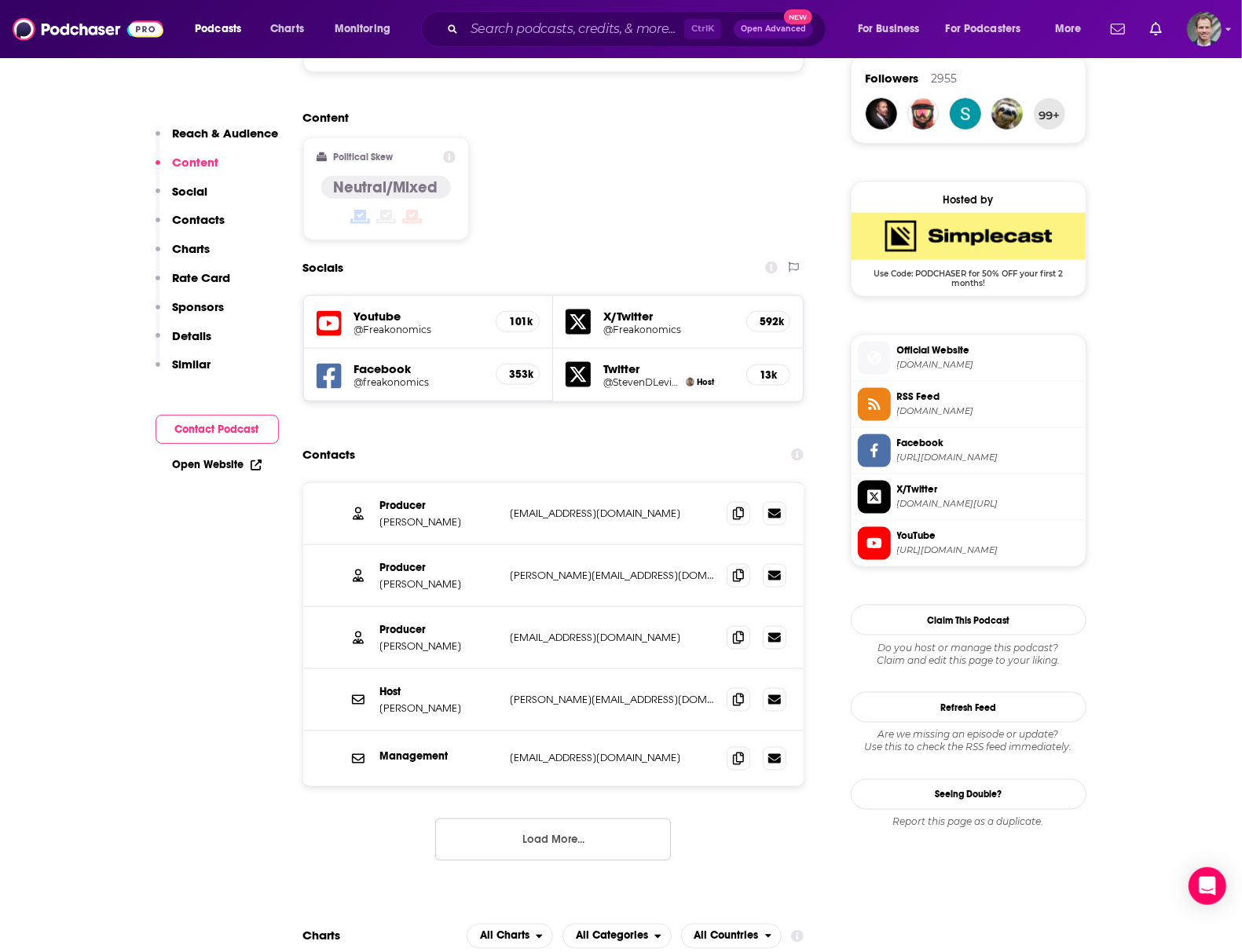
scroll to position [1257, 0]
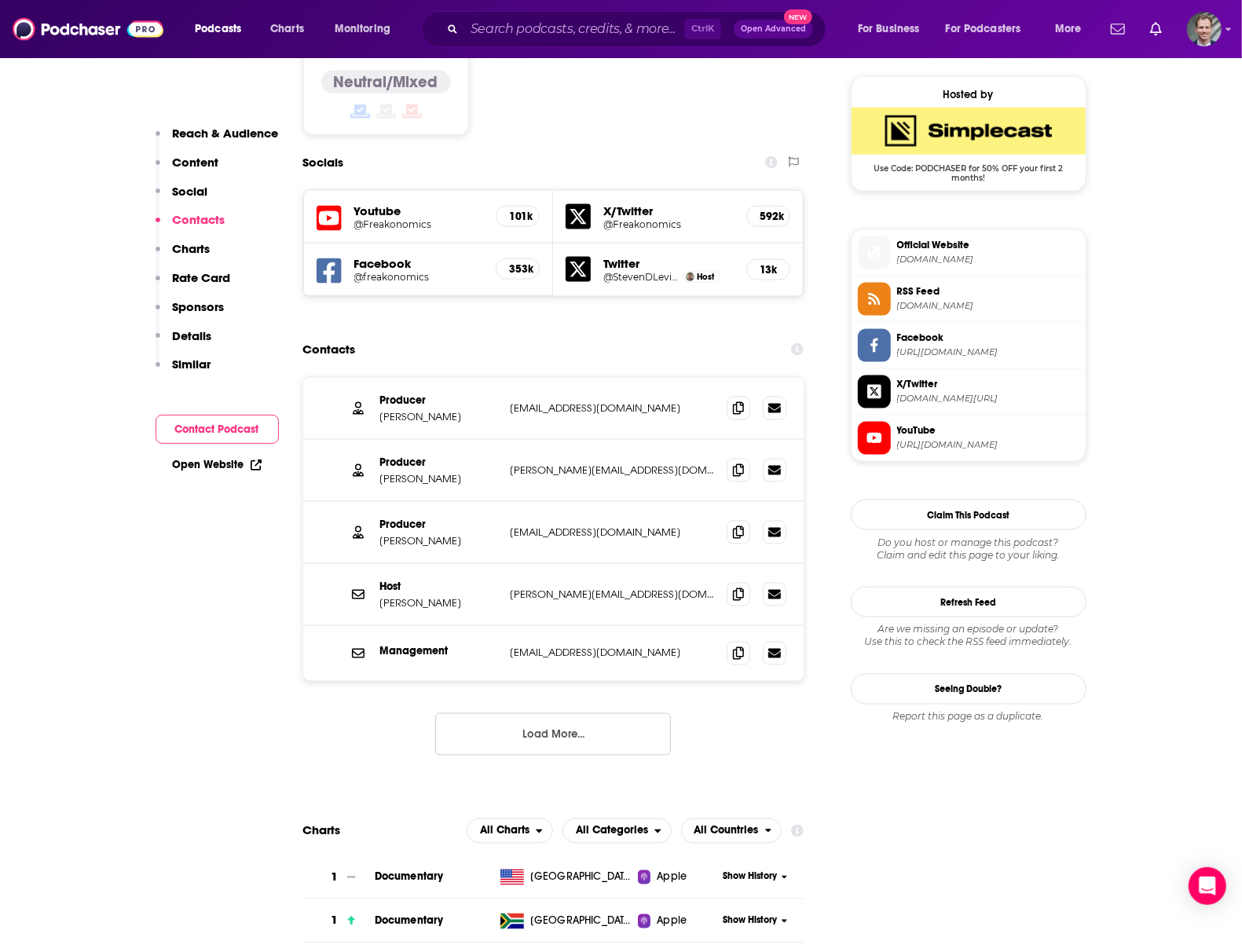
click at [514, 713] on button "Load More..." at bounding box center [553, 734] width 236 height 42
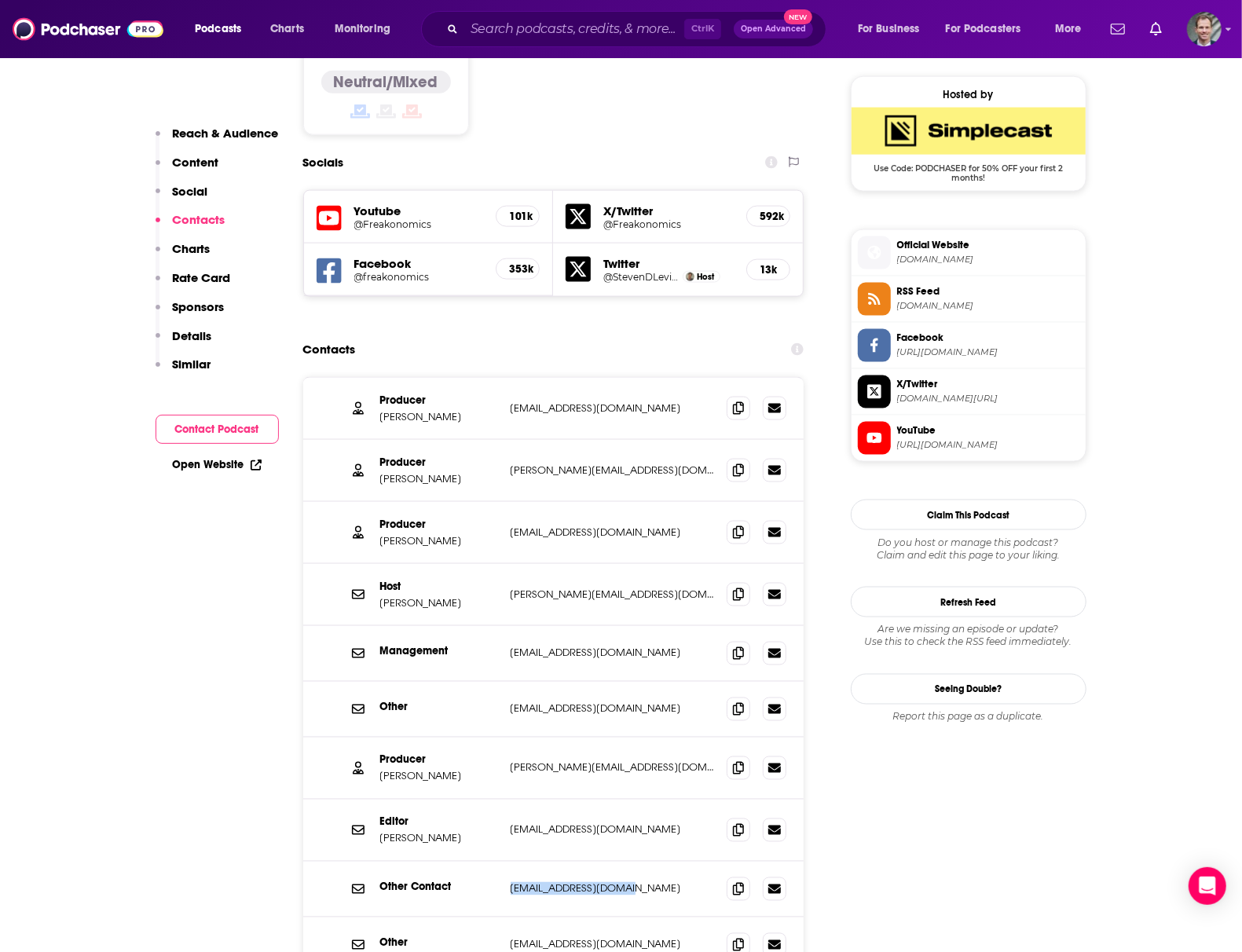
drag, startPoint x: 500, startPoint y: 830, endPoint x: 648, endPoint y: 843, distance: 148.6
click at [648, 862] on div "Other Contact [EMAIL_ADDRESS][DOMAIN_NAME] [EMAIL_ADDRESS][DOMAIN_NAME]" at bounding box center [554, 889] width 501 height 56
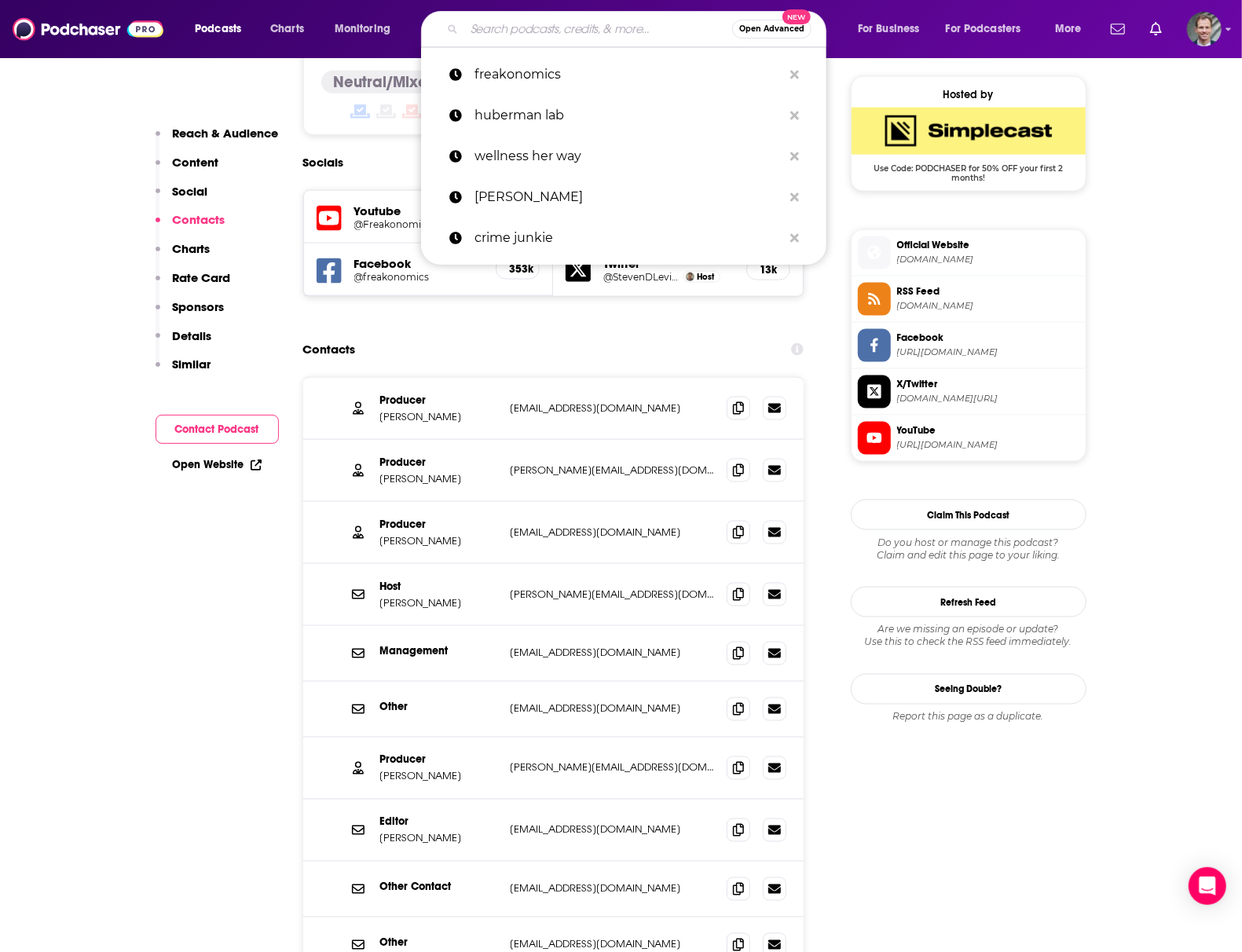
click at [505, 20] on input "Search podcasts, credits, & more..." at bounding box center [598, 28] width 268 height 25
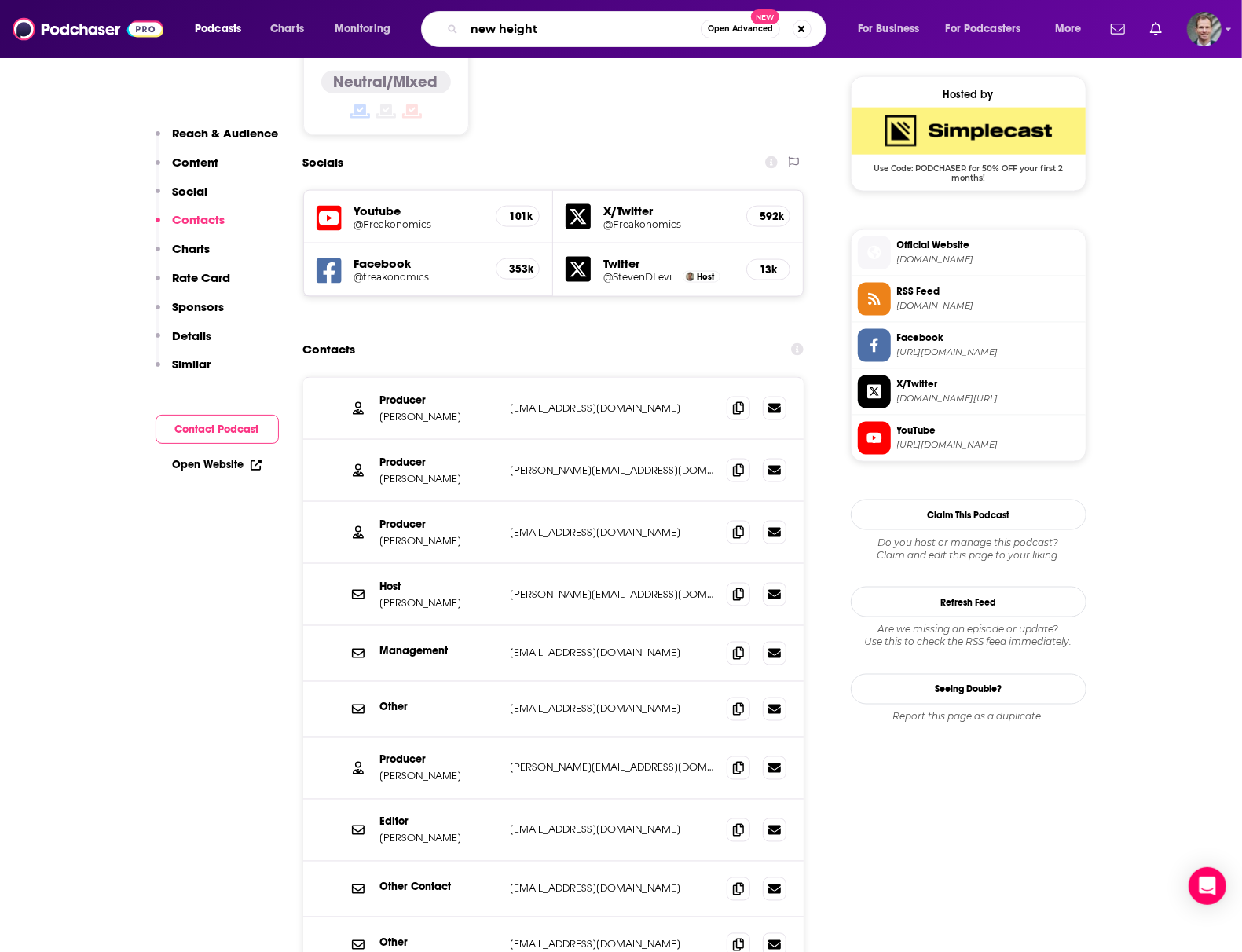
type input "new heights"
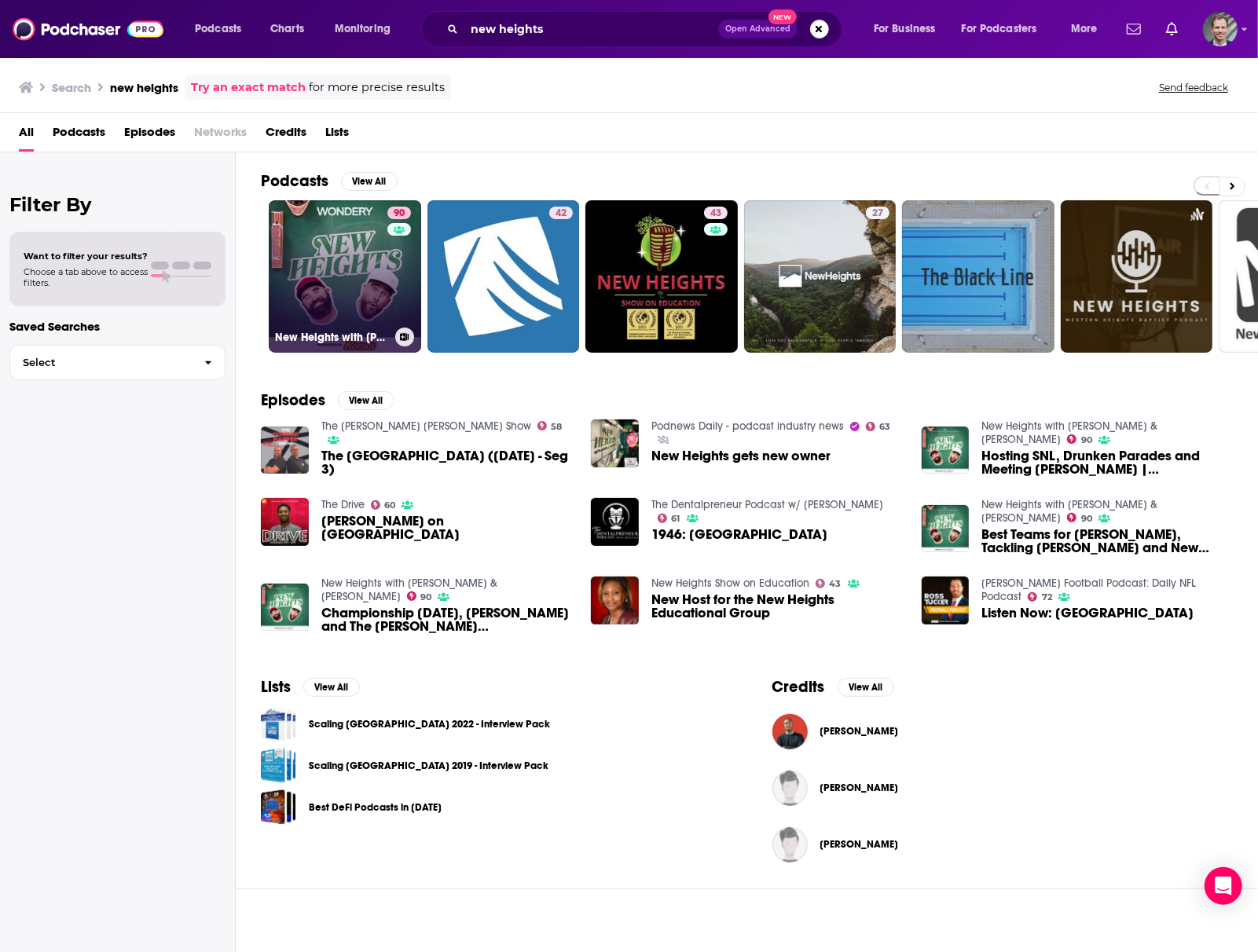
click at [328, 244] on link "90 [GEOGRAPHIC_DATA] with [PERSON_NAME] & [PERSON_NAME]" at bounding box center [345, 276] width 153 height 153
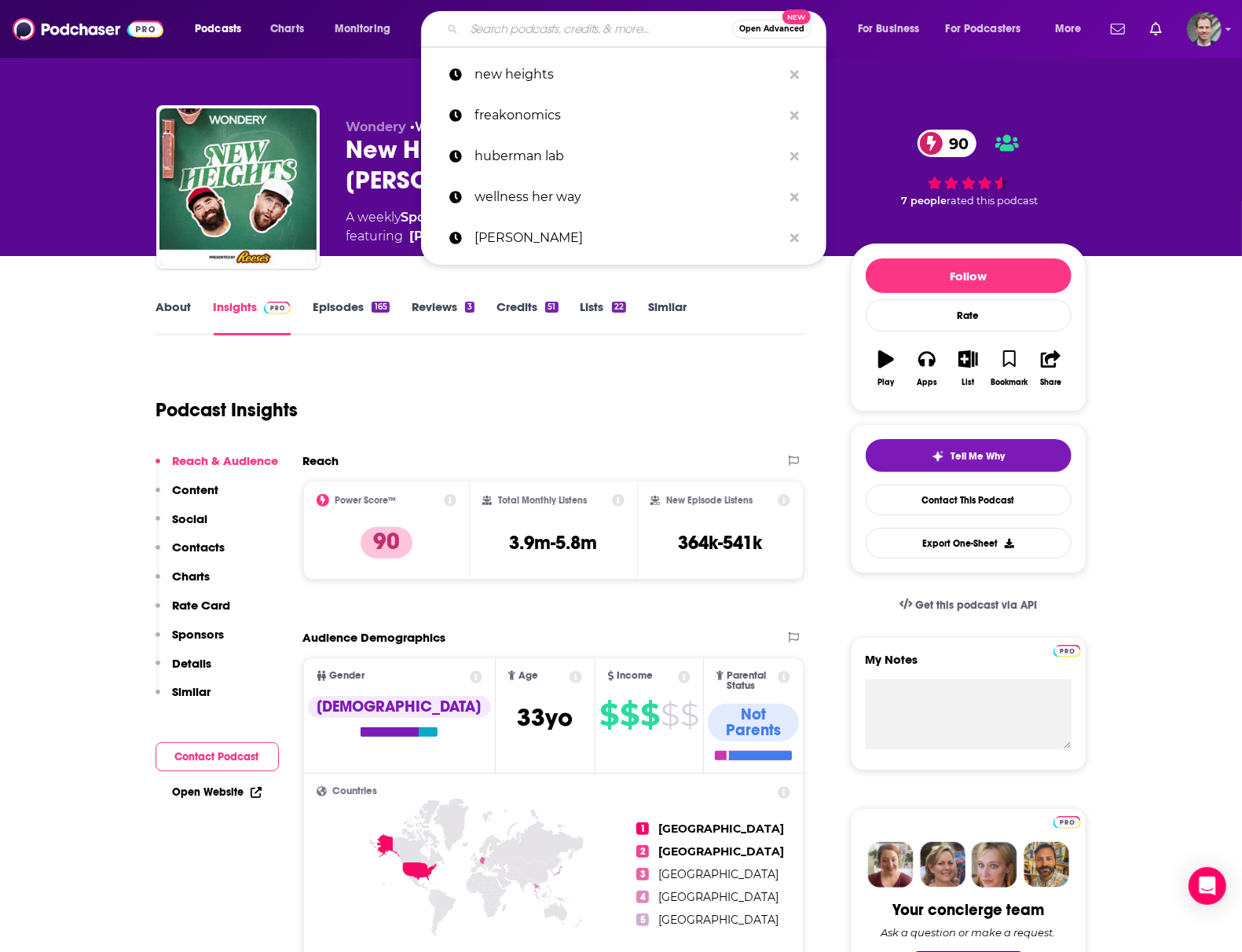
click at [552, 29] on input "Search podcasts, credits, & more..." at bounding box center [598, 28] width 268 height 25
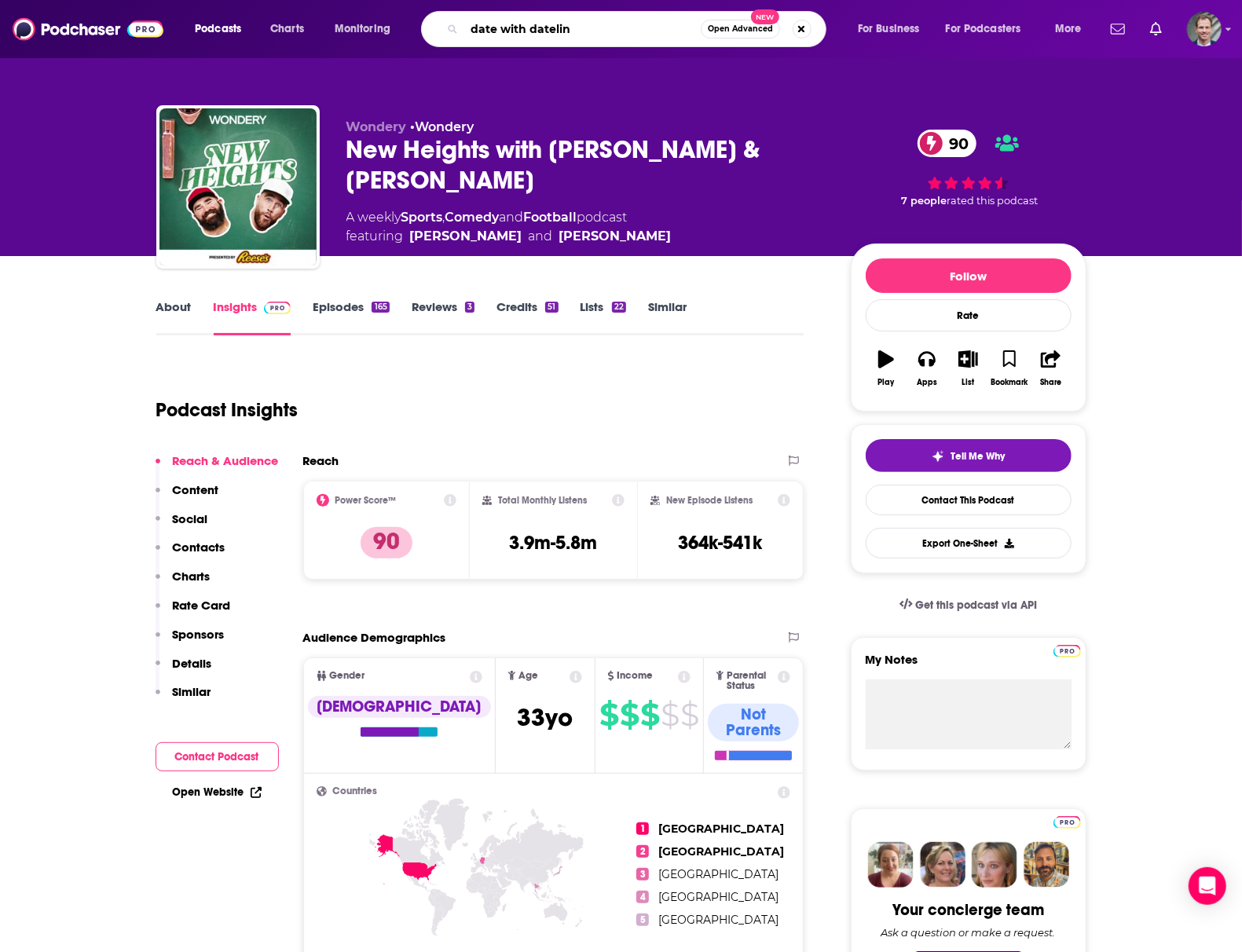
type input "date with dateline"
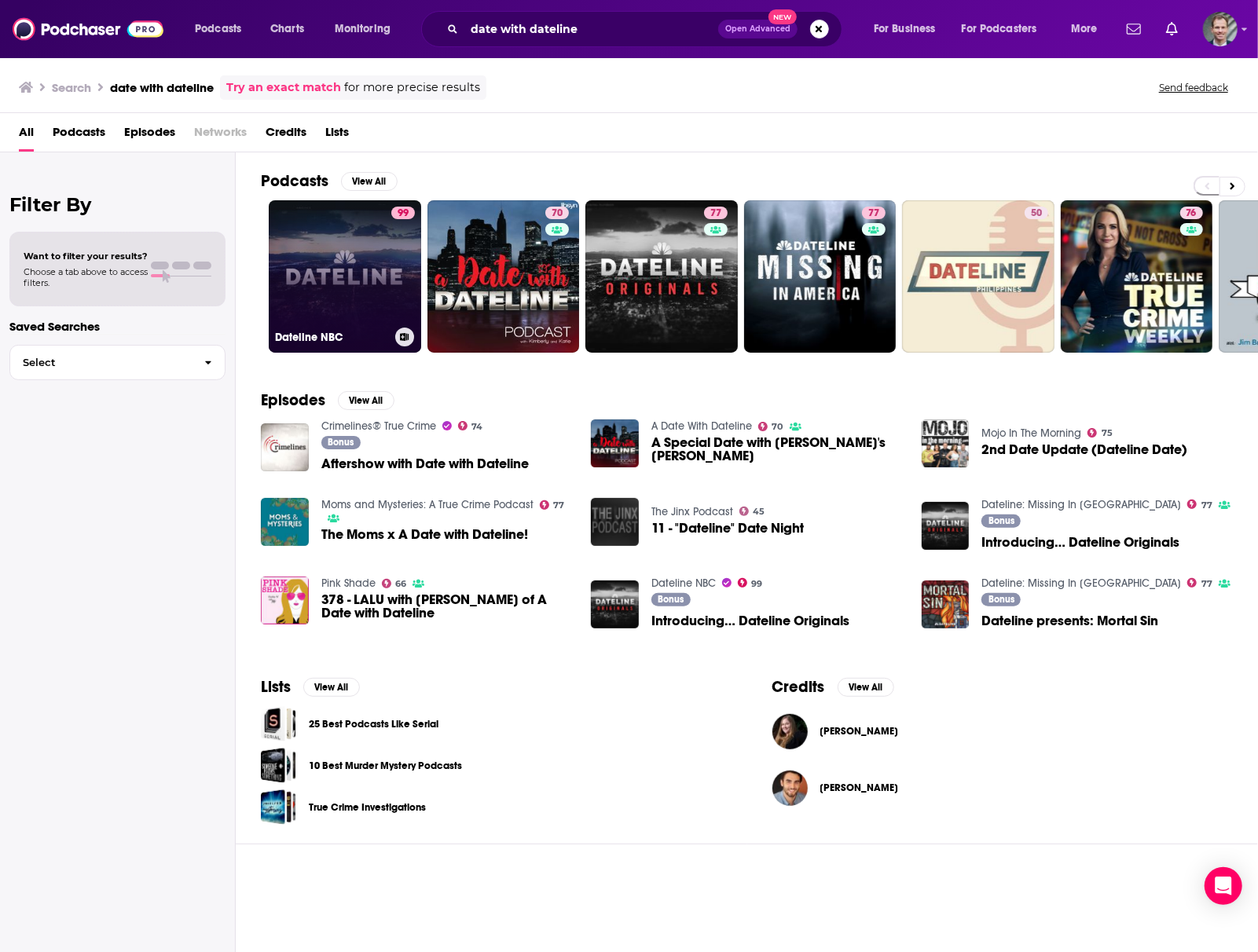
click at [346, 269] on link "99 Dateline NBC" at bounding box center [345, 276] width 153 height 153
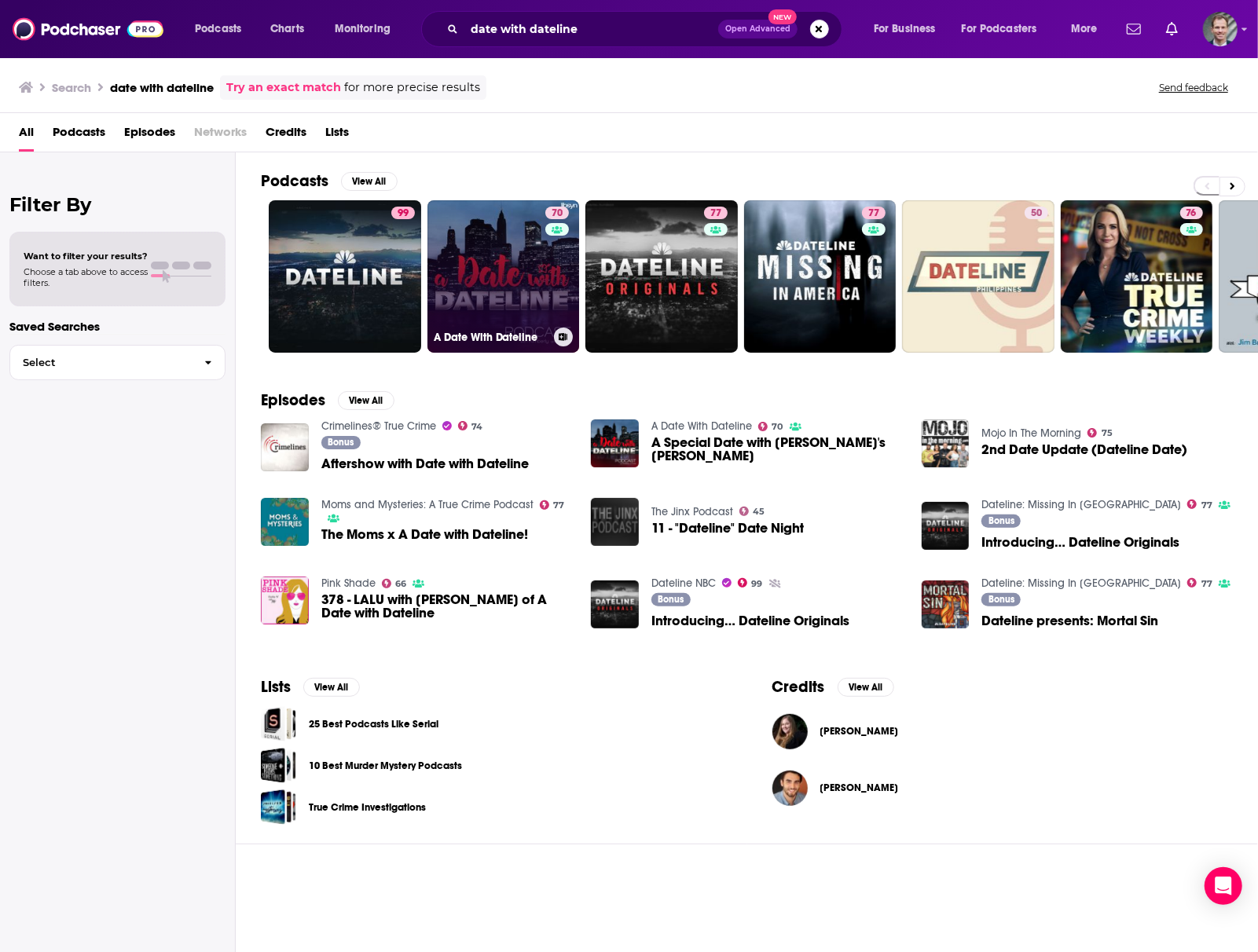
click at [497, 300] on link "70 A Date With Dateline" at bounding box center [504, 276] width 153 height 153
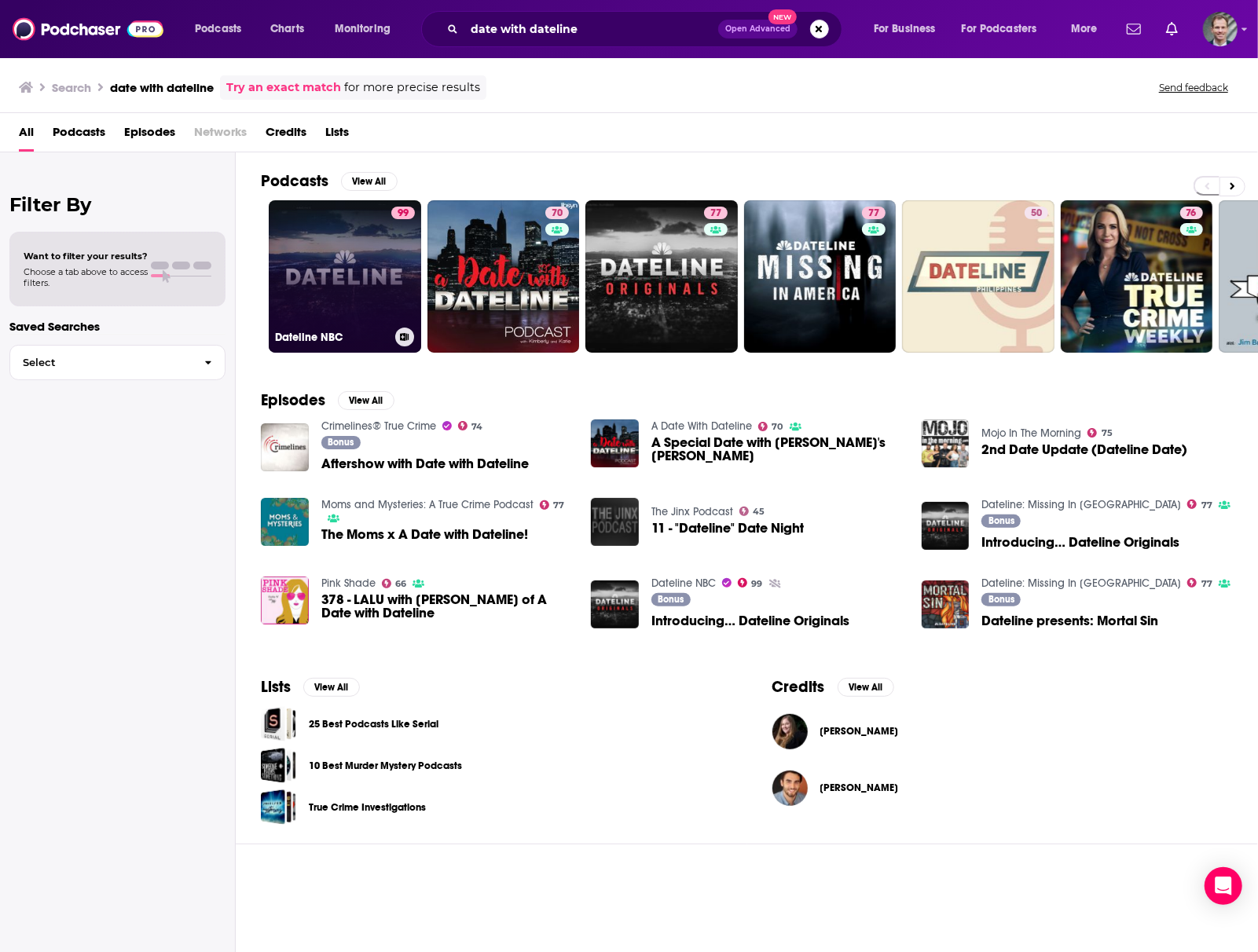
click at [327, 258] on link "99 Dateline NBC" at bounding box center [345, 276] width 153 height 153
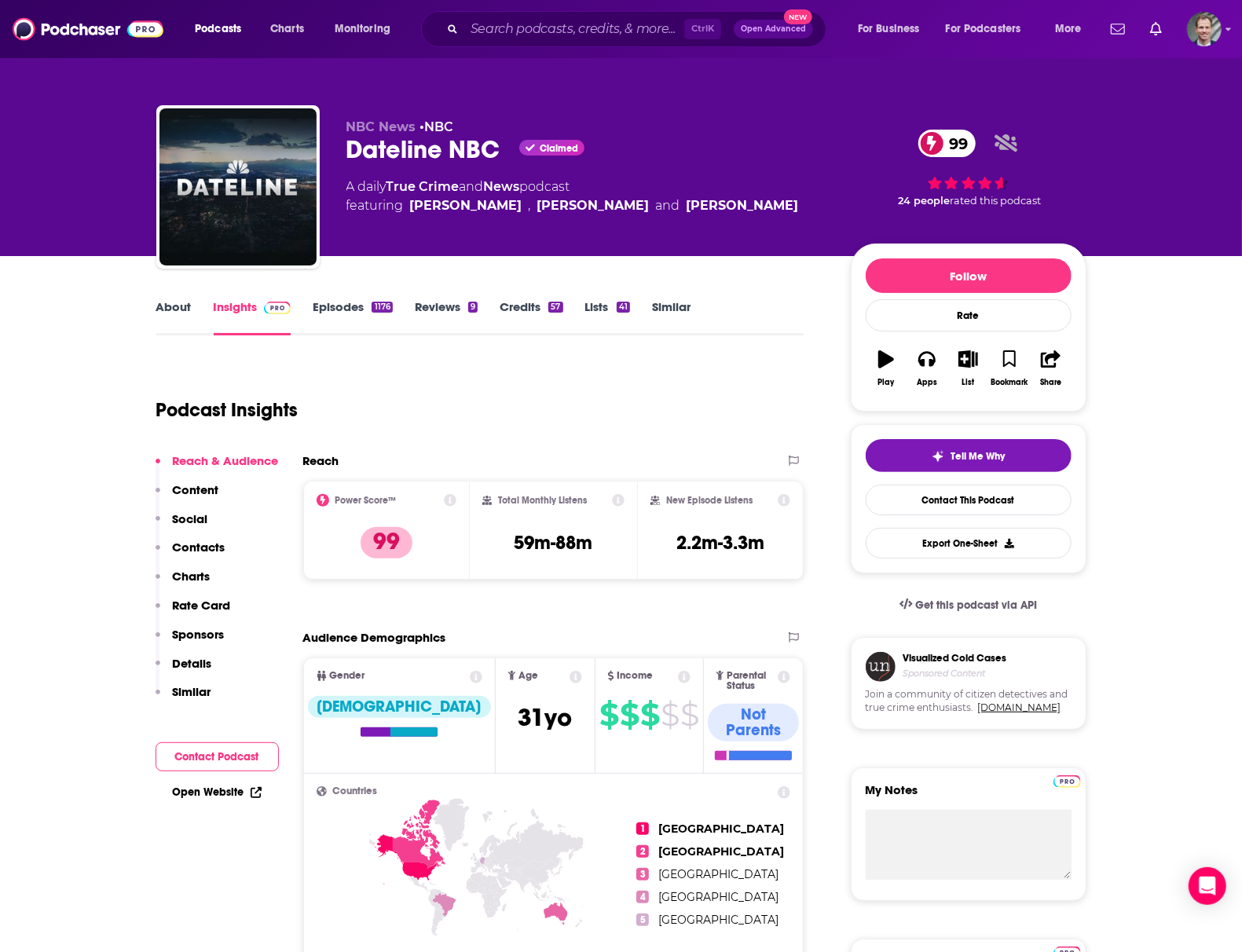
click at [624, 416] on div "Podcast Insights" at bounding box center [474, 400] width 635 height 80
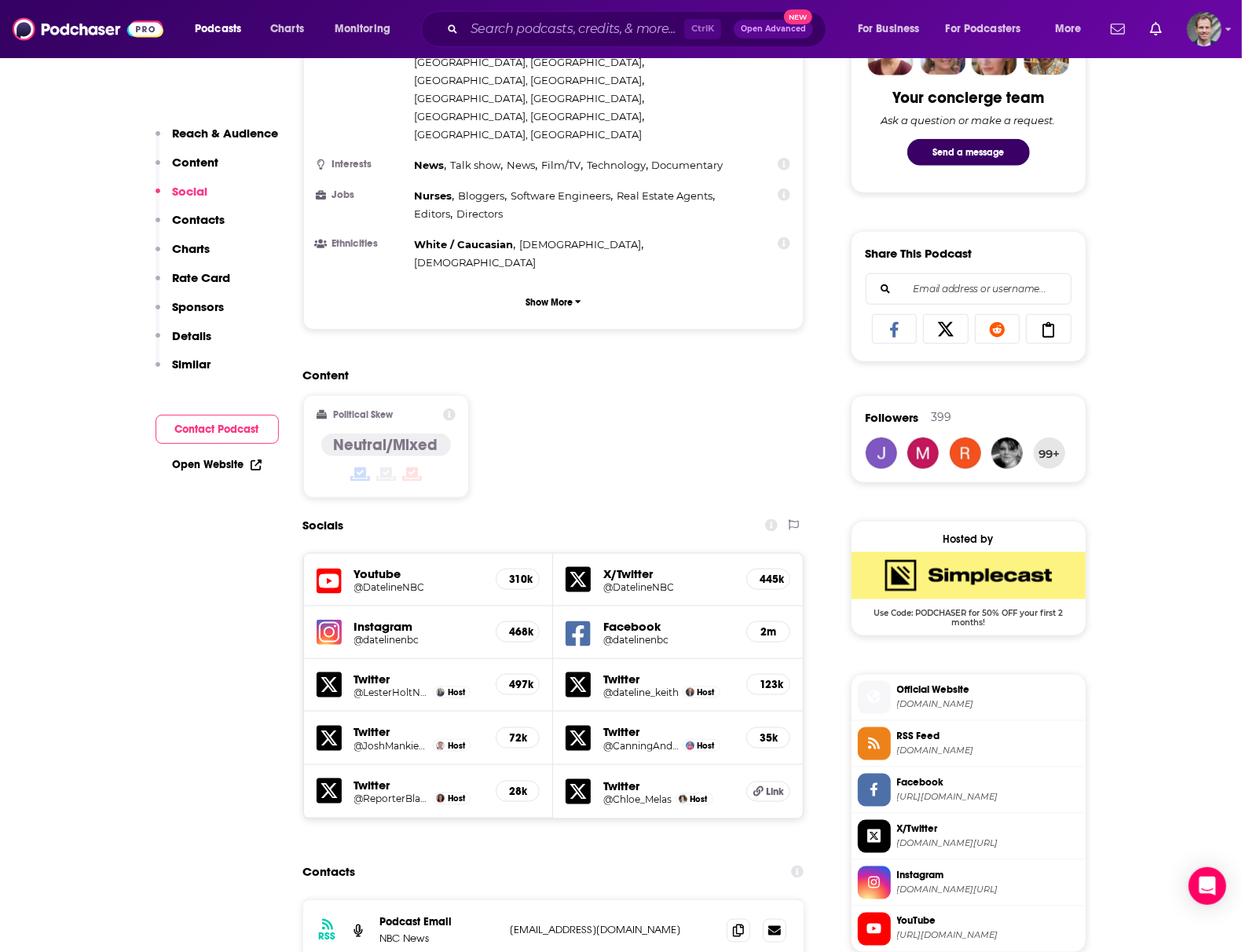
scroll to position [1047, 0]
